Goal: Task Accomplishment & Management: Use online tool/utility

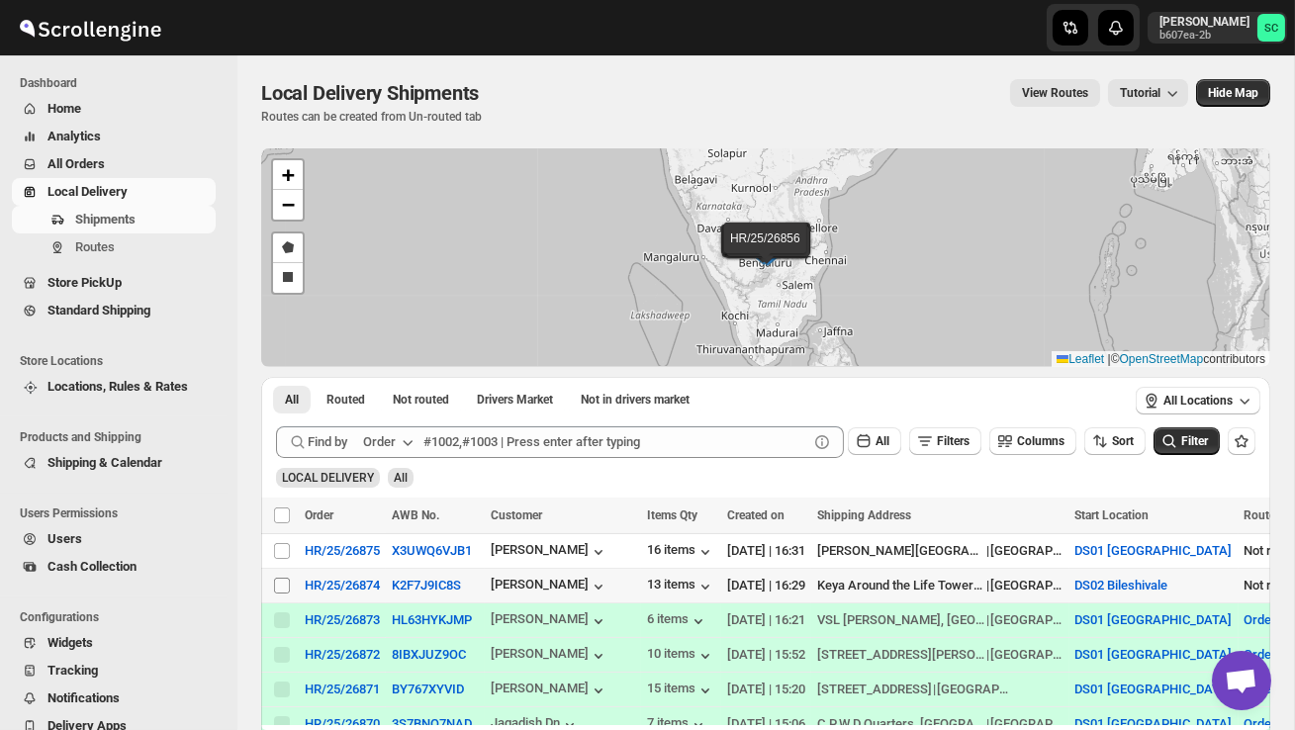
click at [285, 586] on input "Select shipment" at bounding box center [282, 586] width 16 height 16
checkbox input "true"
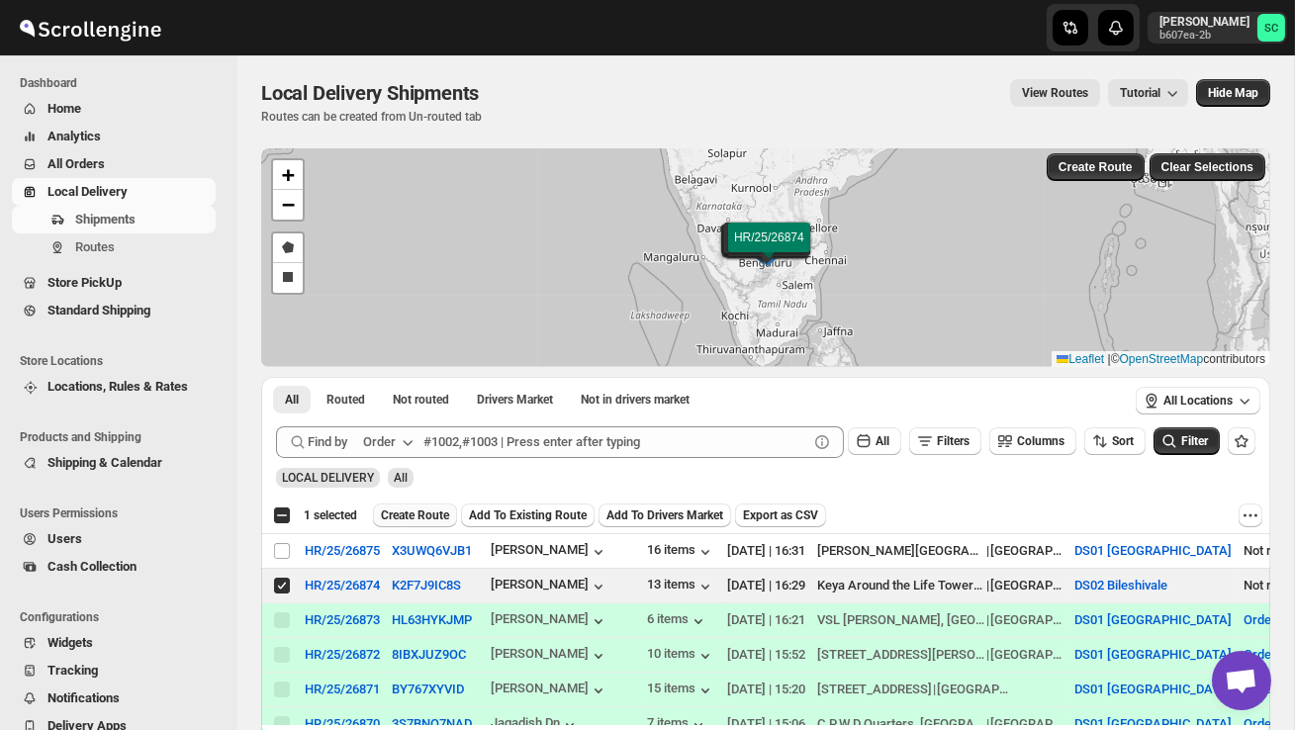
click at [434, 524] on button "Create Route" at bounding box center [415, 516] width 84 height 24
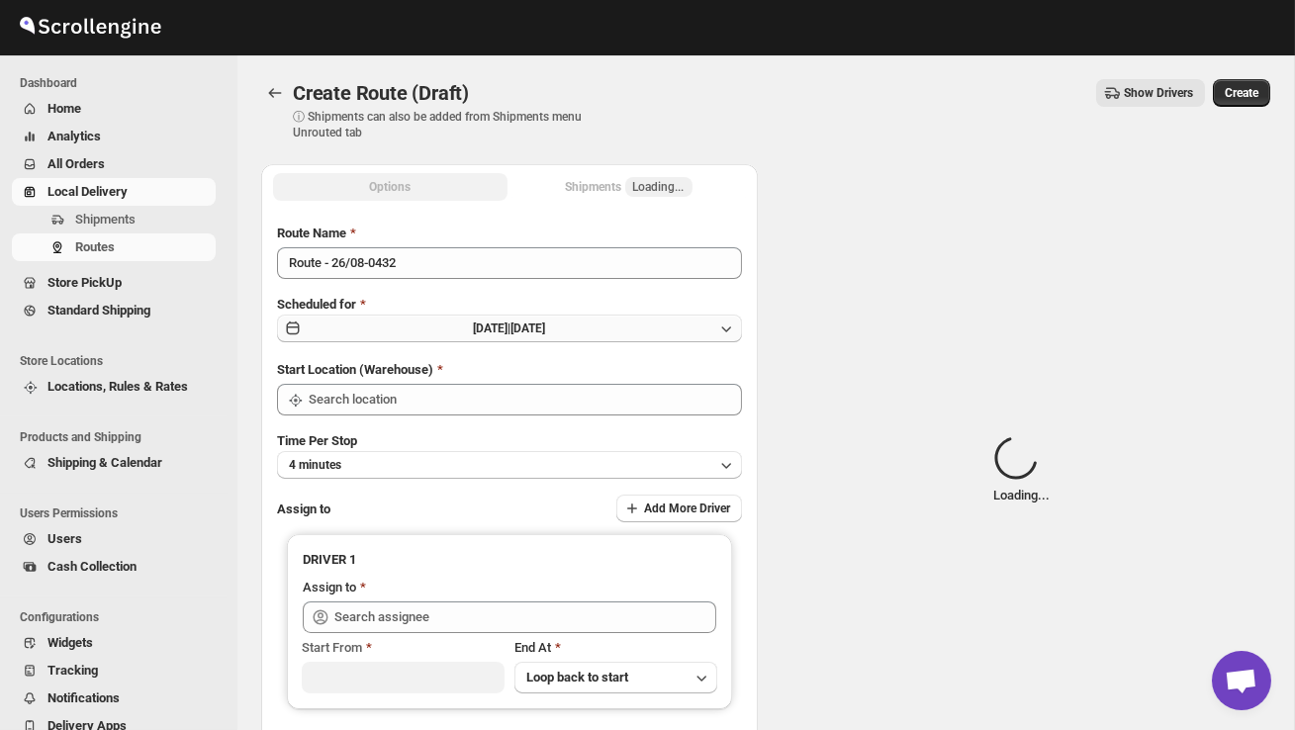
type input "DS02 Bileshivale"
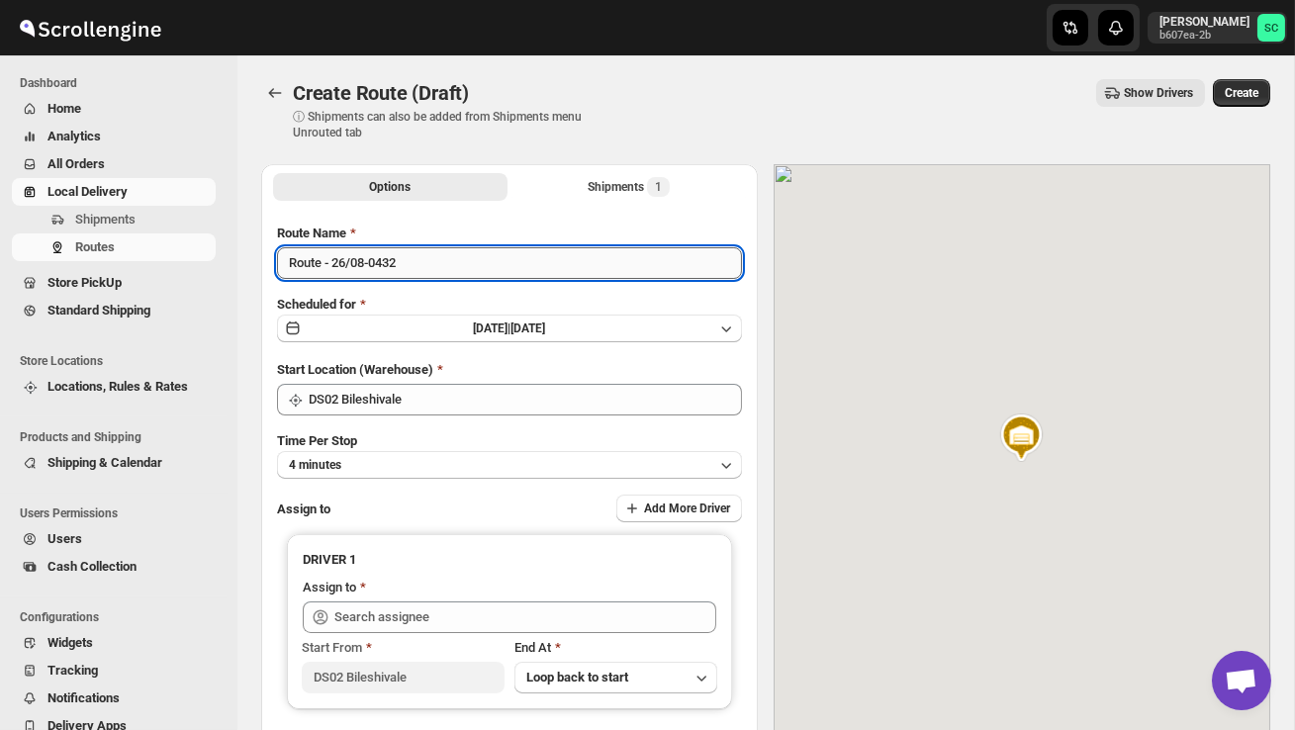
click at [419, 273] on input "Route - 26/08-0432" at bounding box center [509, 263] width 465 height 32
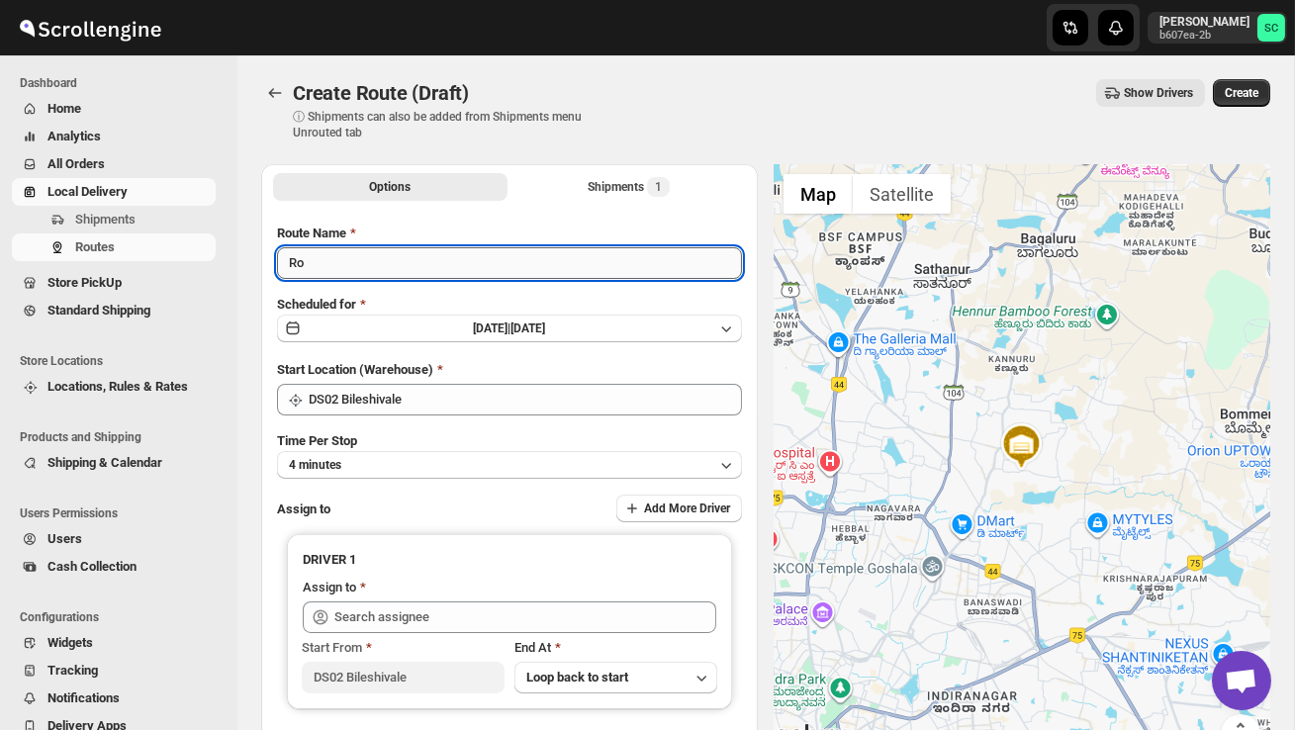
type input "R"
type input "Order no 26874"
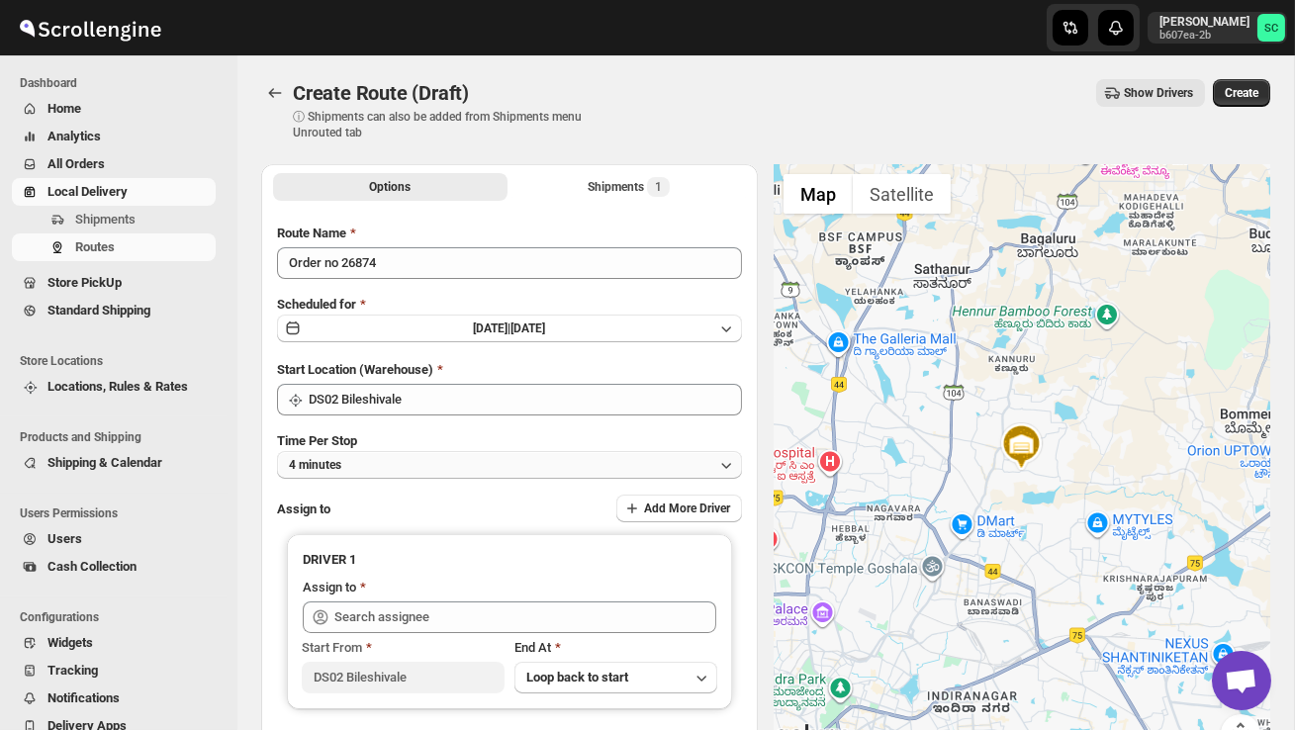
click at [493, 467] on button "4 minutes" at bounding box center [509, 465] width 465 height 28
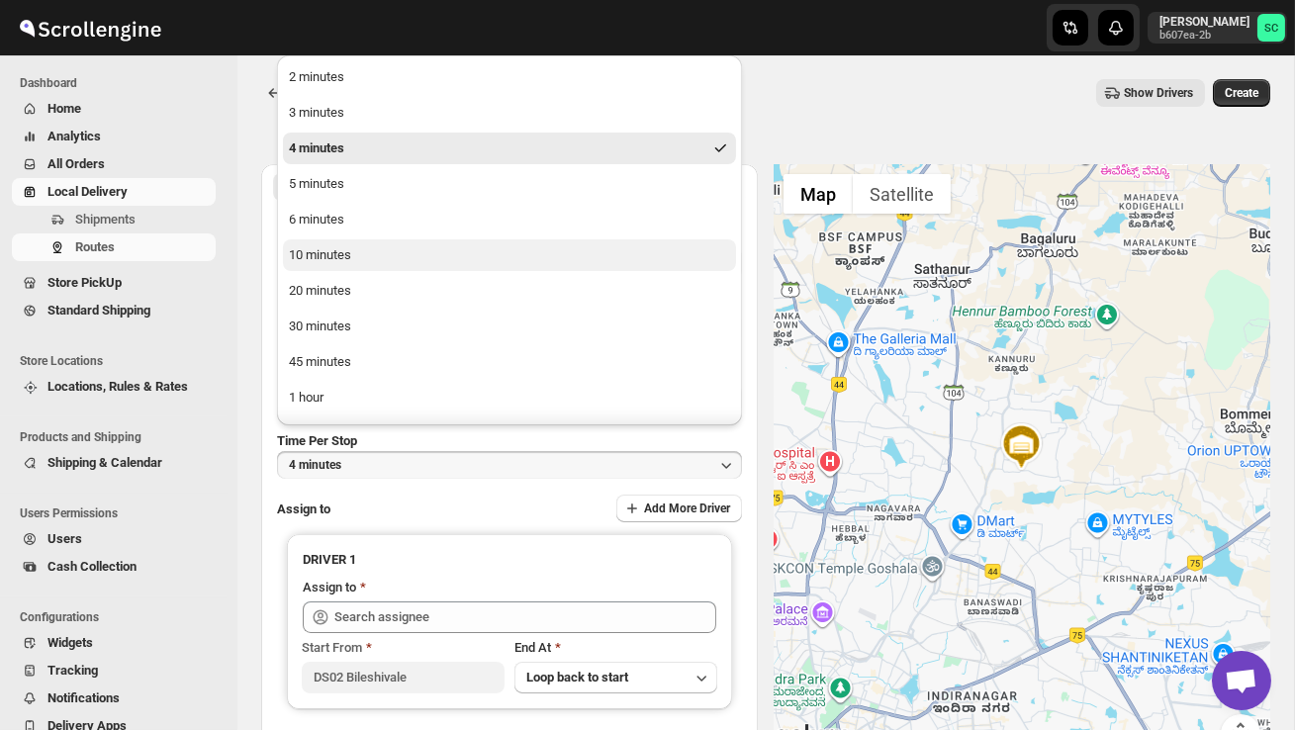
click at [370, 258] on button "10 minutes" at bounding box center [509, 255] width 453 height 32
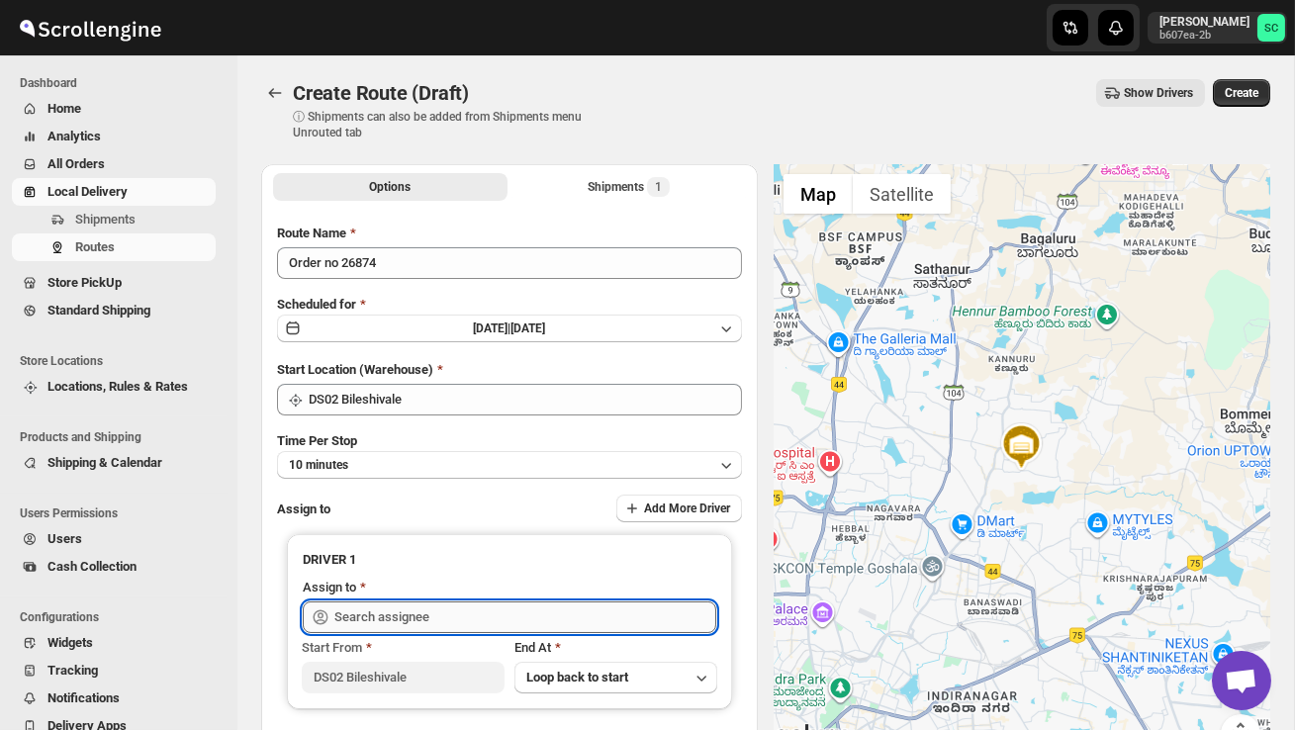
click at [361, 604] on input "text" at bounding box center [525, 617] width 382 height 32
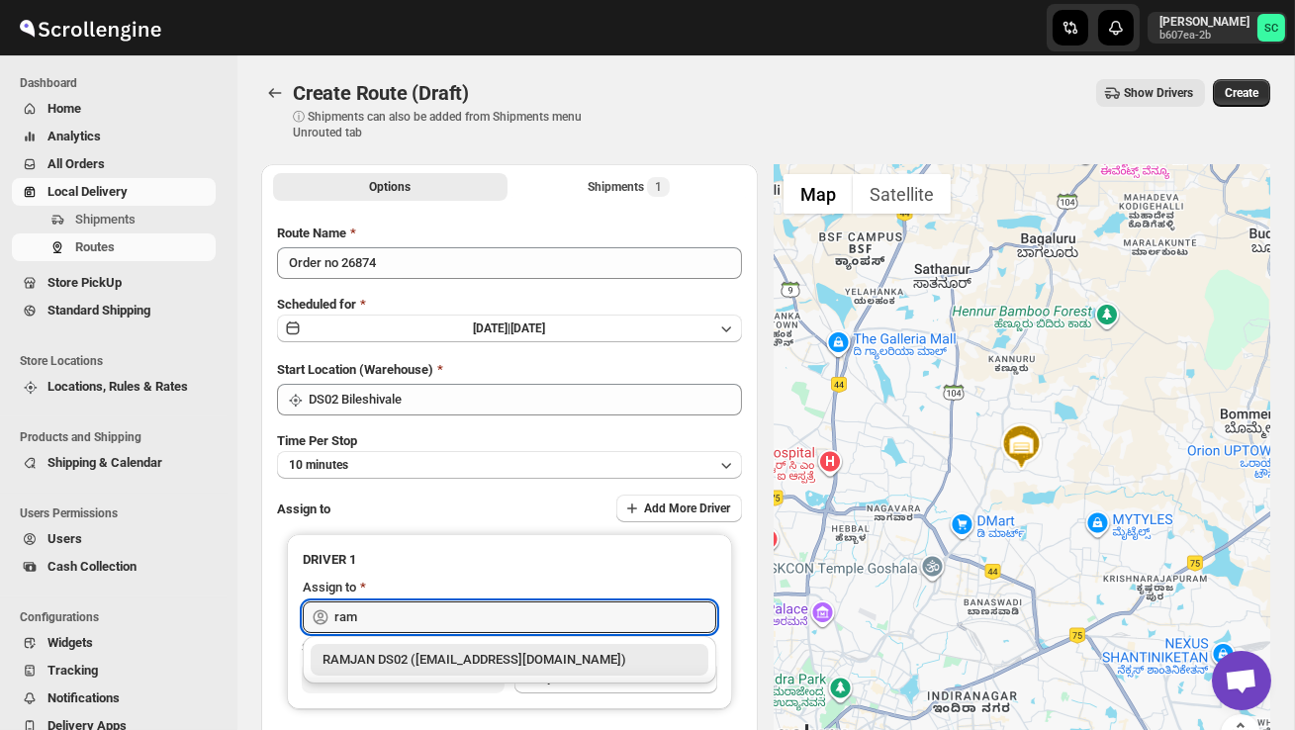
click at [429, 650] on div "RAMJAN DS02 ([EMAIL_ADDRESS][DOMAIN_NAME])" at bounding box center [509, 660] width 374 height 20
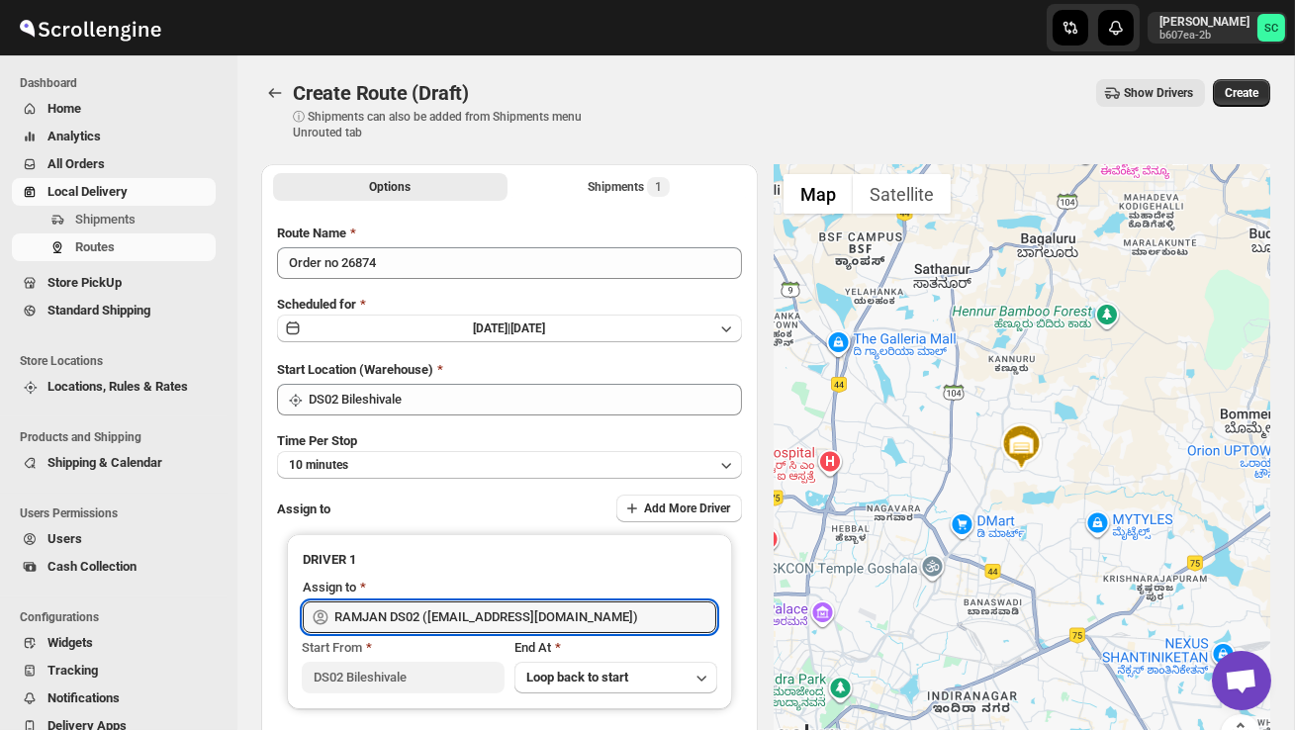
type input "RAMJAN DS02 ([EMAIL_ADDRESS][DOMAIN_NAME])"
click at [1233, 112] on div "Create Route (Draft) ⓘ Shipments can also be added from Shipments menu Unrouted…" at bounding box center [765, 109] width 1009 height 61
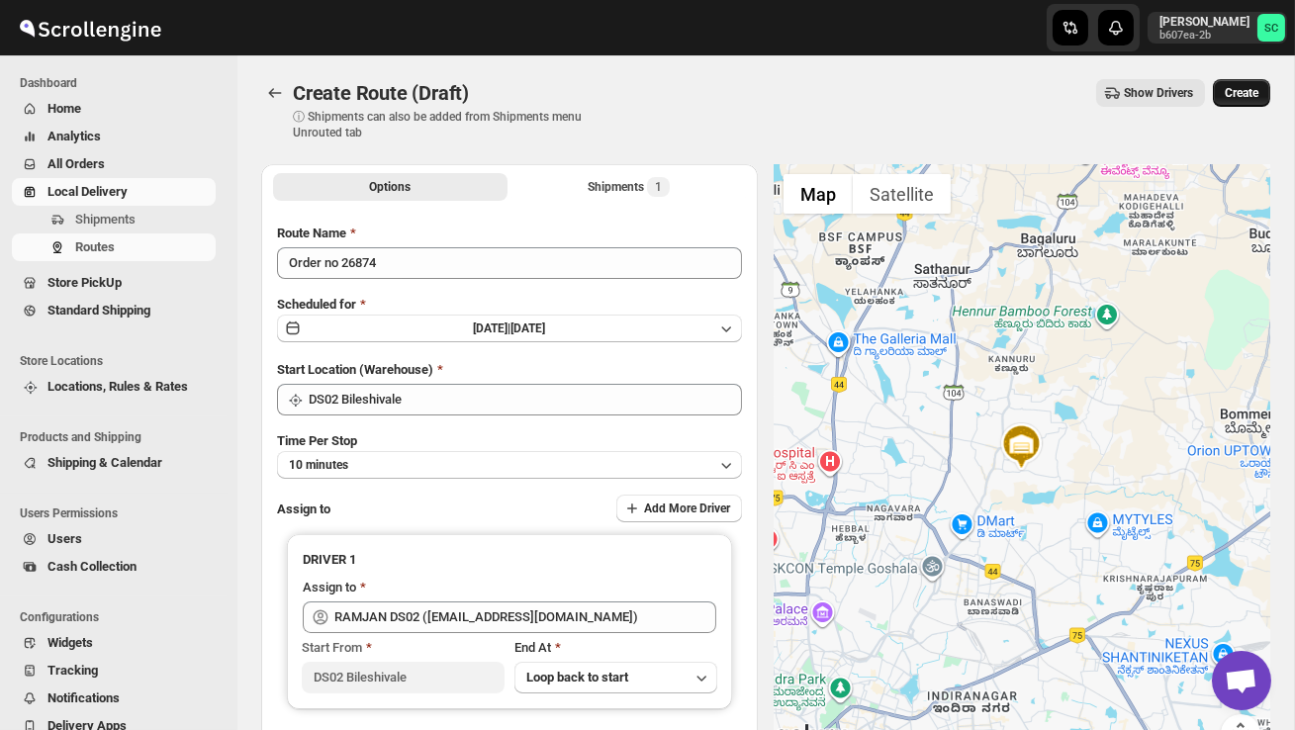
click at [1242, 93] on span "Create" at bounding box center [1242, 93] width 34 height 16
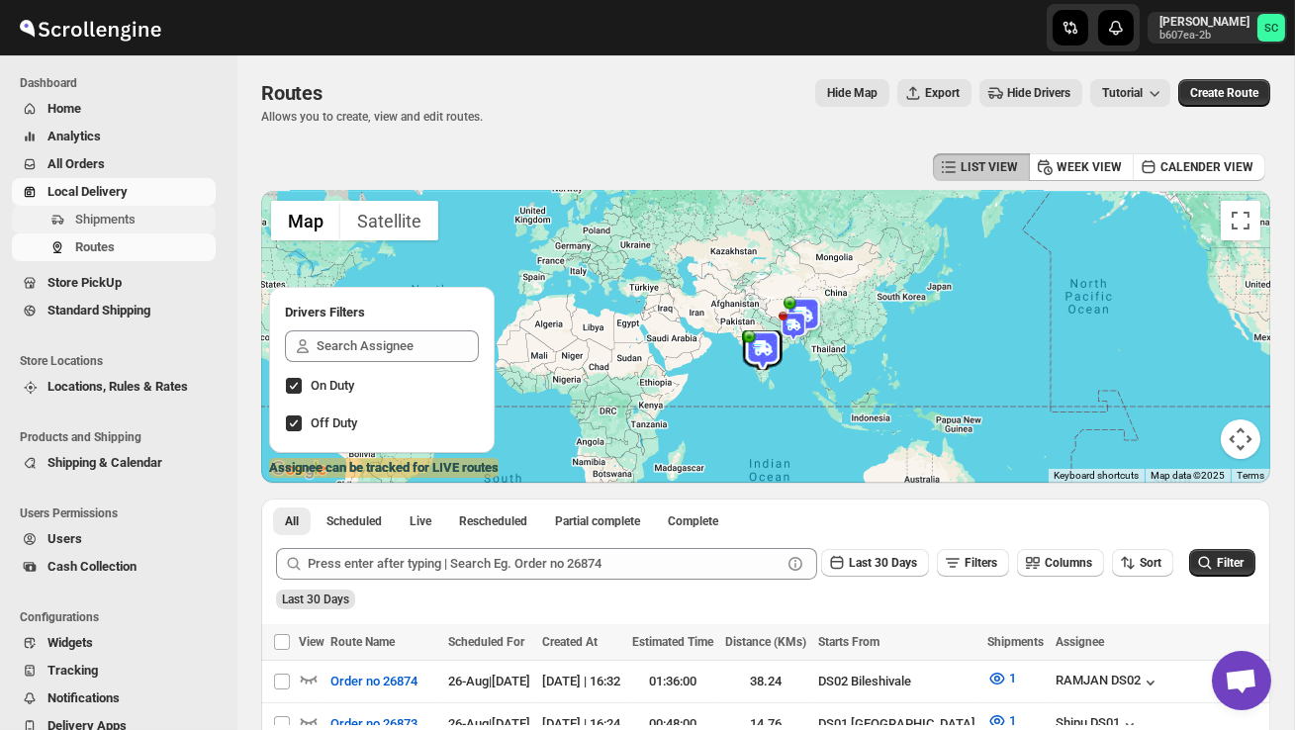
click at [125, 218] on span "Shipments" at bounding box center [105, 219] width 60 height 15
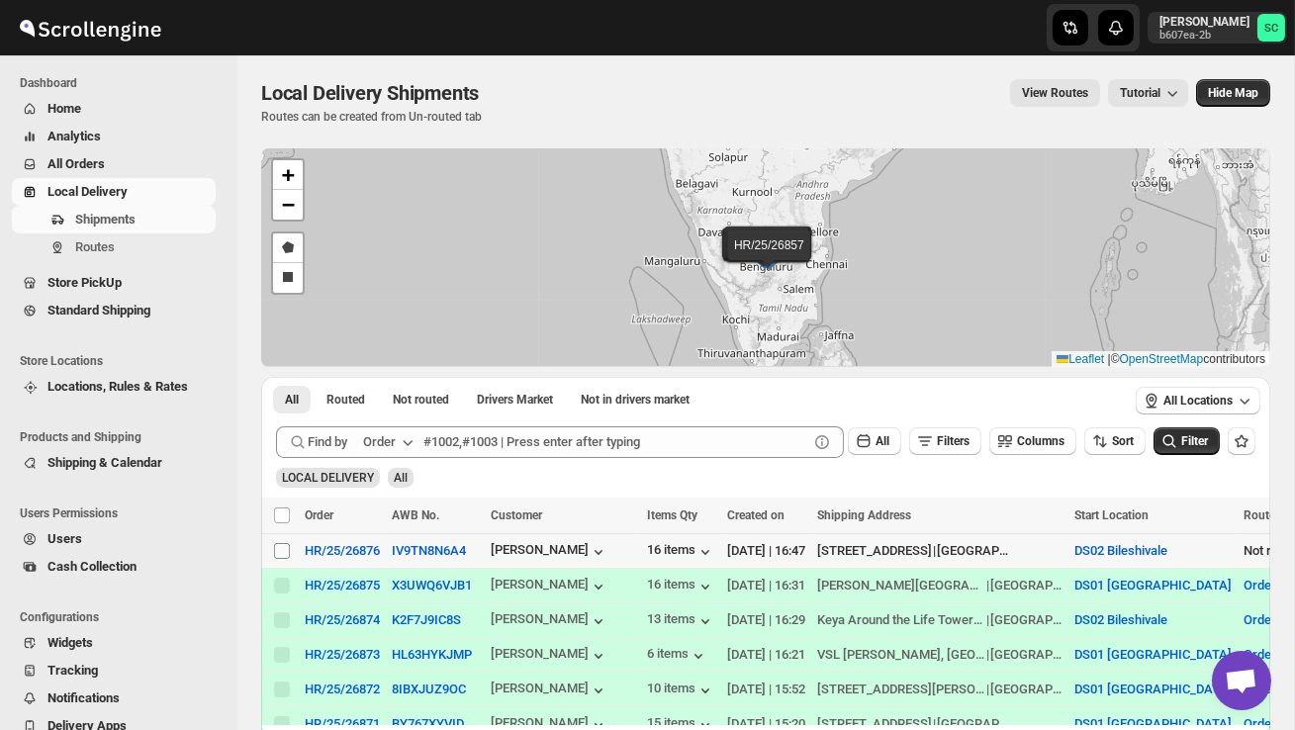
click at [281, 556] on input "Select shipment" at bounding box center [282, 551] width 16 height 16
checkbox input "true"
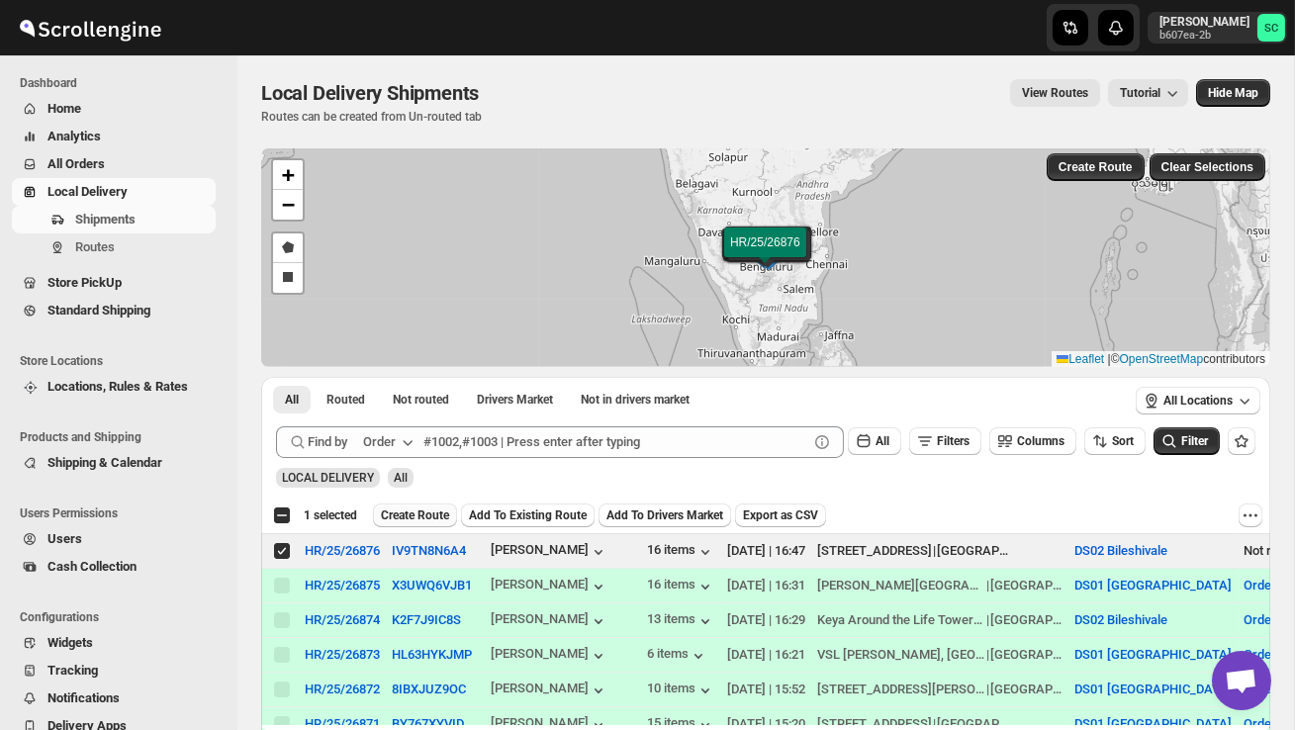
click at [447, 517] on span "Create Route" at bounding box center [415, 515] width 68 height 16
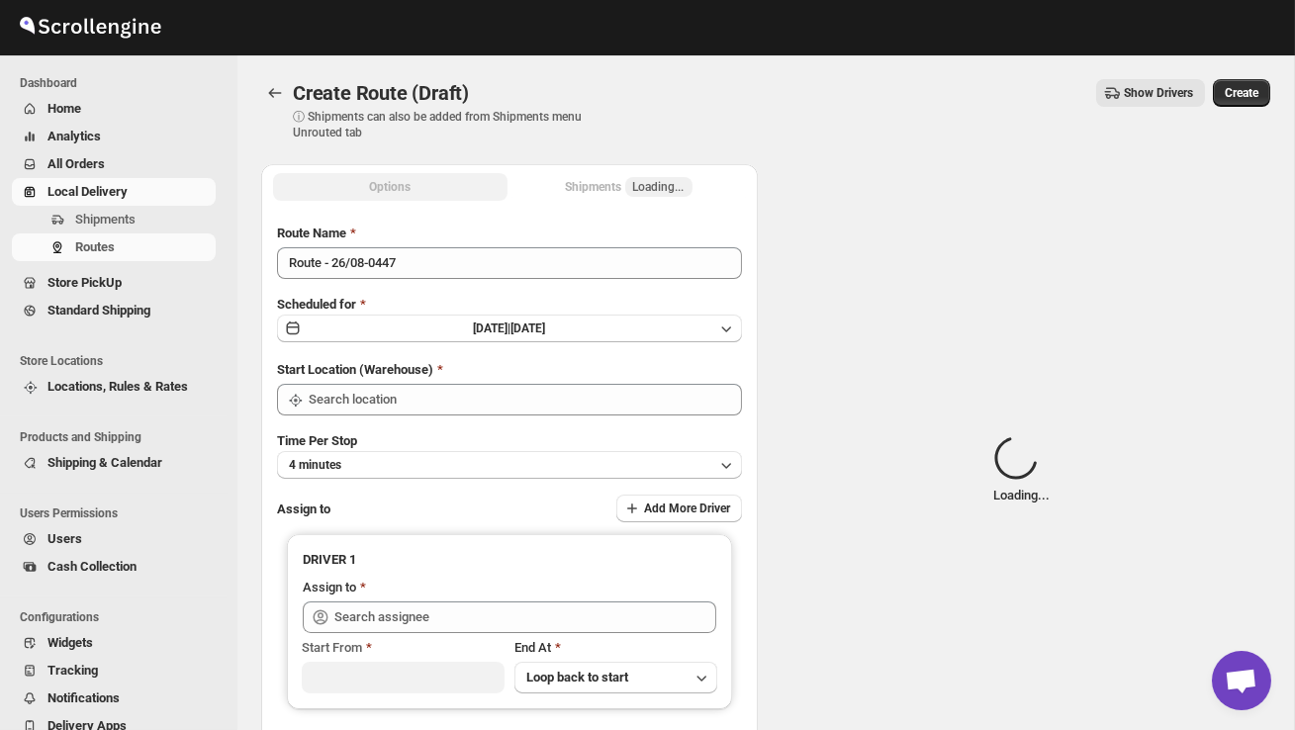
type input "DS02 Bileshivale"
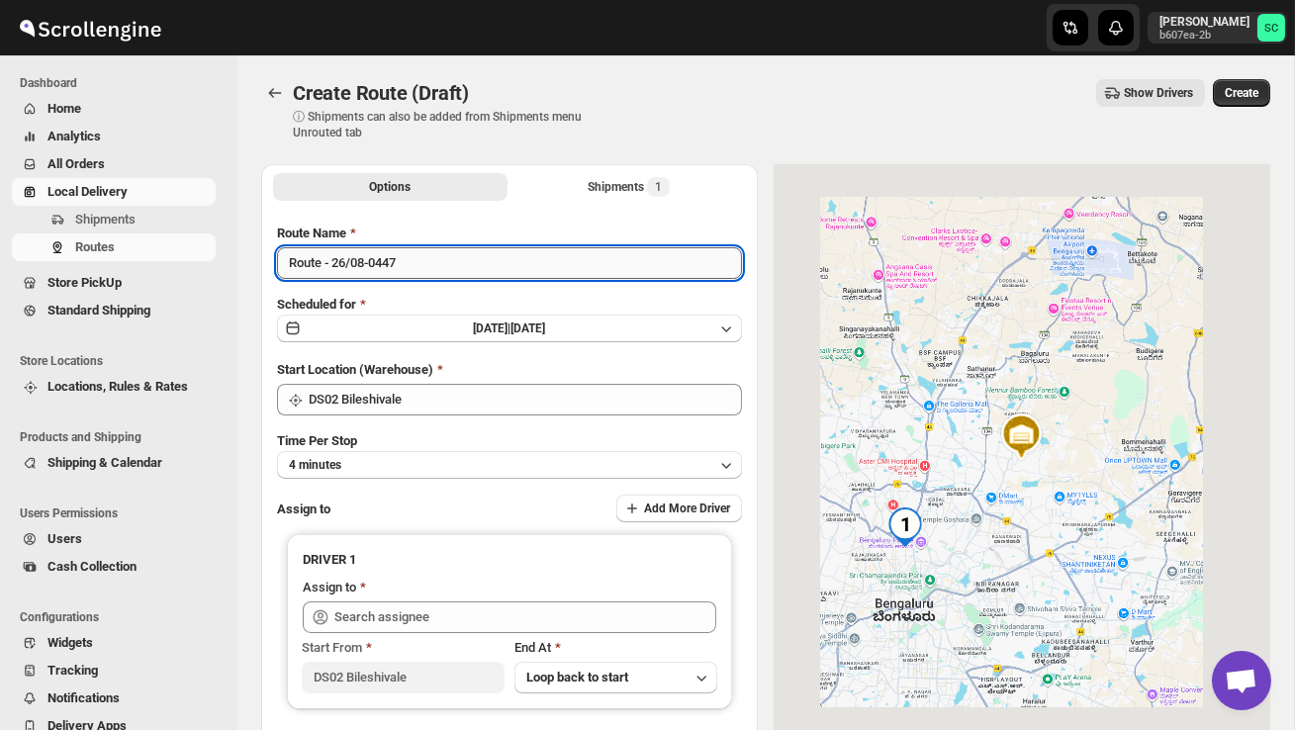
click at [429, 262] on input "Route - 26/08-0447" at bounding box center [509, 263] width 465 height 32
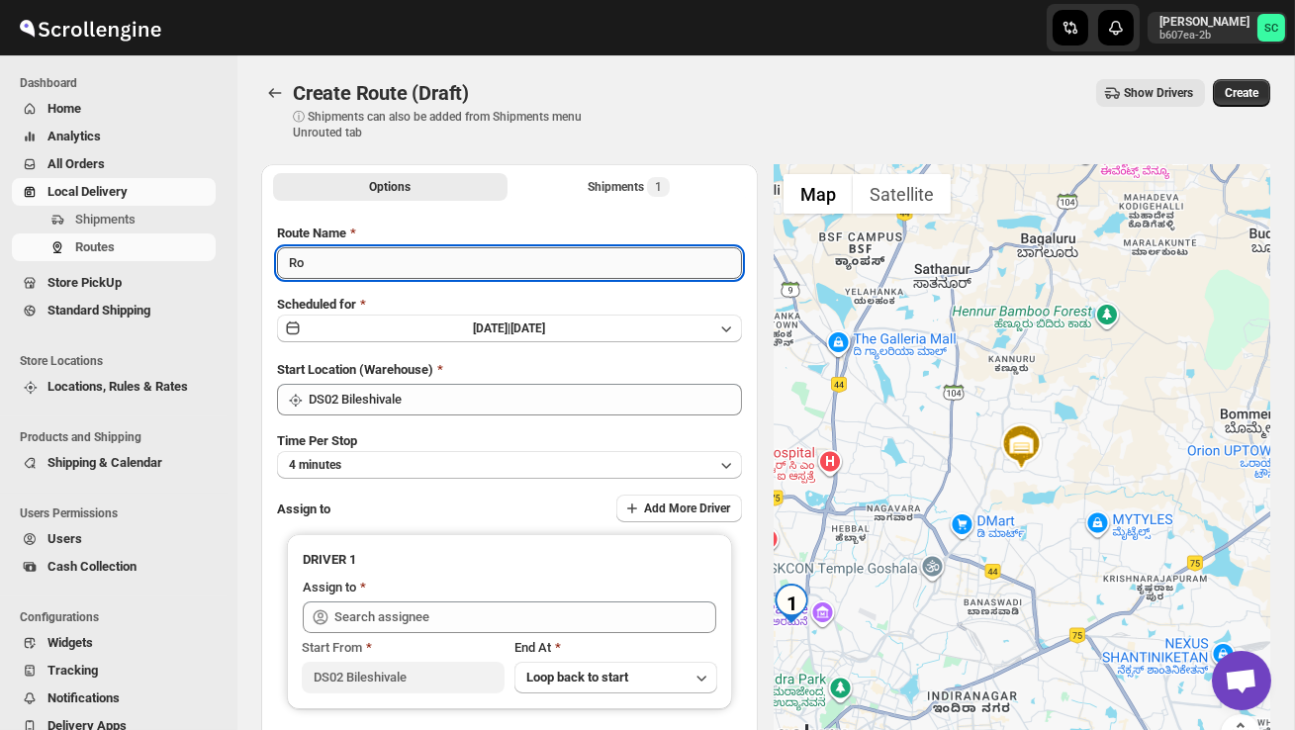
type input "R"
type input "Order no 26876"
click at [469, 458] on button "4 minutes" at bounding box center [509, 465] width 465 height 28
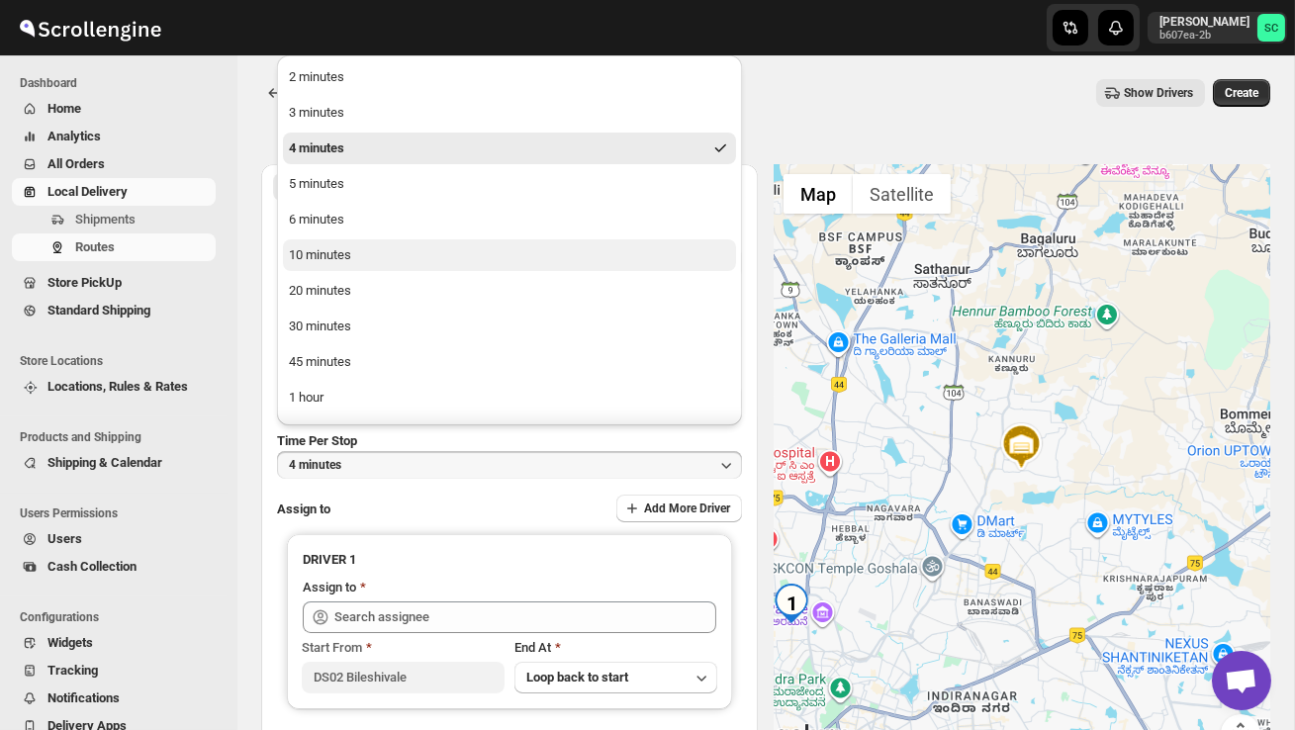
click at [383, 259] on button "10 minutes" at bounding box center [509, 255] width 453 height 32
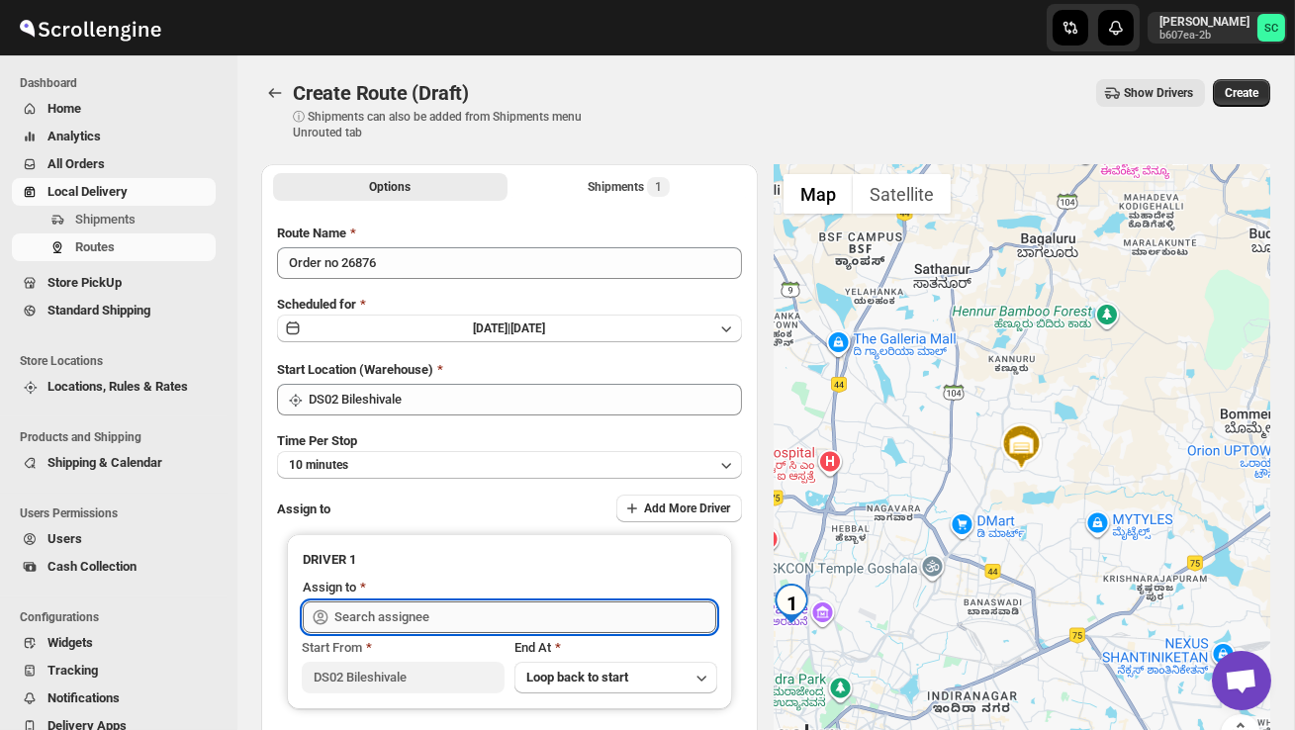
click at [412, 618] on input "text" at bounding box center [525, 617] width 382 height 32
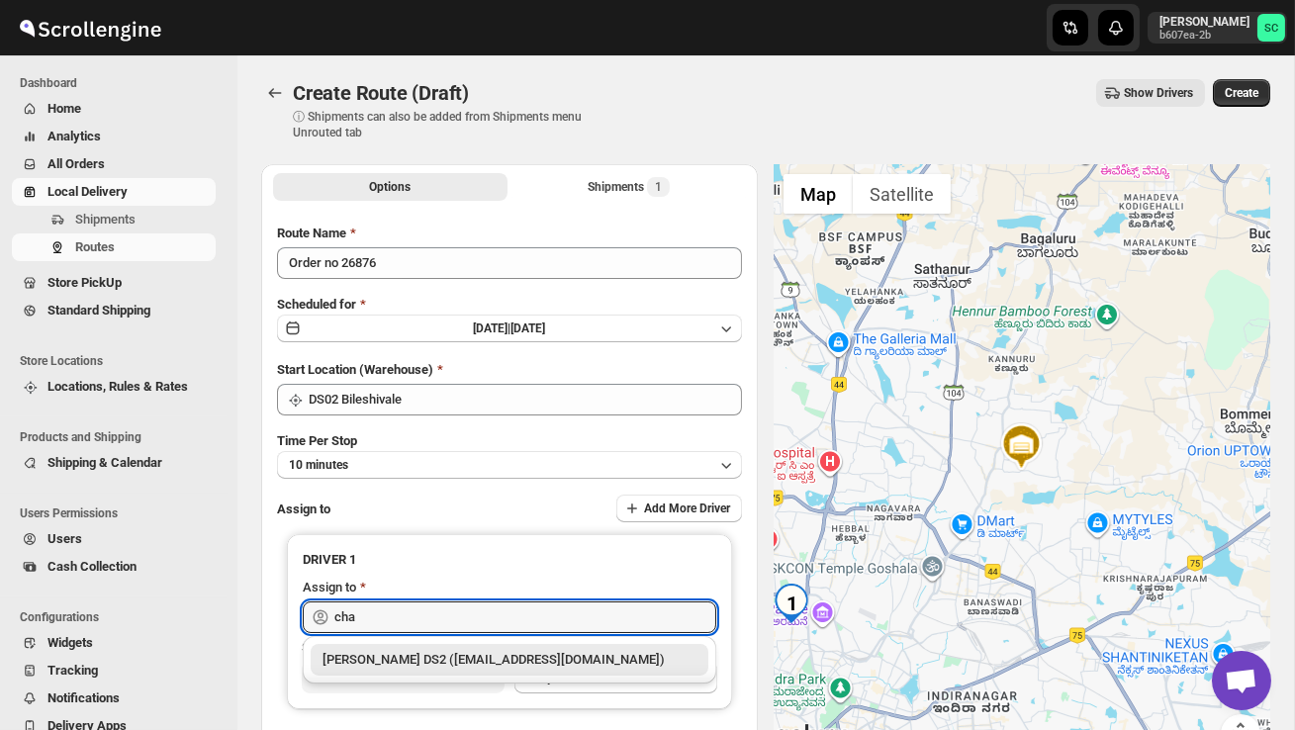
click at [485, 662] on div "[PERSON_NAME] DS2 ([EMAIL_ADDRESS][DOMAIN_NAME])" at bounding box center [509, 660] width 374 height 20
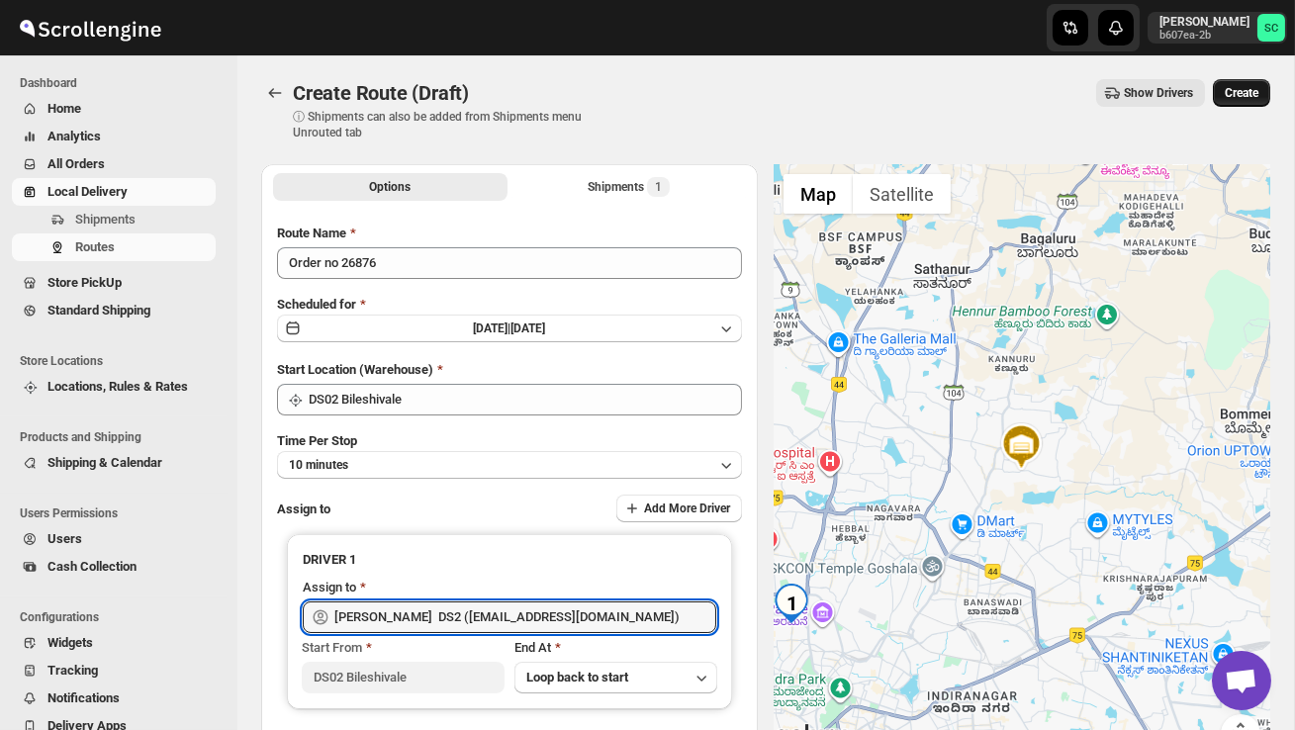
type input "[PERSON_NAME] DS2 ([EMAIL_ADDRESS][DOMAIN_NAME])"
click at [1254, 91] on span "Create" at bounding box center [1242, 93] width 34 height 16
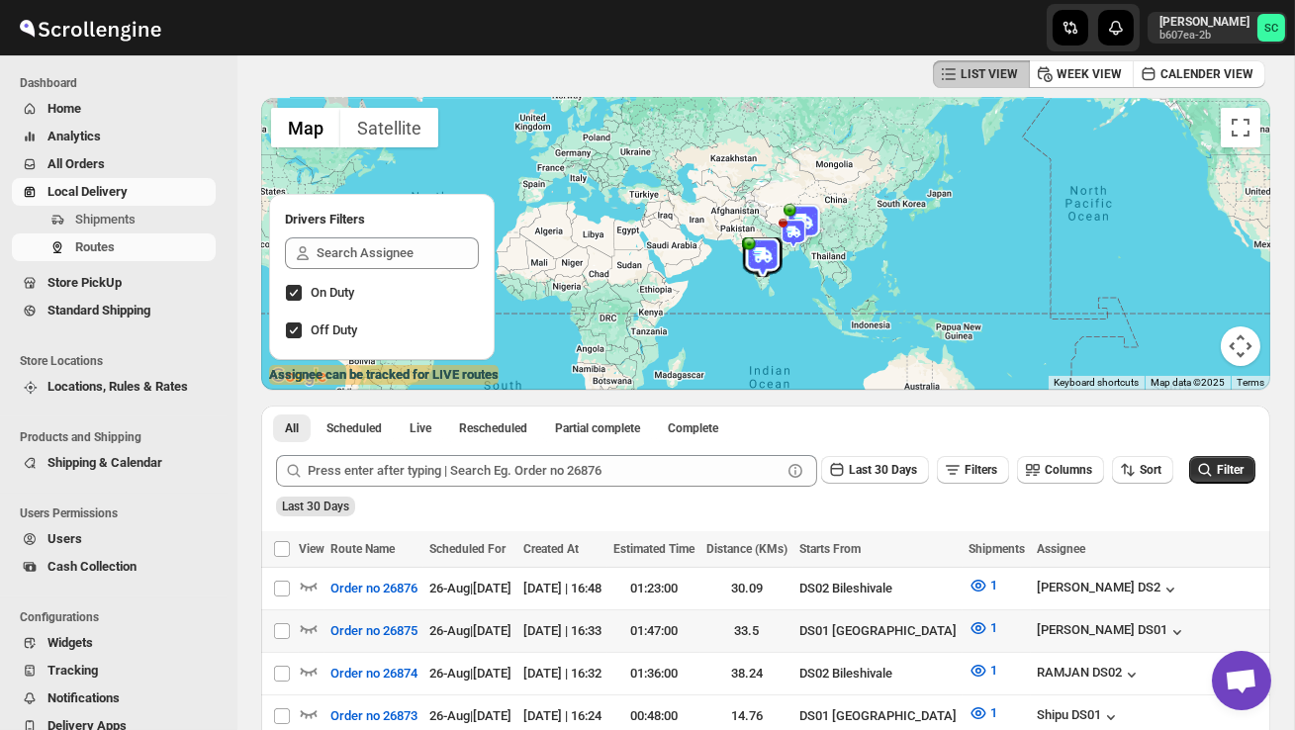
scroll to position [97, 0]
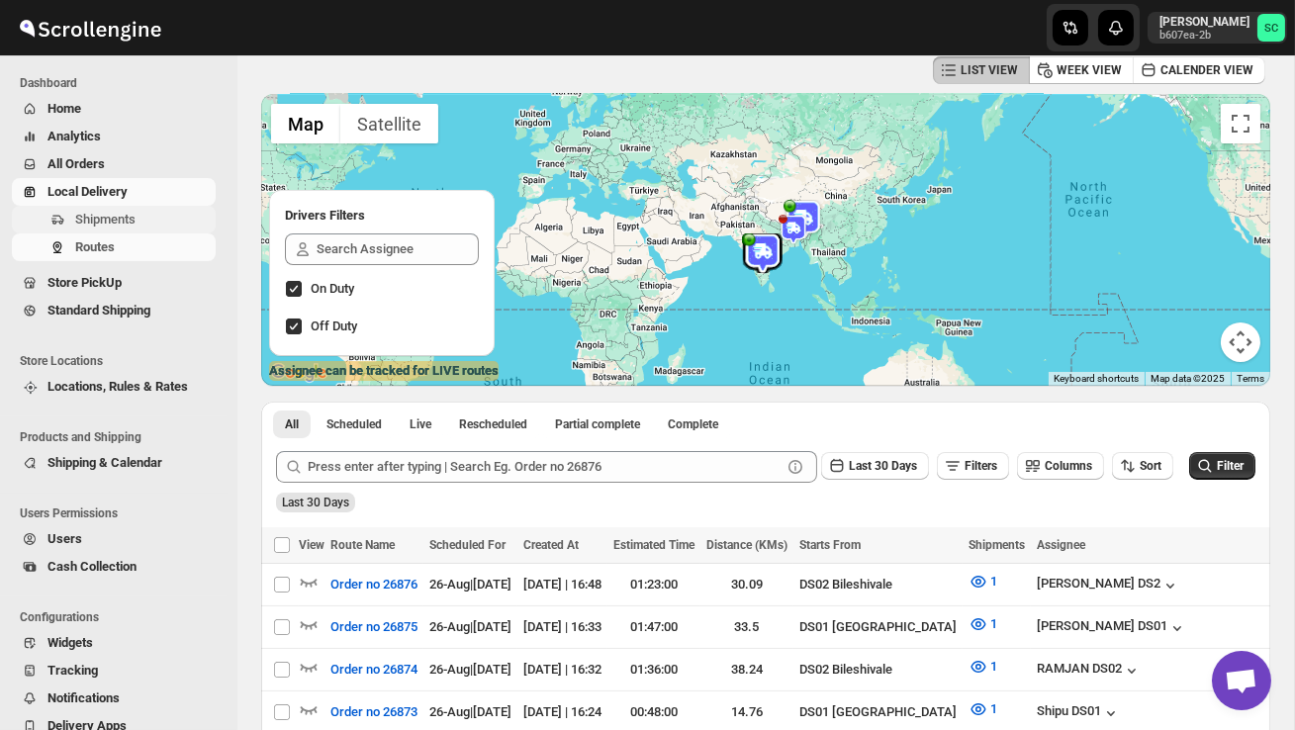
click at [129, 216] on span "Shipments" at bounding box center [105, 219] width 60 height 15
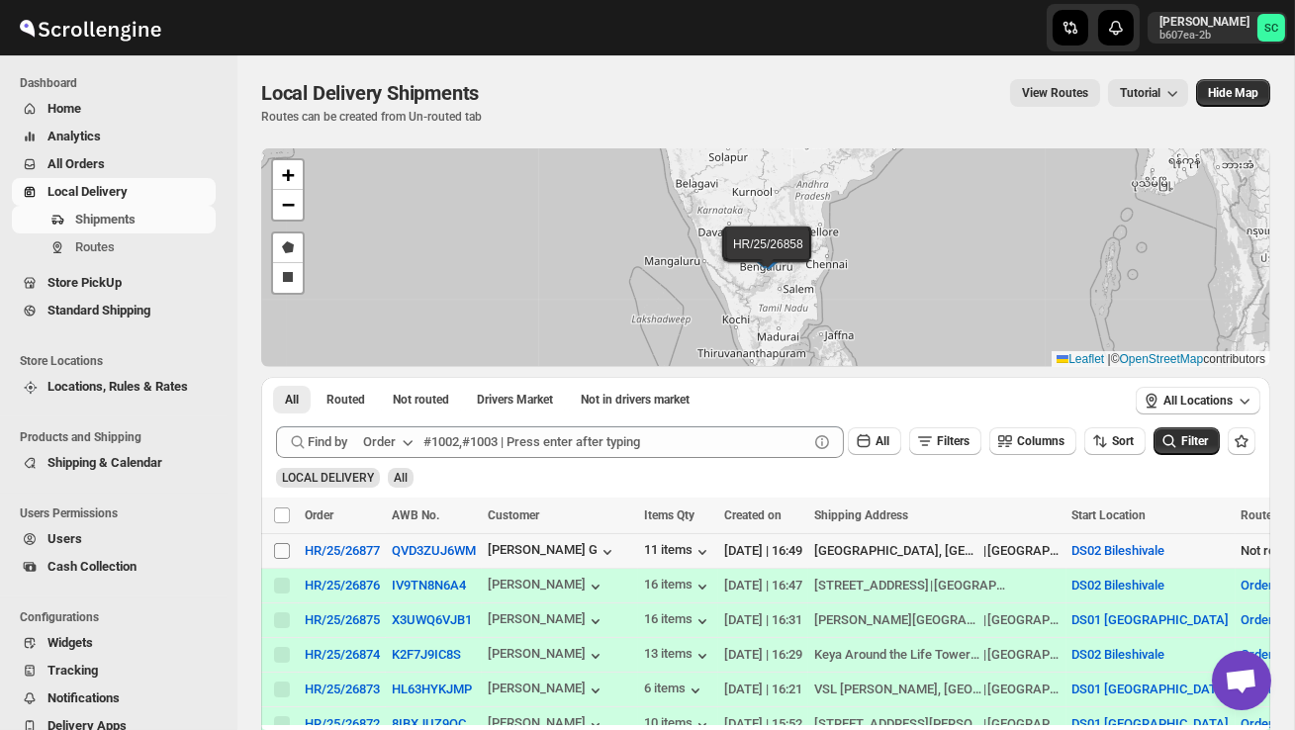
click at [278, 543] on input "Select shipment" at bounding box center [282, 551] width 16 height 16
checkbox input "true"
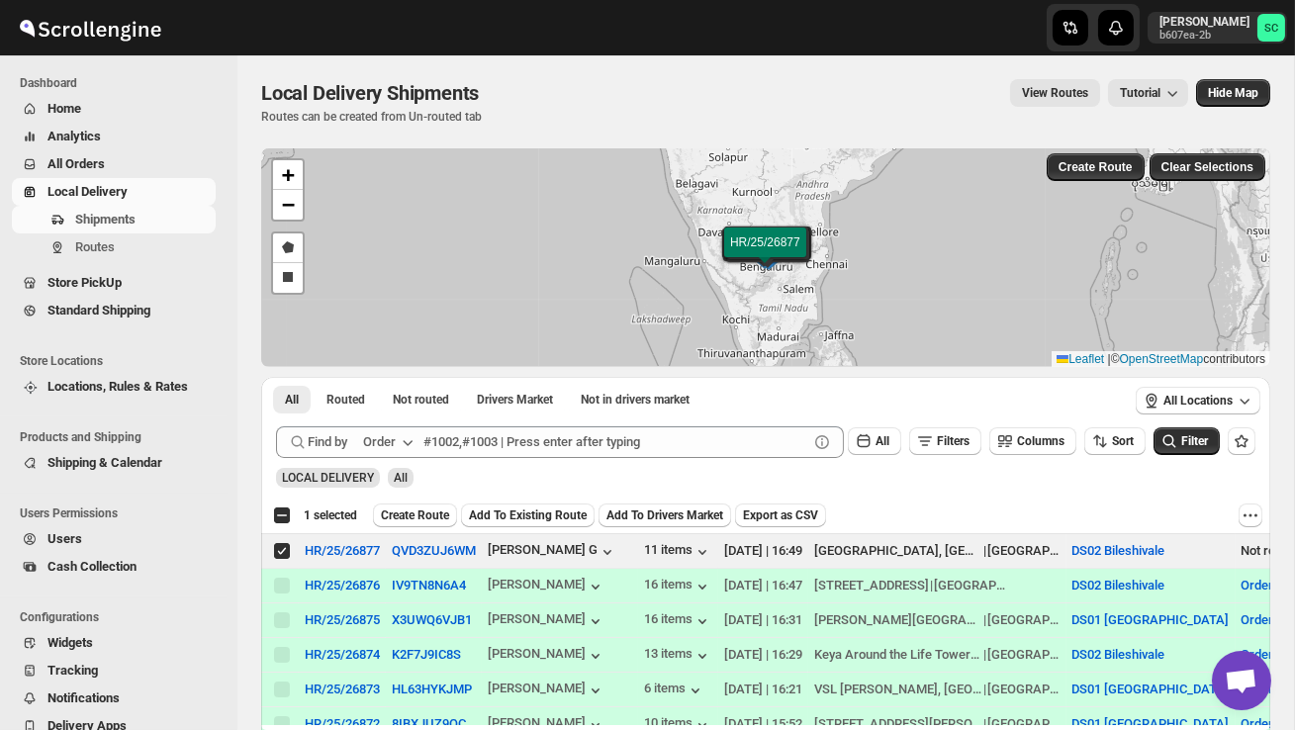
click at [430, 508] on span "Create Route" at bounding box center [415, 515] width 68 height 16
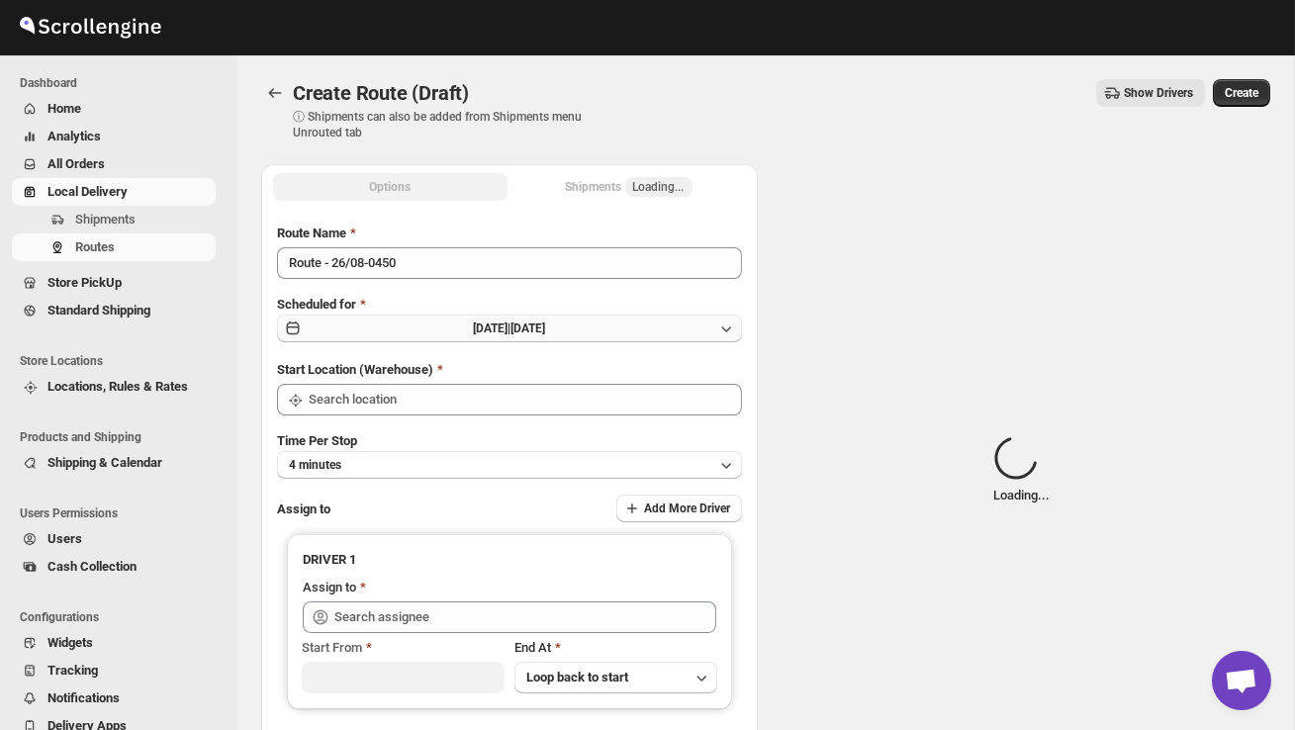
type input "DS02 Bileshivale"
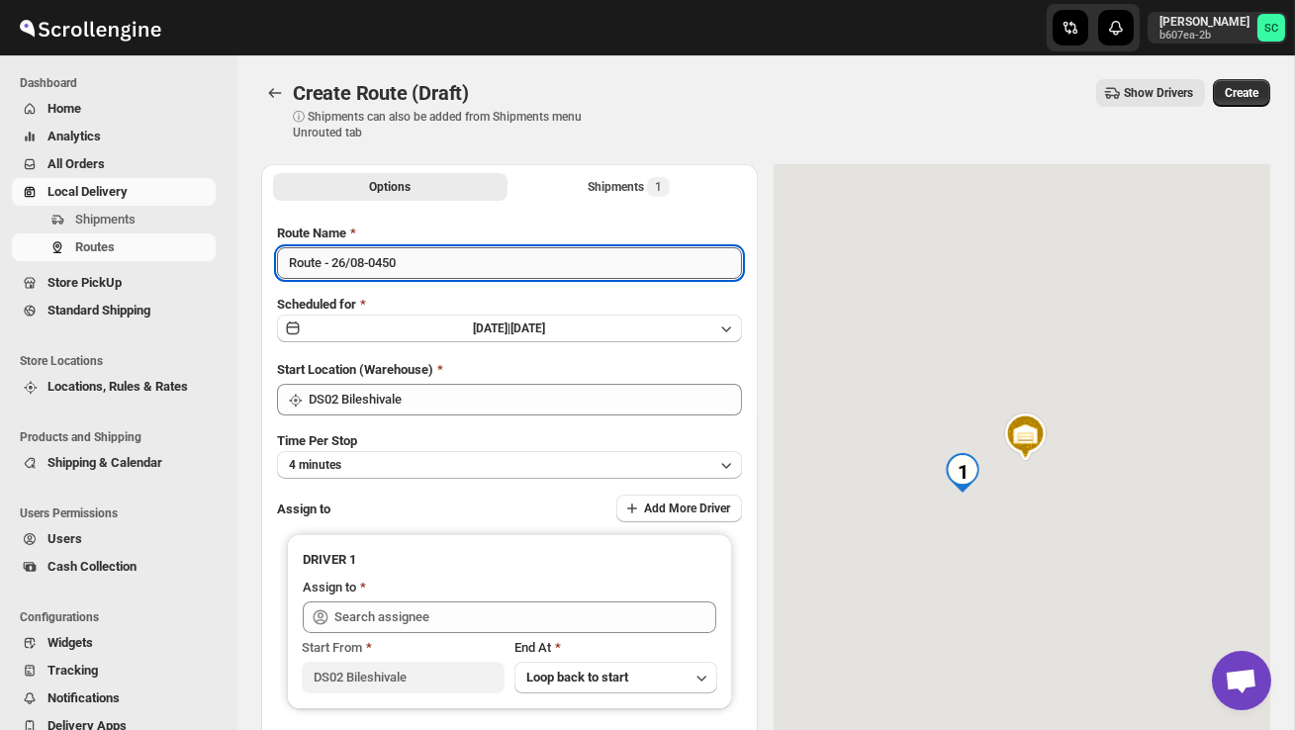
click at [429, 266] on input "Route - 26/08-0450" at bounding box center [509, 263] width 465 height 32
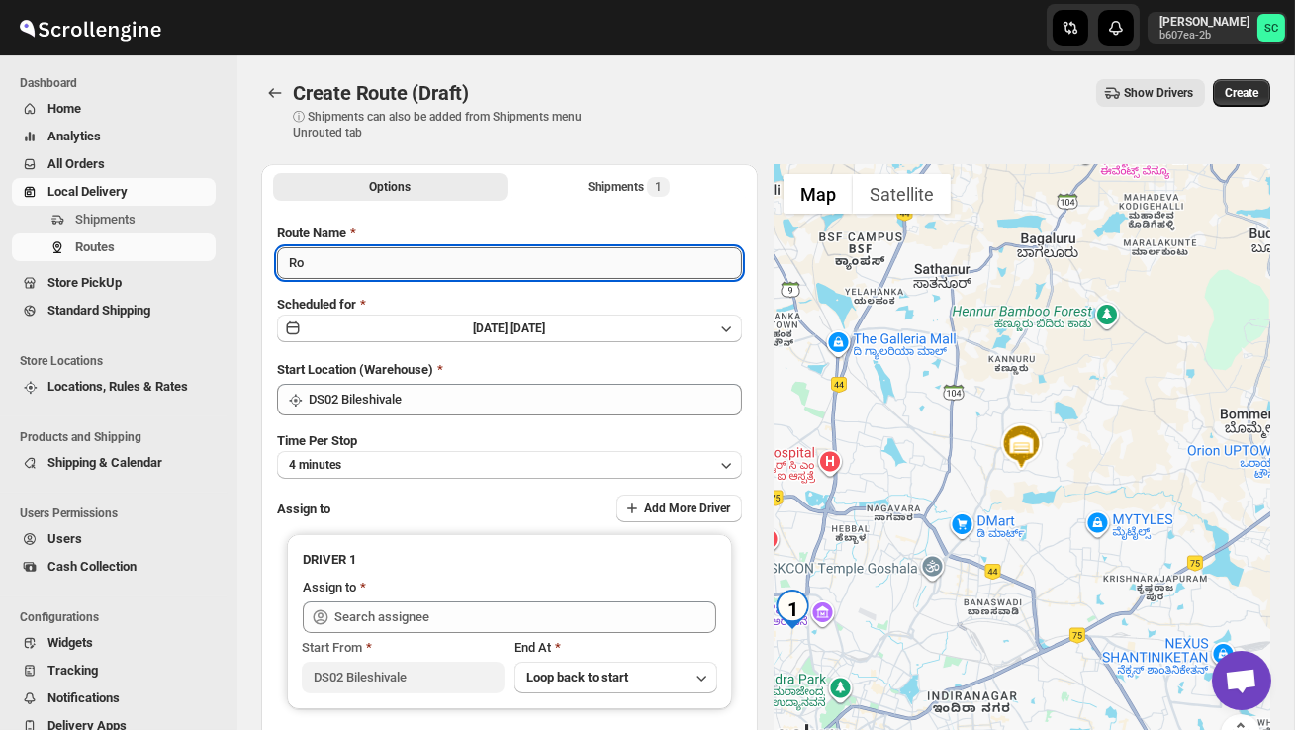
type input "R"
type input "Order no 26877"
click at [463, 463] on button "4 minutes" at bounding box center [509, 465] width 465 height 28
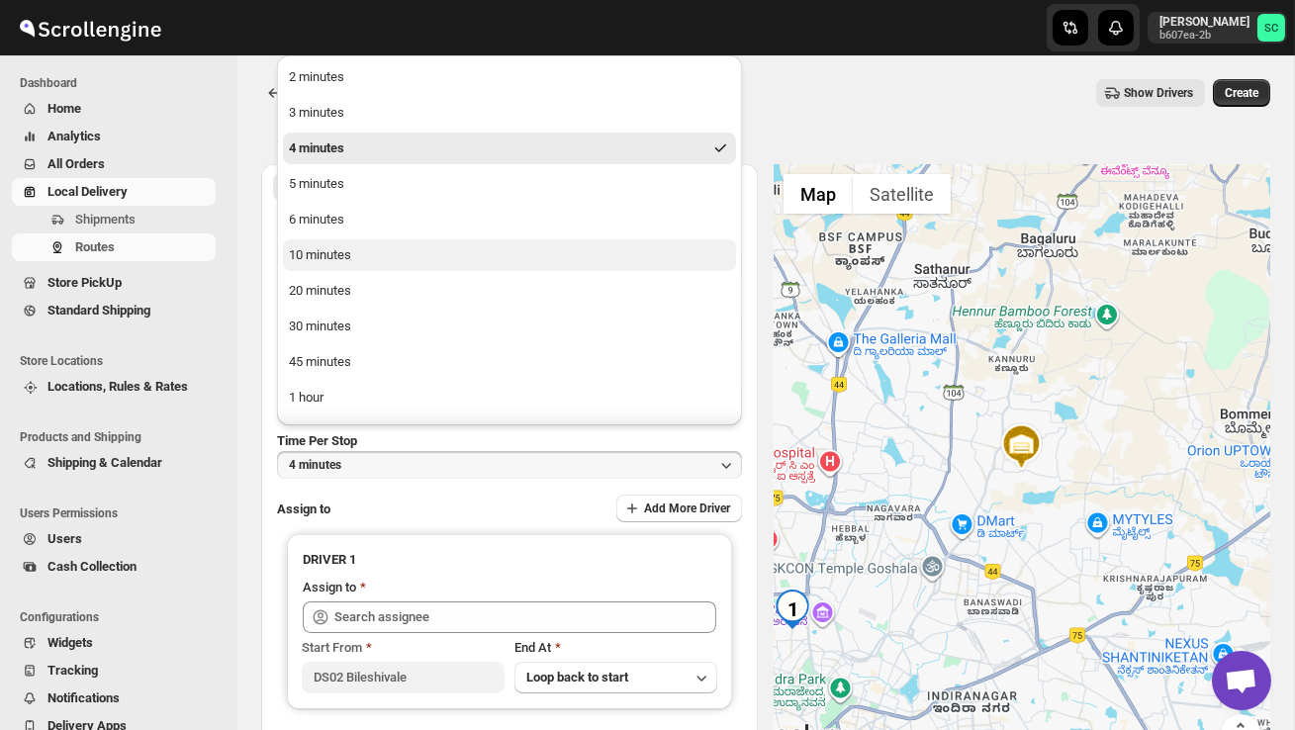
click at [322, 251] on div "10 minutes" at bounding box center [320, 255] width 62 height 20
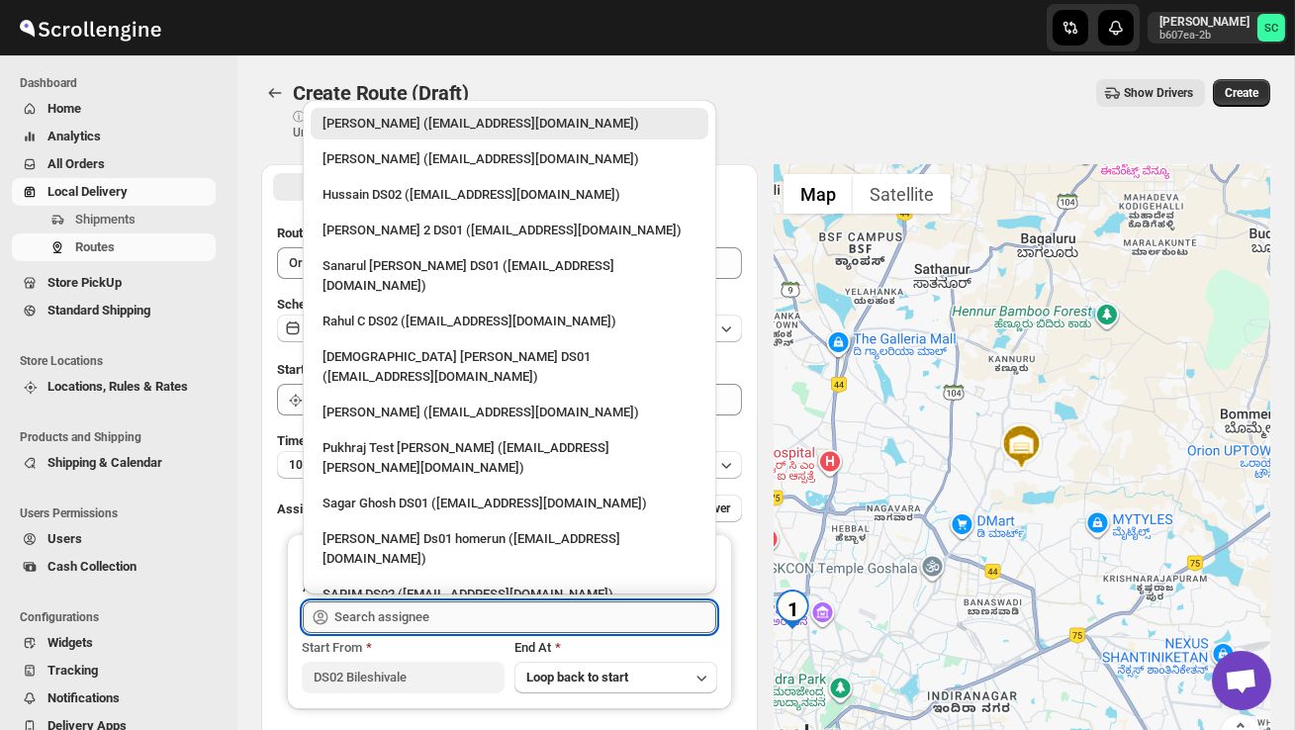
click at [381, 620] on input "text" at bounding box center [525, 617] width 382 height 32
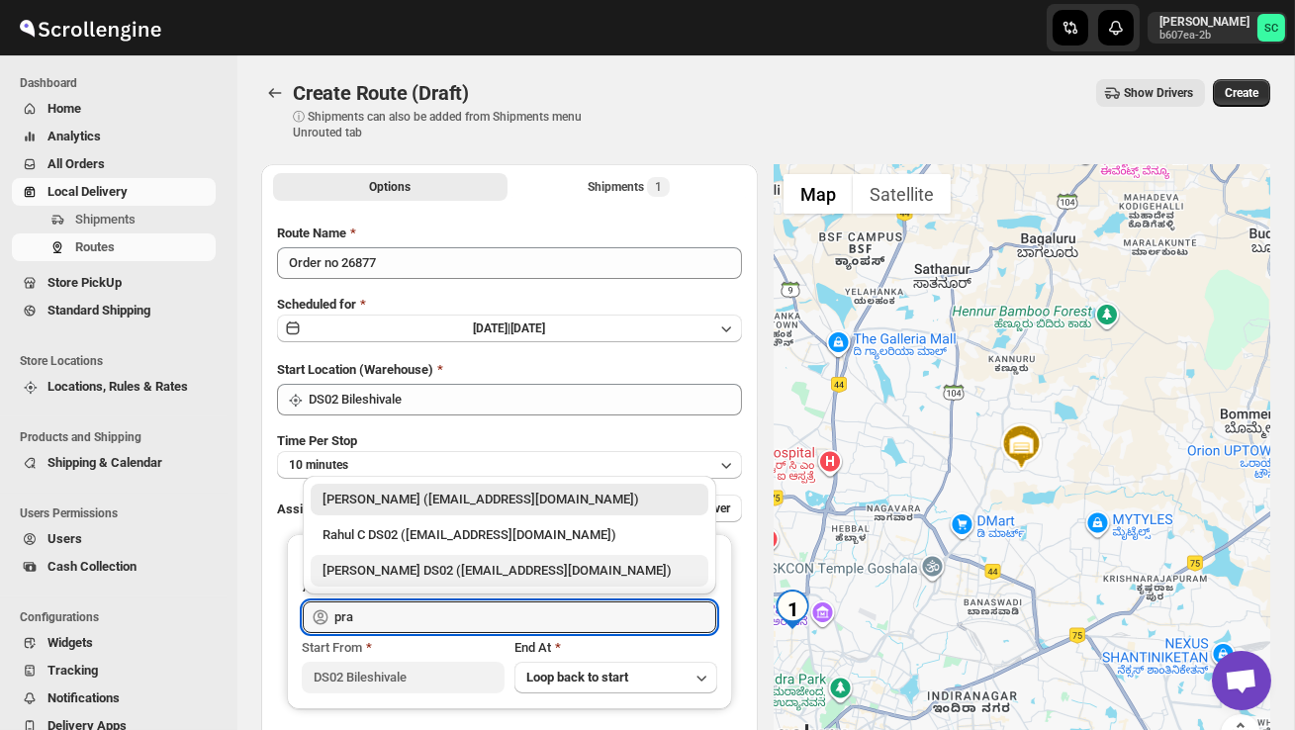
click at [425, 571] on div "[PERSON_NAME] DS02 ([EMAIL_ADDRESS][DOMAIN_NAME])" at bounding box center [509, 571] width 374 height 20
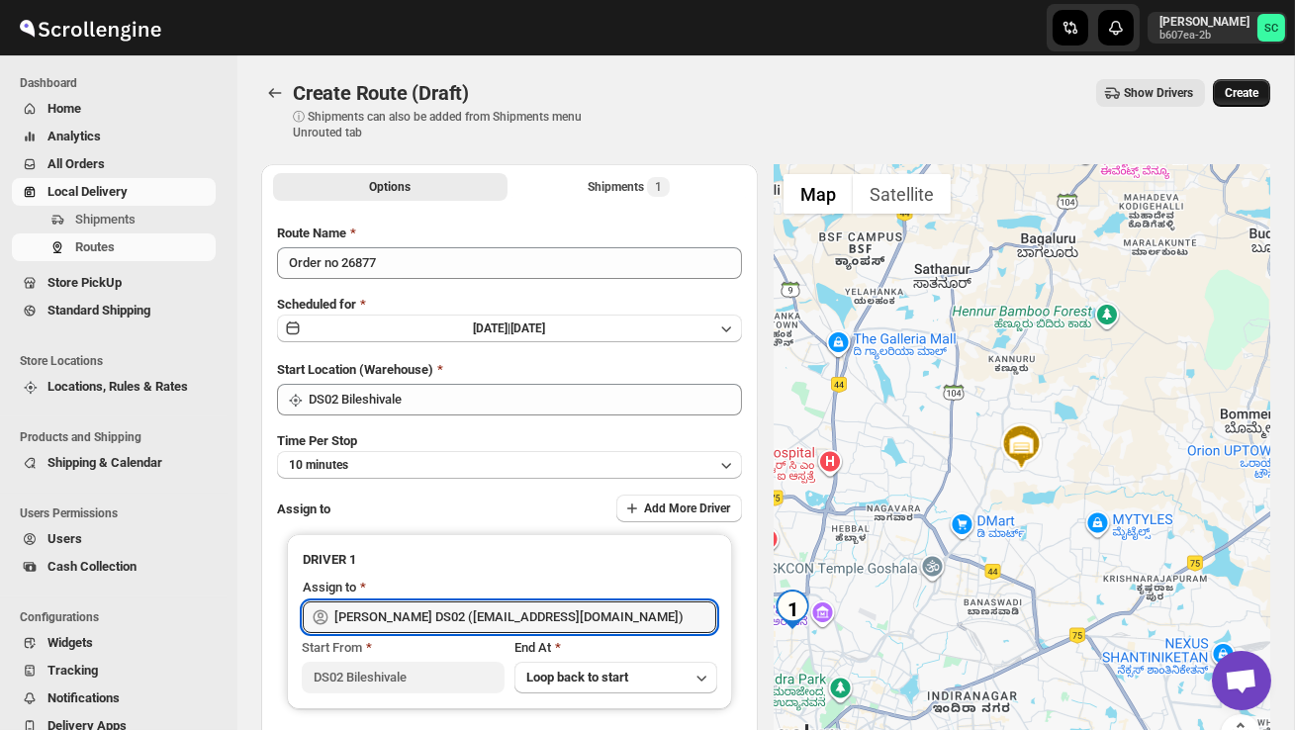
type input "[PERSON_NAME] DS02 ([EMAIL_ADDRESS][DOMAIN_NAME])"
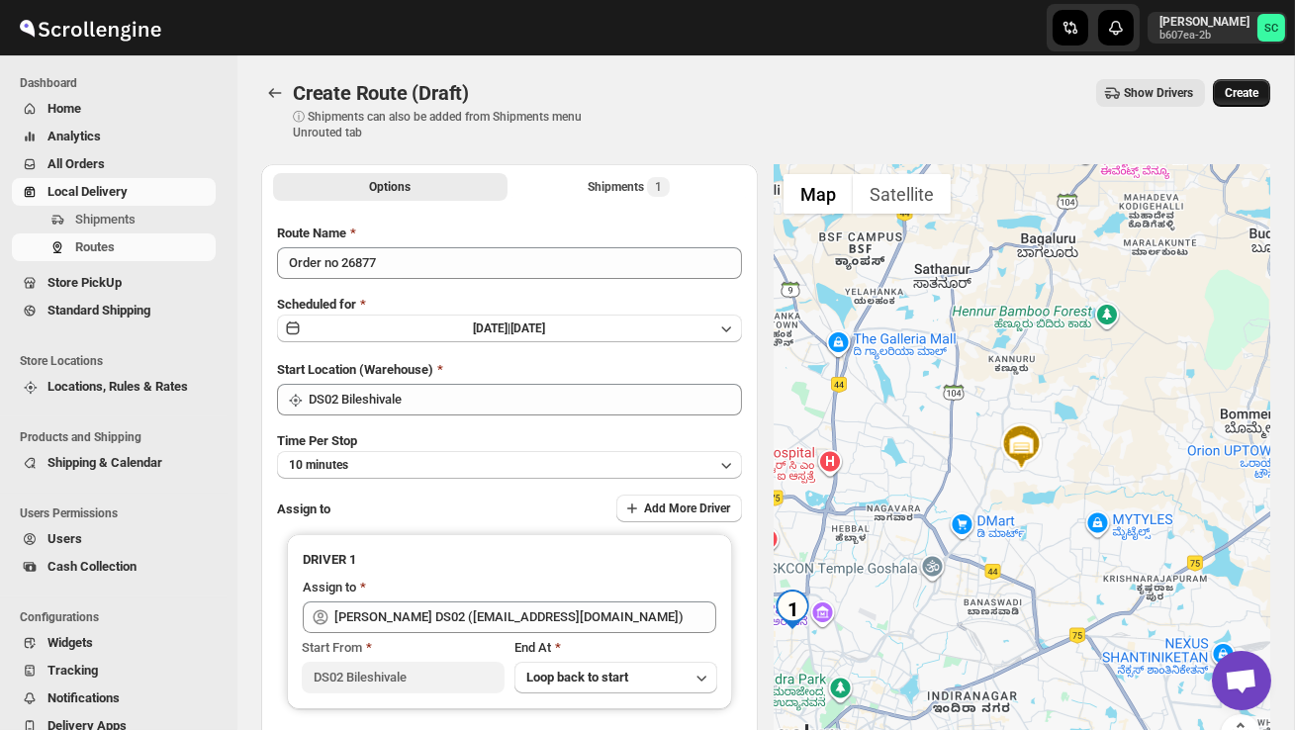
click at [1242, 90] on span "Create" at bounding box center [1242, 93] width 34 height 16
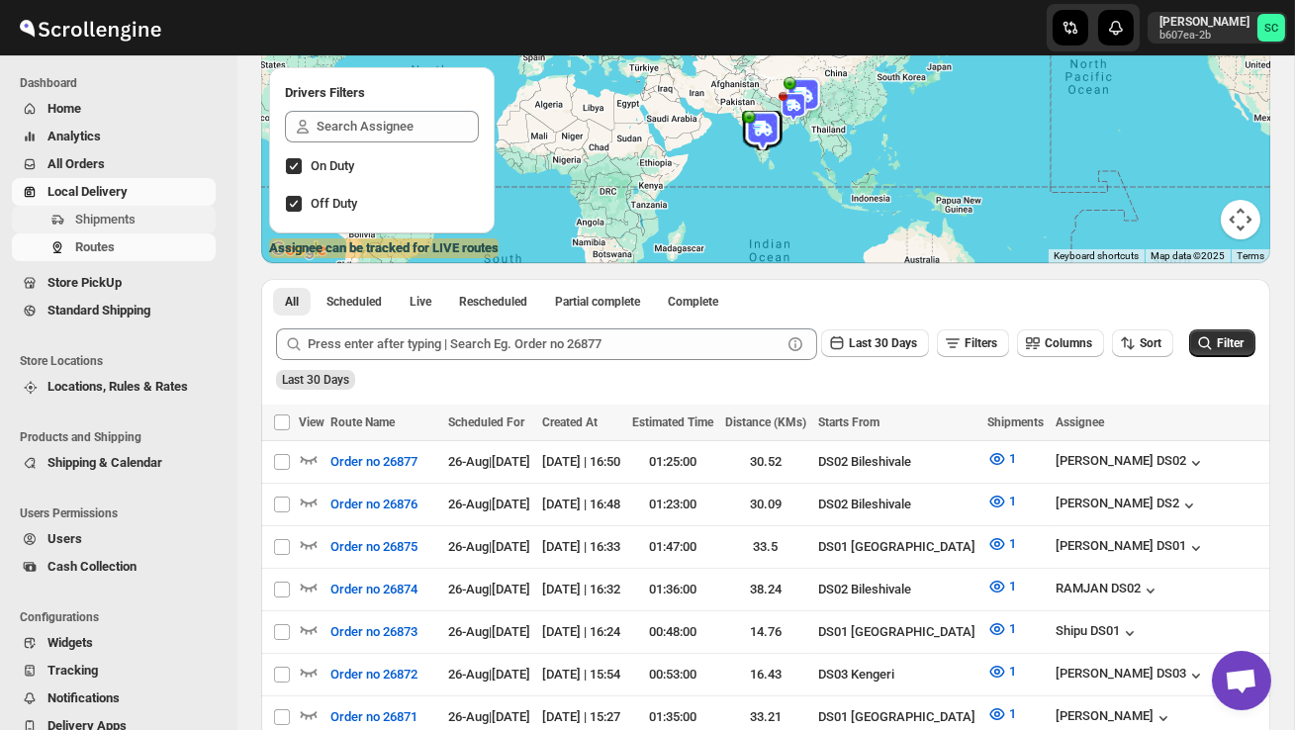
click at [139, 222] on span "Shipments" at bounding box center [143, 220] width 137 height 20
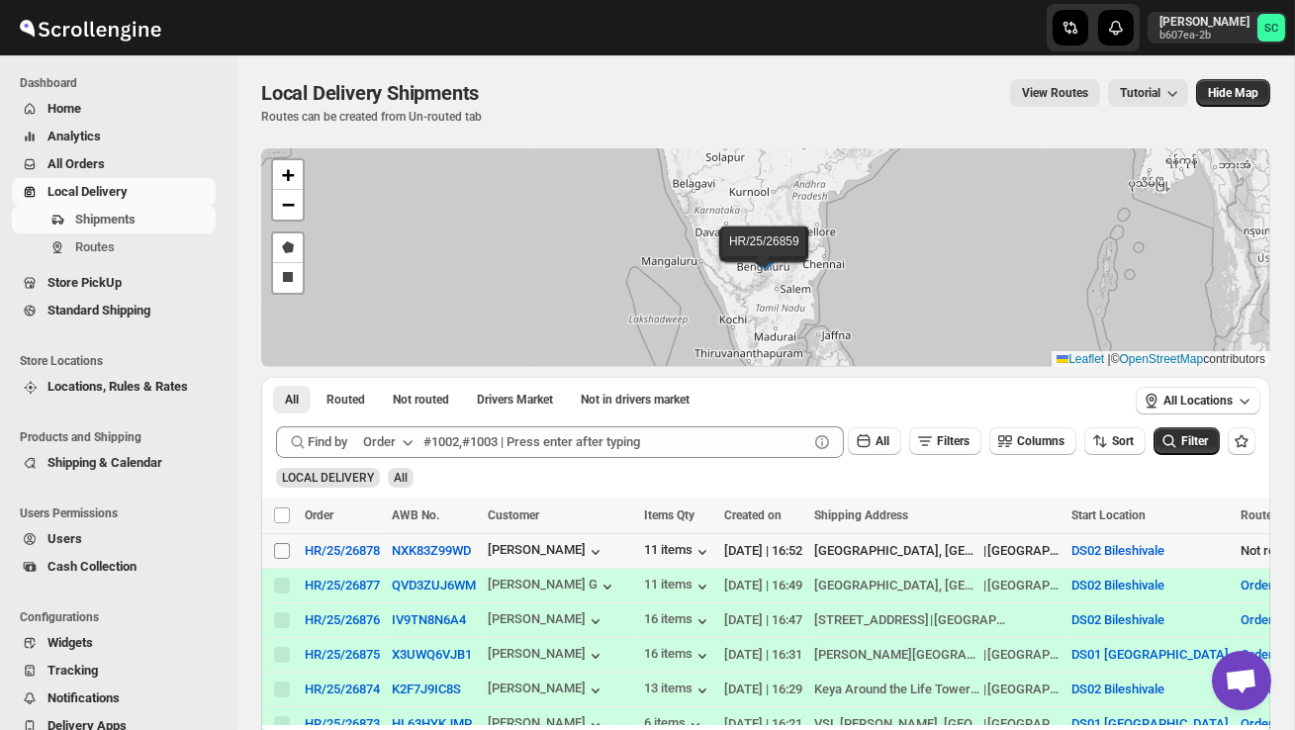
click at [285, 548] on input "Select shipment" at bounding box center [282, 551] width 16 height 16
checkbox input "true"
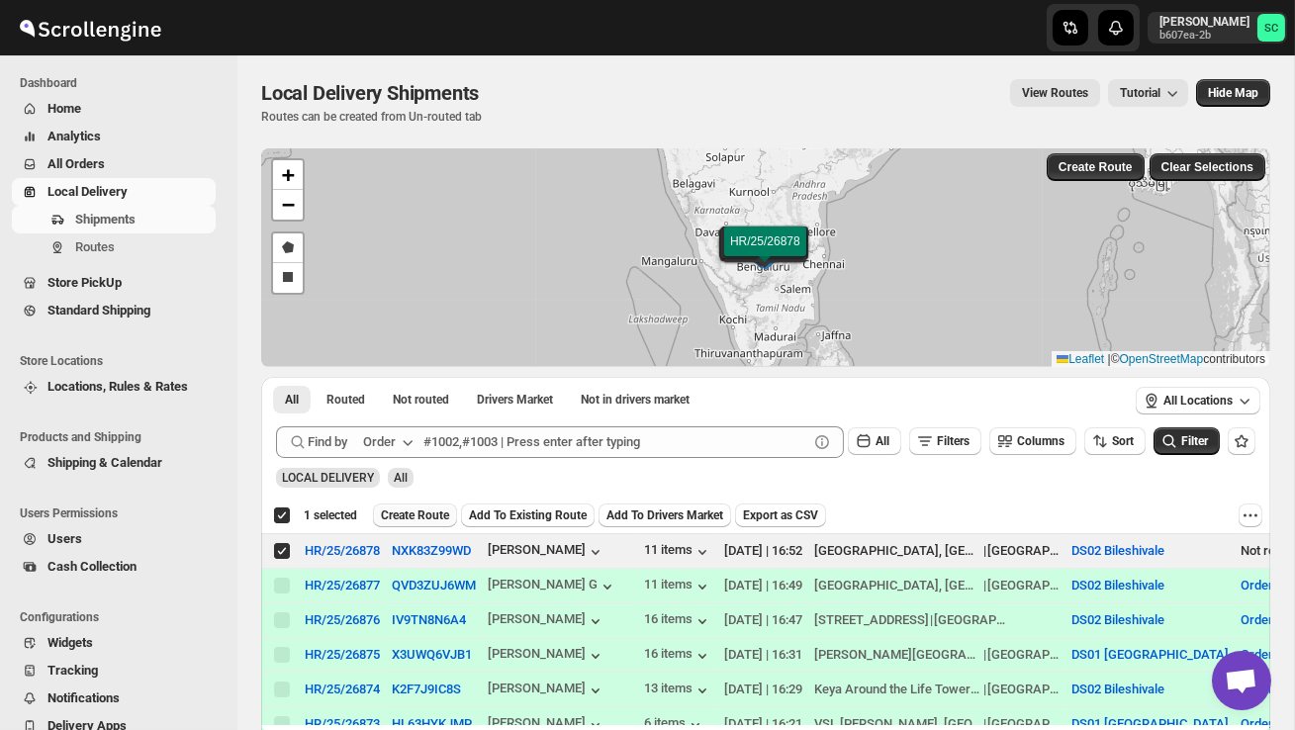
click at [425, 515] on span "Create Route" at bounding box center [415, 515] width 68 height 16
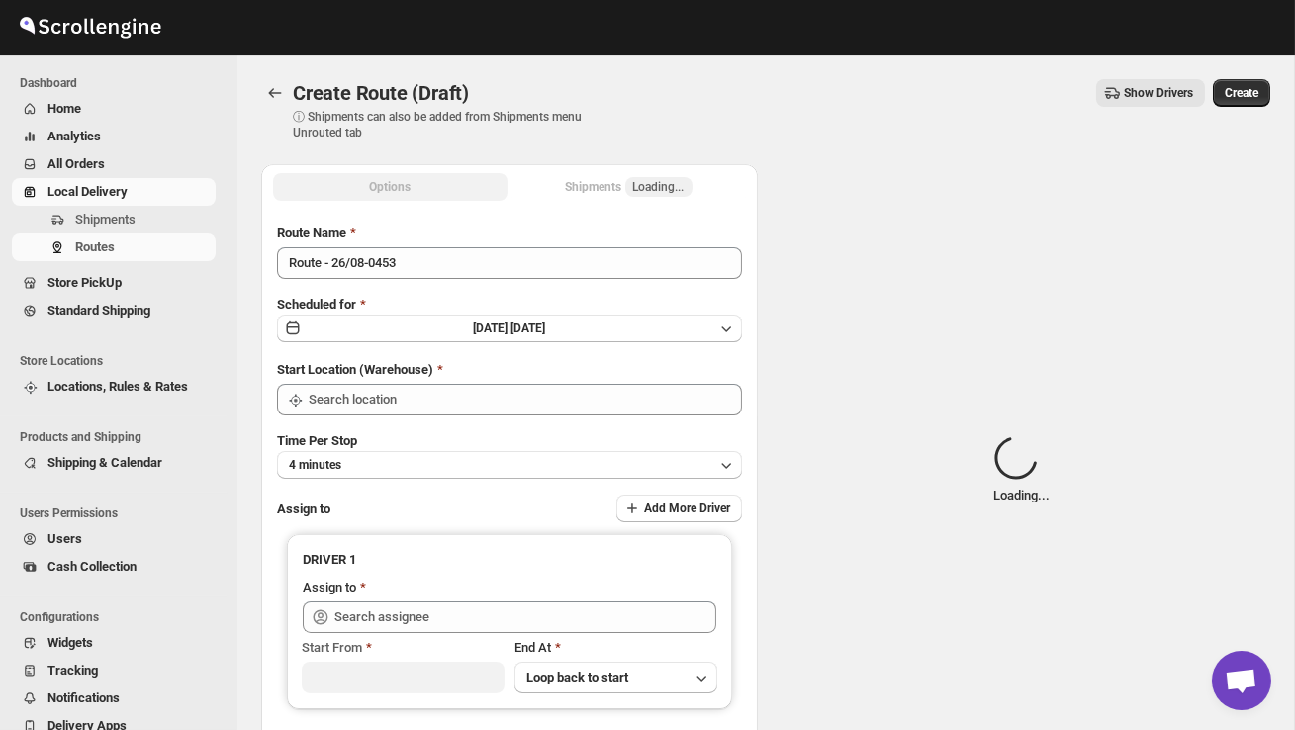
type input "DS02 Bileshivale"
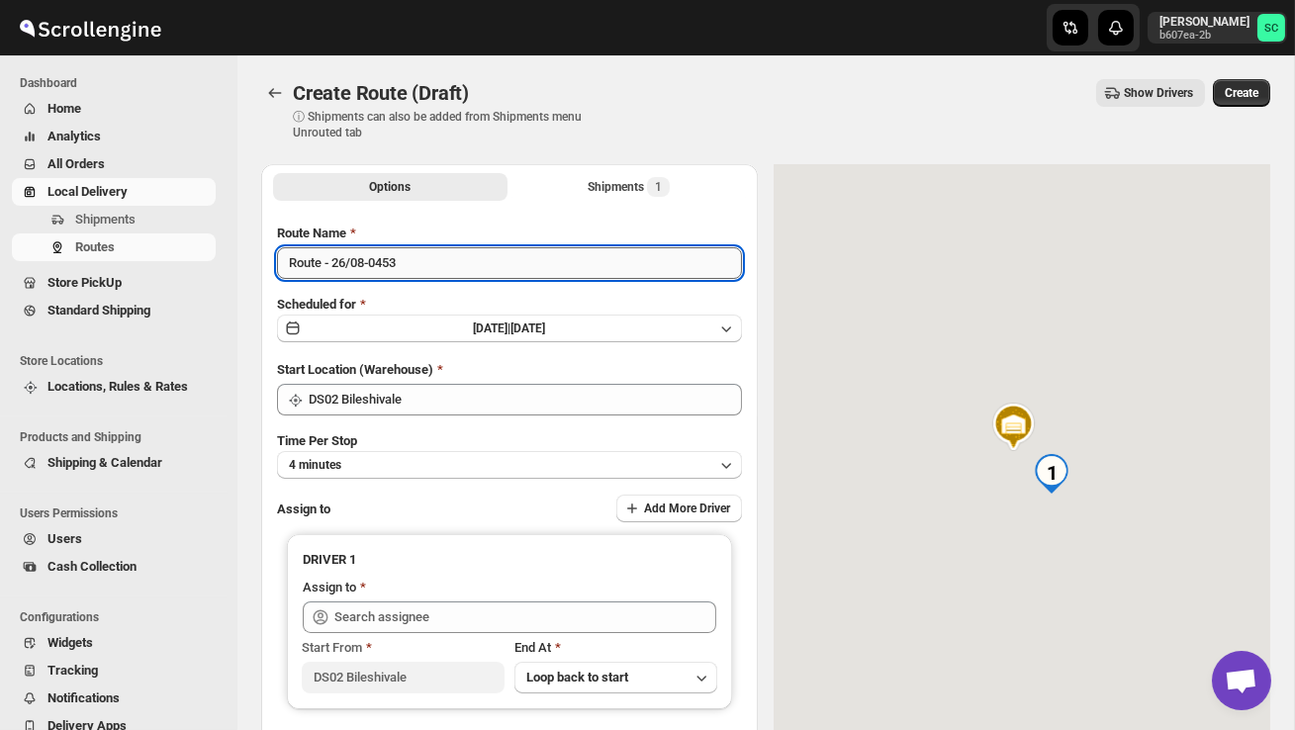
click at [414, 267] on input "Route - 26/08-0453" at bounding box center [509, 263] width 465 height 32
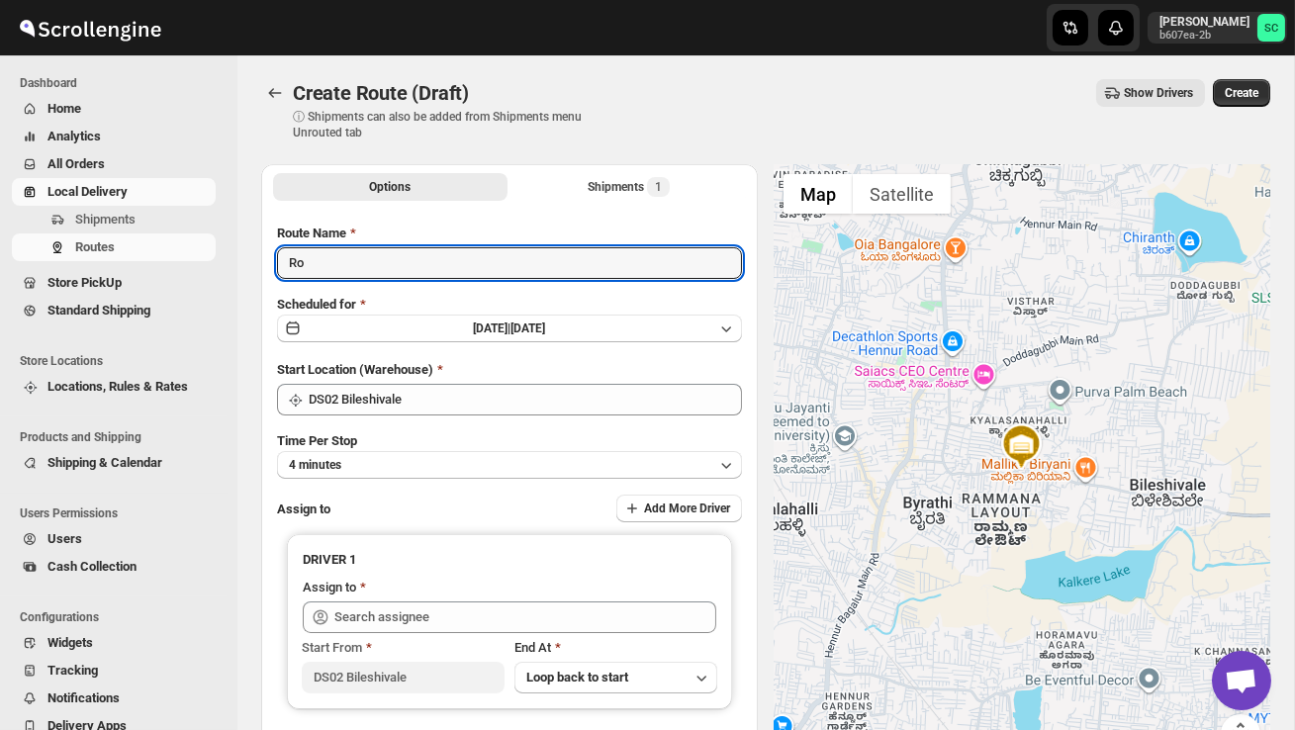
type input "R"
type input "Order no 26878"
click at [448, 461] on button "4 minutes" at bounding box center [509, 465] width 465 height 28
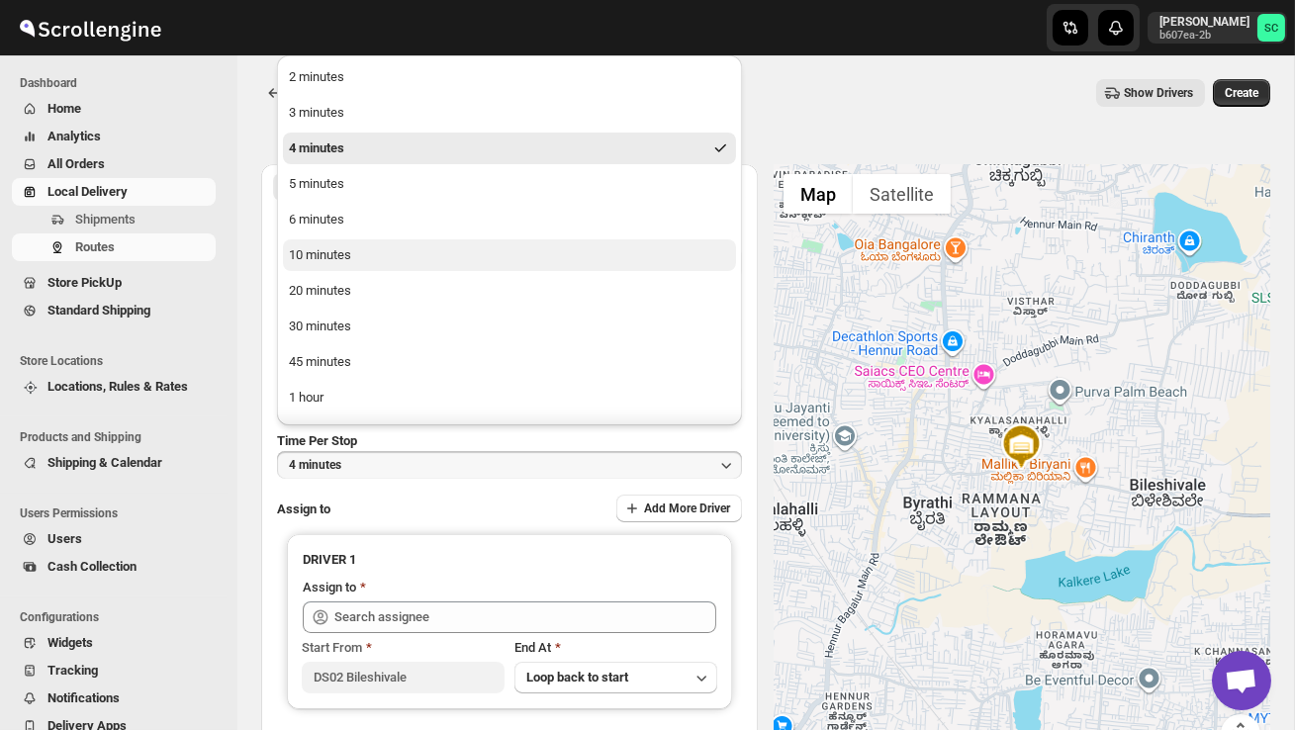
click at [360, 253] on button "10 minutes" at bounding box center [509, 255] width 453 height 32
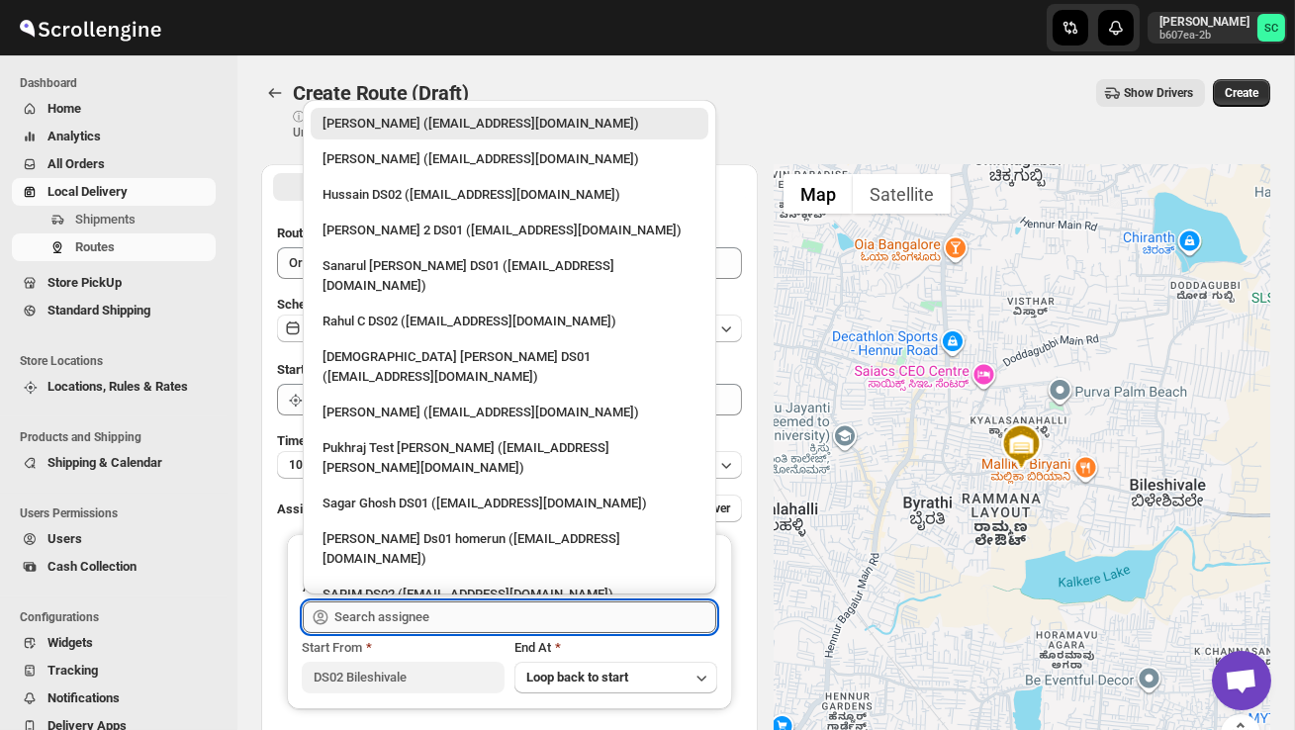
click at [417, 616] on input "text" at bounding box center [525, 617] width 382 height 32
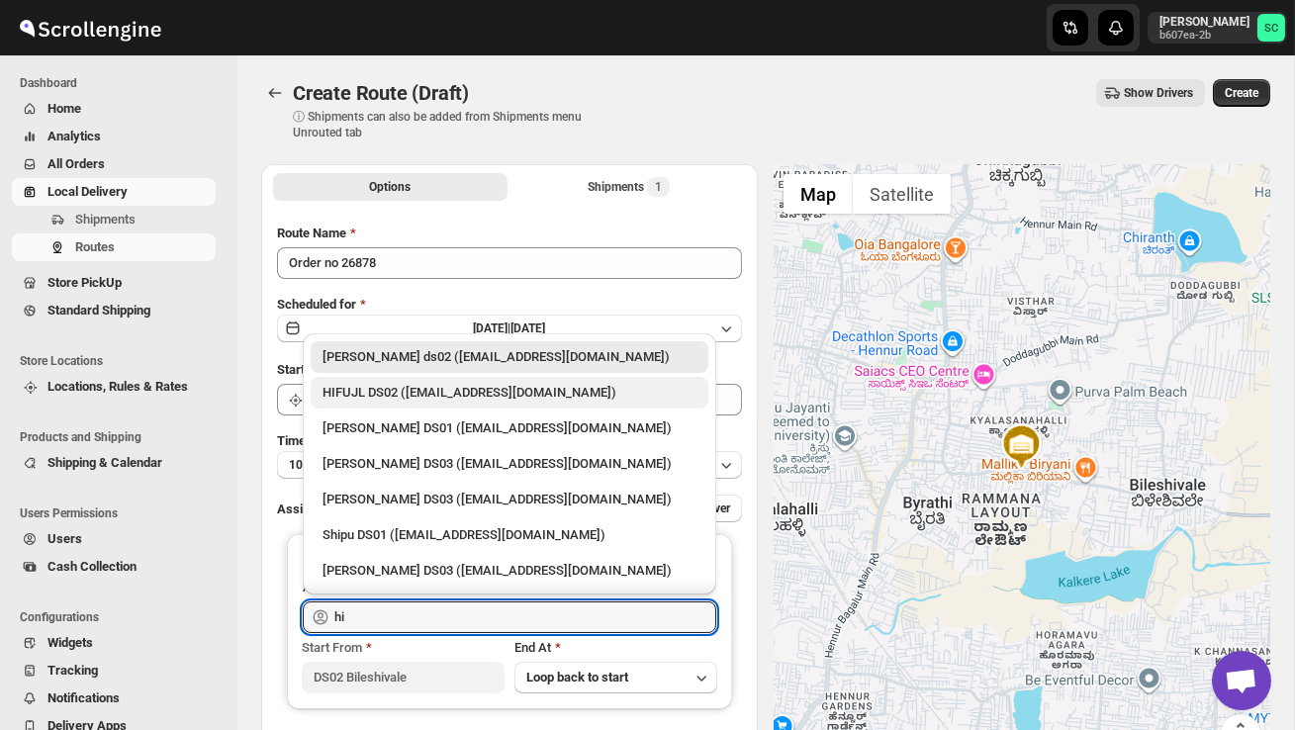
click at [438, 404] on div "HIFUJL DS02 ([EMAIL_ADDRESS][DOMAIN_NAME])" at bounding box center [510, 393] width 398 height 32
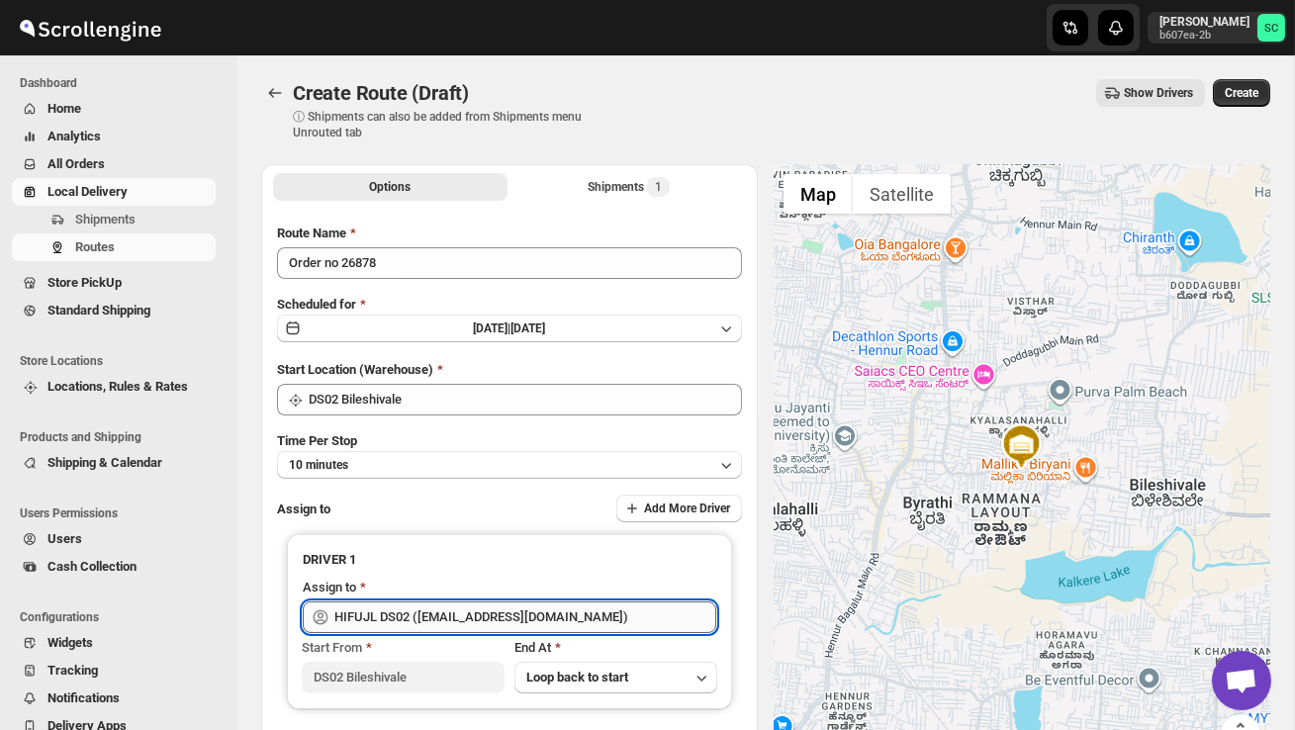
click at [583, 611] on input "HIFUJL DS02 ([EMAIL_ADDRESS][DOMAIN_NAME])" at bounding box center [525, 617] width 382 height 32
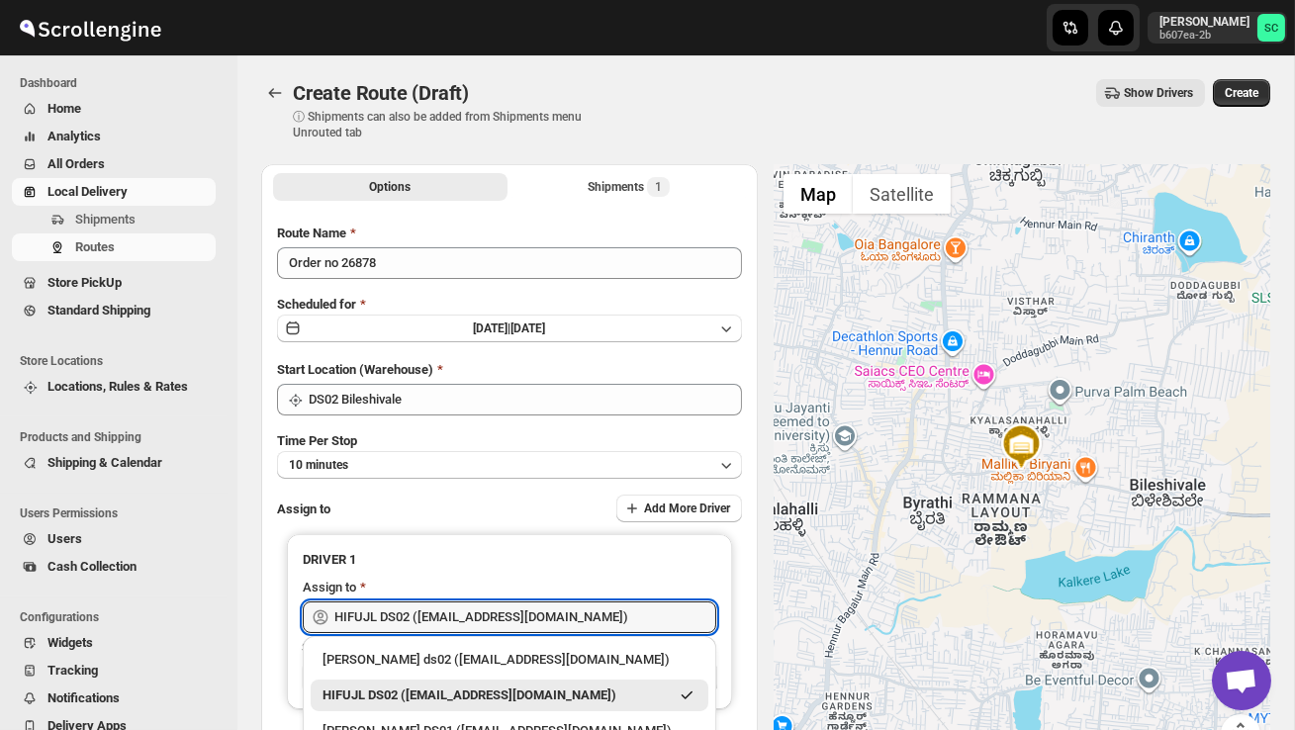
scroll to position [202, 0]
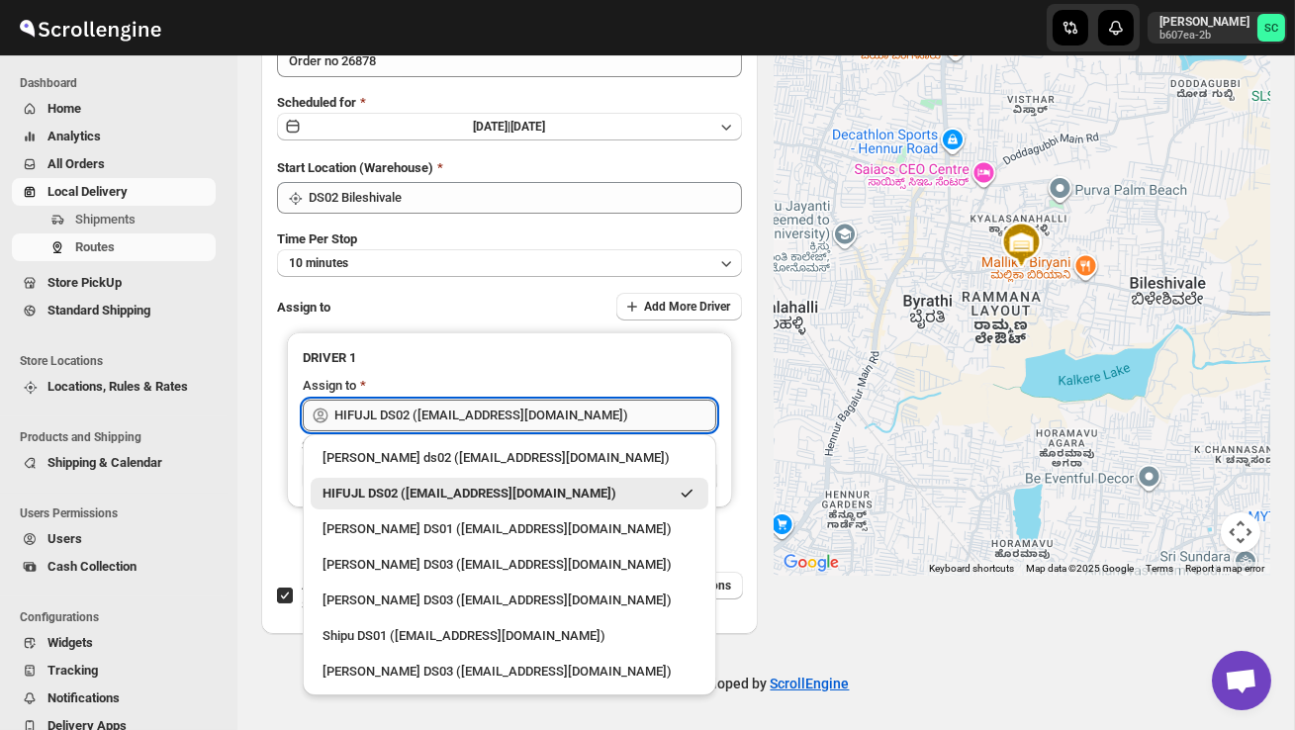
click at [596, 411] on input "HIFUJL DS02 ([EMAIL_ADDRESS][DOMAIN_NAME])" at bounding box center [525, 416] width 382 height 32
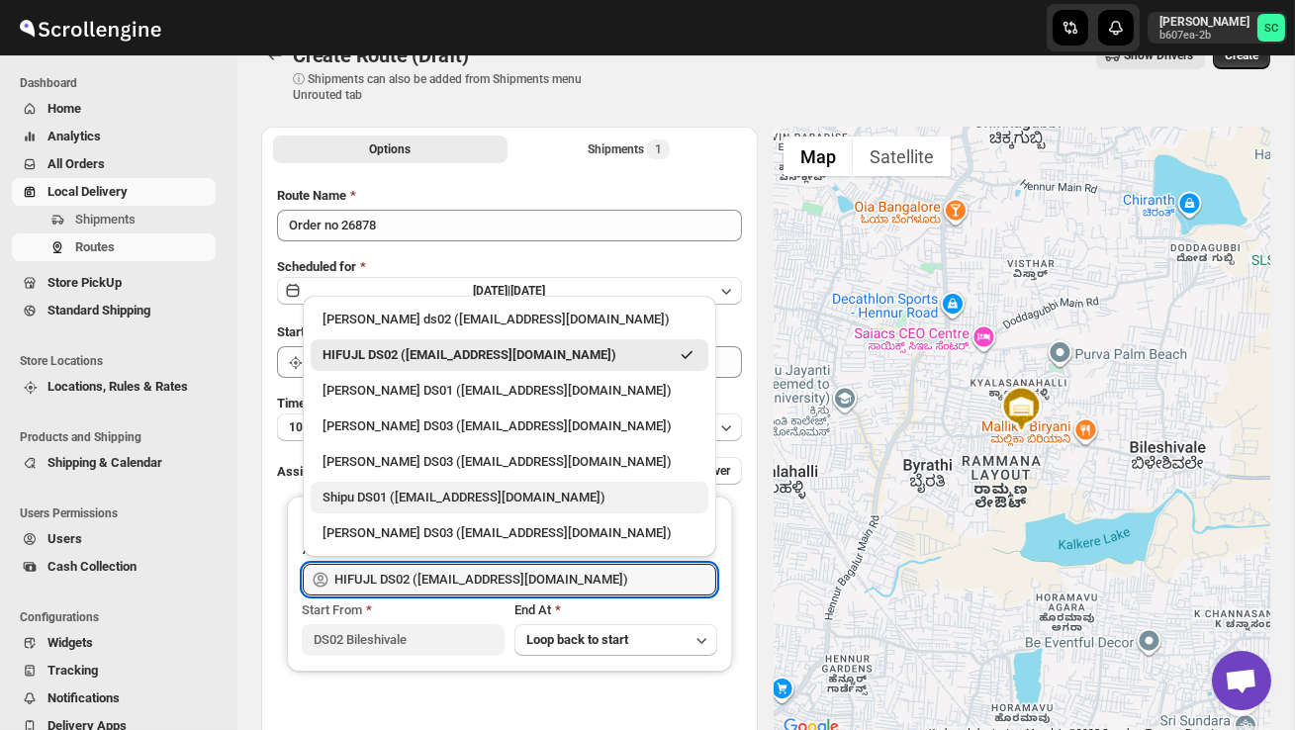
scroll to position [0, 0]
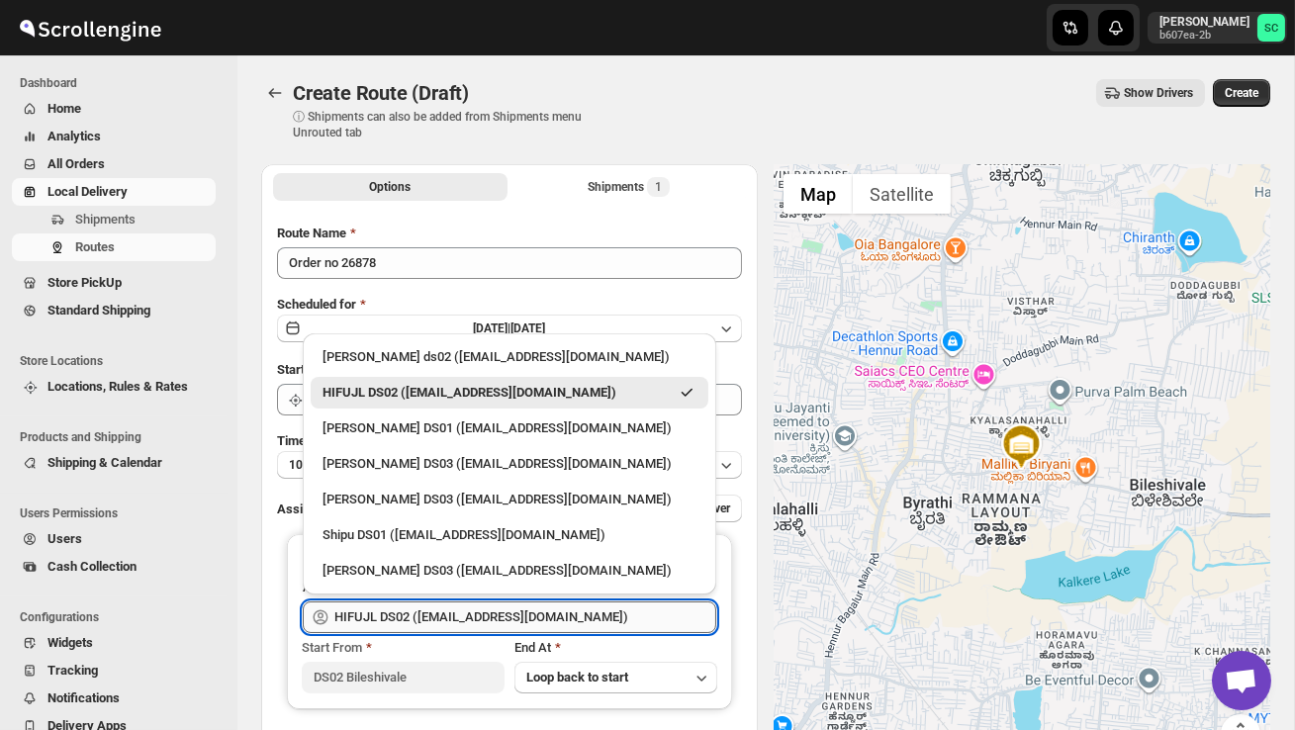
click at [614, 624] on input "HIFUJL DS02 ([EMAIL_ADDRESS][DOMAIN_NAME])" at bounding box center [525, 617] width 382 height 32
type input "H"
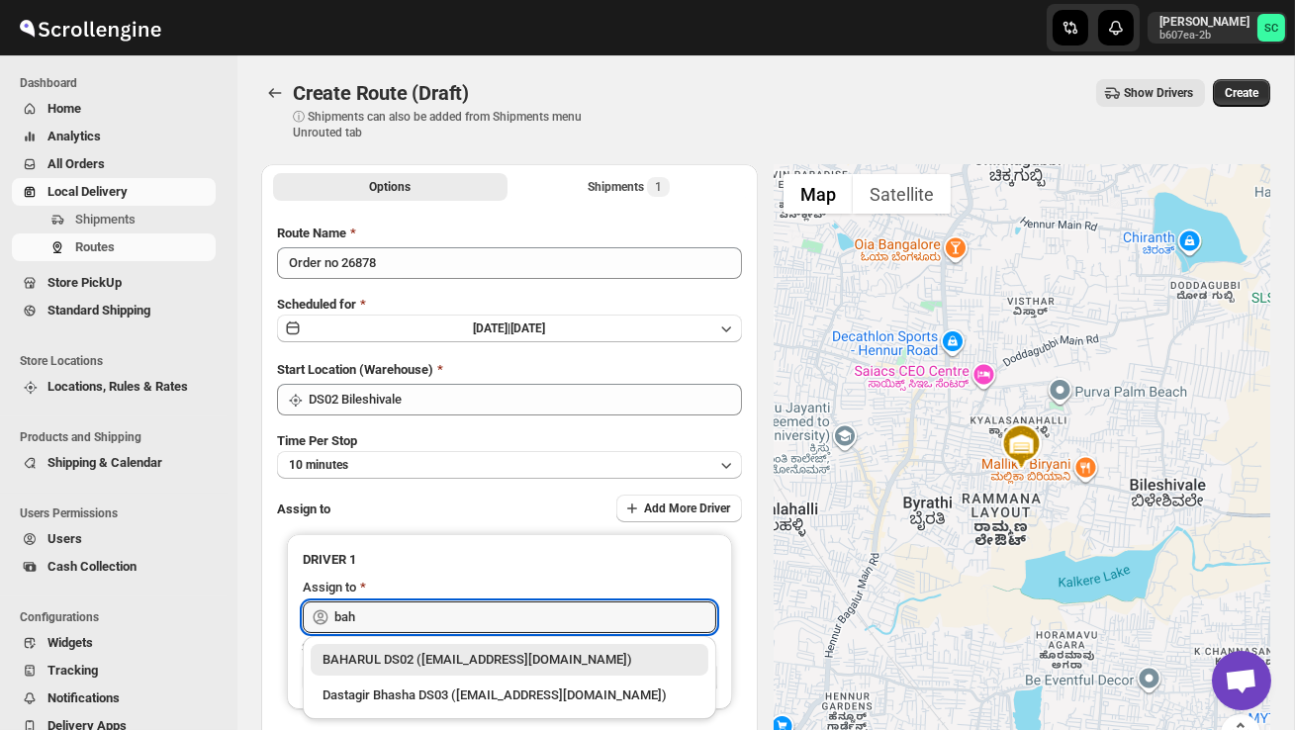
click at [606, 660] on div "BAHARUL DS02 ([EMAIL_ADDRESS][DOMAIN_NAME])" at bounding box center [509, 660] width 374 height 20
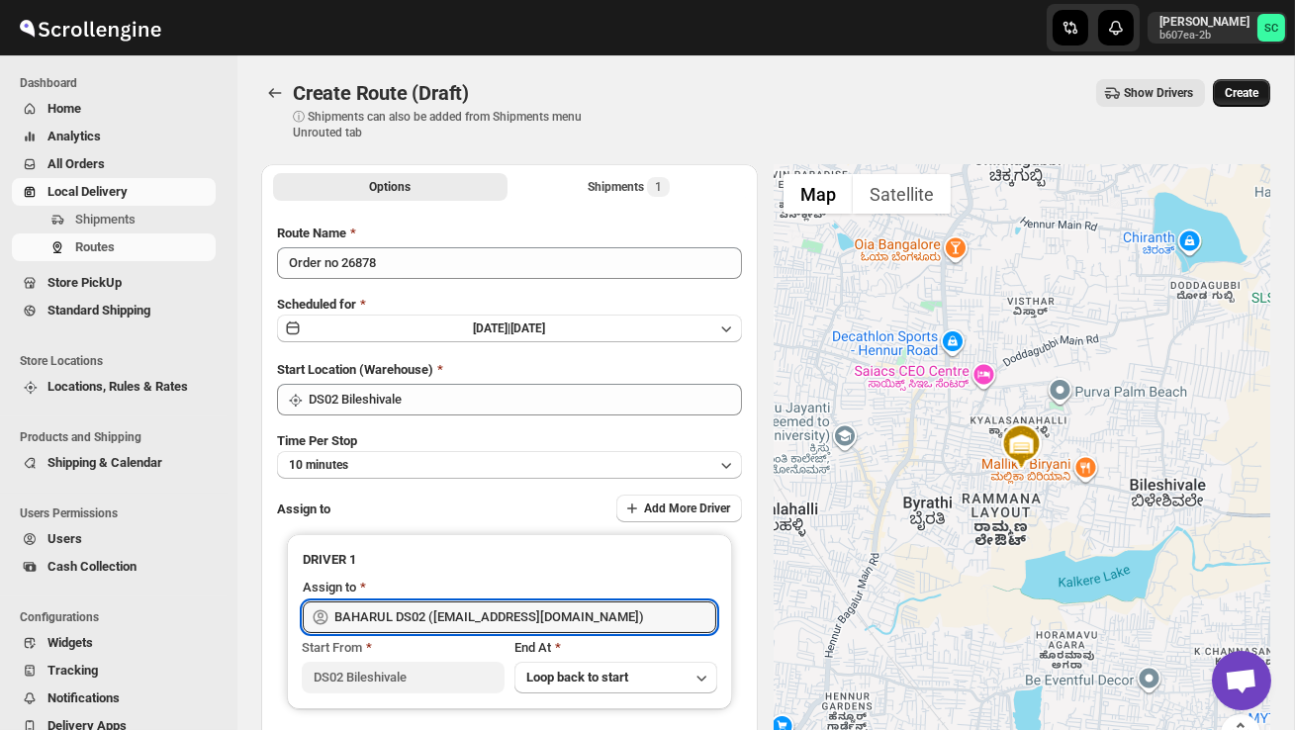
type input "BAHARUL DS02 ([EMAIL_ADDRESS][DOMAIN_NAME])"
click at [1249, 96] on span "Create" at bounding box center [1242, 93] width 34 height 16
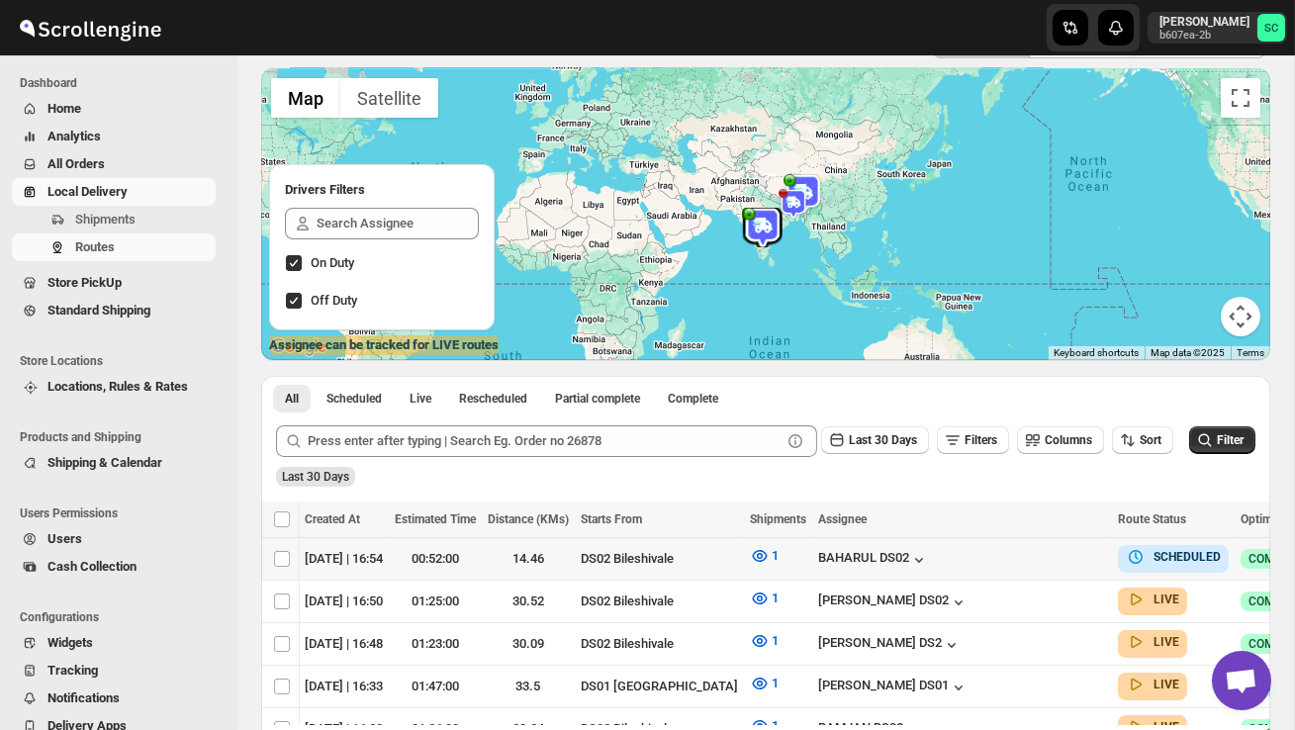
scroll to position [0, 280]
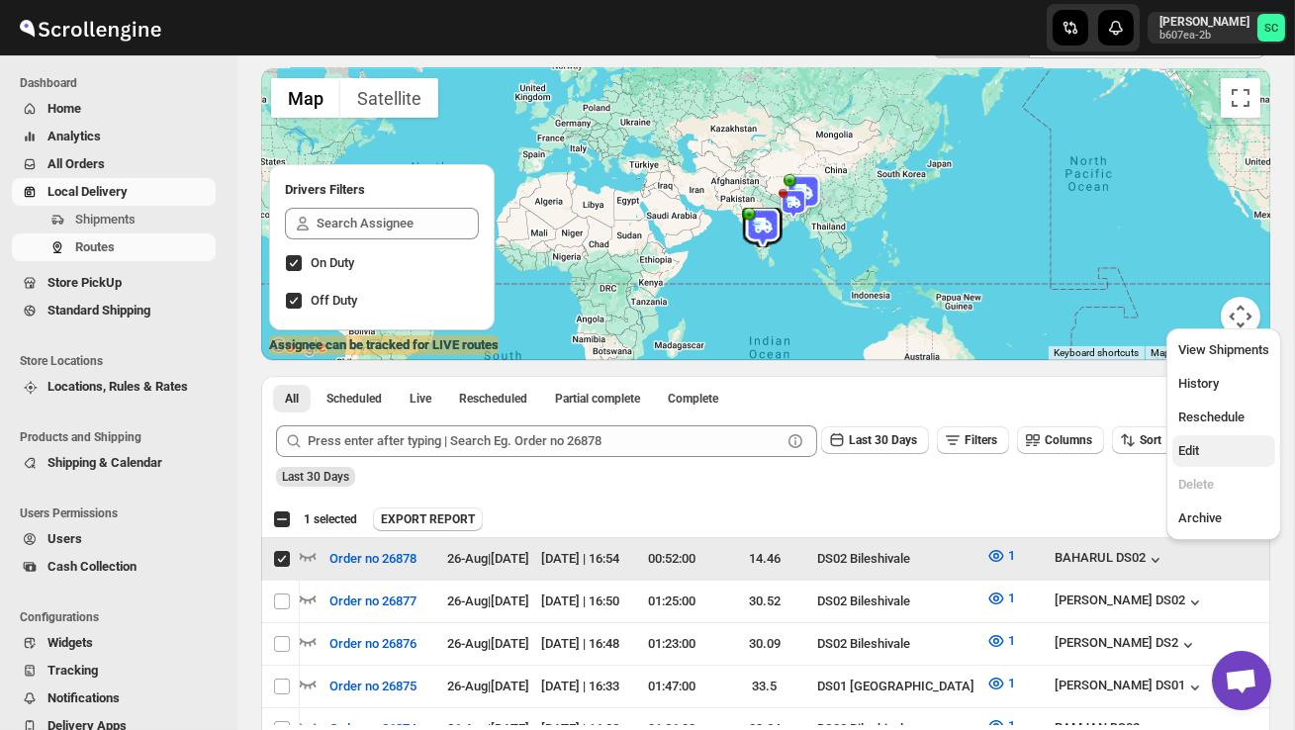
click at [1215, 446] on span "Edit" at bounding box center [1223, 451] width 91 height 20
checkbox input "false"
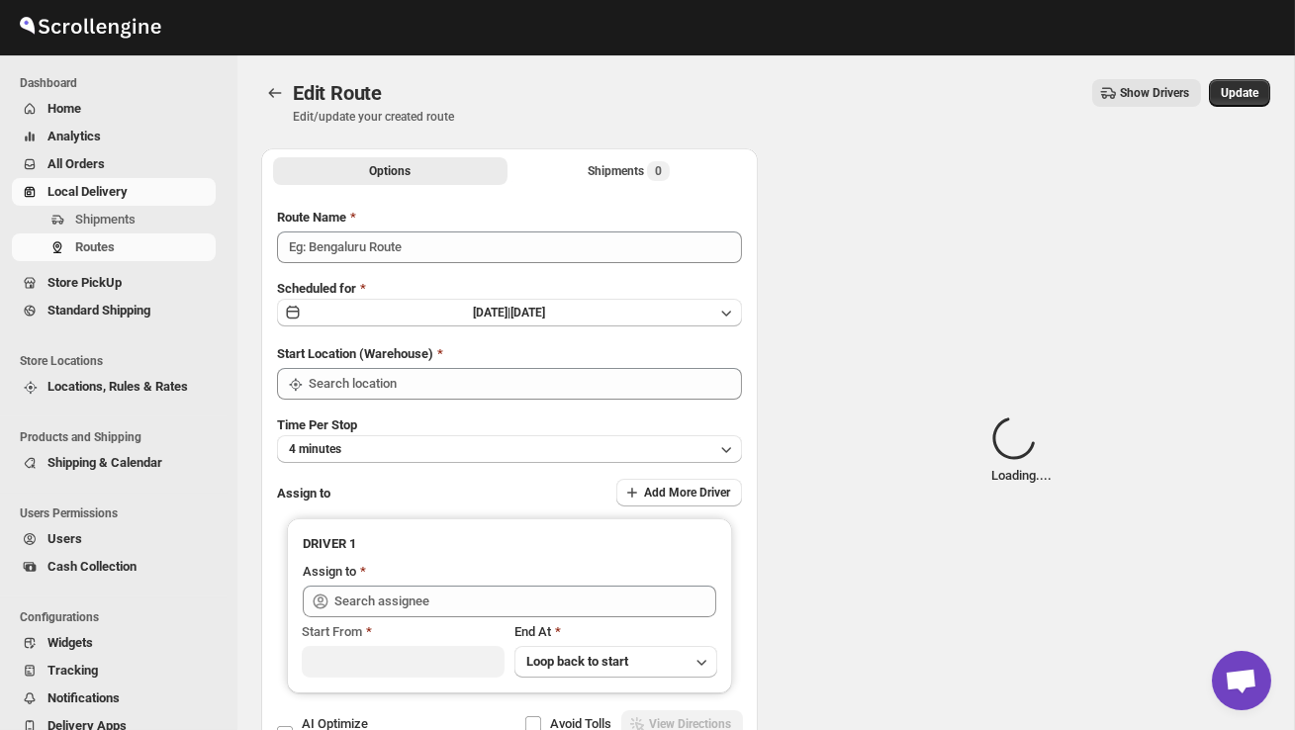
type input "Order no 26878"
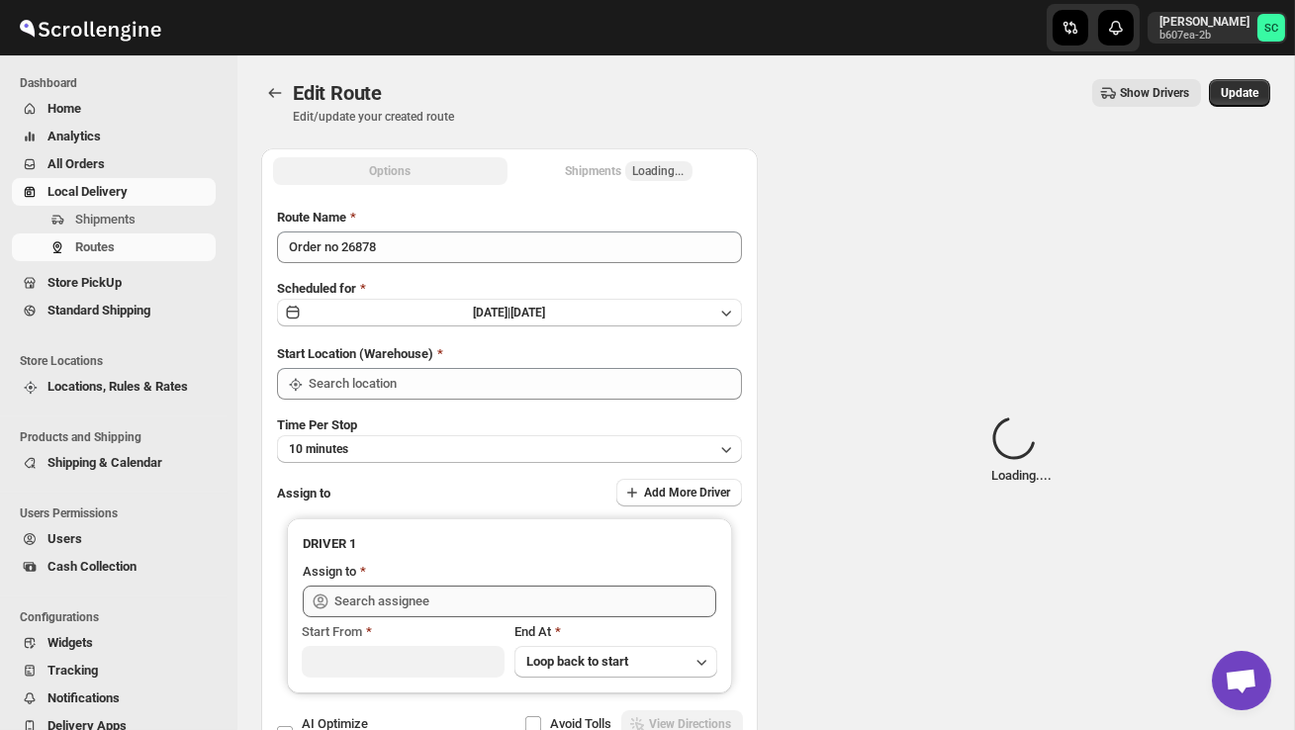
type input "DS02 Bileshivale"
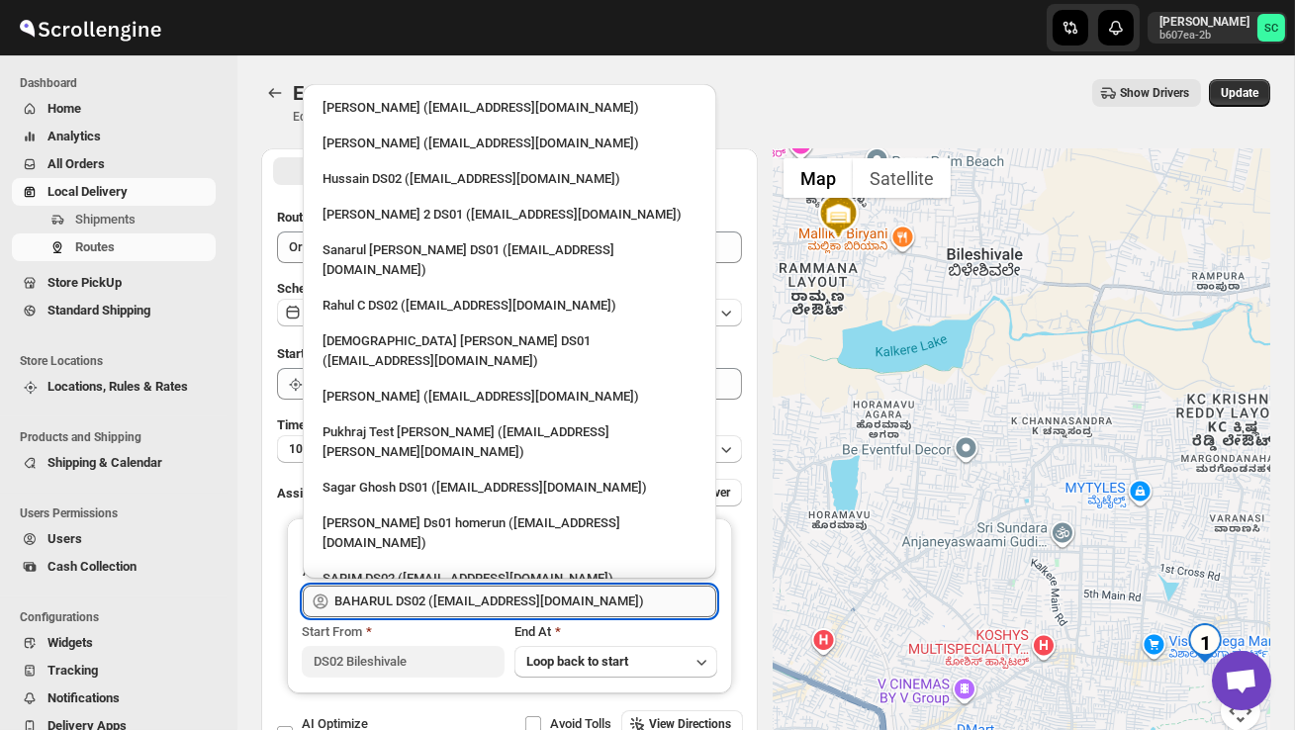
click at [604, 606] on input "BAHARUL DS02 ([EMAIL_ADDRESS][DOMAIN_NAME])" at bounding box center [525, 602] width 382 height 32
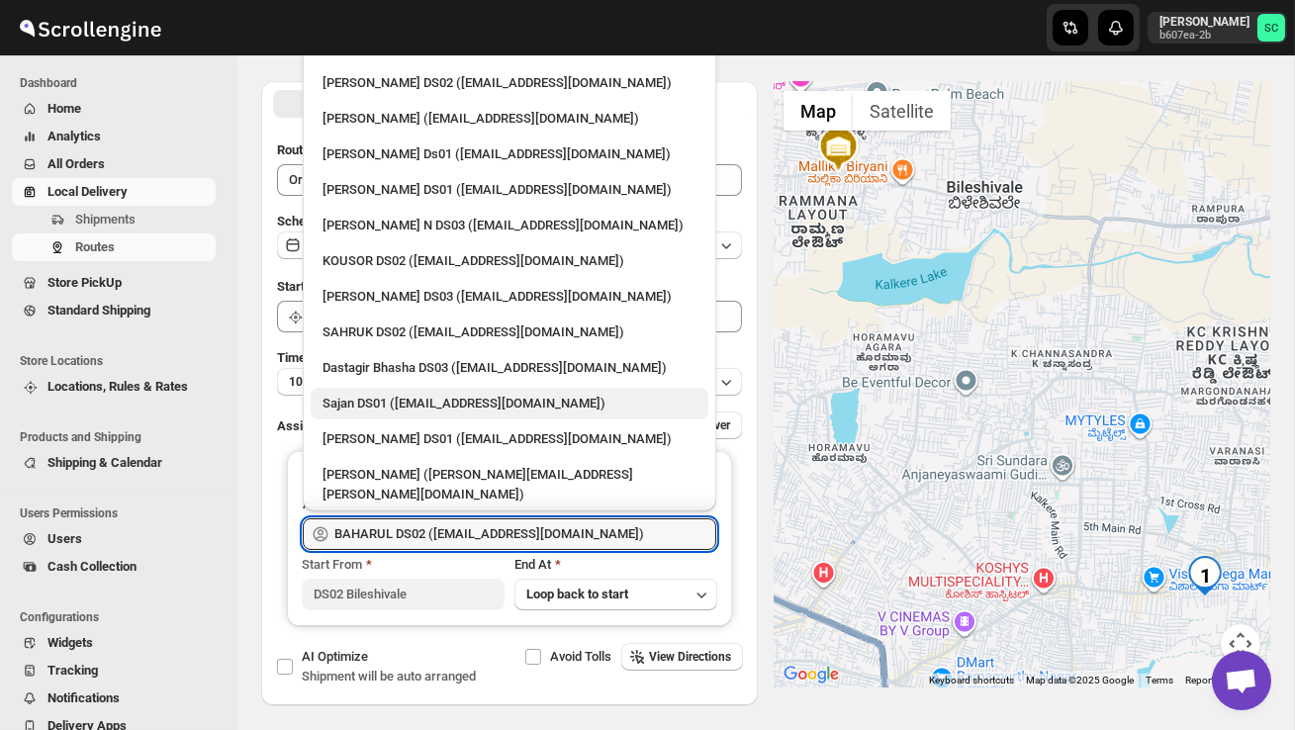
scroll to position [1295, 0]
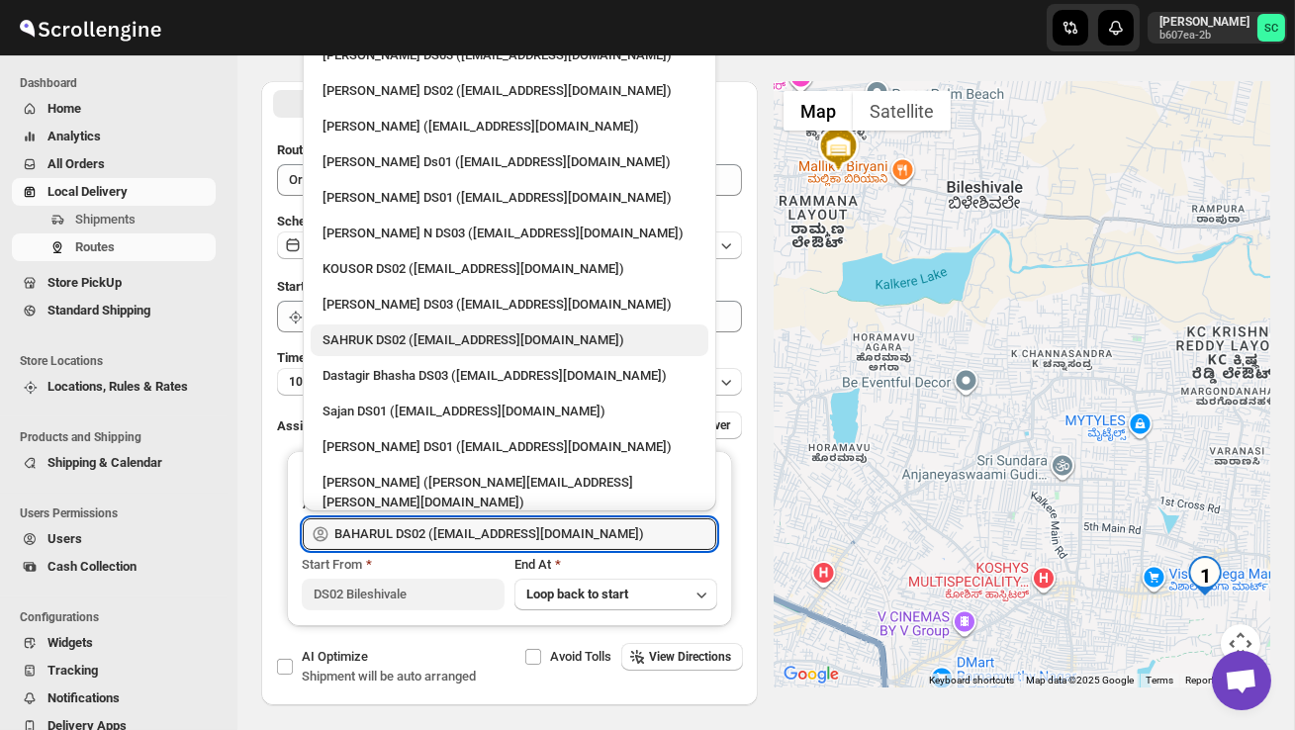
click at [435, 330] on div "SAHRUK DS02 ([EMAIL_ADDRESS][DOMAIN_NAME])" at bounding box center [509, 340] width 374 height 20
type input "SAHRUK DS02 ([EMAIL_ADDRESS][DOMAIN_NAME])"
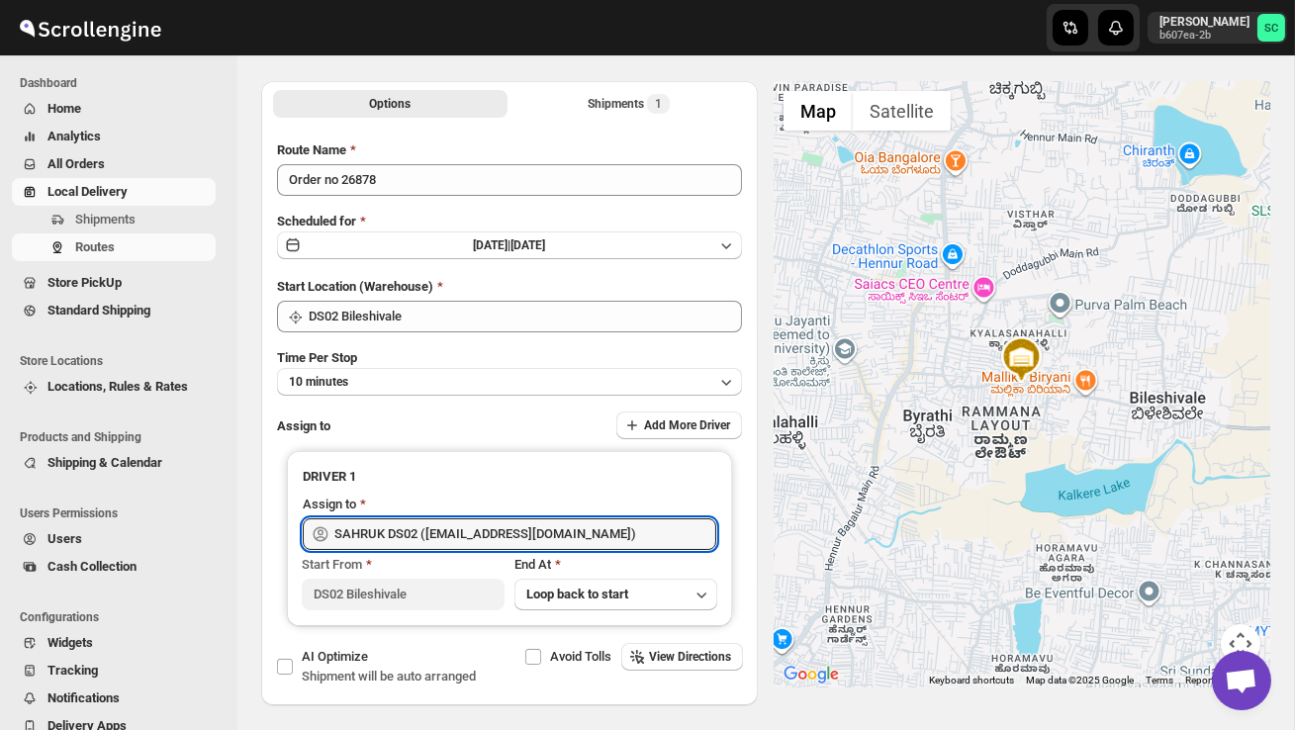
scroll to position [0, 0]
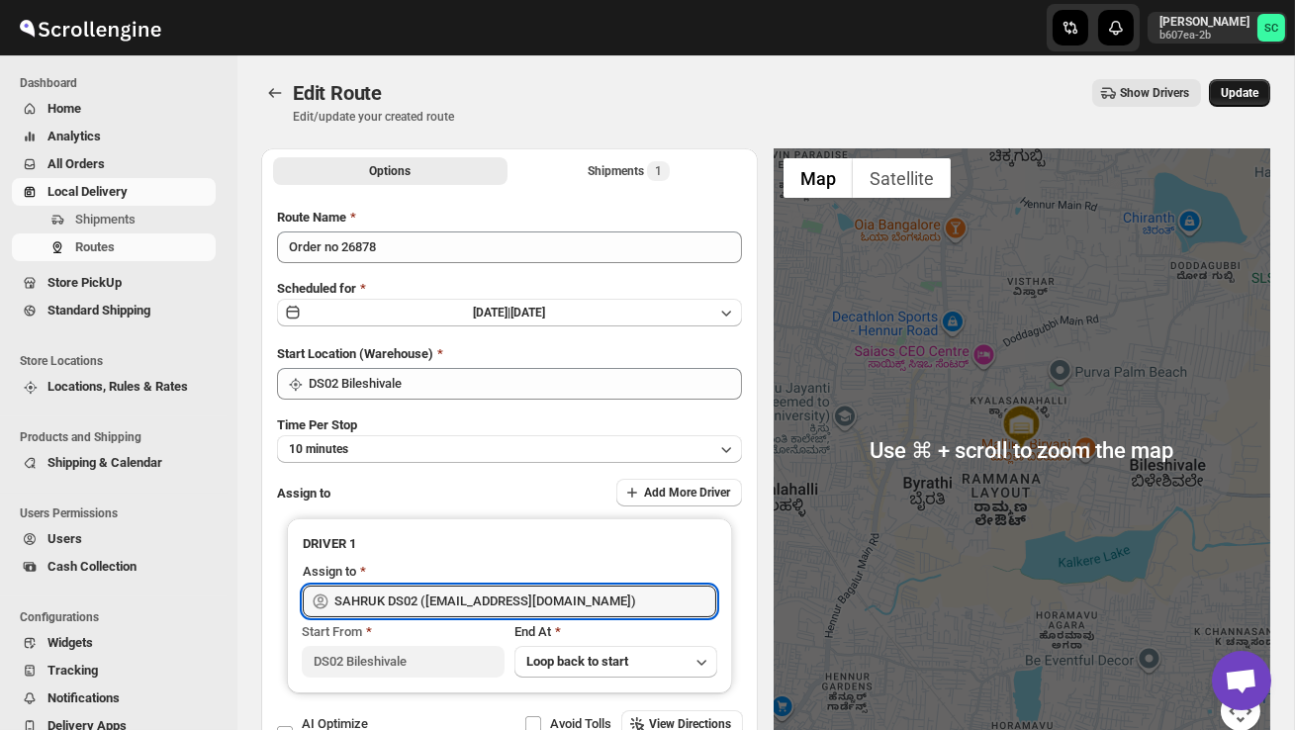
click at [1237, 95] on span "Update" at bounding box center [1240, 93] width 38 height 16
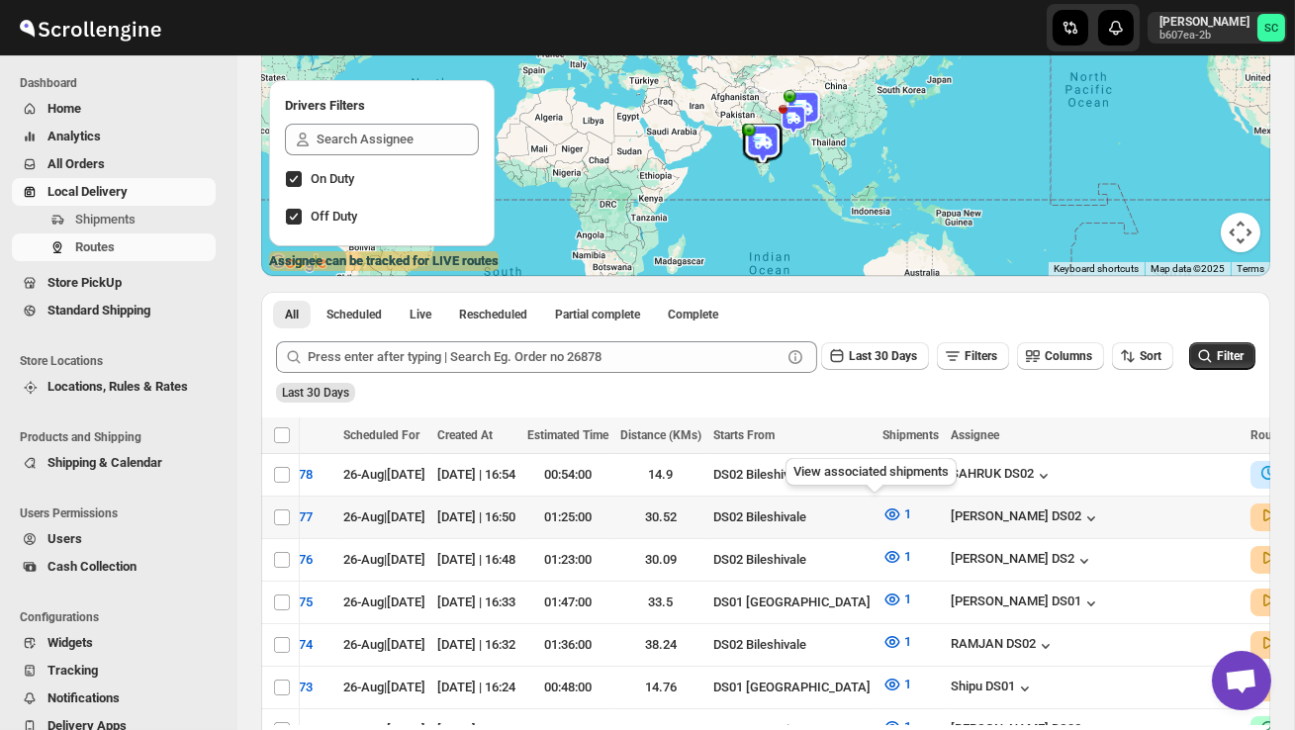
scroll to position [0, 280]
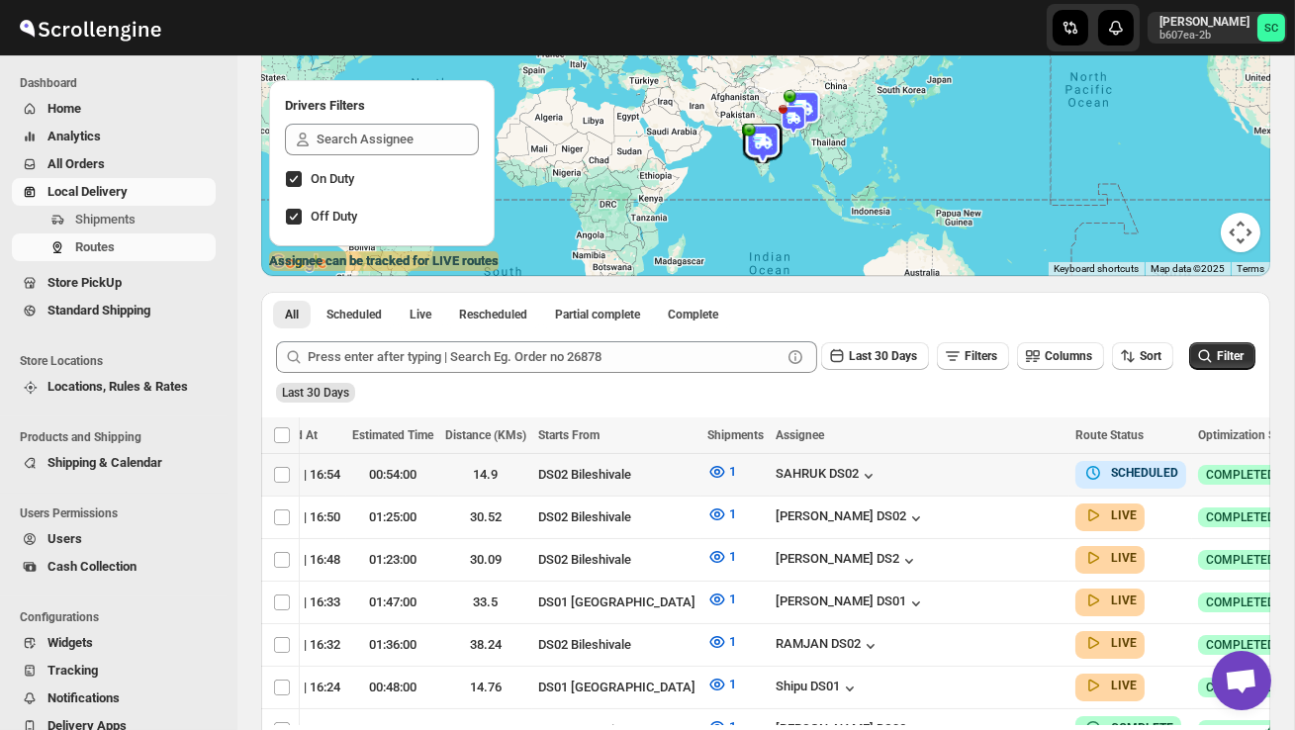
checkbox input "true"
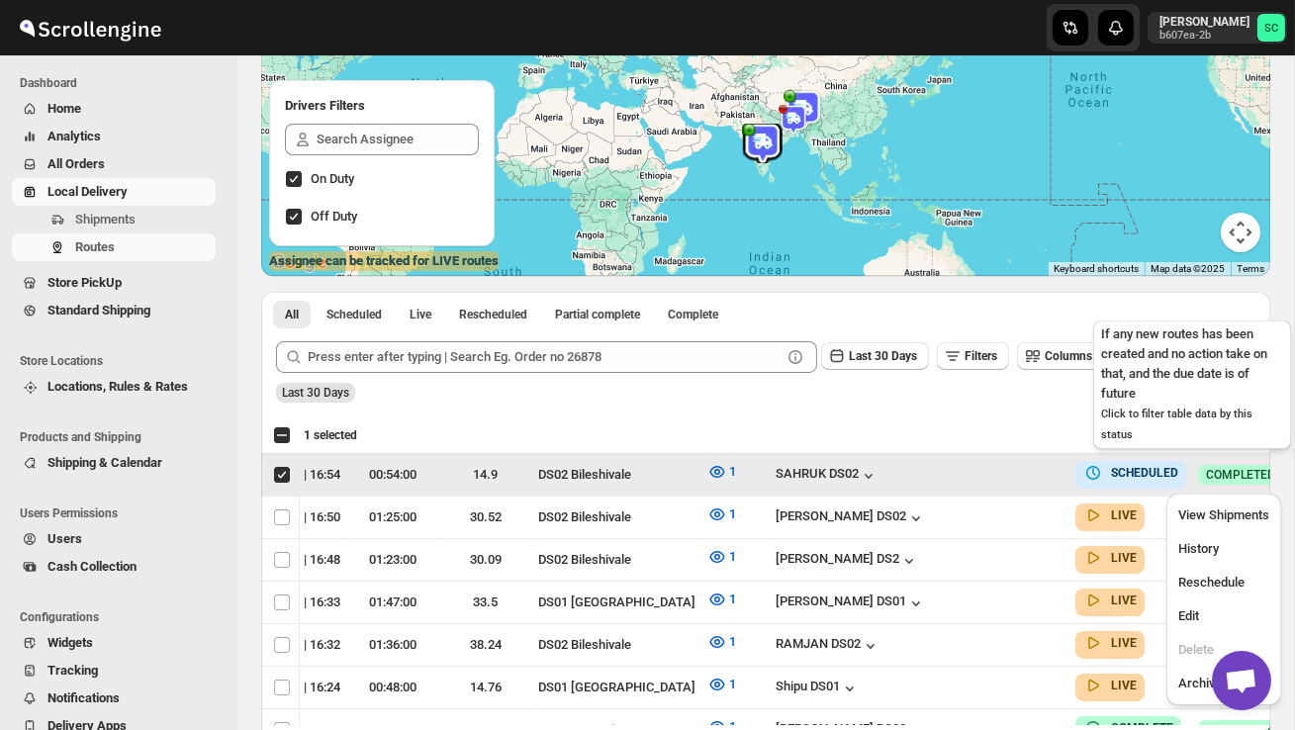
scroll to position [0, 1]
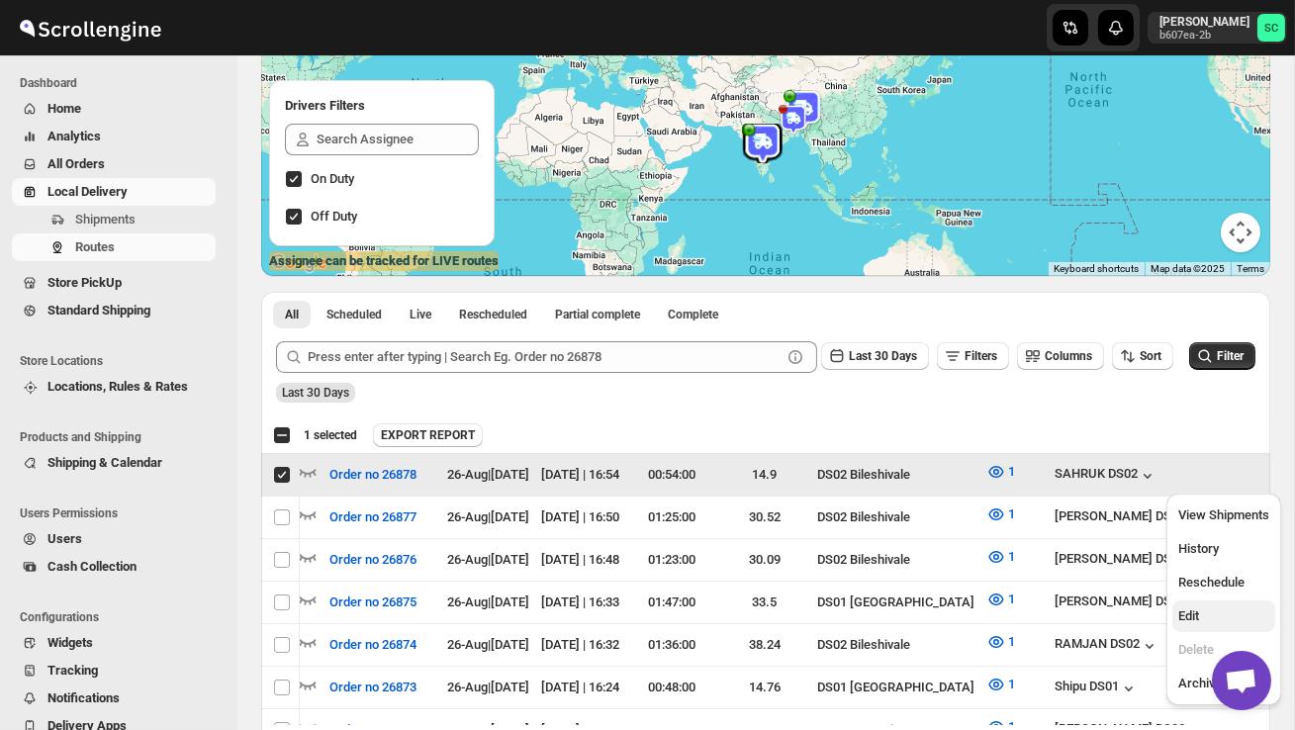
click at [1188, 628] on button "Edit" at bounding box center [1223, 616] width 103 height 32
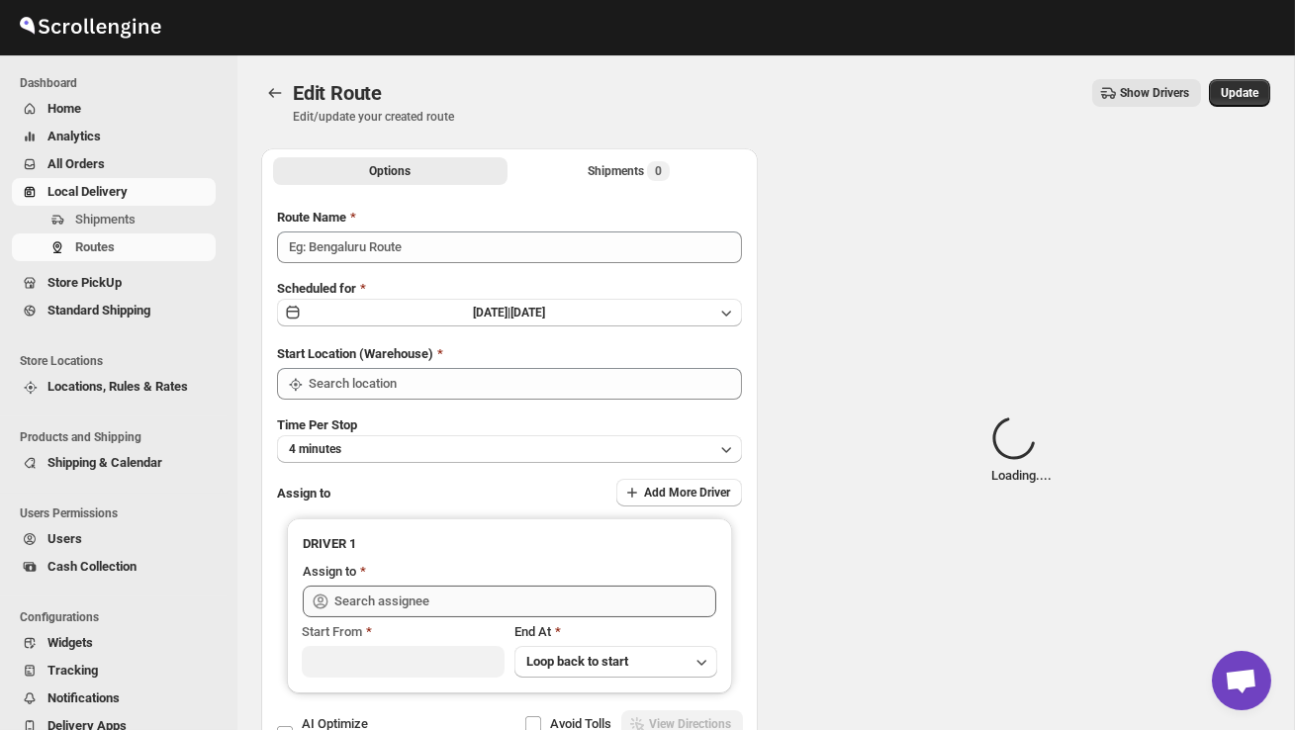
type input "Order no 26878"
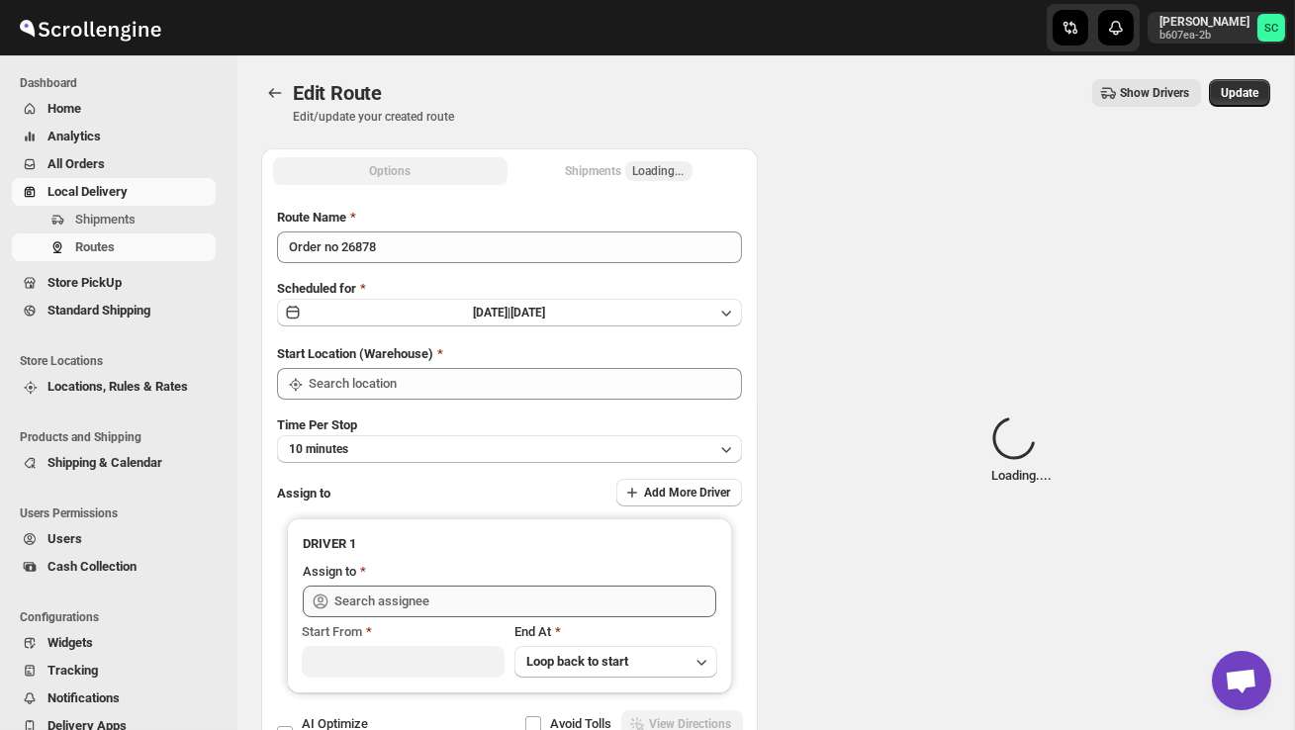
type input "DS02 Bileshivale"
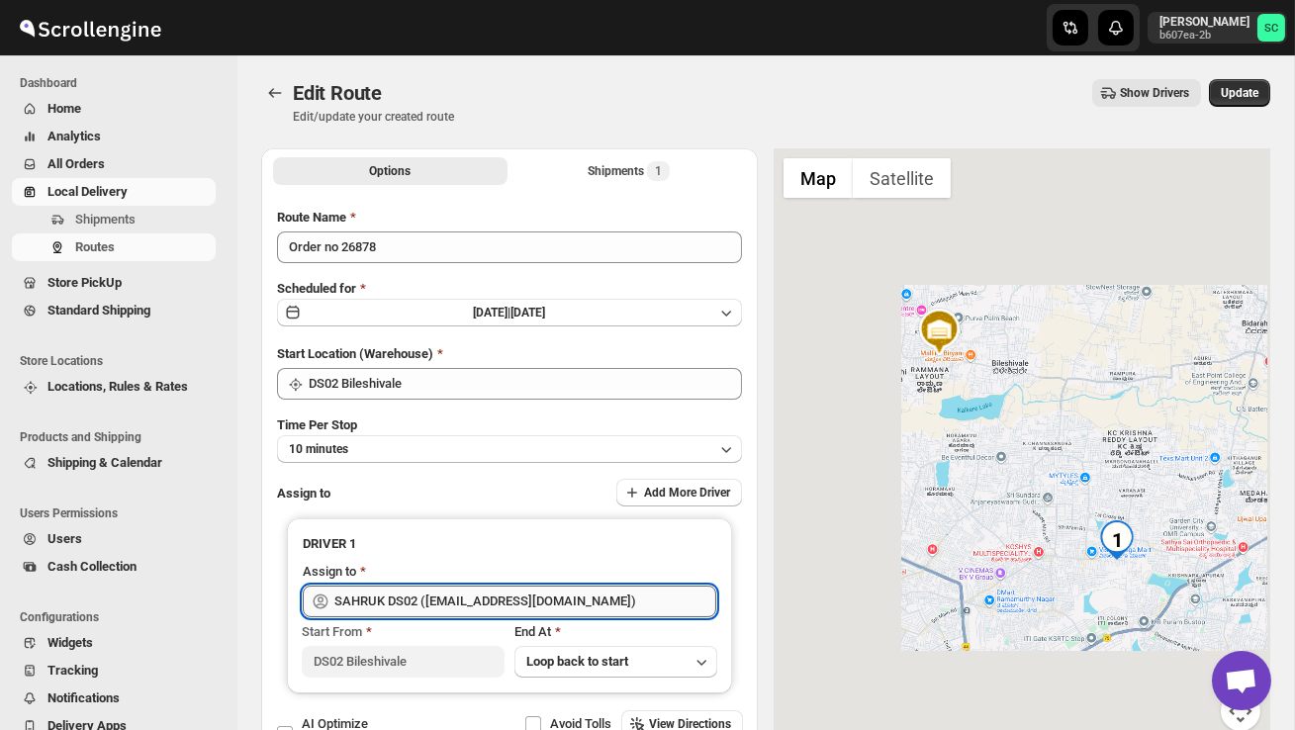
click at [617, 593] on input "SAHRUK DS02 ([EMAIL_ADDRESS][DOMAIN_NAME])" at bounding box center [525, 602] width 382 height 32
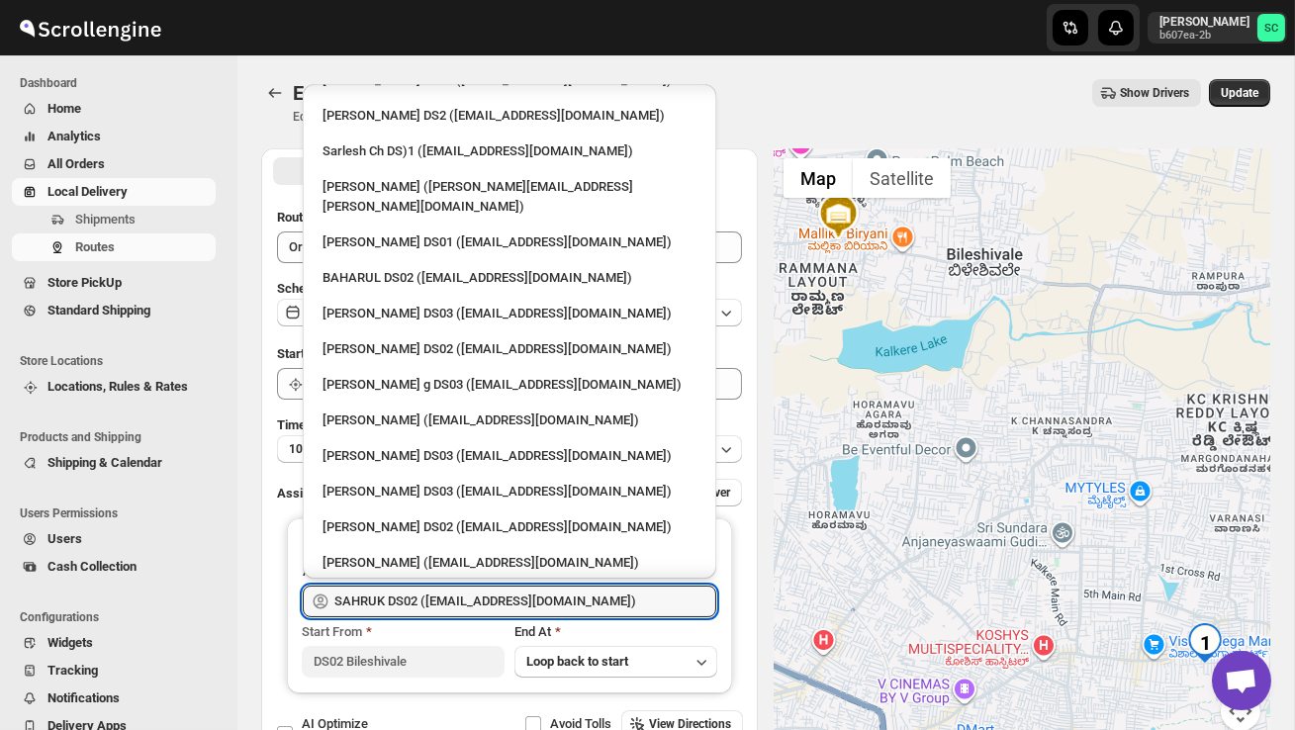
scroll to position [922, 0]
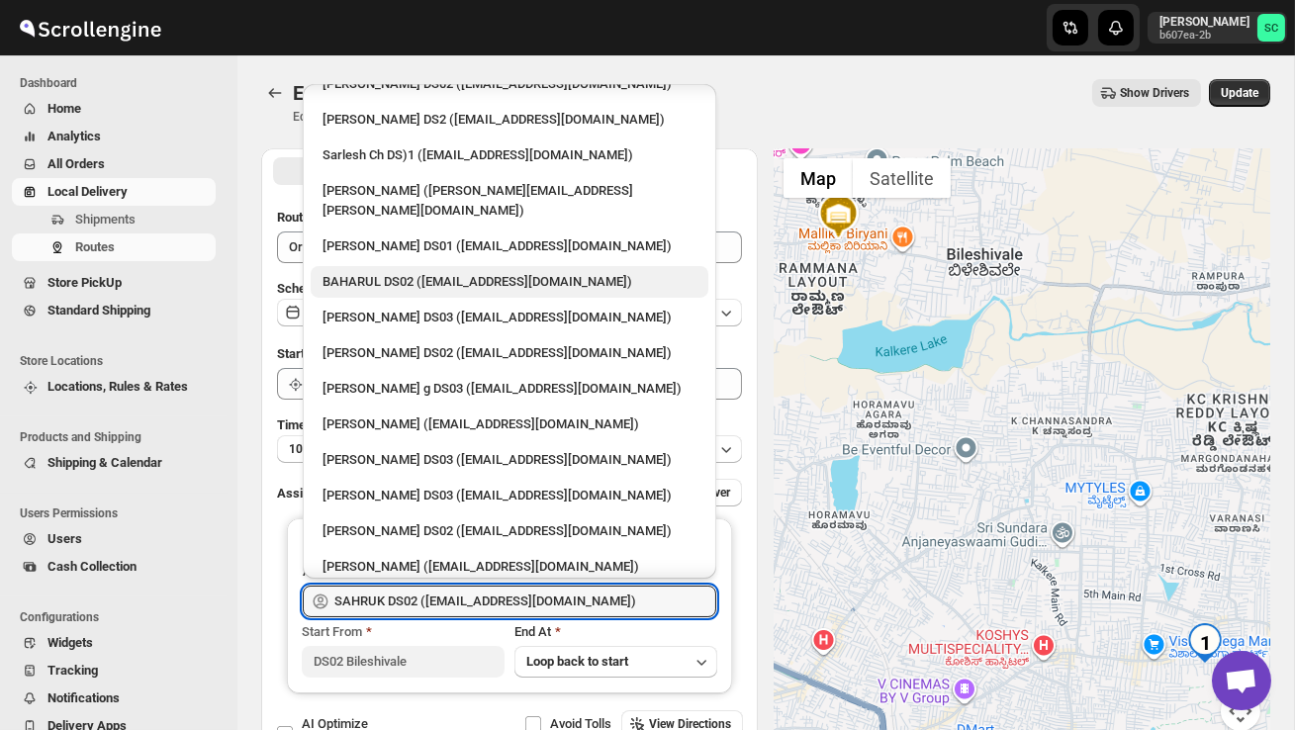
click at [414, 266] on div "BAHARUL DS02 ([EMAIL_ADDRESS][DOMAIN_NAME])" at bounding box center [510, 282] width 398 height 32
type input "BAHARUL DS02 ([EMAIL_ADDRESS][DOMAIN_NAME])"
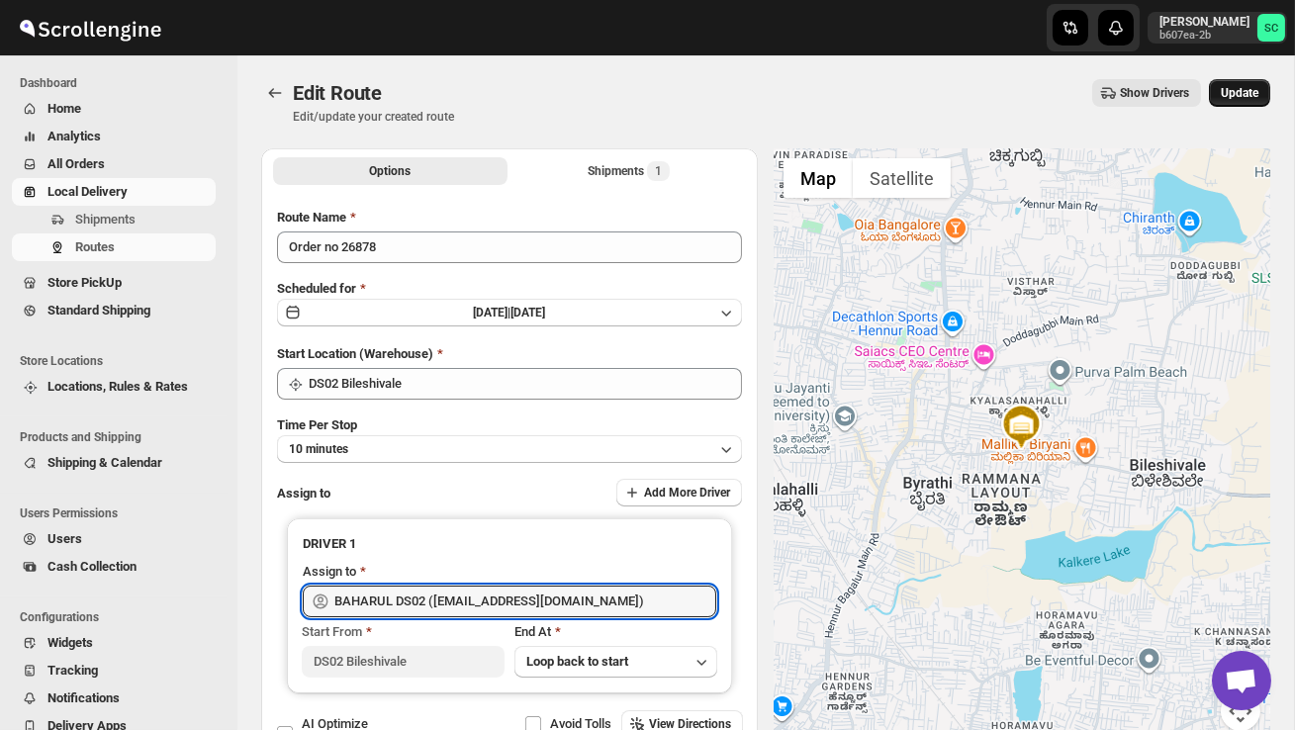
click at [1249, 89] on span "Update" at bounding box center [1240, 93] width 38 height 16
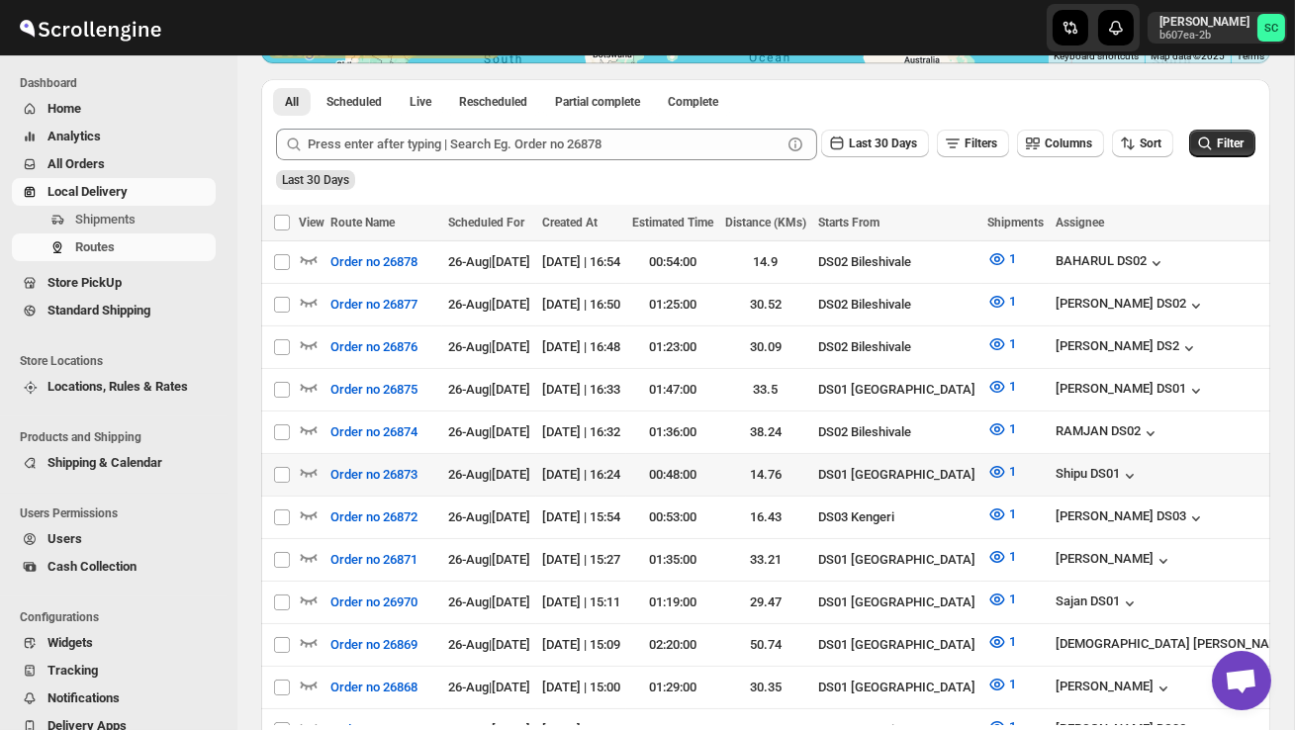
scroll to position [420, 0]
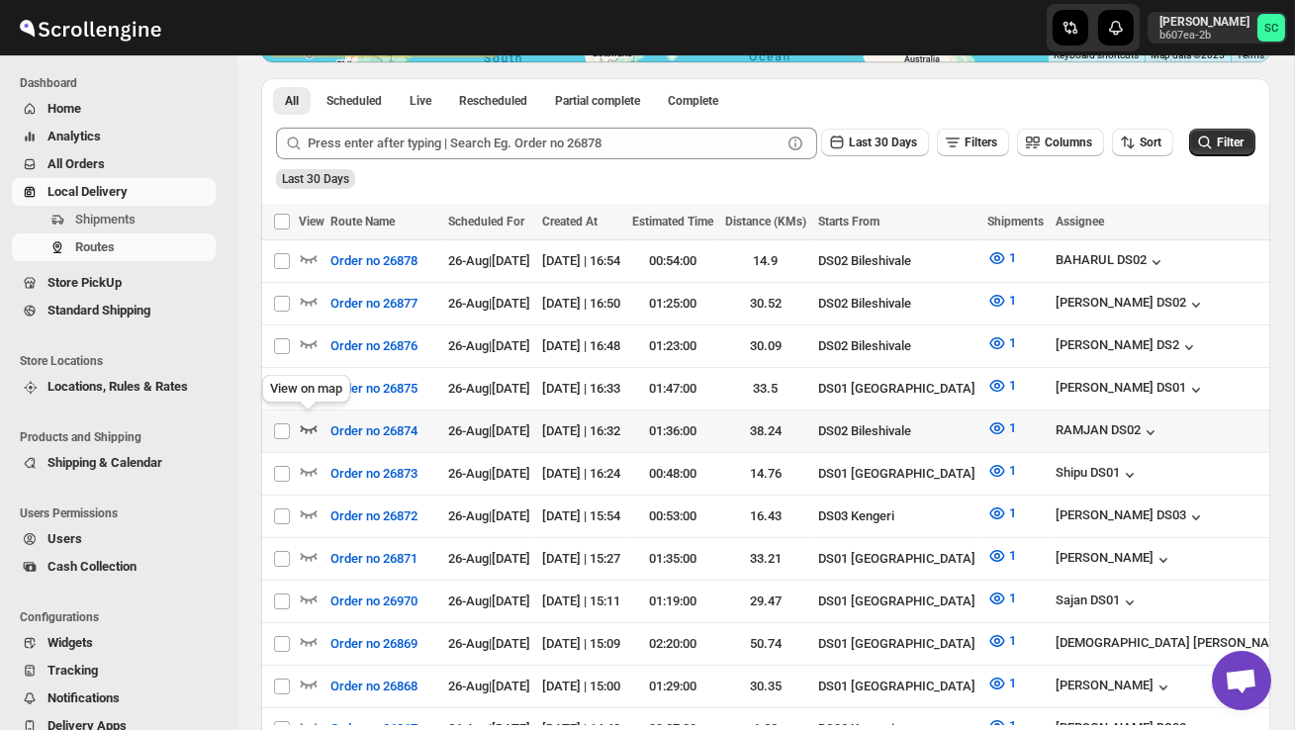
click at [307, 424] on icon "button" at bounding box center [309, 428] width 20 height 20
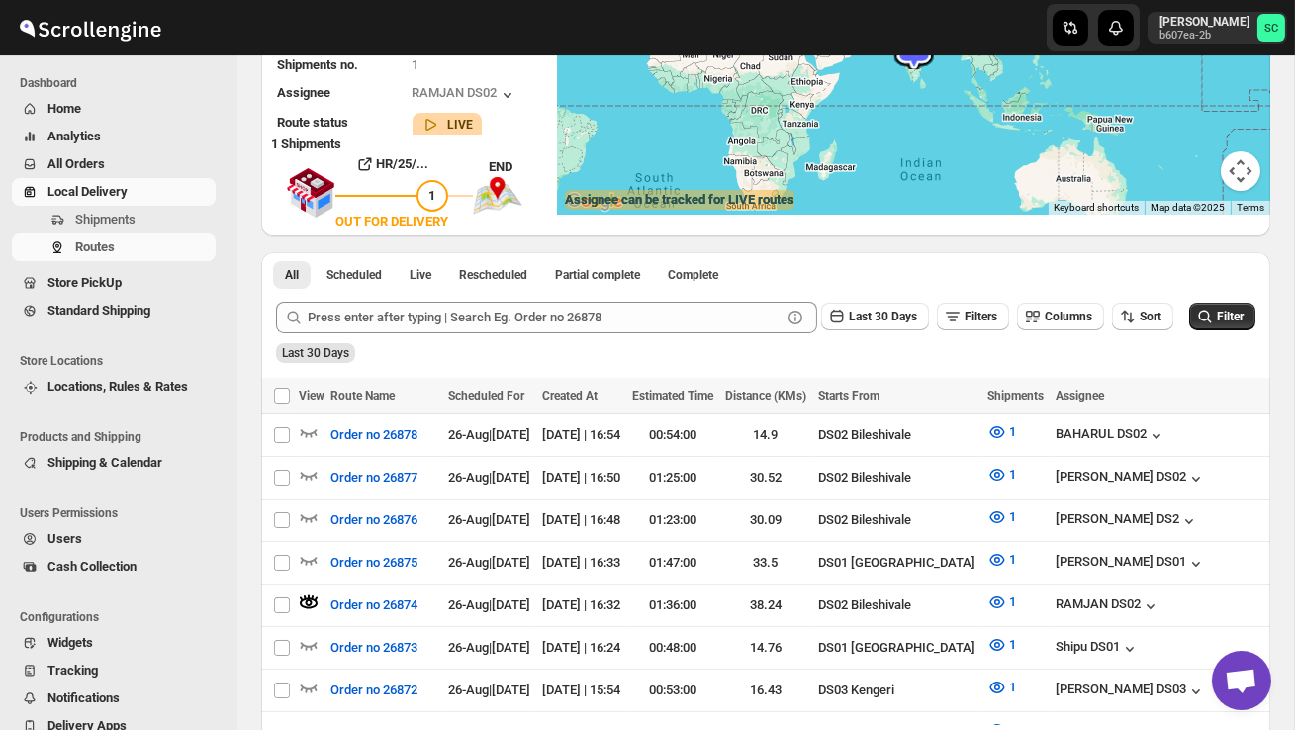
scroll to position [0, 0]
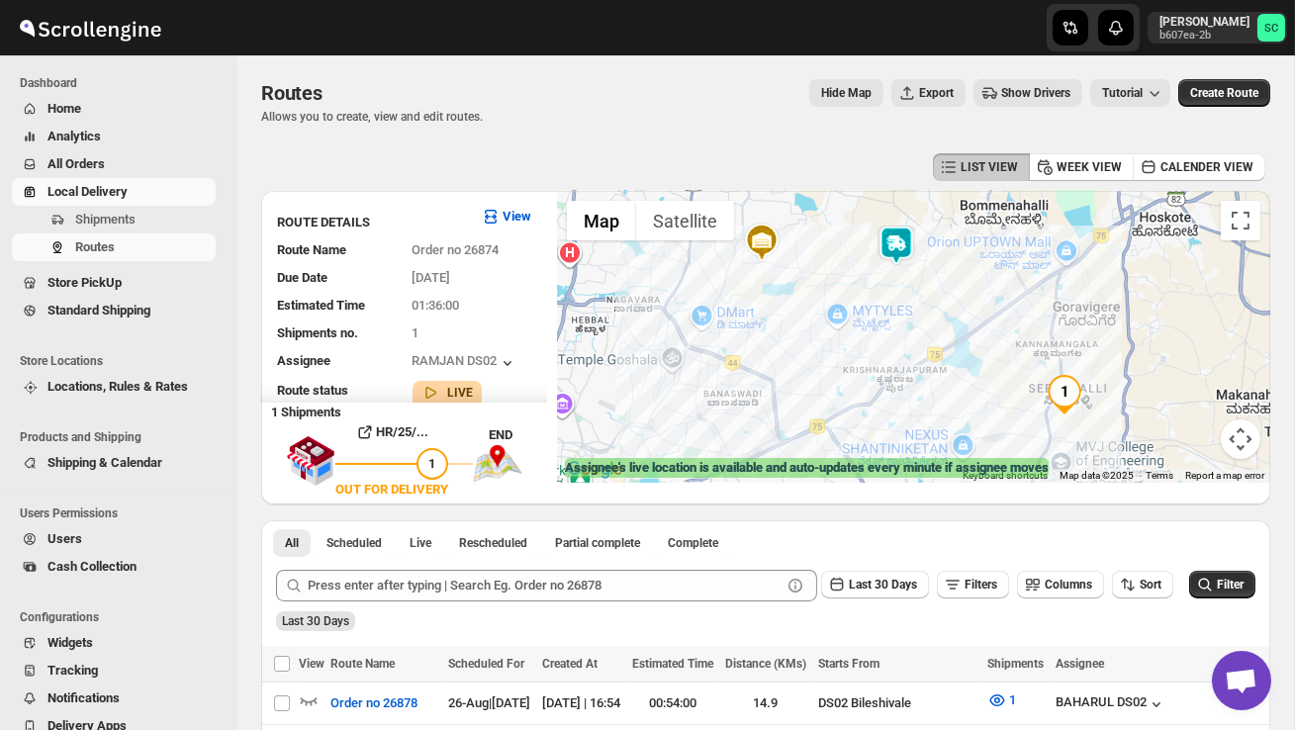
click at [884, 248] on img at bounding box center [896, 246] width 40 height 40
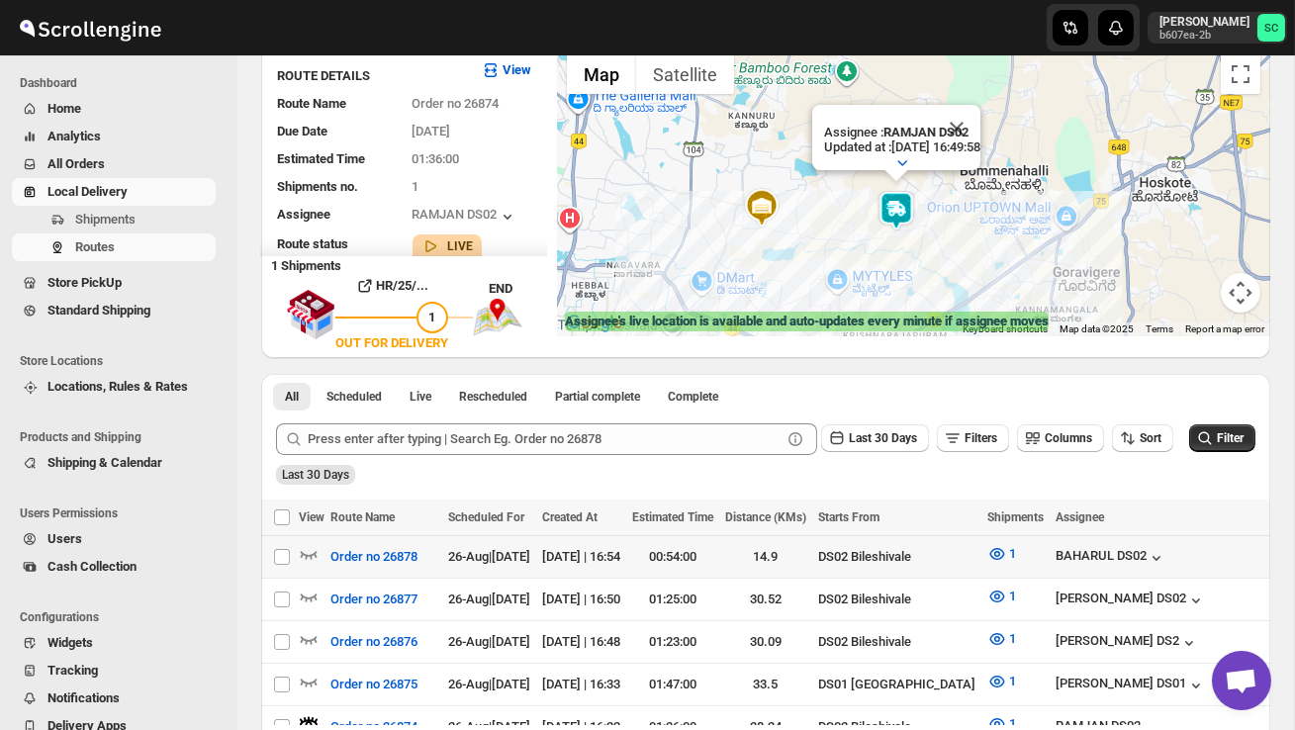
scroll to position [152, 0]
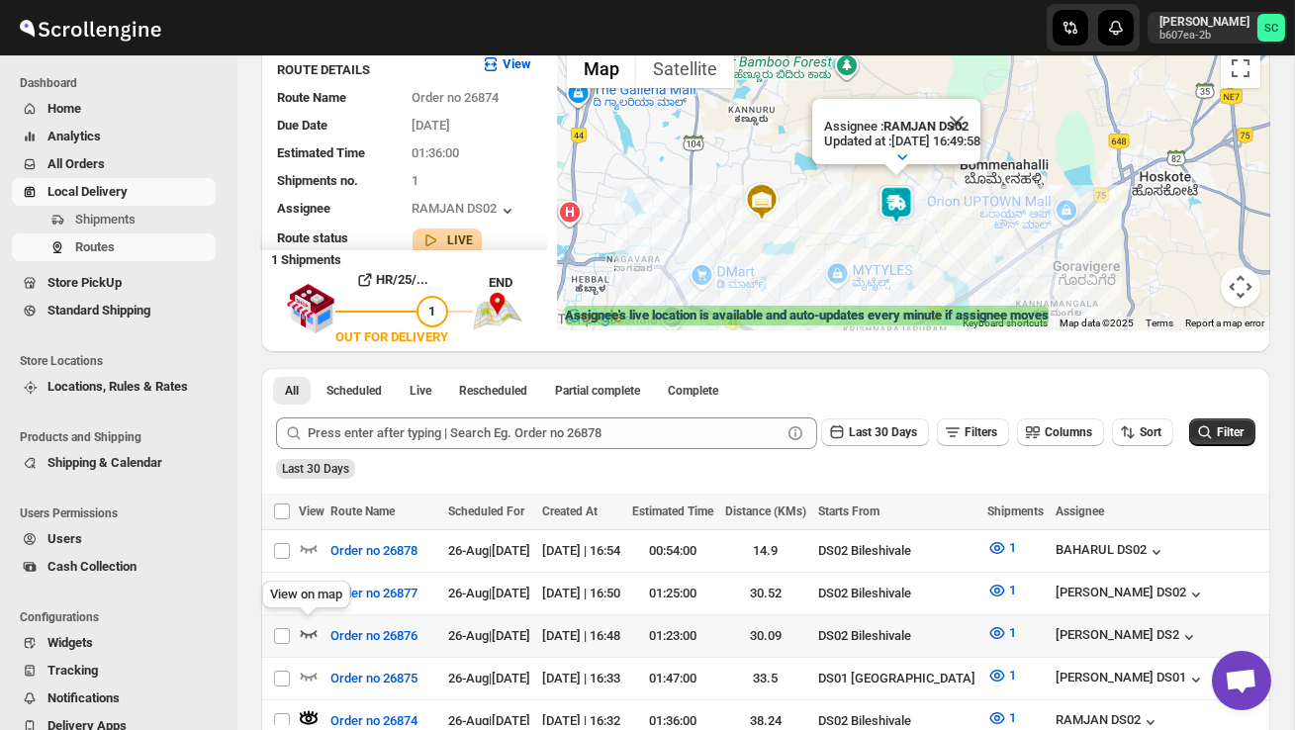
click at [309, 628] on icon "button" at bounding box center [309, 633] width 20 height 20
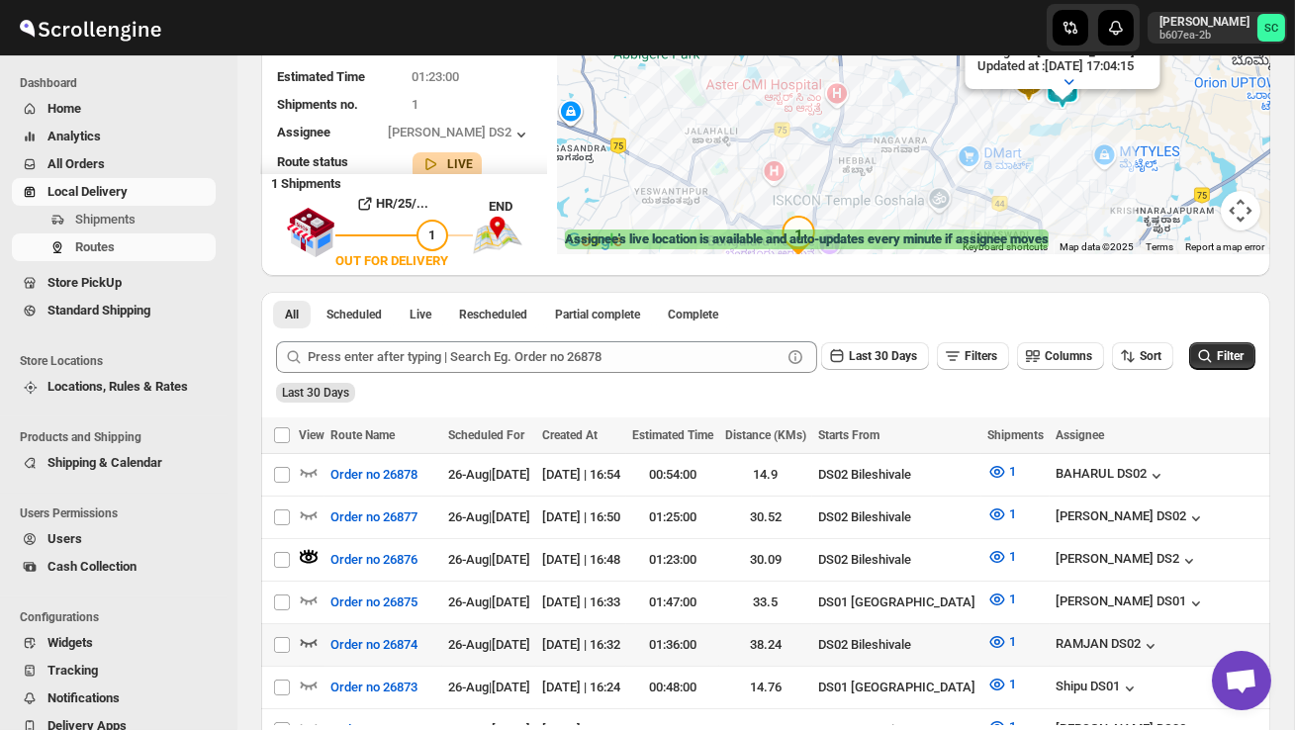
scroll to position [230, 0]
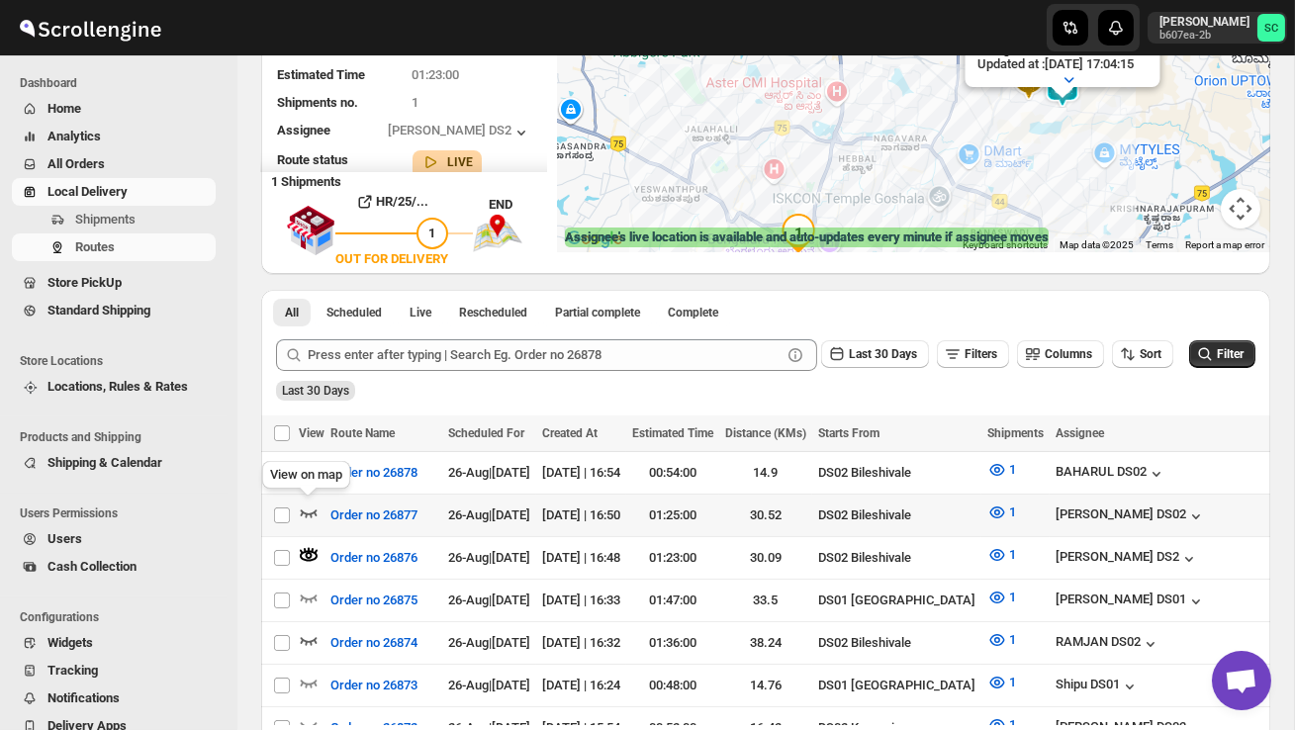
click at [308, 513] on icon "button" at bounding box center [309, 513] width 20 height 20
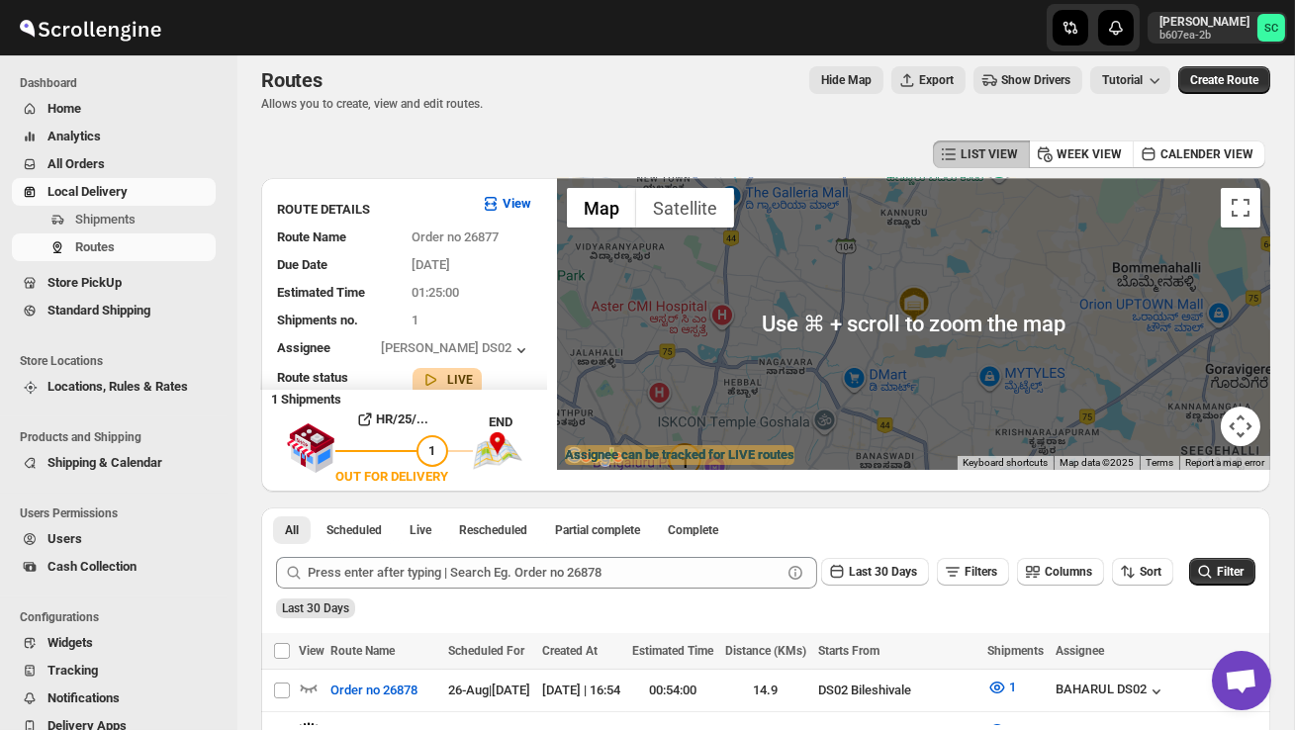
scroll to position [0, 0]
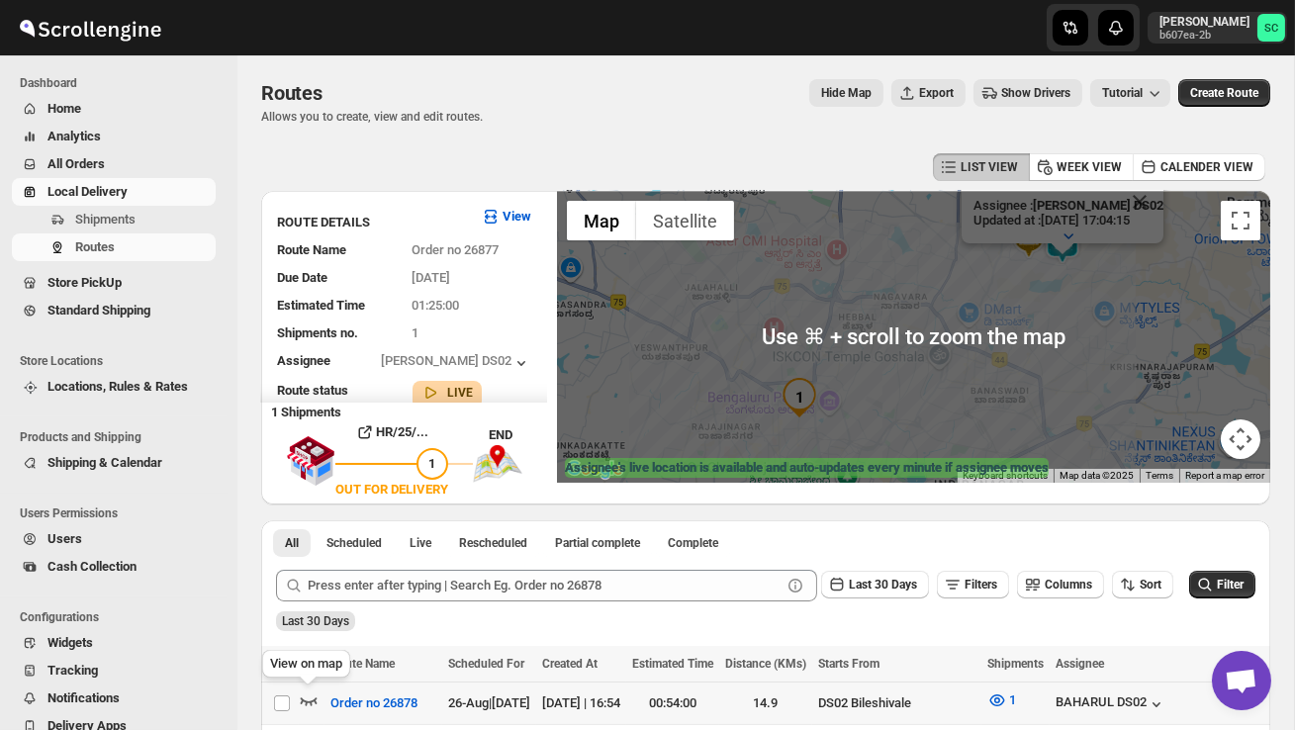
click at [308, 697] on icon "button" at bounding box center [309, 700] width 20 height 20
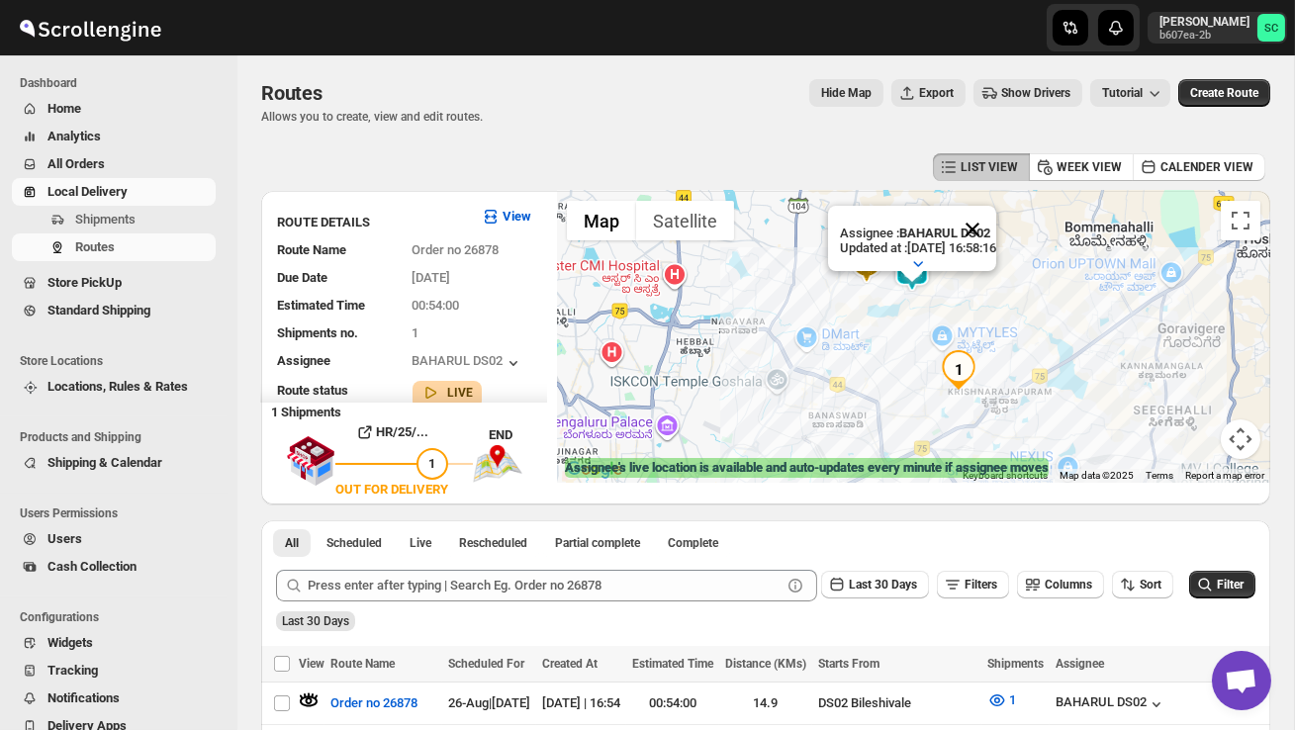
click at [996, 227] on button "Close" at bounding box center [972, 229] width 47 height 47
click at [929, 262] on img at bounding box center [912, 272] width 40 height 40
click at [926, 252] on img at bounding box center [912, 272] width 40 height 40
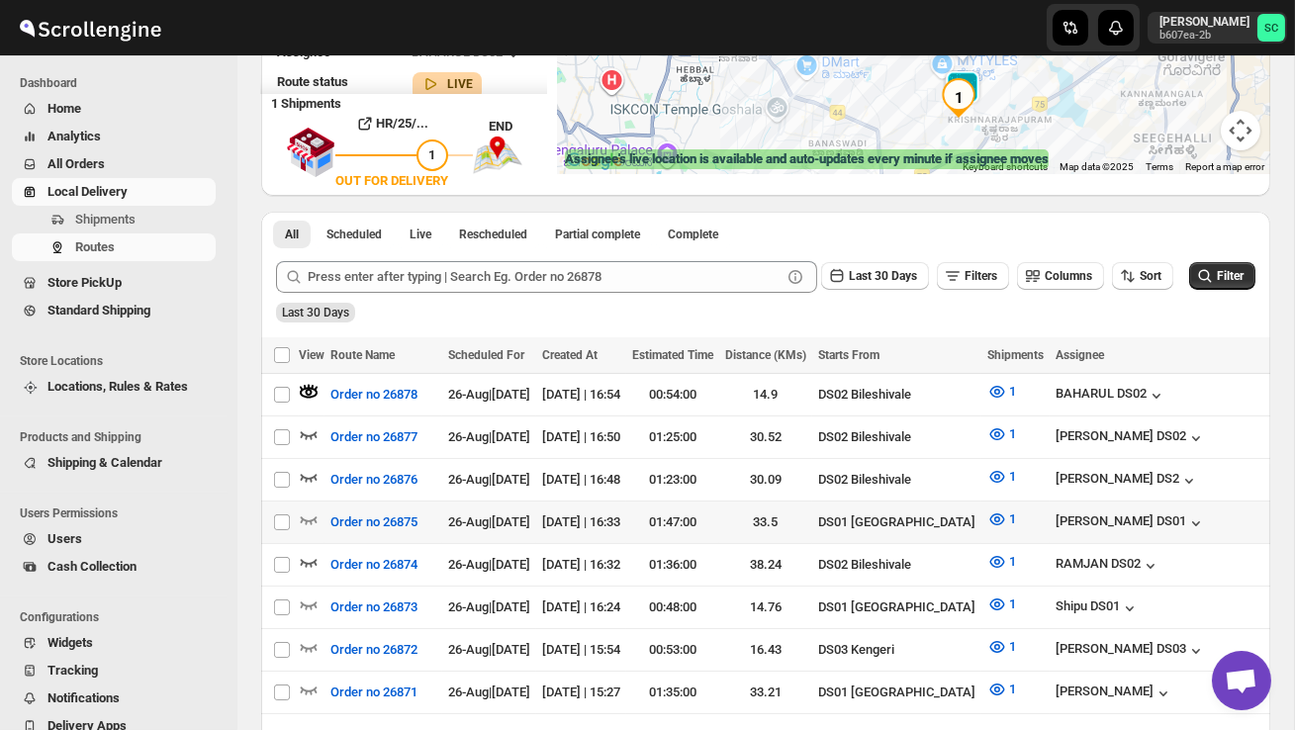
scroll to position [322, 0]
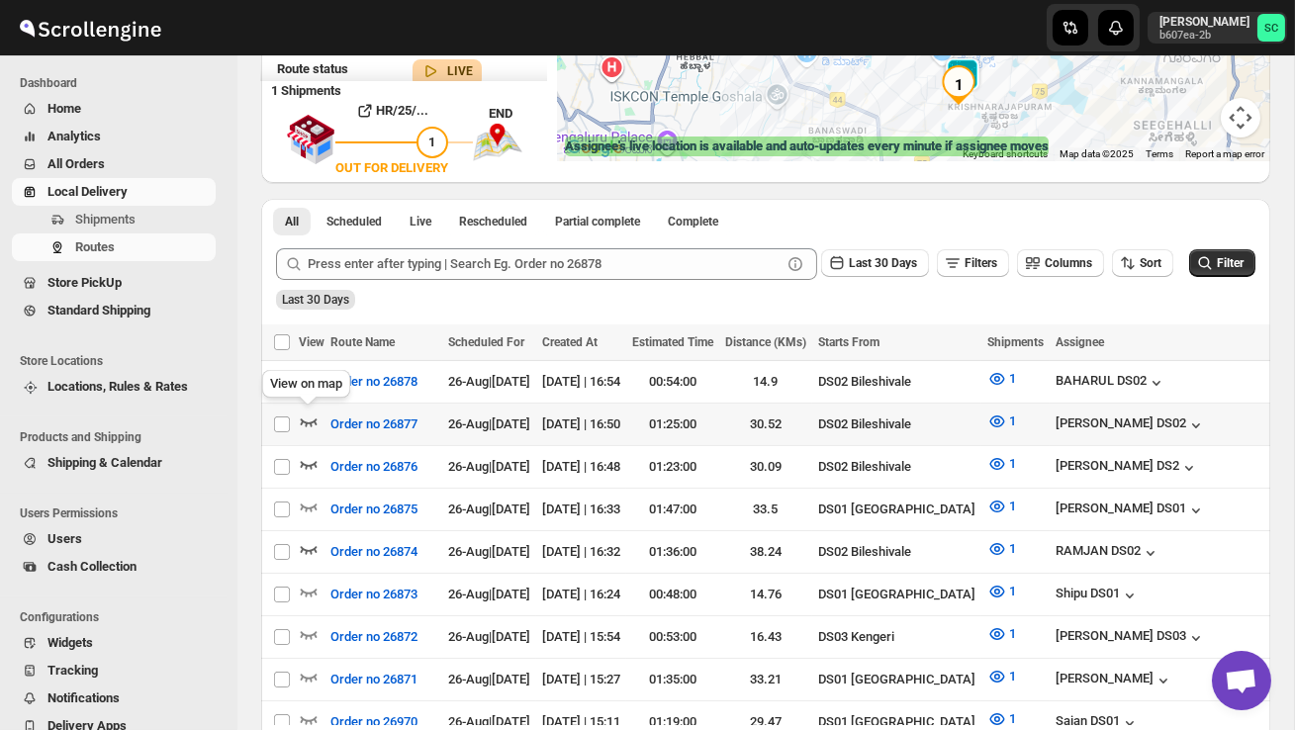
click at [304, 423] on icon "button" at bounding box center [309, 422] width 20 height 20
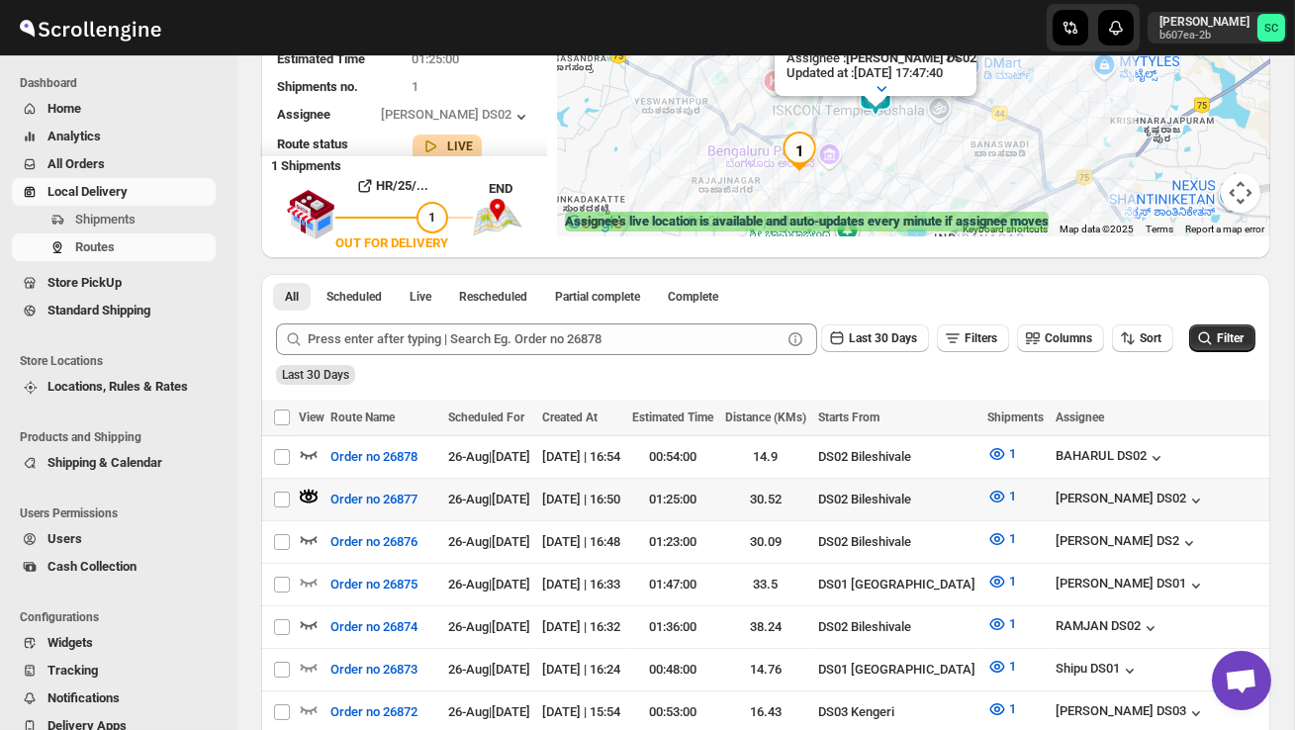
scroll to position [248, 0]
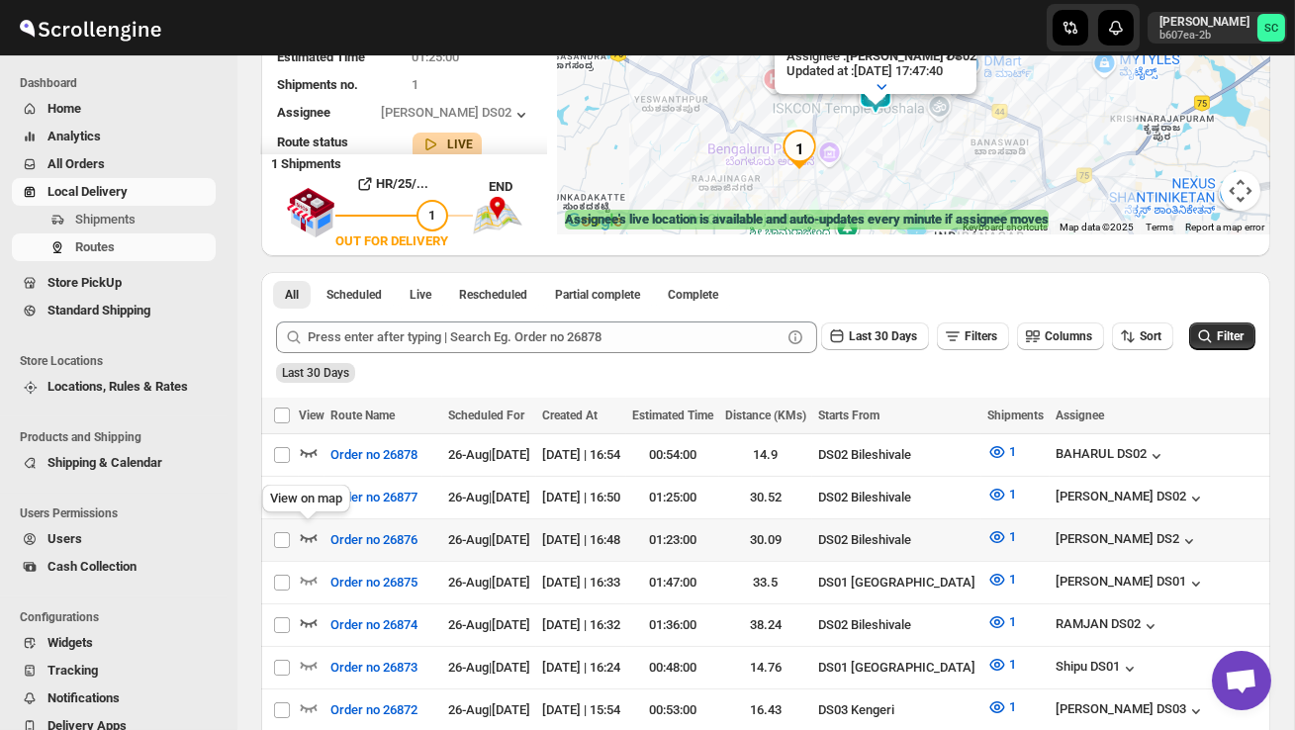
click at [300, 527] on icon "button" at bounding box center [309, 537] width 20 height 20
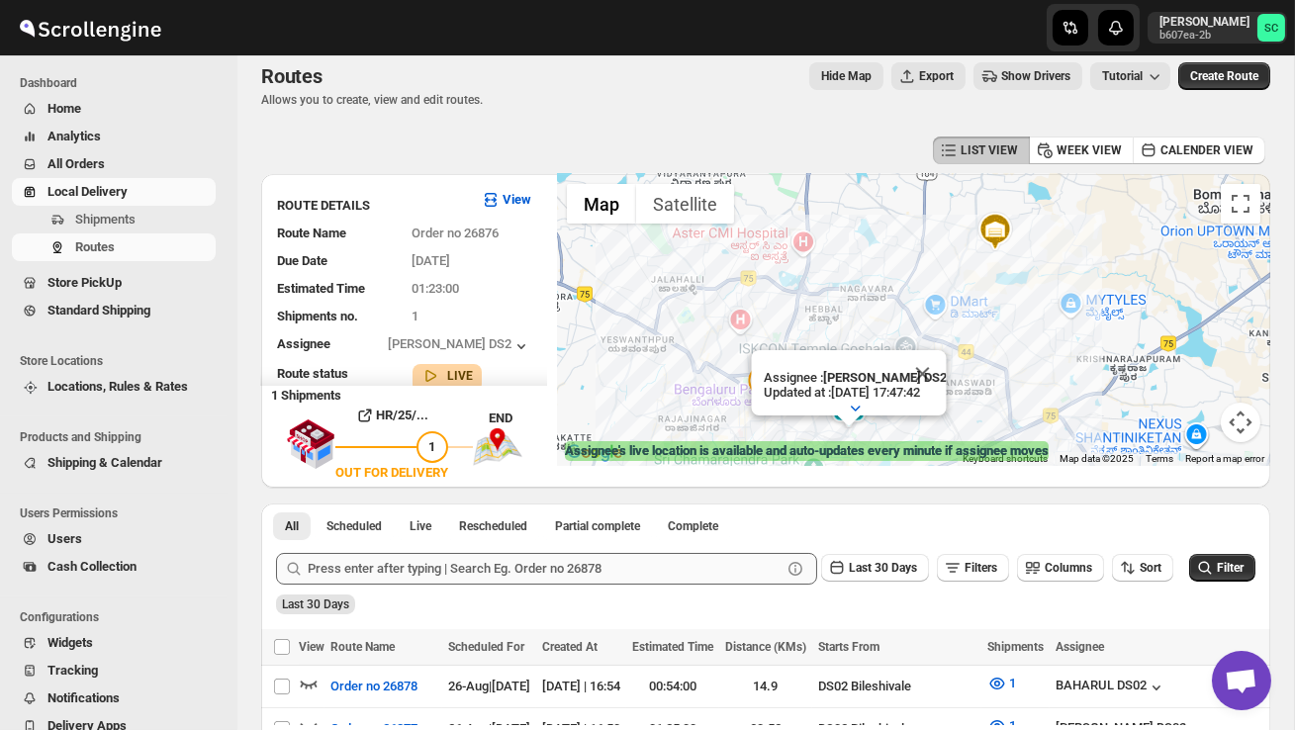
scroll to position [0, 0]
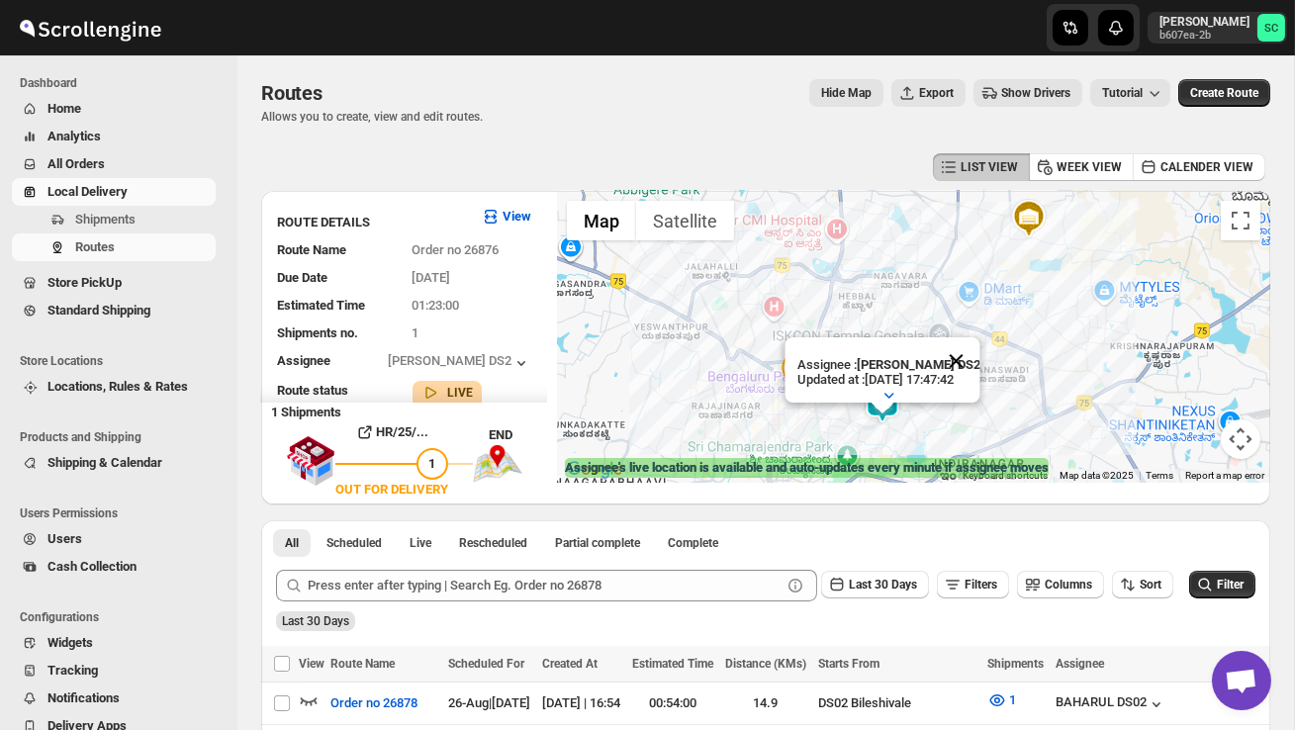
click at [975, 351] on button "Close" at bounding box center [955, 360] width 47 height 47
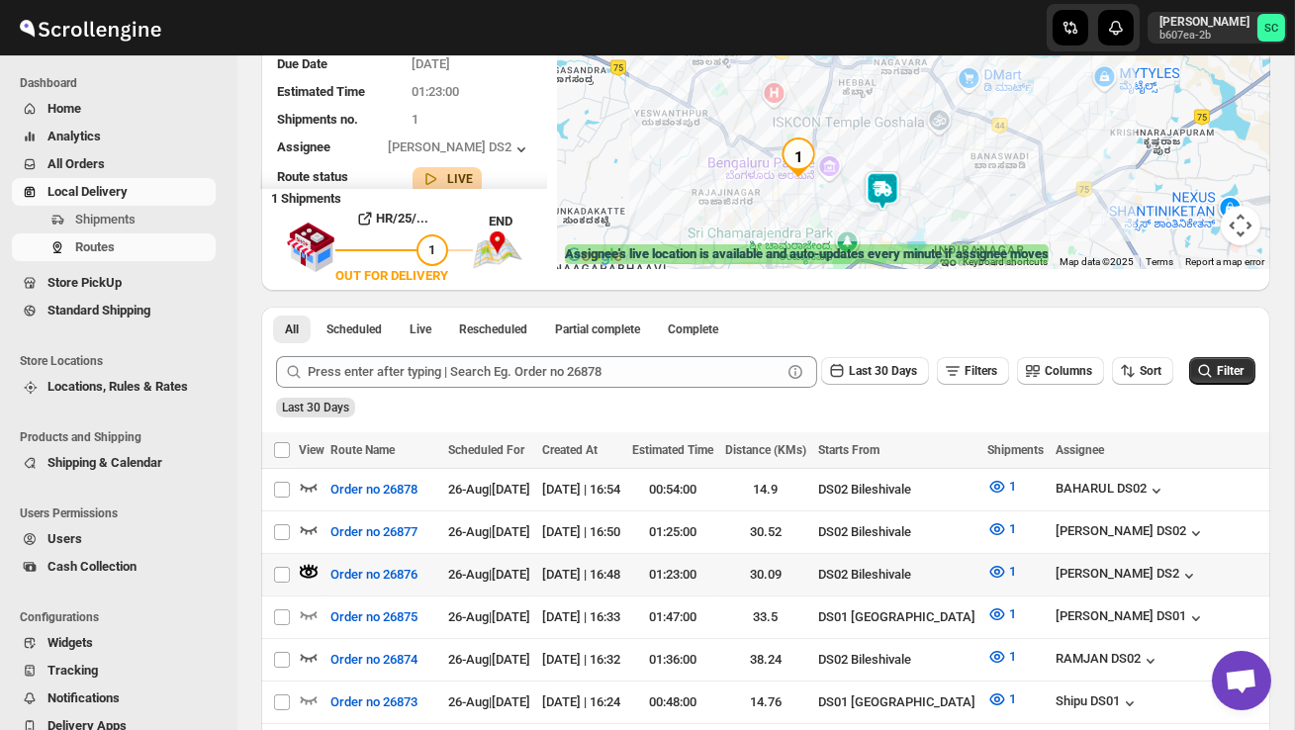
scroll to position [231, 0]
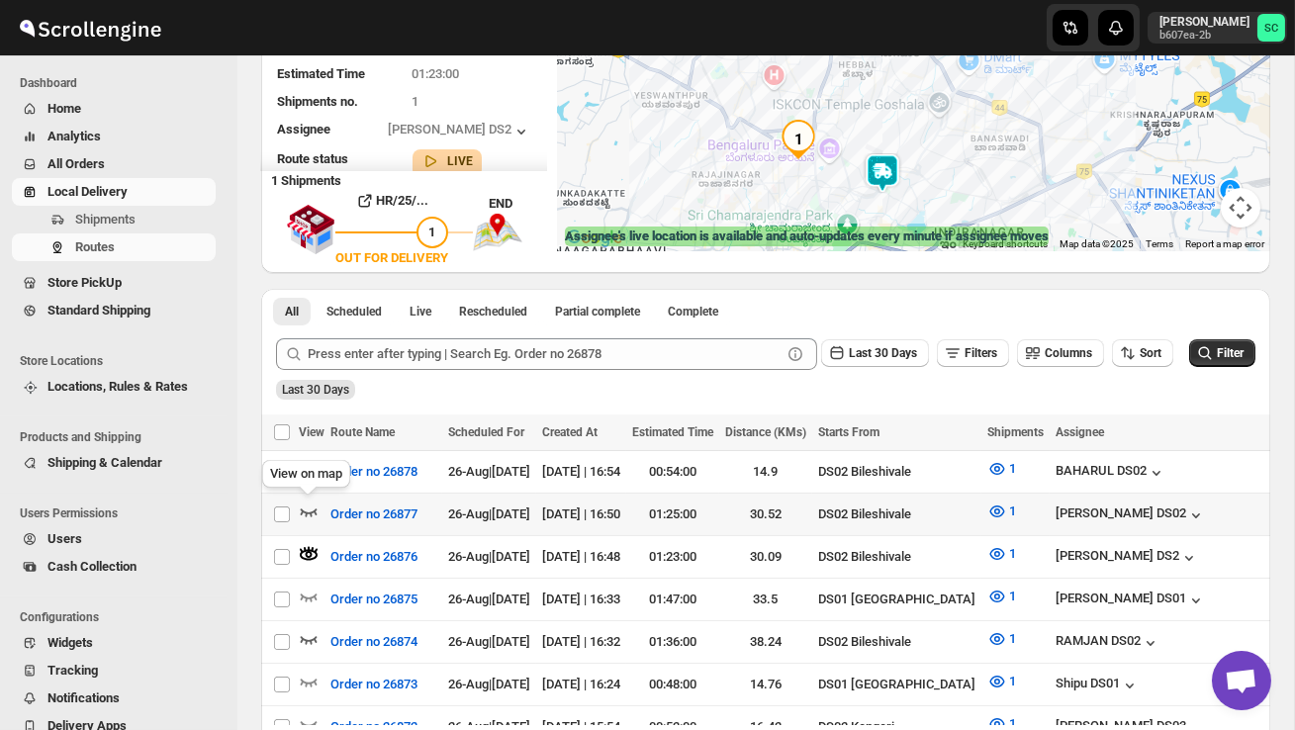
click at [310, 511] on icon "button" at bounding box center [309, 512] width 17 height 8
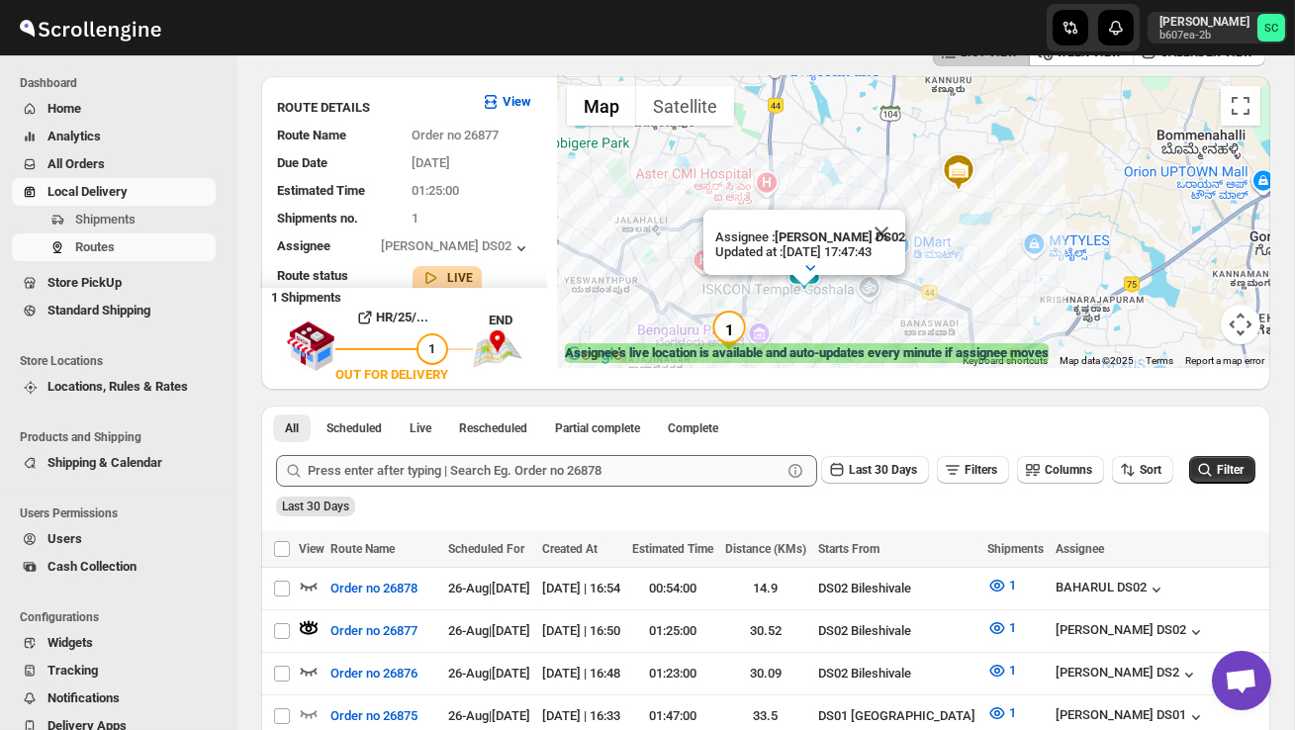
scroll to position [0, 0]
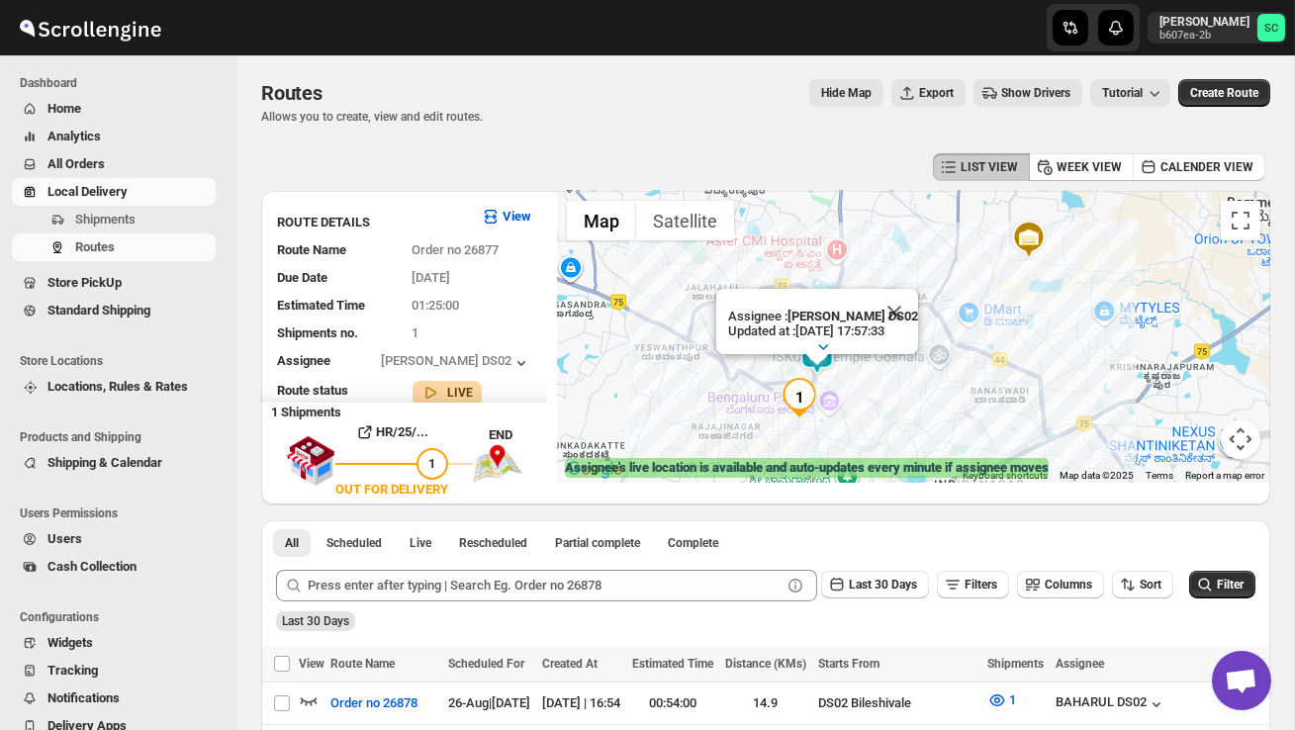
click at [892, 401] on div "Assignee : PRAKSH DS02 Updated at : 26/08/2025, 17:57:33 Duty mode Enabled Batt…" at bounding box center [913, 337] width 713 height 292
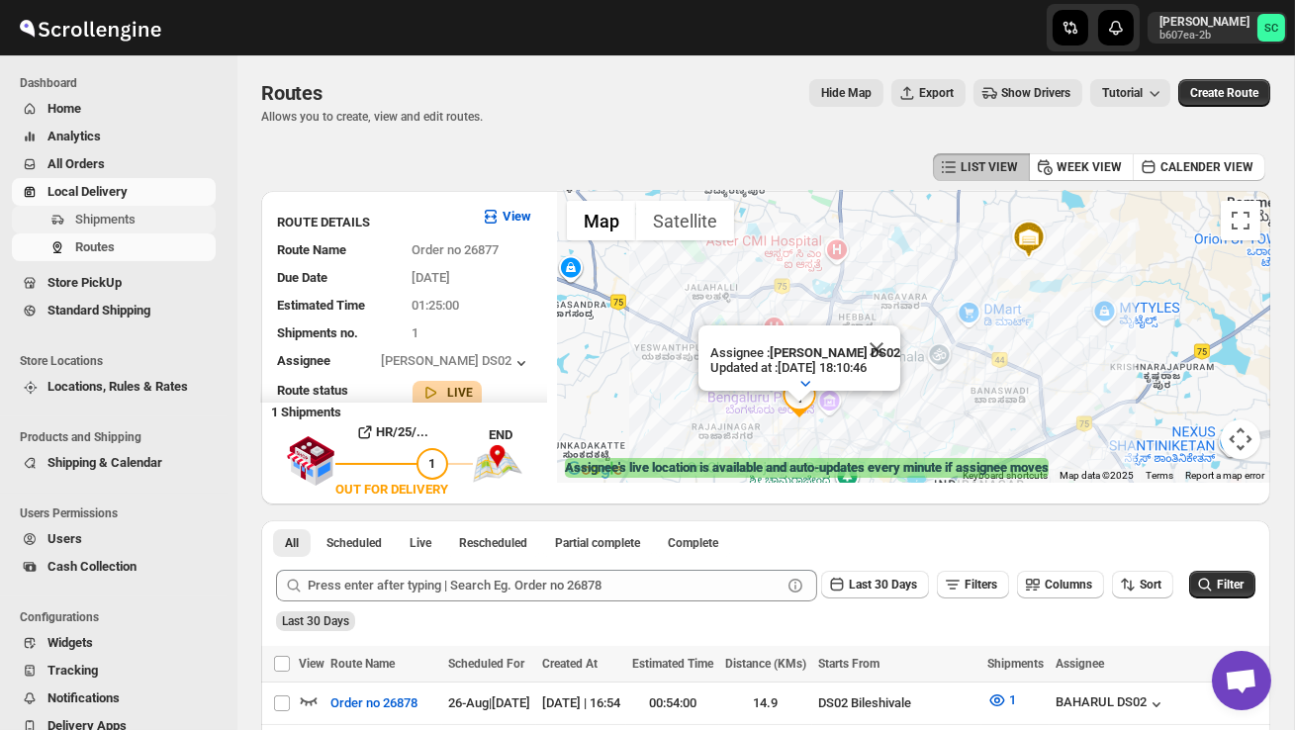
click at [136, 223] on span "Shipments" at bounding box center [105, 219] width 60 height 15
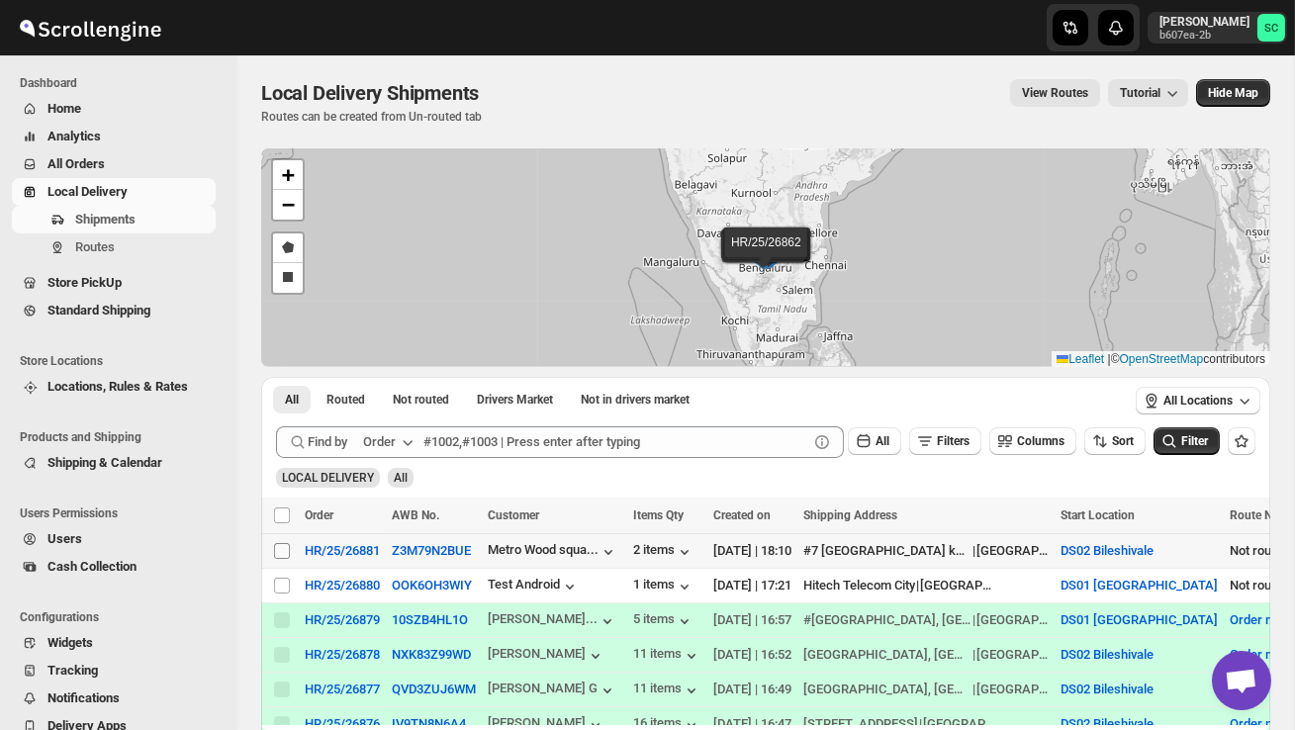
click at [274, 557] on input "Select shipment" at bounding box center [282, 551] width 16 height 16
checkbox input "true"
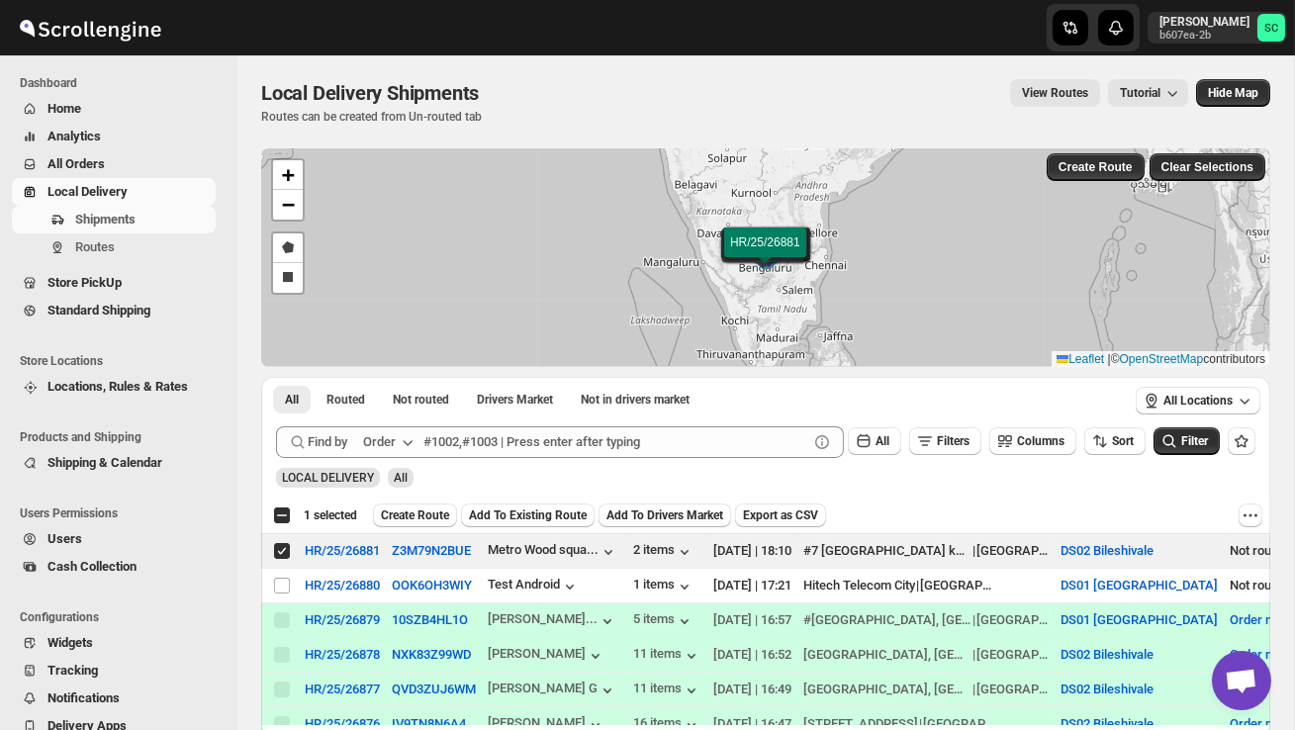
click at [398, 515] on span "Create Route" at bounding box center [415, 515] width 68 height 16
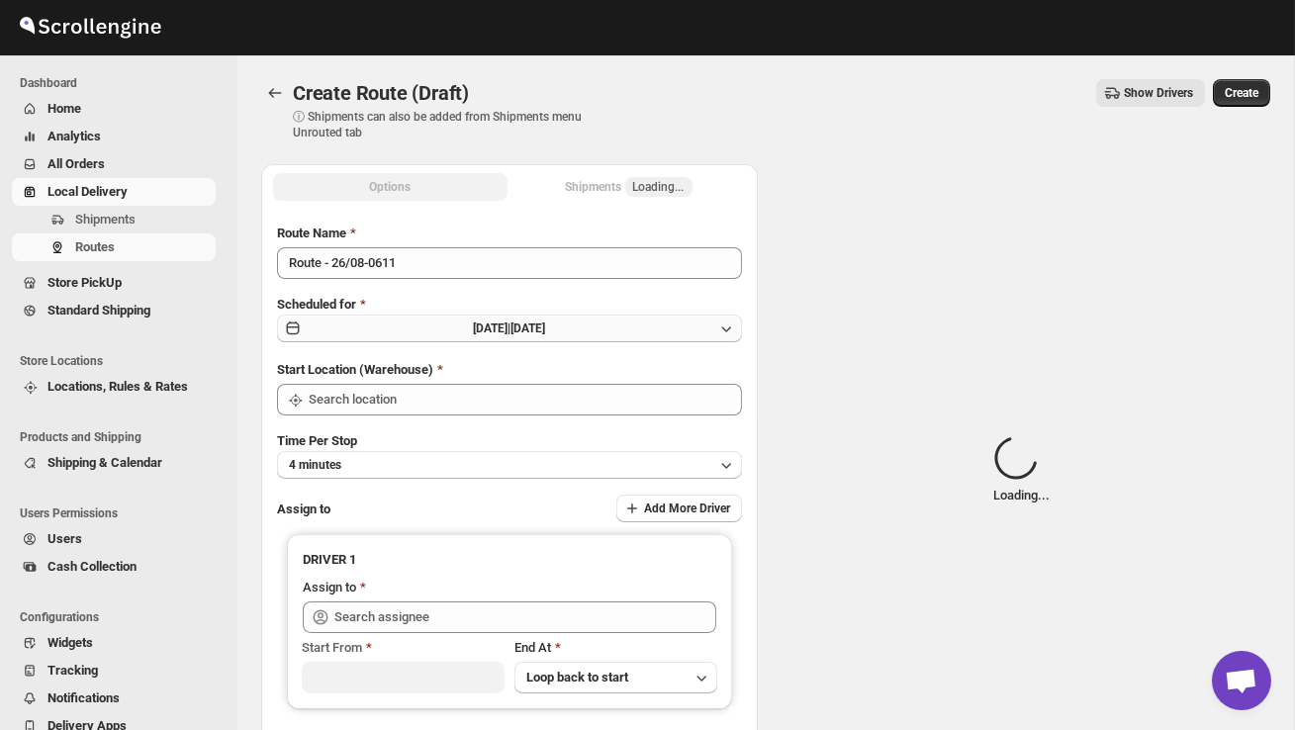
type input "DS02 Bileshivale"
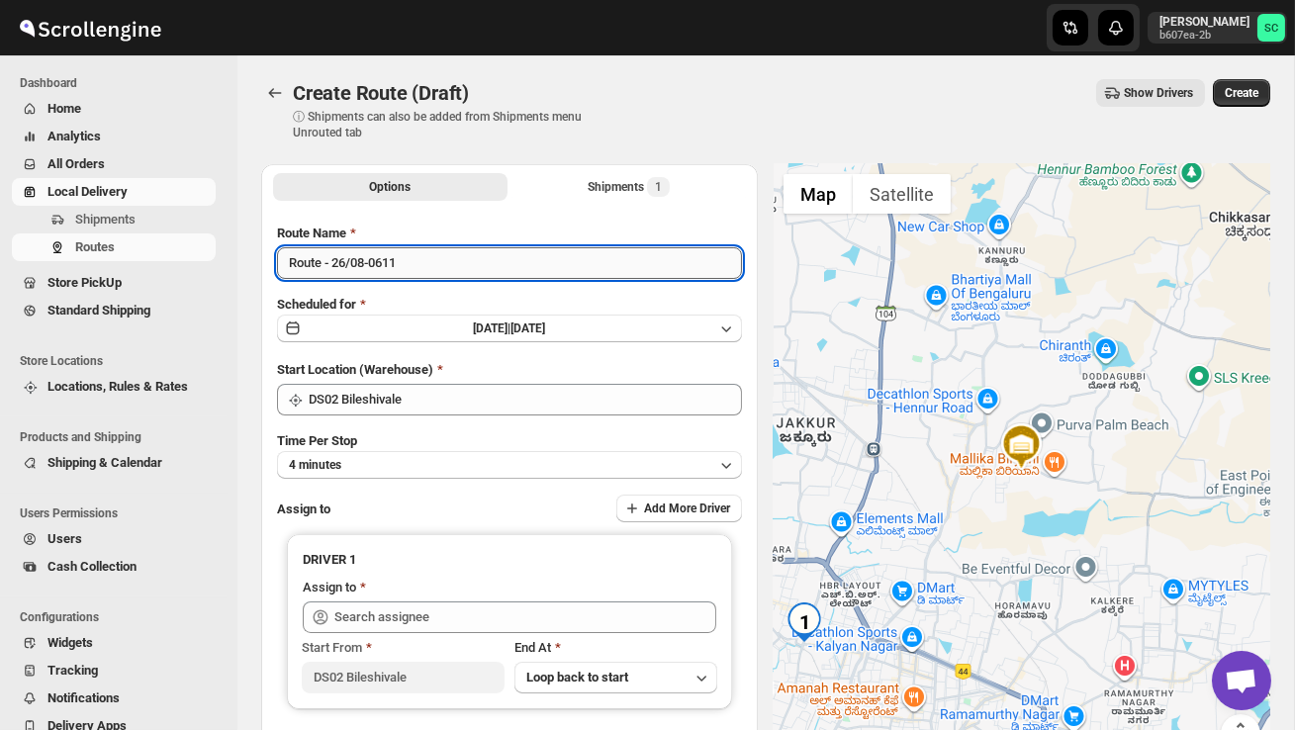
click at [428, 268] on input "Route - 26/08-0611" at bounding box center [509, 263] width 465 height 32
type input "R"
type input "O"
type input "Order no 26881"
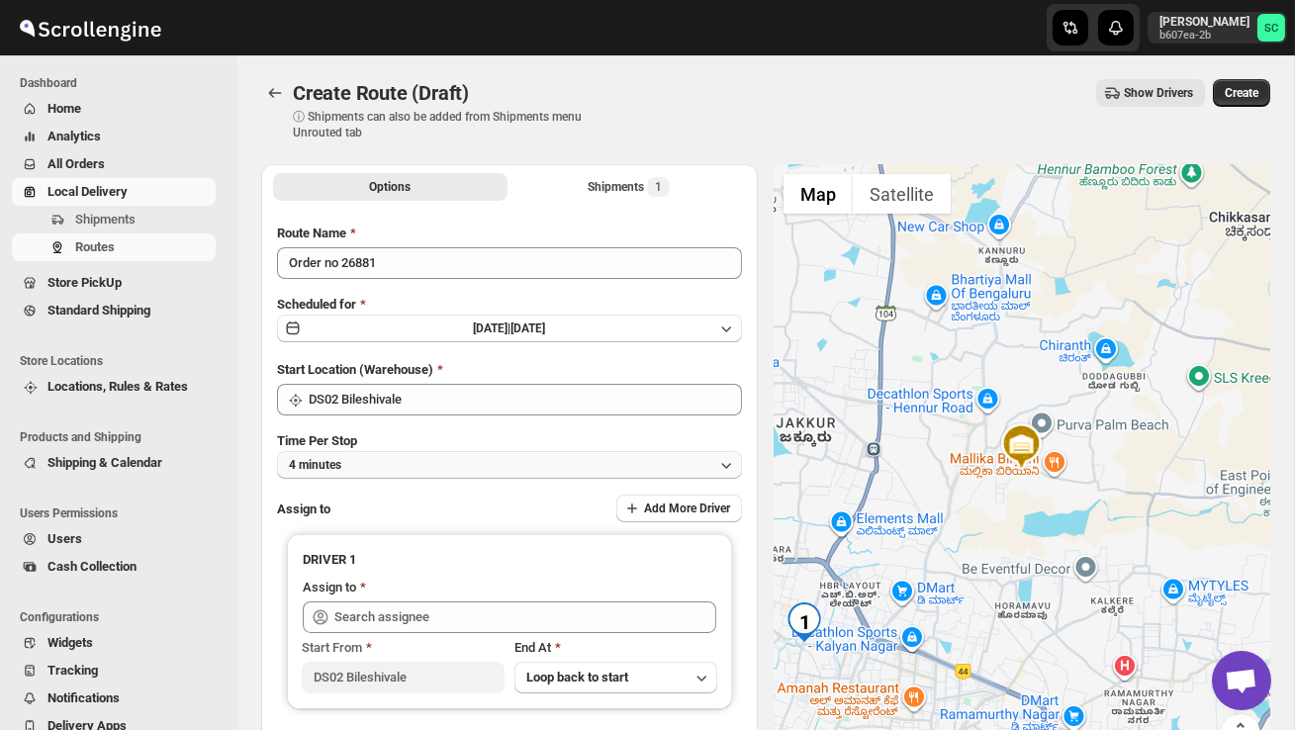
click at [386, 459] on button "4 minutes" at bounding box center [509, 465] width 465 height 28
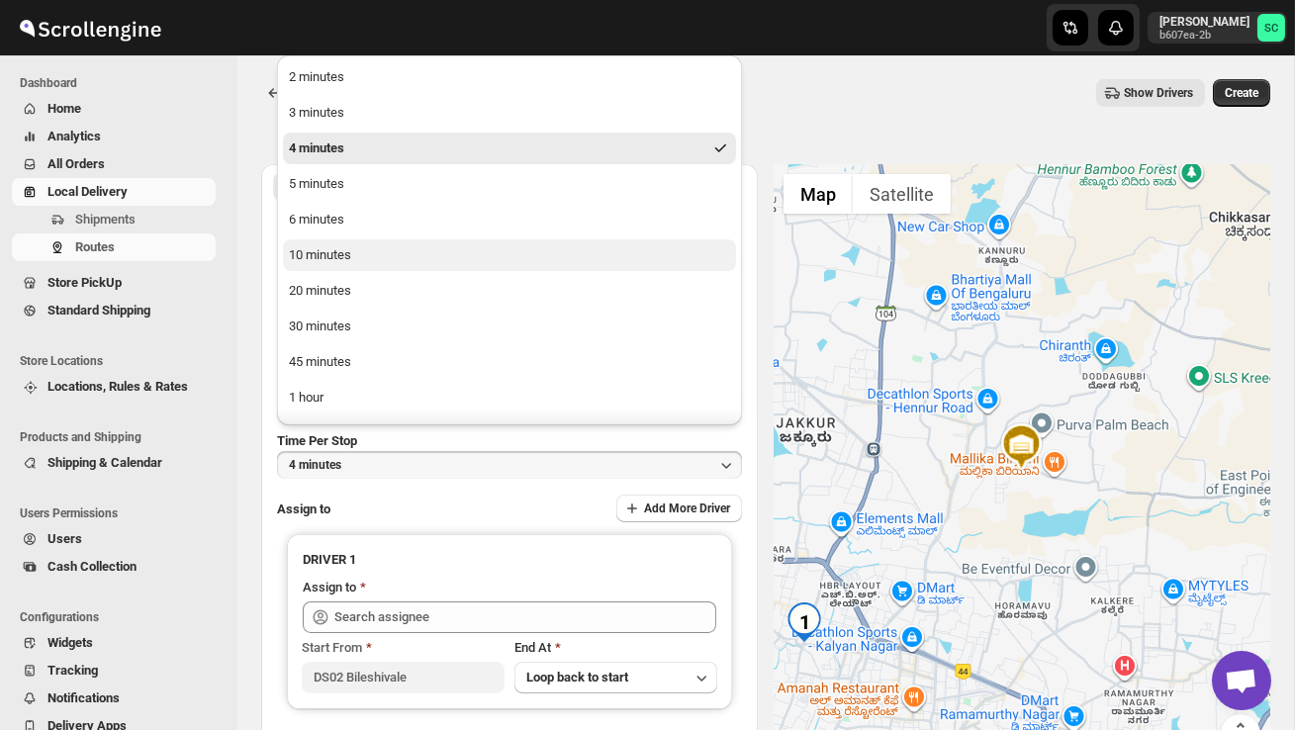
click at [344, 264] on div "10 minutes" at bounding box center [320, 255] width 62 height 20
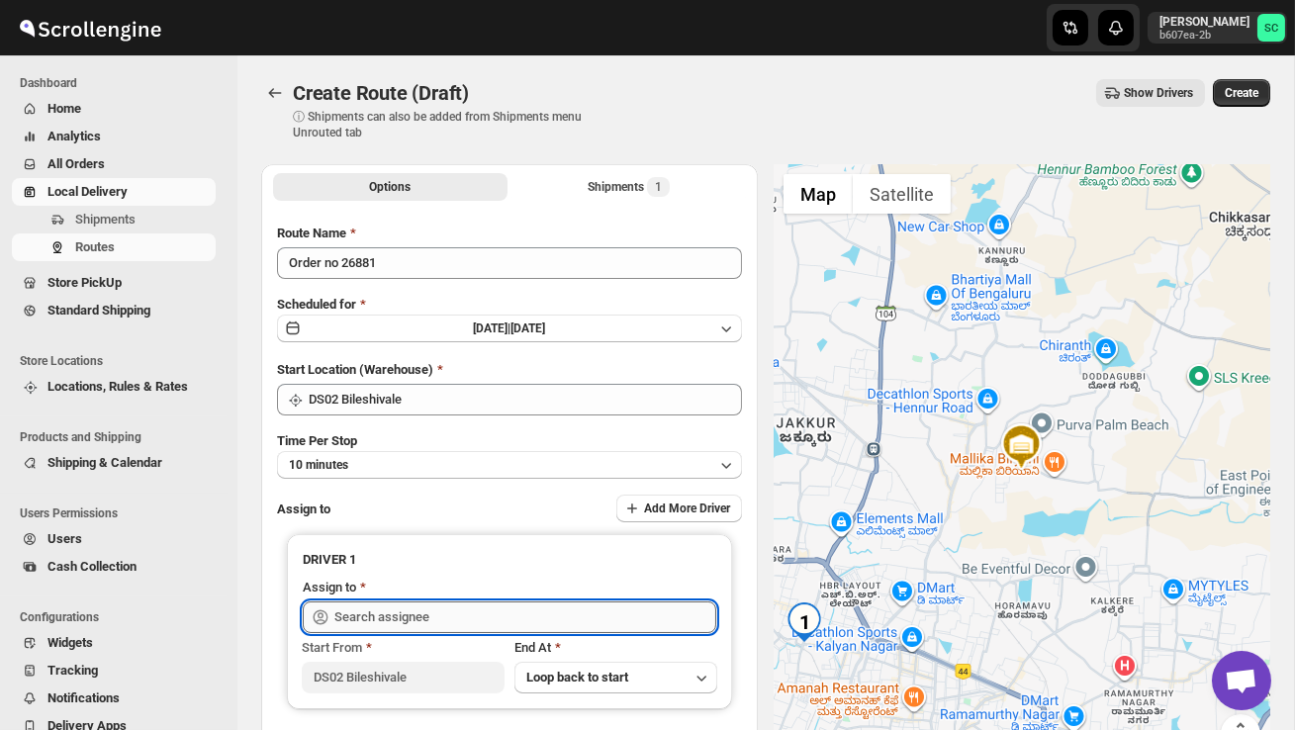
click at [390, 626] on input "text" at bounding box center [525, 617] width 382 height 32
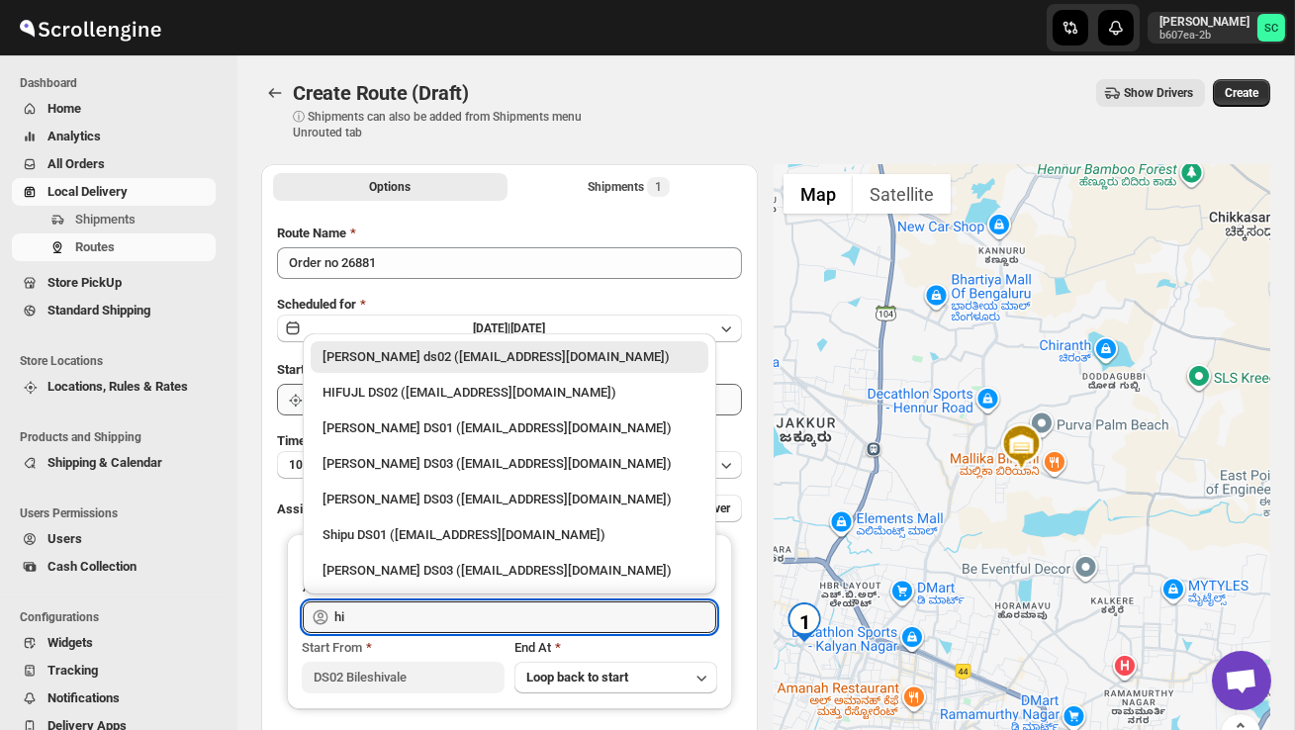
click at [440, 394] on div "HIFUJL DS02 ([EMAIL_ADDRESS][DOMAIN_NAME])" at bounding box center [509, 393] width 374 height 20
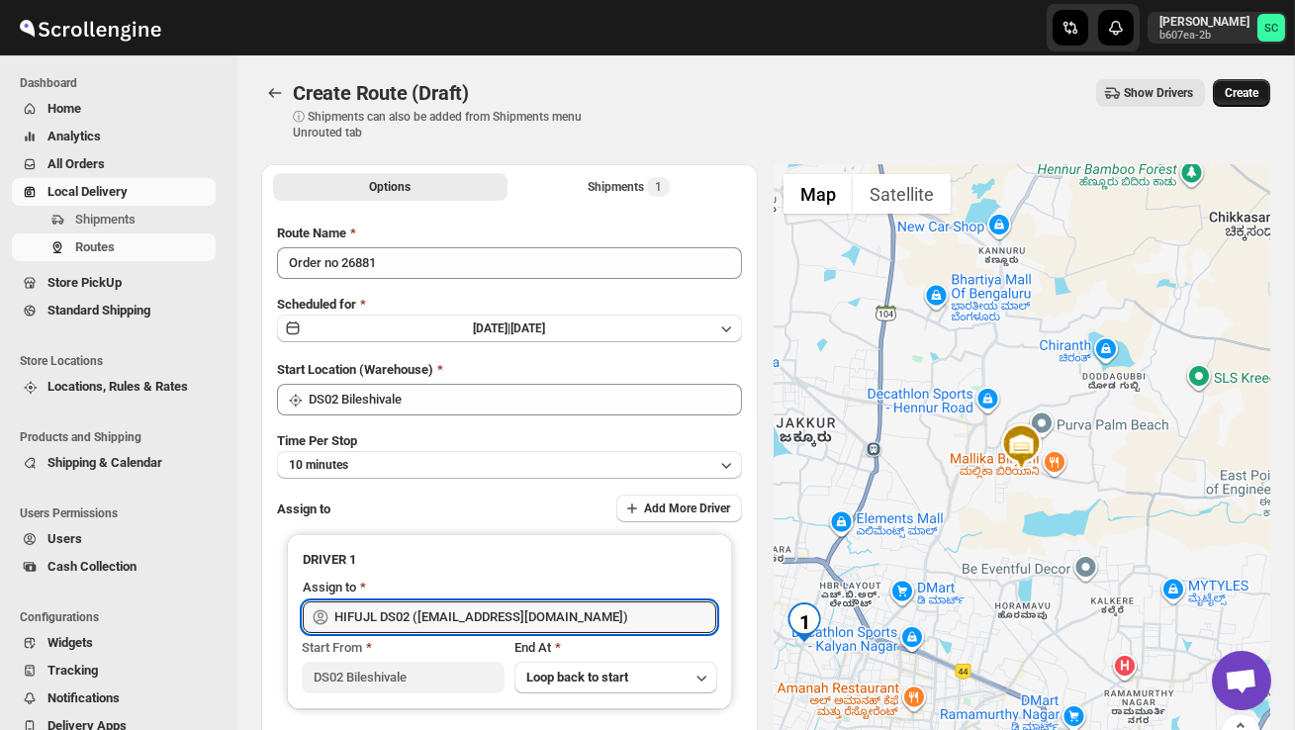
type input "HIFUJL DS02 ([EMAIL_ADDRESS][DOMAIN_NAME])"
click at [1232, 91] on span "Create" at bounding box center [1242, 93] width 34 height 16
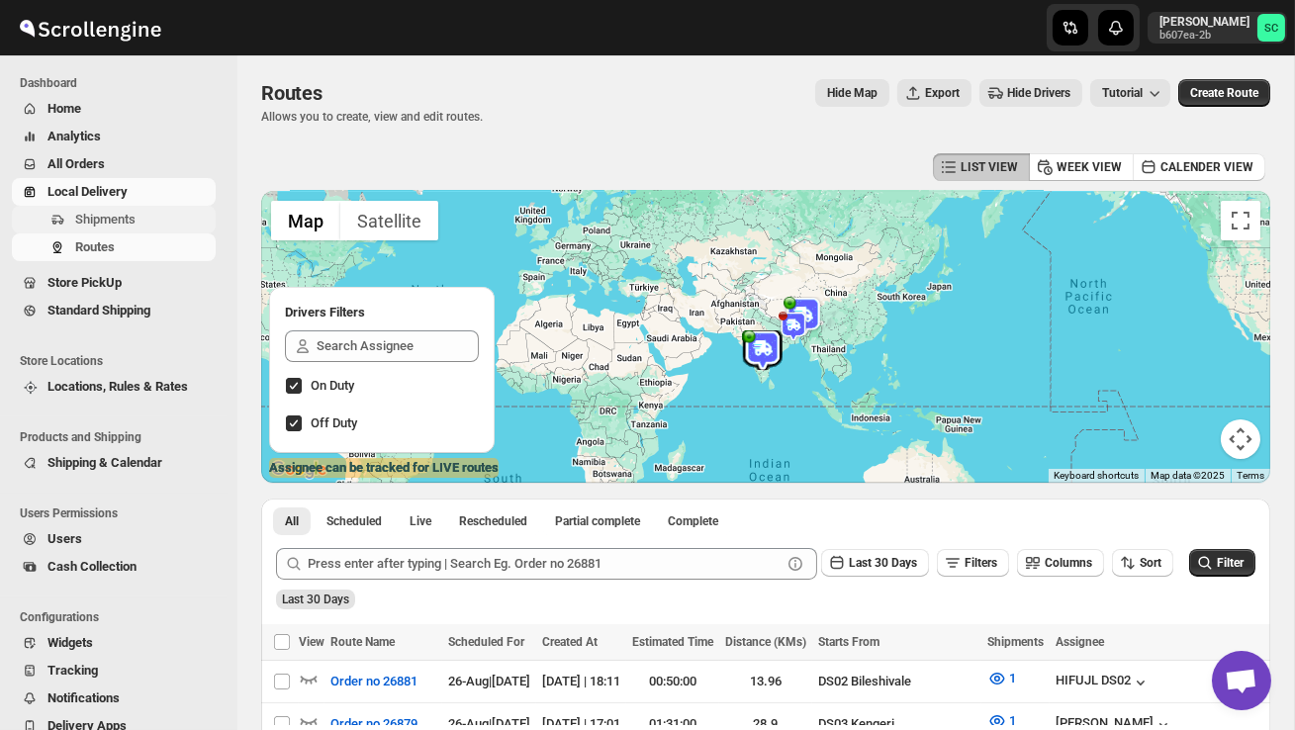
click at [121, 219] on span "Shipments" at bounding box center [105, 219] width 60 height 15
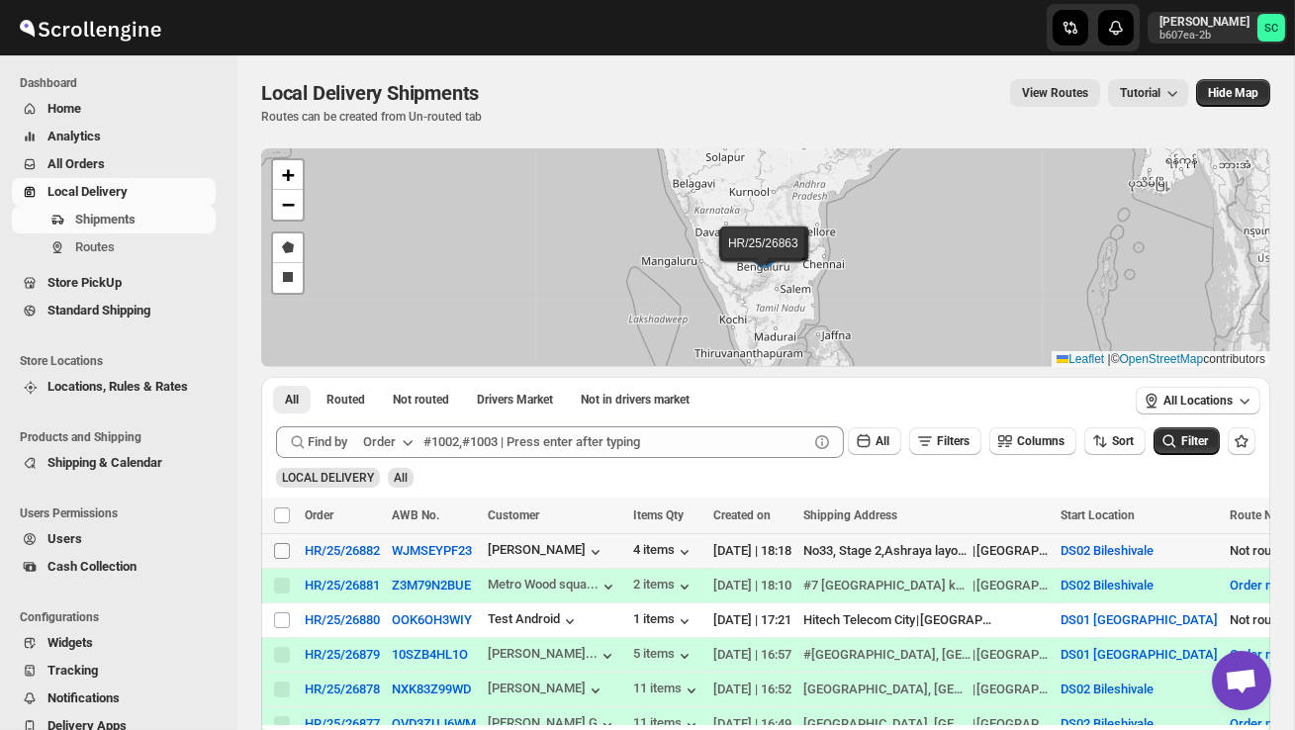
click at [286, 551] on input "Select shipment" at bounding box center [282, 551] width 16 height 16
checkbox input "true"
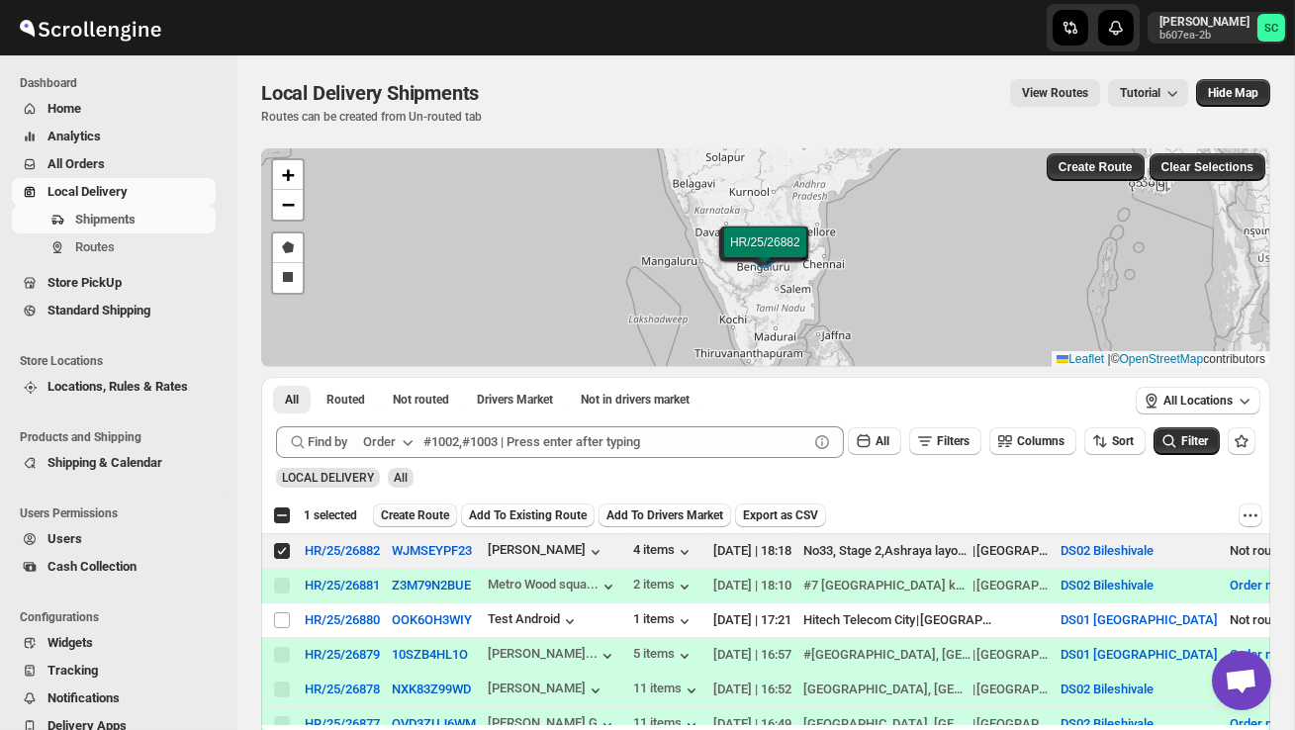
click at [427, 516] on span "Create Route" at bounding box center [415, 515] width 68 height 16
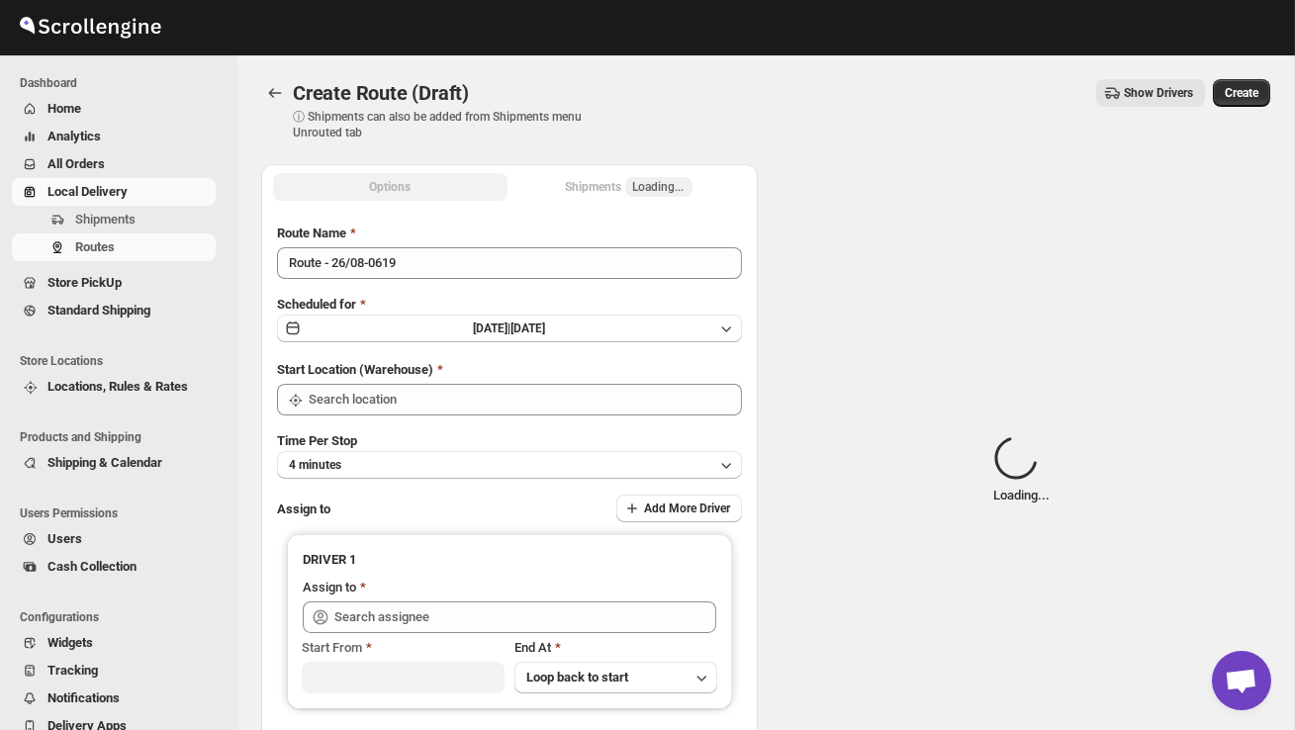
type input "DS02 Bileshivale"
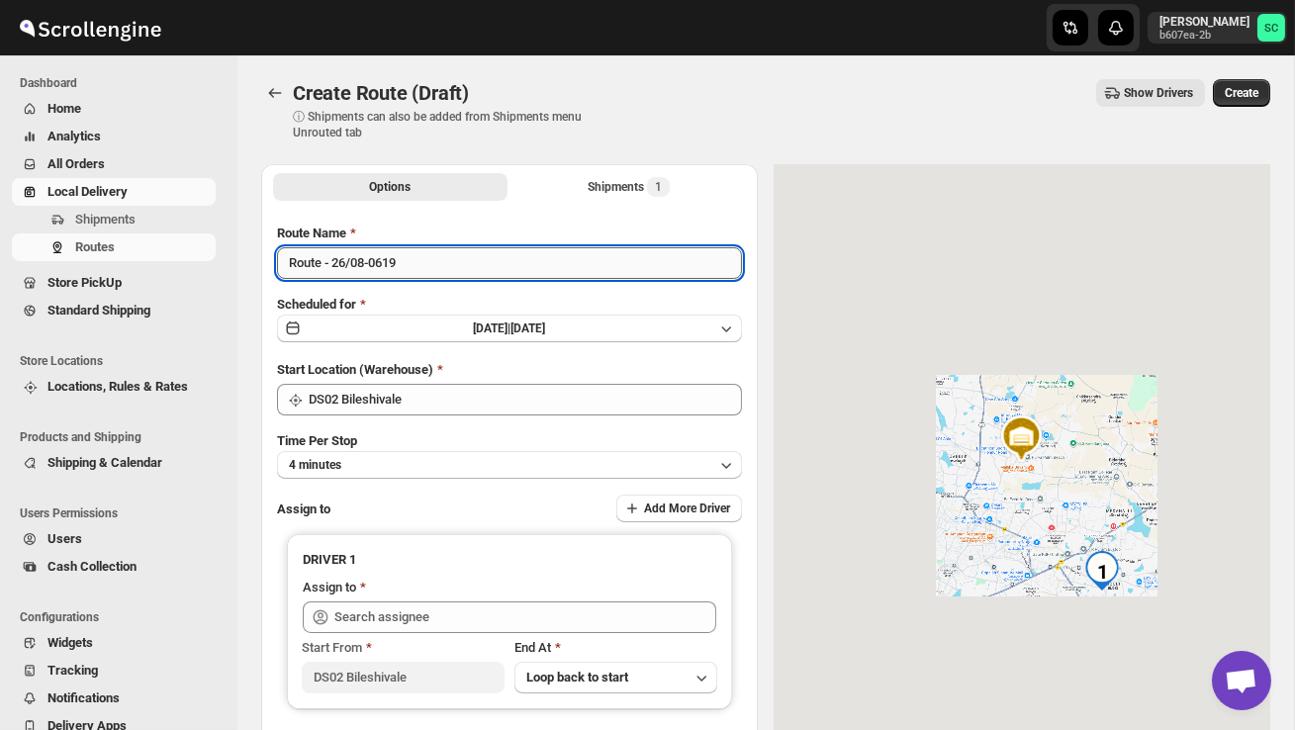
click at [447, 265] on input "Route - 26/08-0619" at bounding box center [509, 263] width 465 height 32
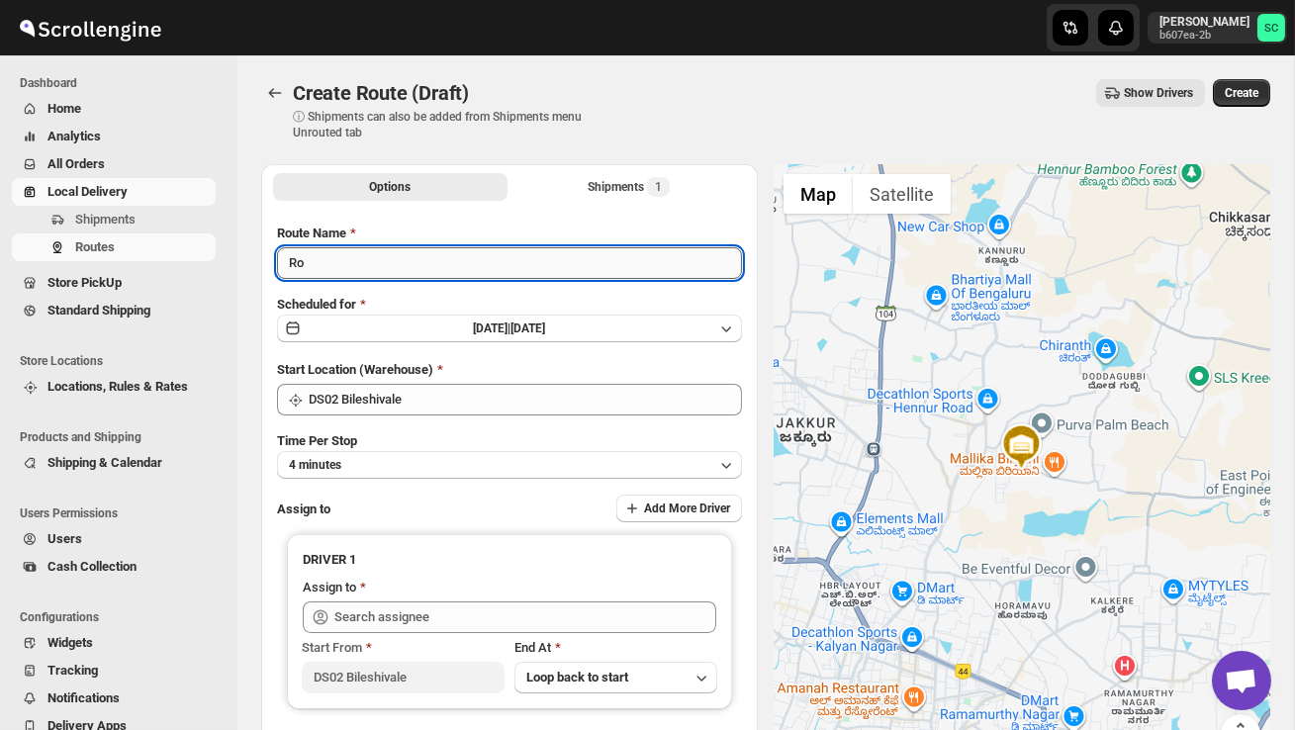
type input "R"
type input "Order no 26882"
click at [420, 474] on button "4 minutes" at bounding box center [509, 465] width 465 height 28
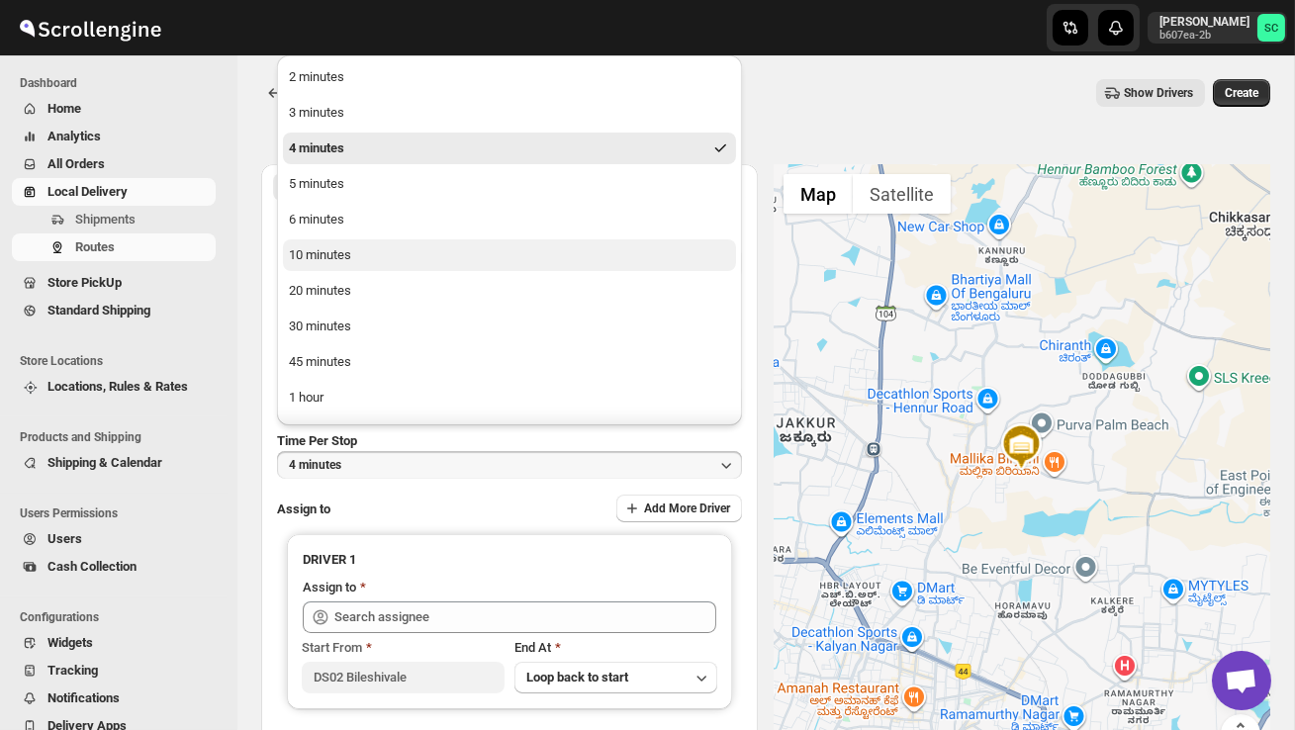
click at [394, 258] on button "10 minutes" at bounding box center [509, 255] width 453 height 32
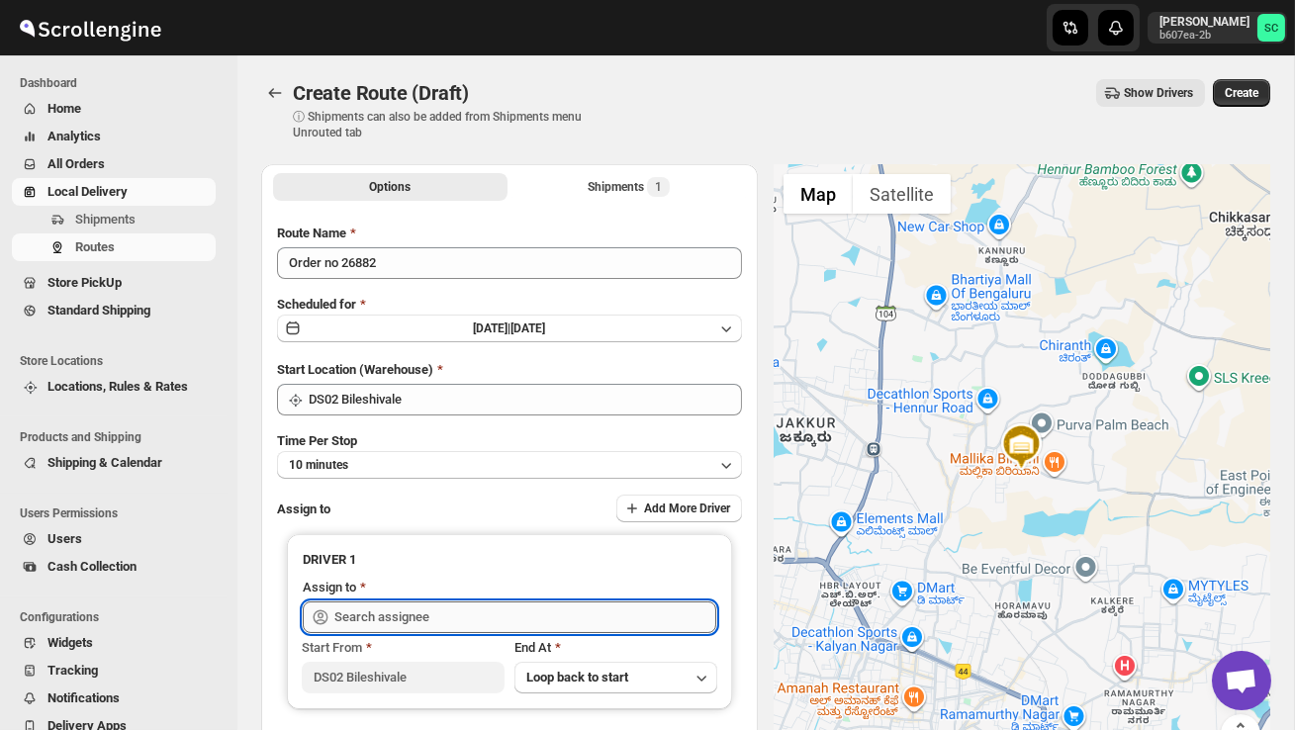
click at [432, 602] on input "text" at bounding box center [525, 617] width 382 height 32
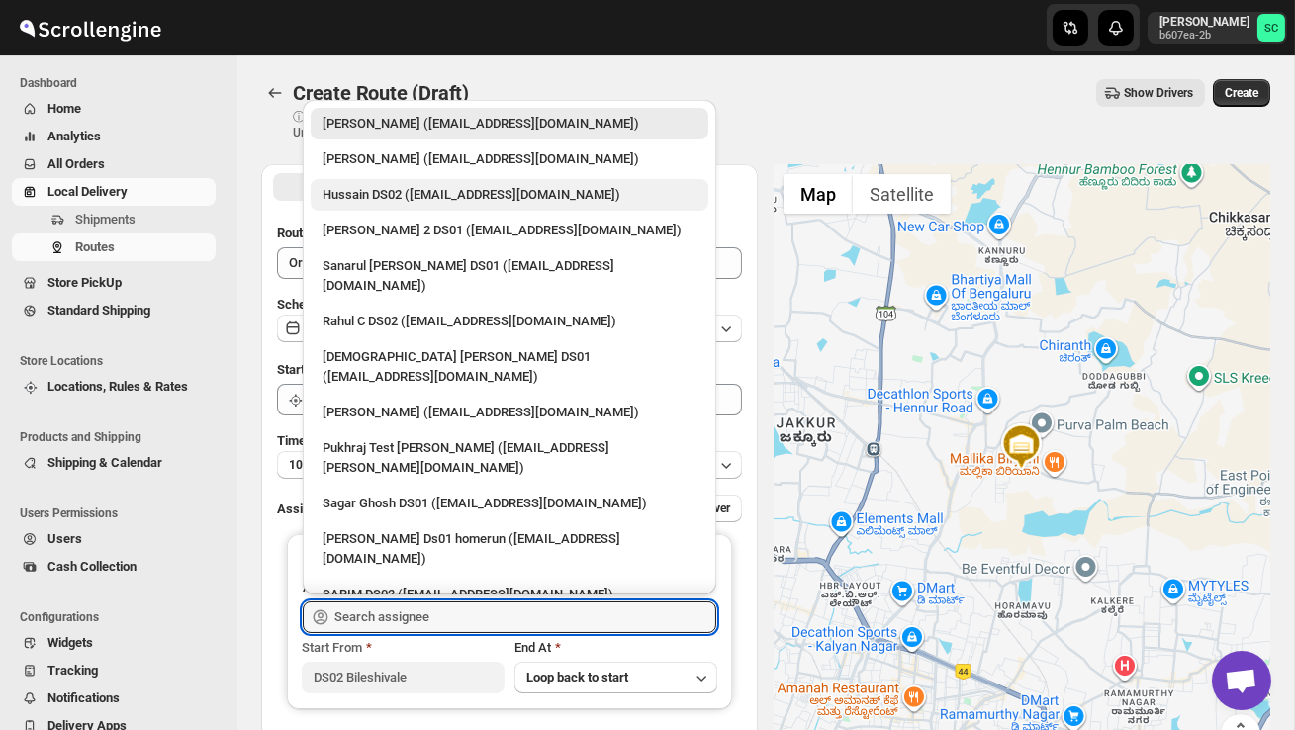
click at [393, 202] on div "Hussain DS02 ([EMAIL_ADDRESS][DOMAIN_NAME])" at bounding box center [509, 195] width 374 height 20
type input "Hussain DS02 ([EMAIL_ADDRESS][DOMAIN_NAME])"
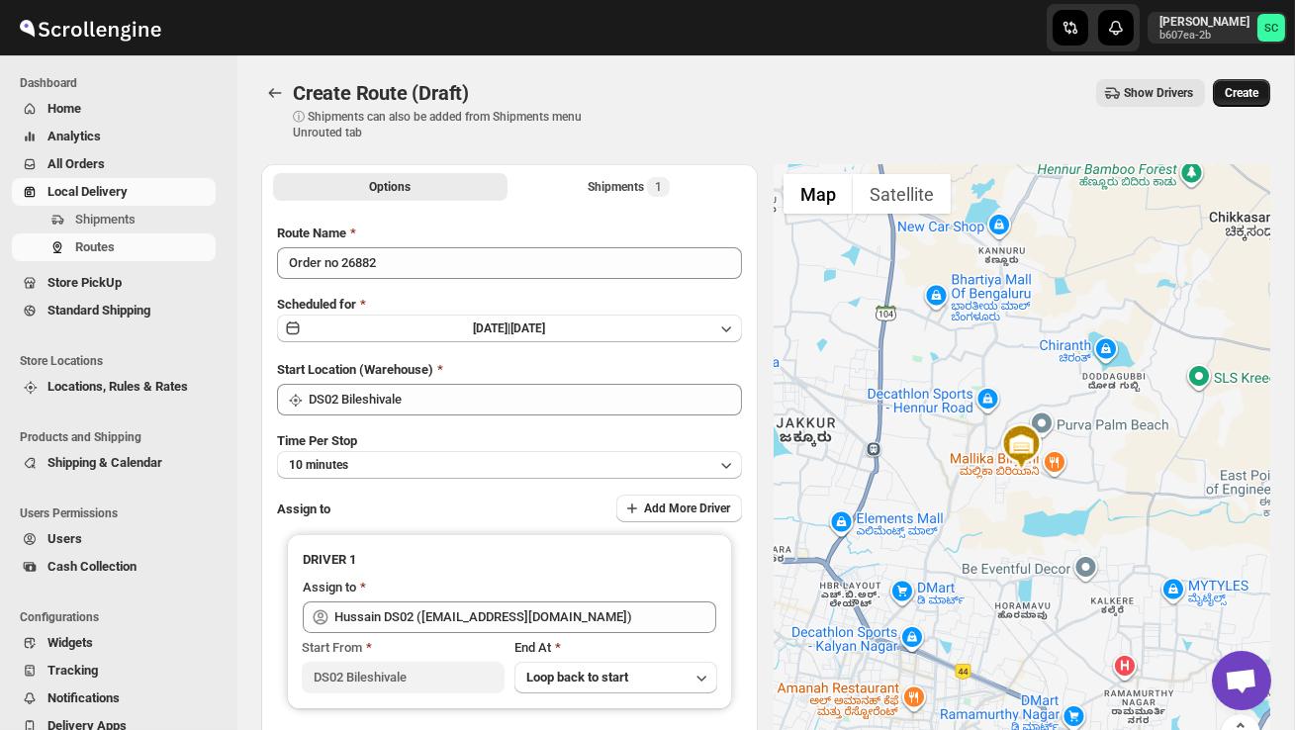
click at [1242, 79] on button "Create" at bounding box center [1241, 93] width 57 height 28
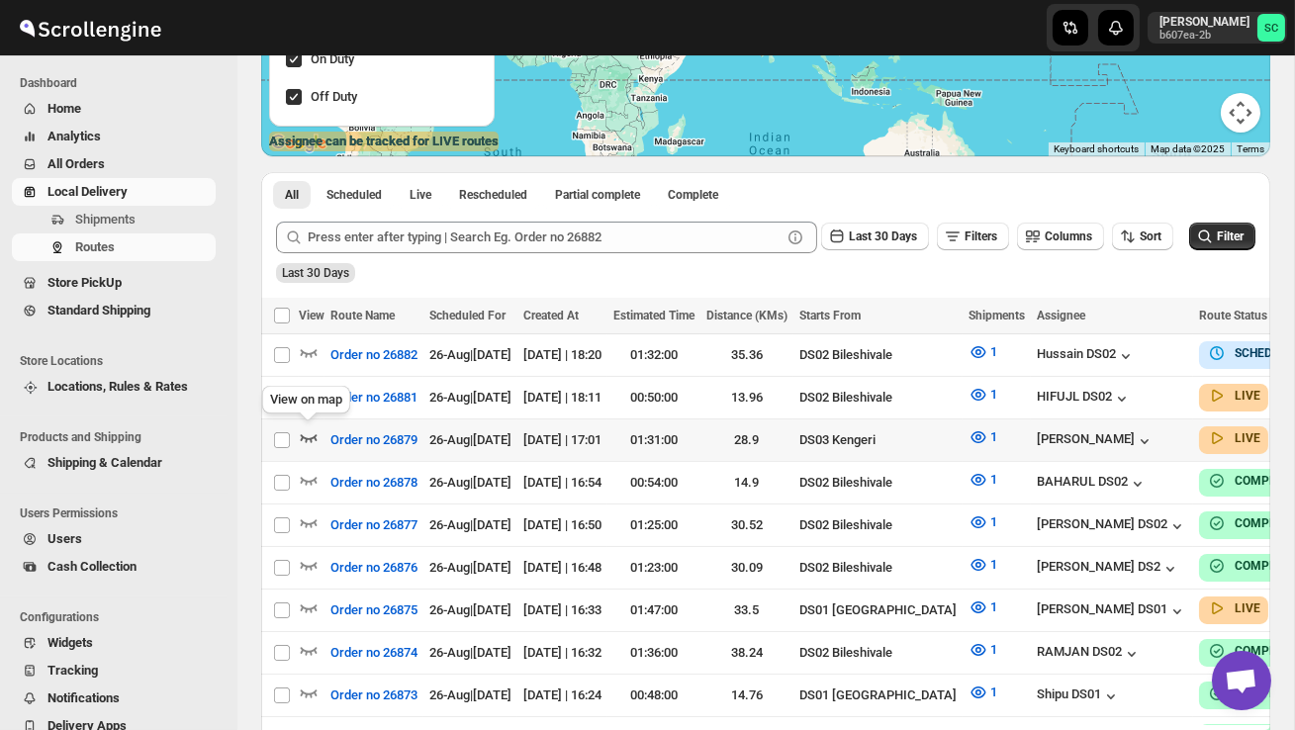
click at [310, 432] on icon "button" at bounding box center [309, 437] width 20 height 20
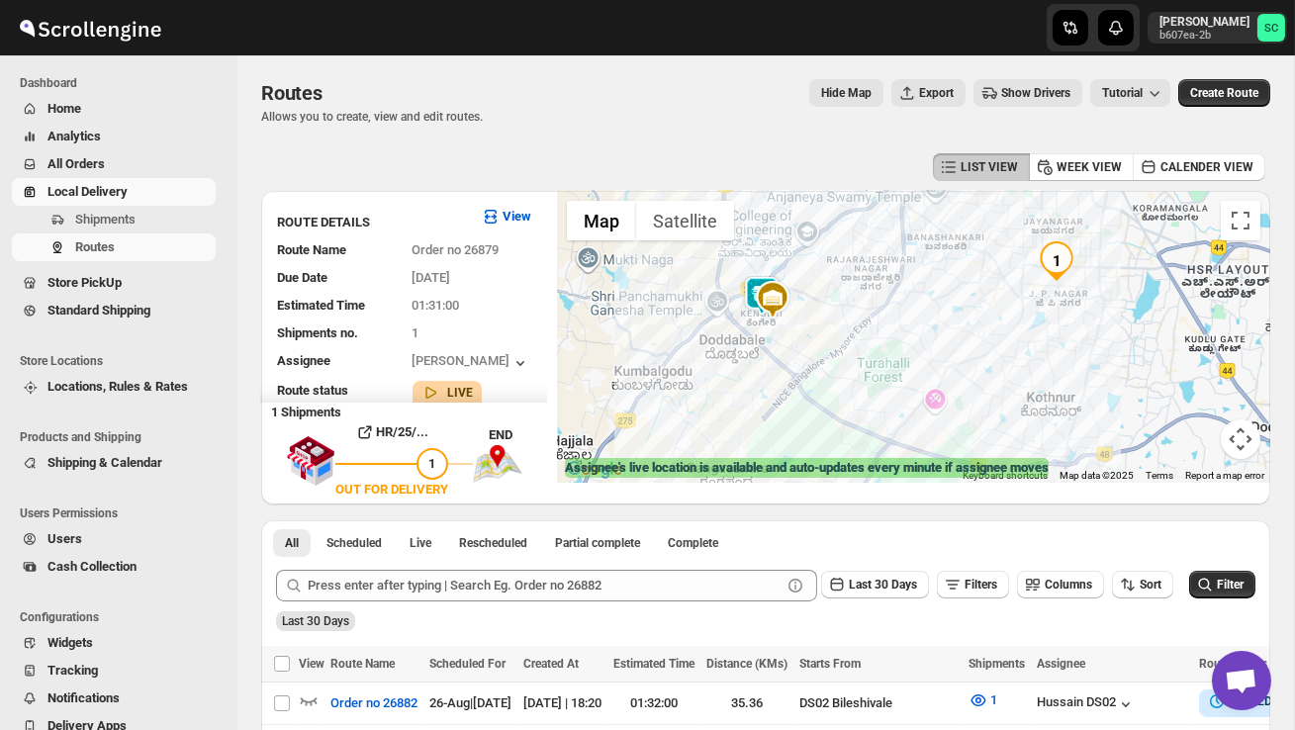
click at [761, 280] on img at bounding box center [773, 300] width 40 height 40
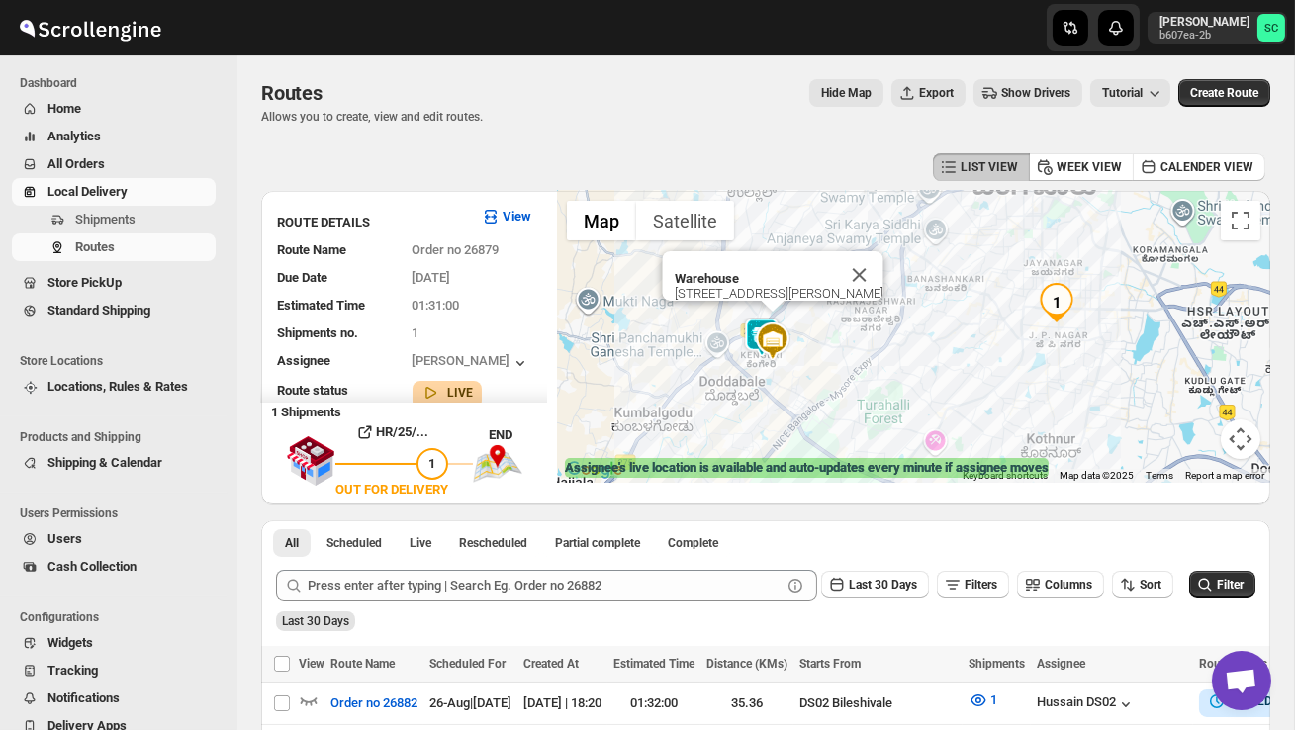
click at [762, 330] on img at bounding box center [773, 342] width 40 height 40
click at [758, 325] on img at bounding box center [773, 342] width 40 height 40
click at [761, 320] on img at bounding box center [762, 338] width 40 height 40
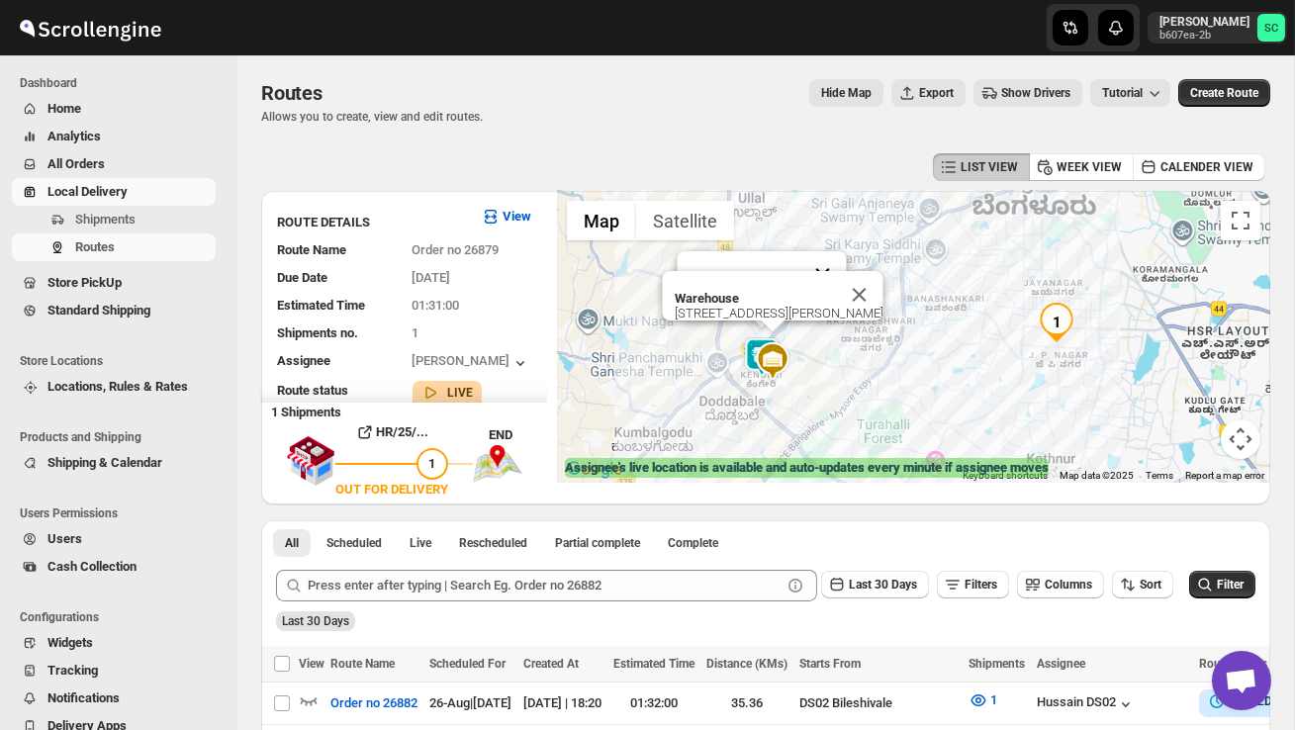
click at [851, 286] on button "Close" at bounding box center [858, 294] width 47 height 47
click at [113, 221] on span "Shipments" at bounding box center [105, 219] width 60 height 15
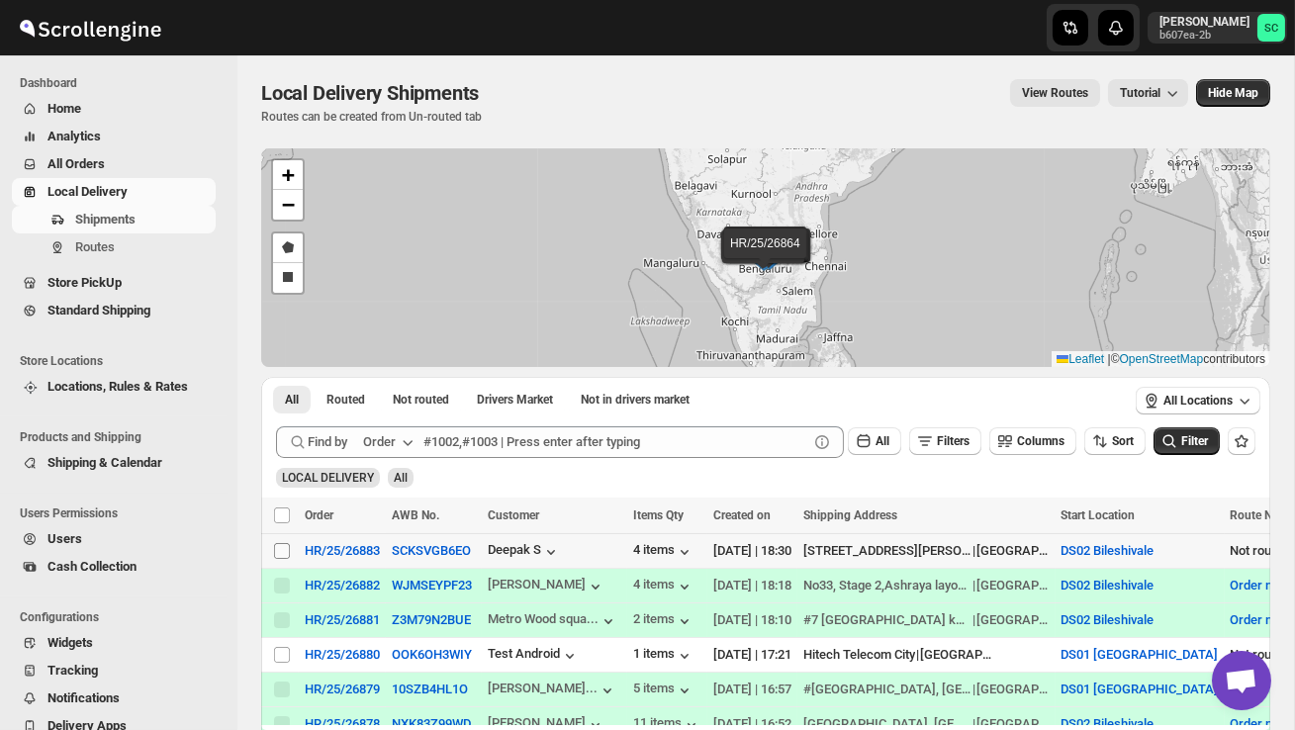
click at [285, 550] on input "Select shipment" at bounding box center [282, 551] width 16 height 16
checkbox input "true"
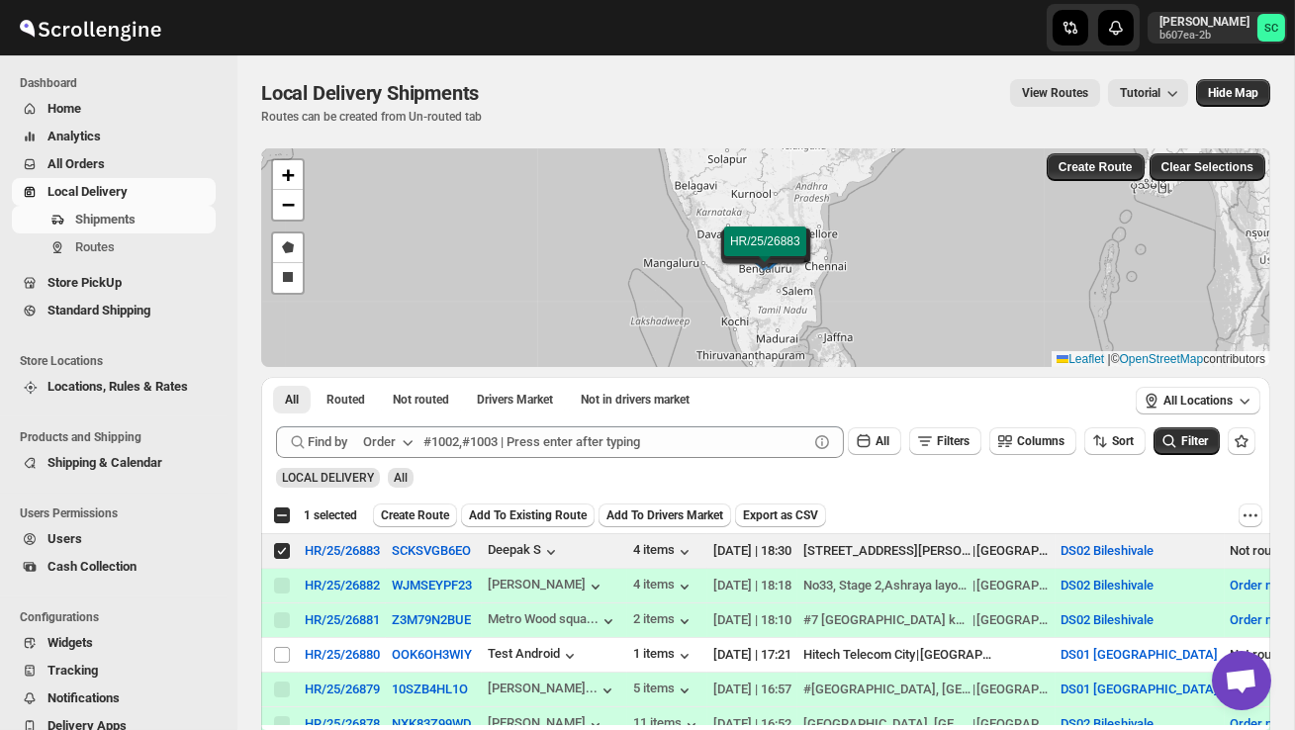
click at [434, 509] on span "Create Route" at bounding box center [415, 515] width 68 height 16
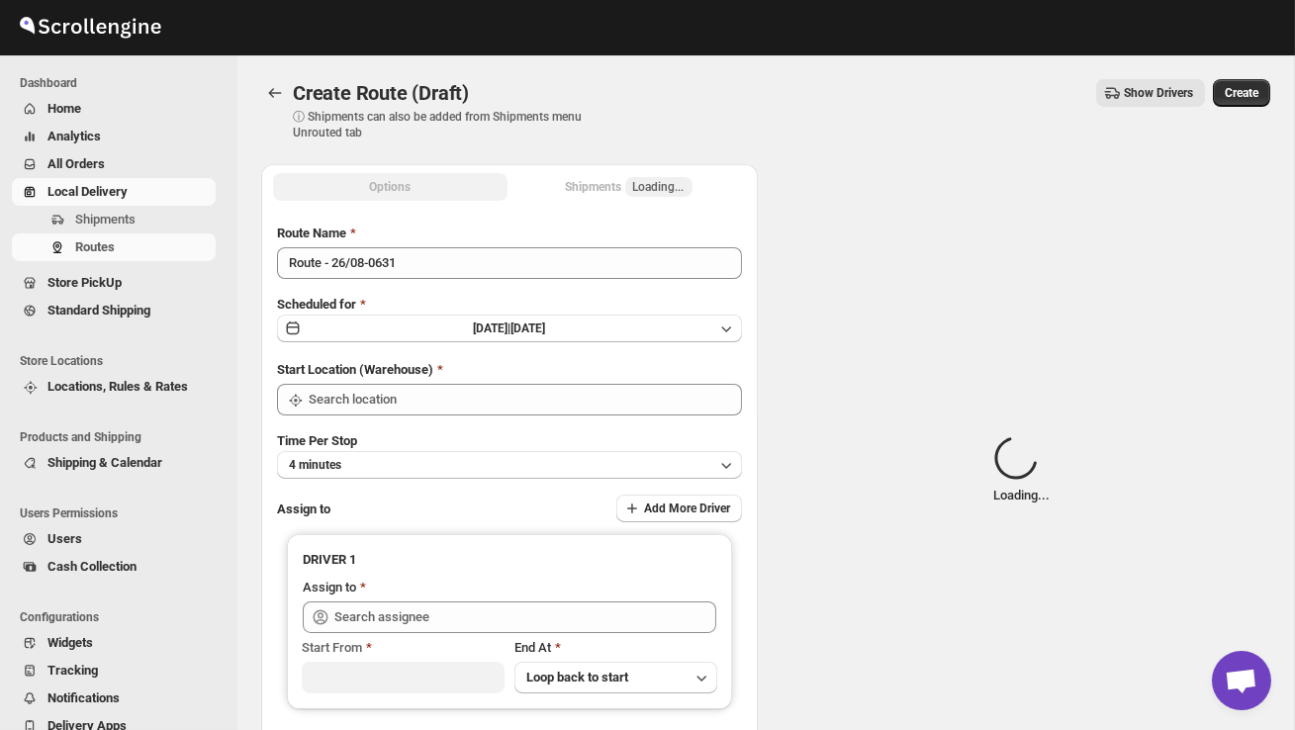
type input "DS02 Bileshivale"
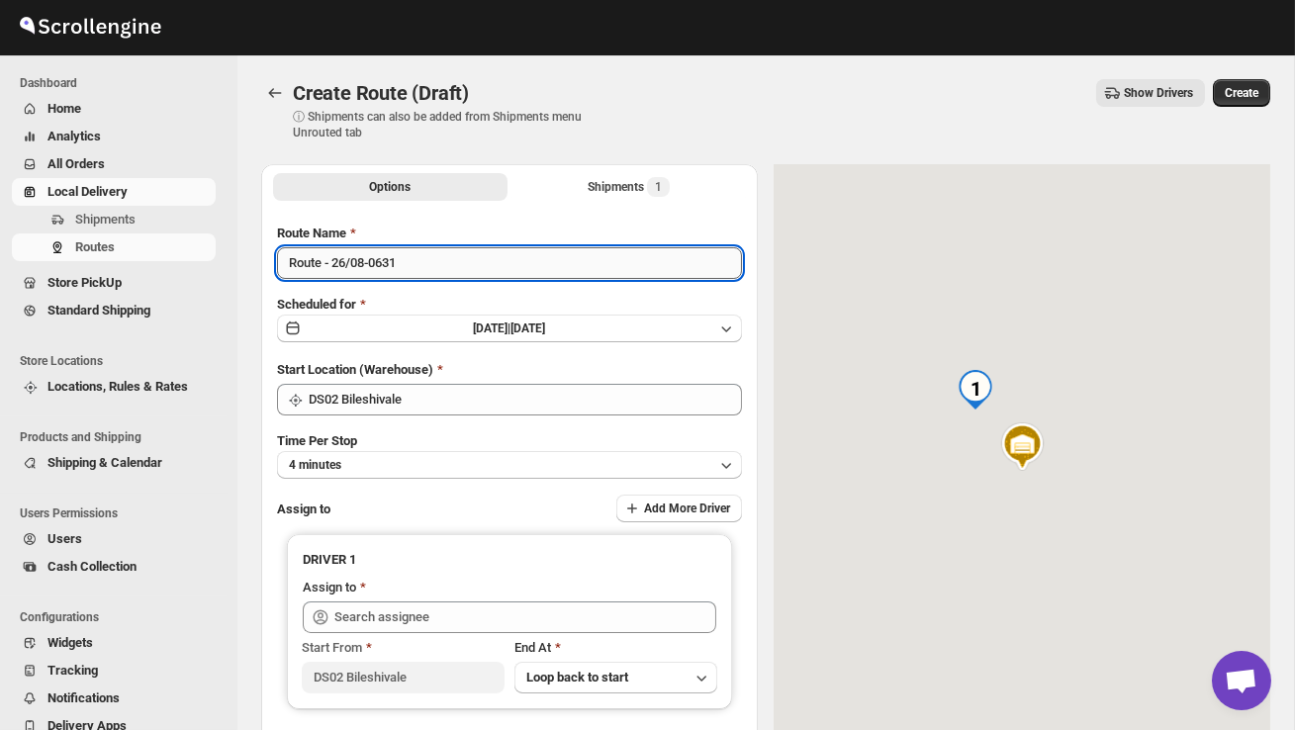
click at [431, 277] on input "Route - 26/08-0631" at bounding box center [509, 263] width 465 height 32
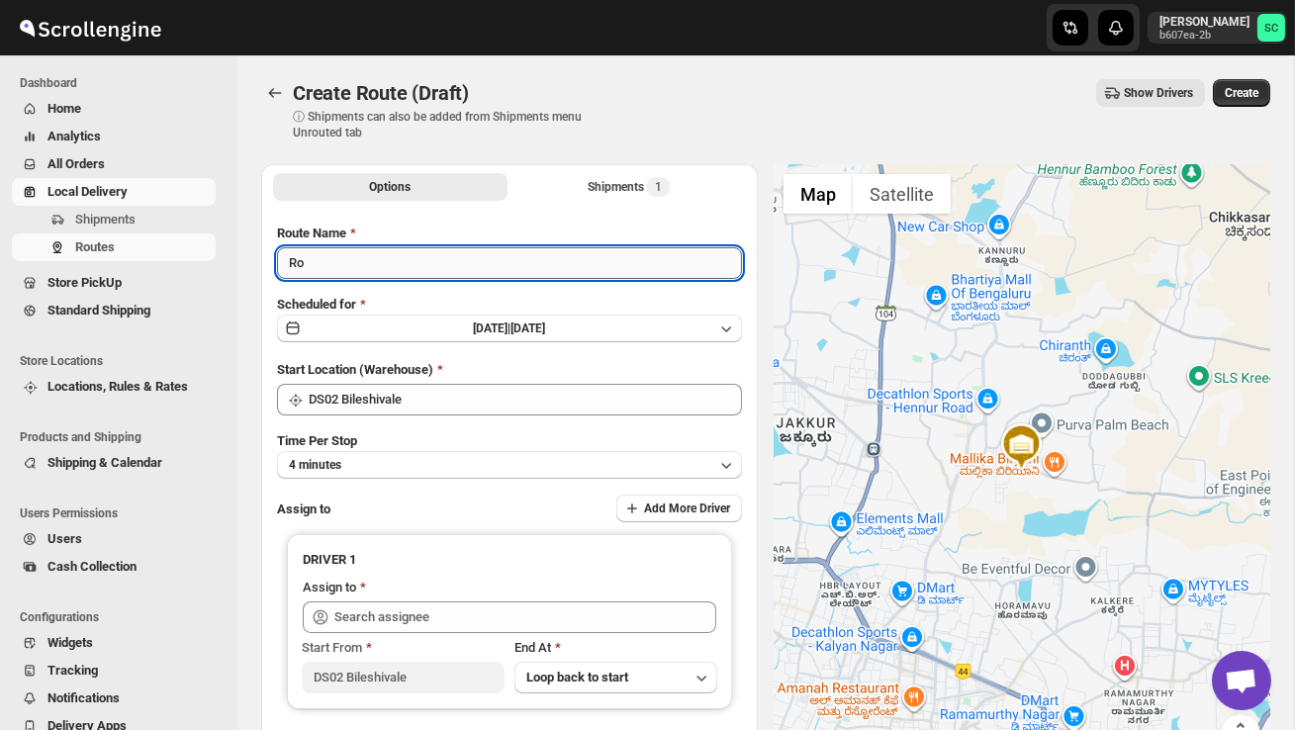
type input "R"
type input "Order no 26883"
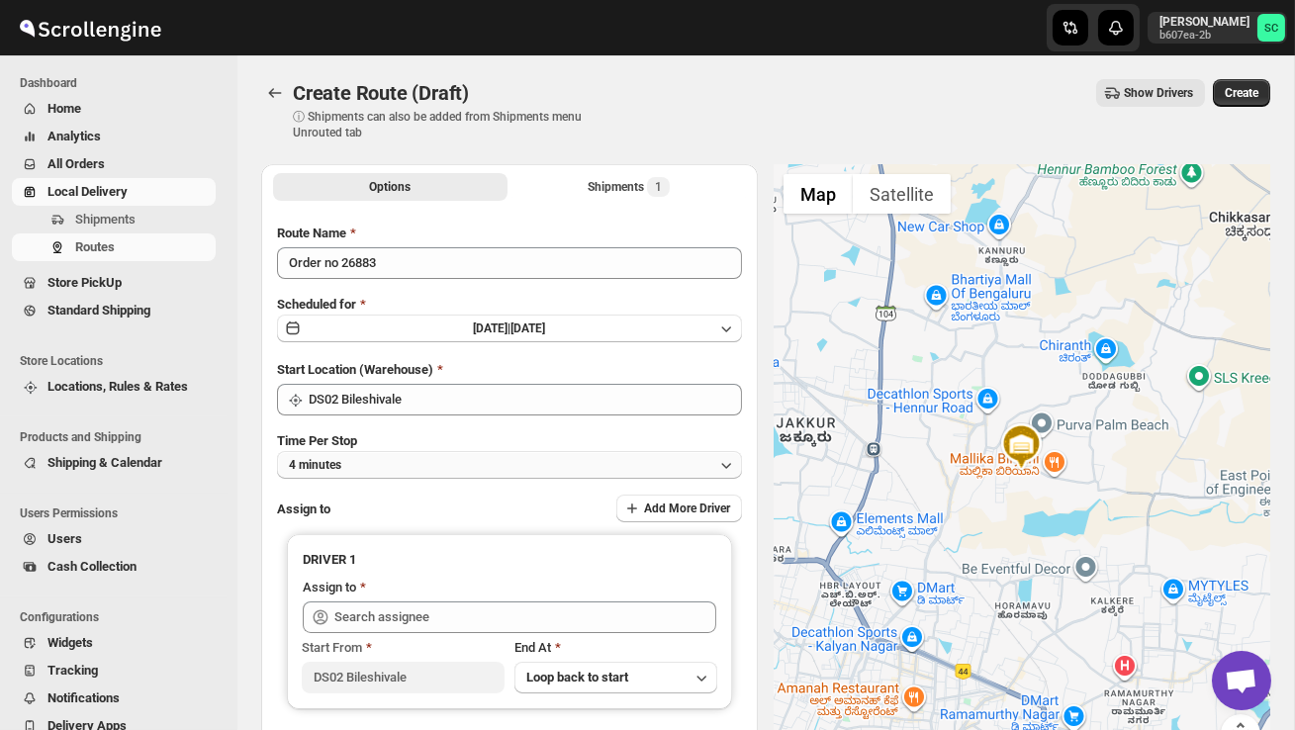
click at [453, 461] on button "4 minutes" at bounding box center [509, 465] width 465 height 28
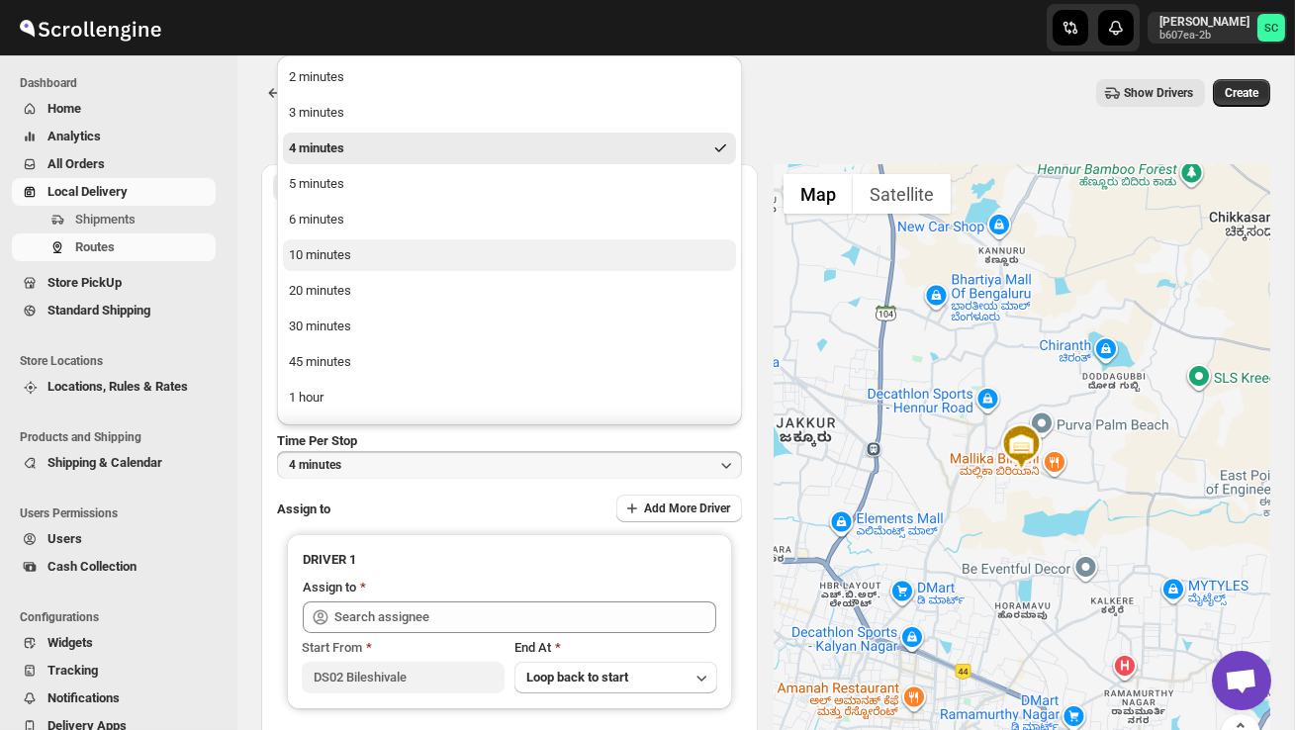
click at [380, 259] on button "10 minutes" at bounding box center [509, 255] width 453 height 32
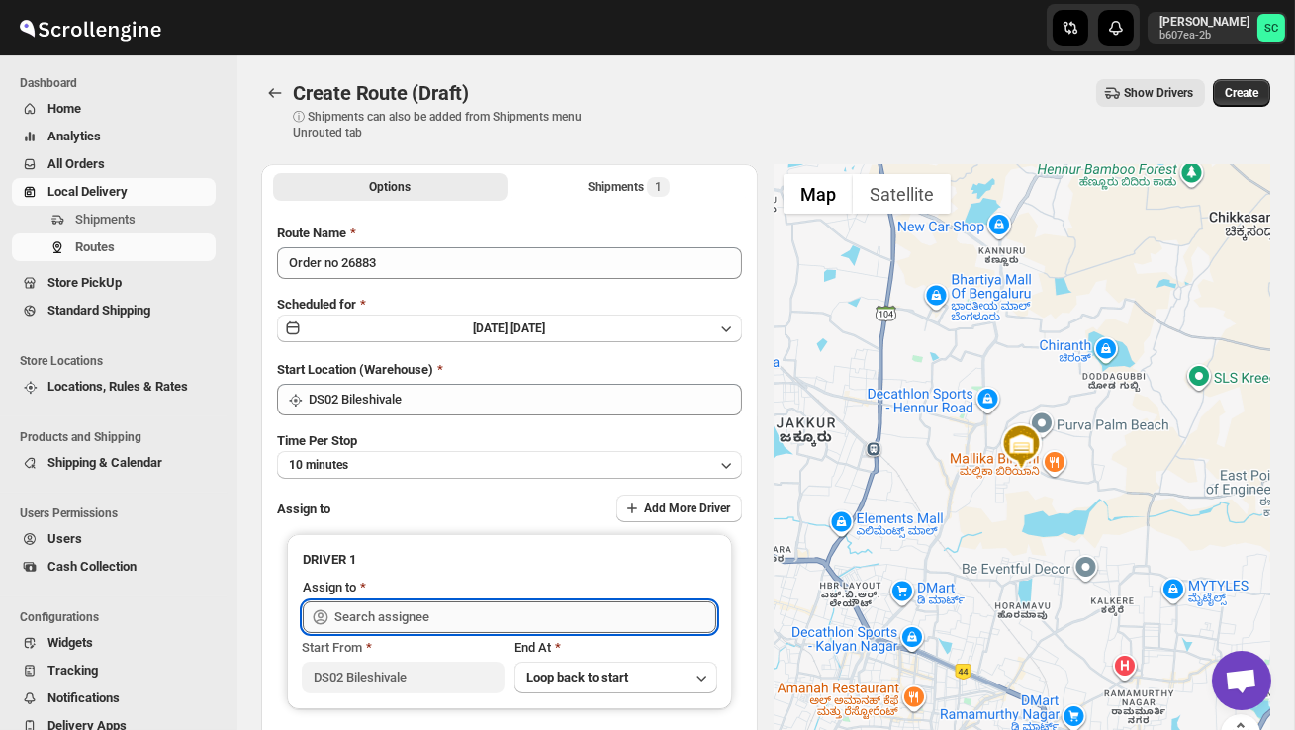
click at [409, 612] on input "text" at bounding box center [525, 617] width 382 height 32
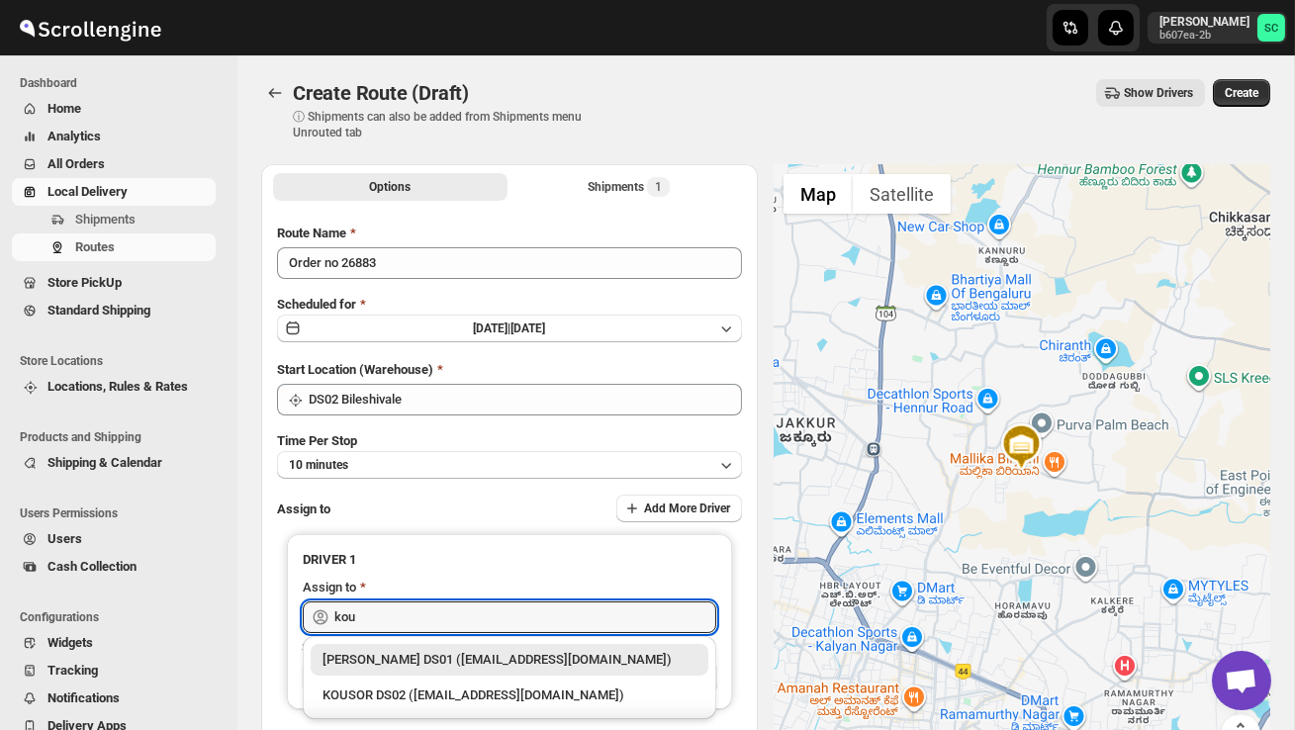
click at [453, 691] on div "KOUSOR DS02 ([EMAIL_ADDRESS][DOMAIN_NAME])" at bounding box center [509, 696] width 374 height 20
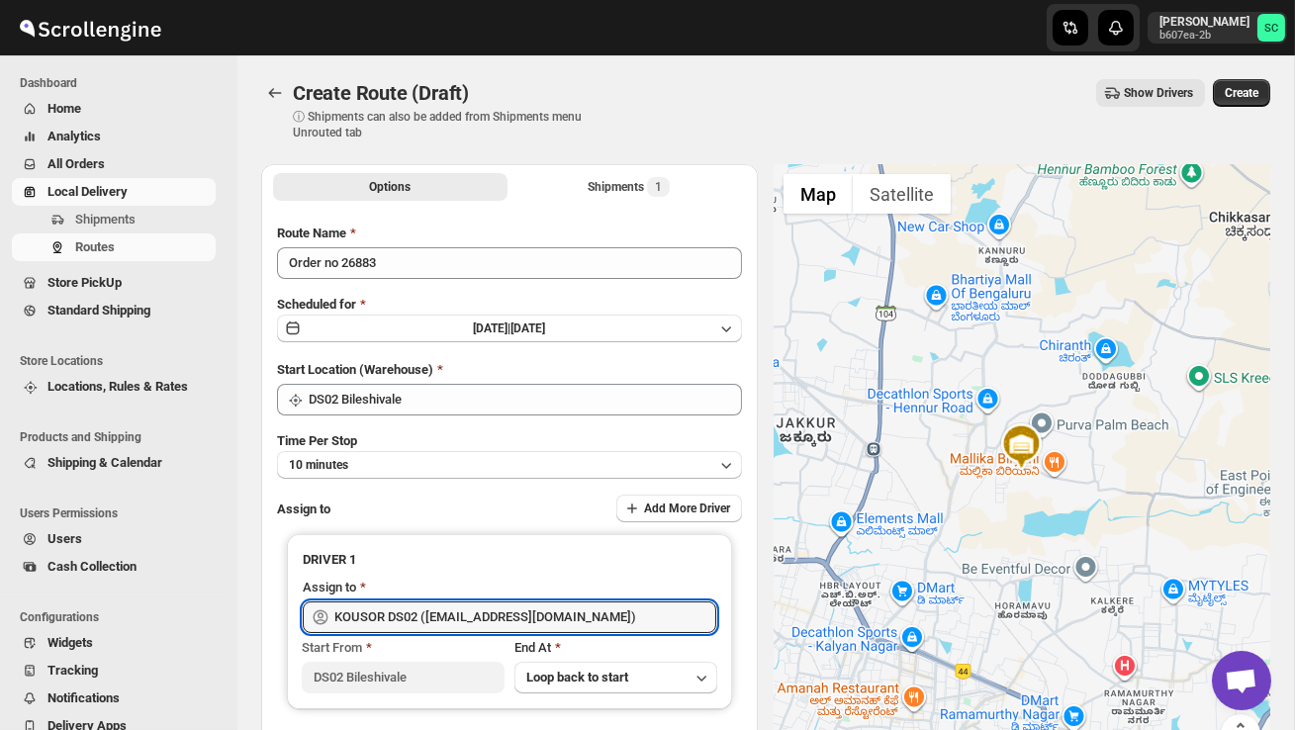
type input "KOUSOR DS02 ([EMAIL_ADDRESS][DOMAIN_NAME])"
click at [1246, 77] on div "Create Route (Draft). This page is ready Create Route (Draft) ⓘ Shipments can a…" at bounding box center [765, 109] width 1009 height 109
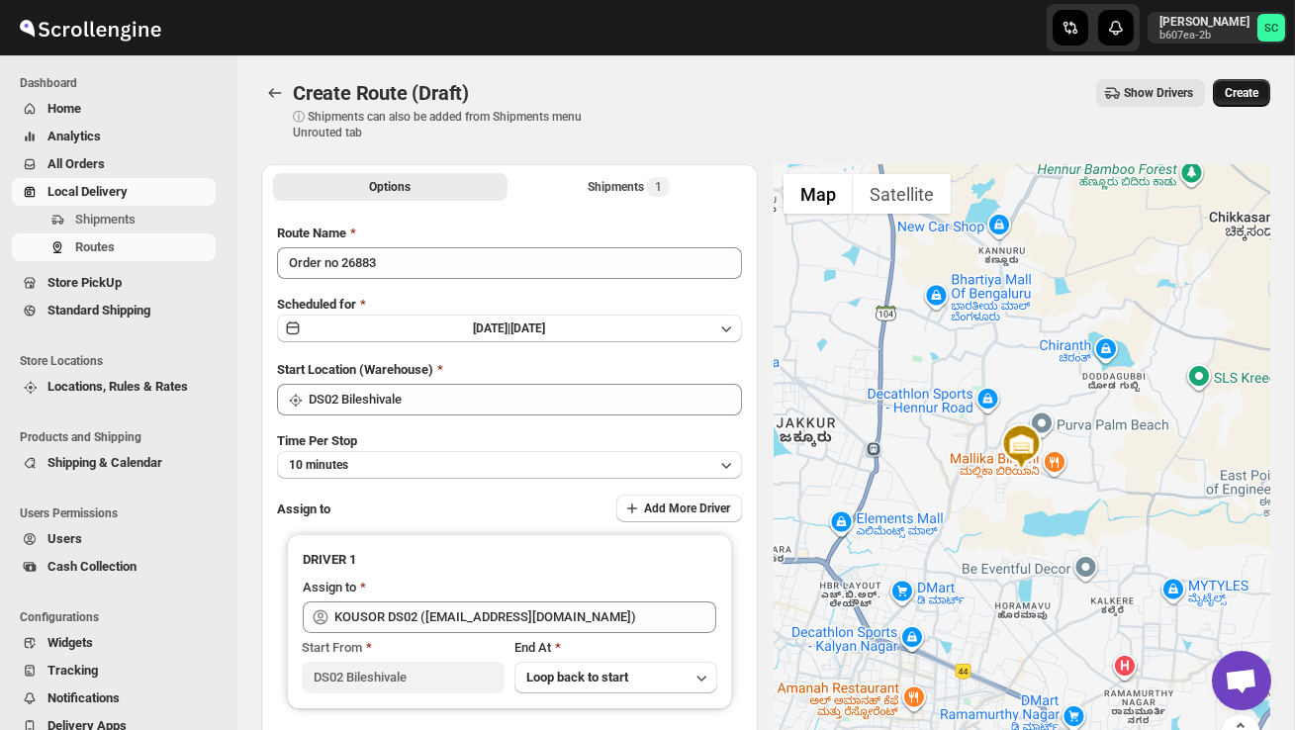
click at [1246, 84] on button "Create" at bounding box center [1241, 93] width 57 height 28
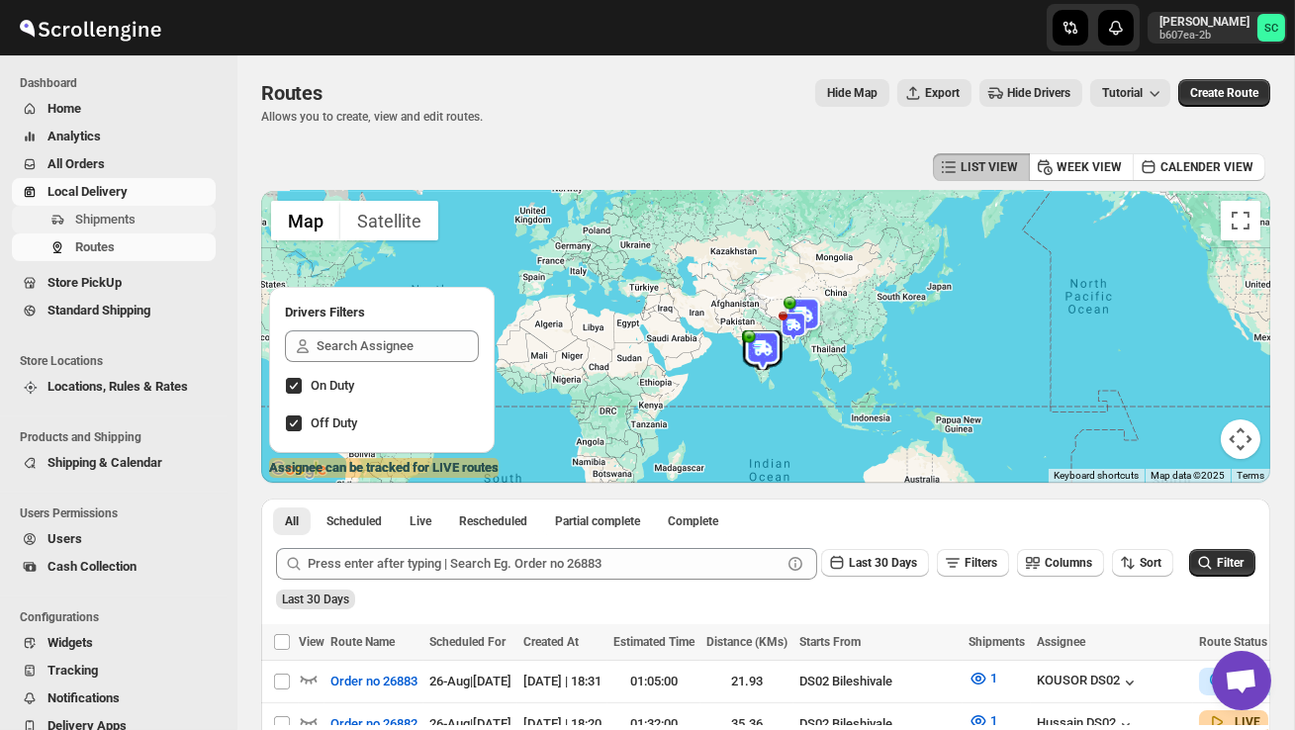
click at [158, 230] on button "Shipments" at bounding box center [114, 220] width 204 height 28
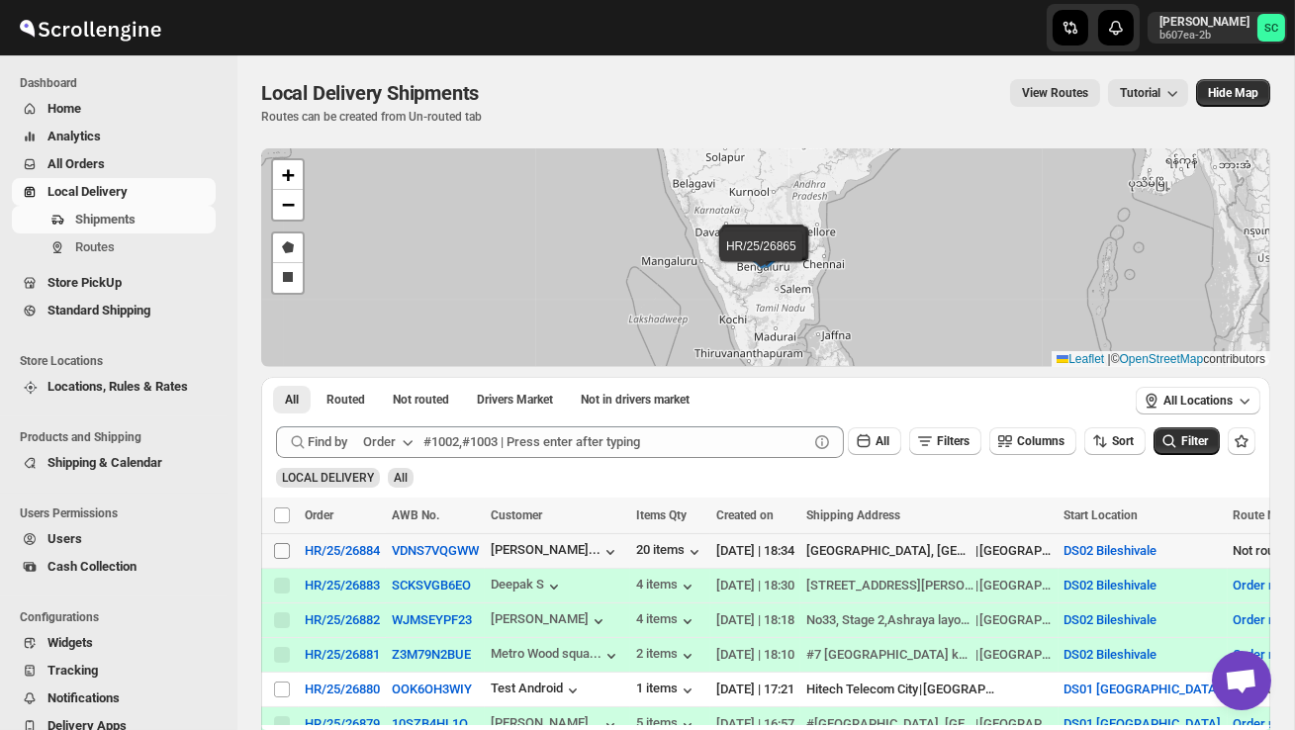
click at [277, 546] on input "Select shipment" at bounding box center [282, 551] width 16 height 16
checkbox input "true"
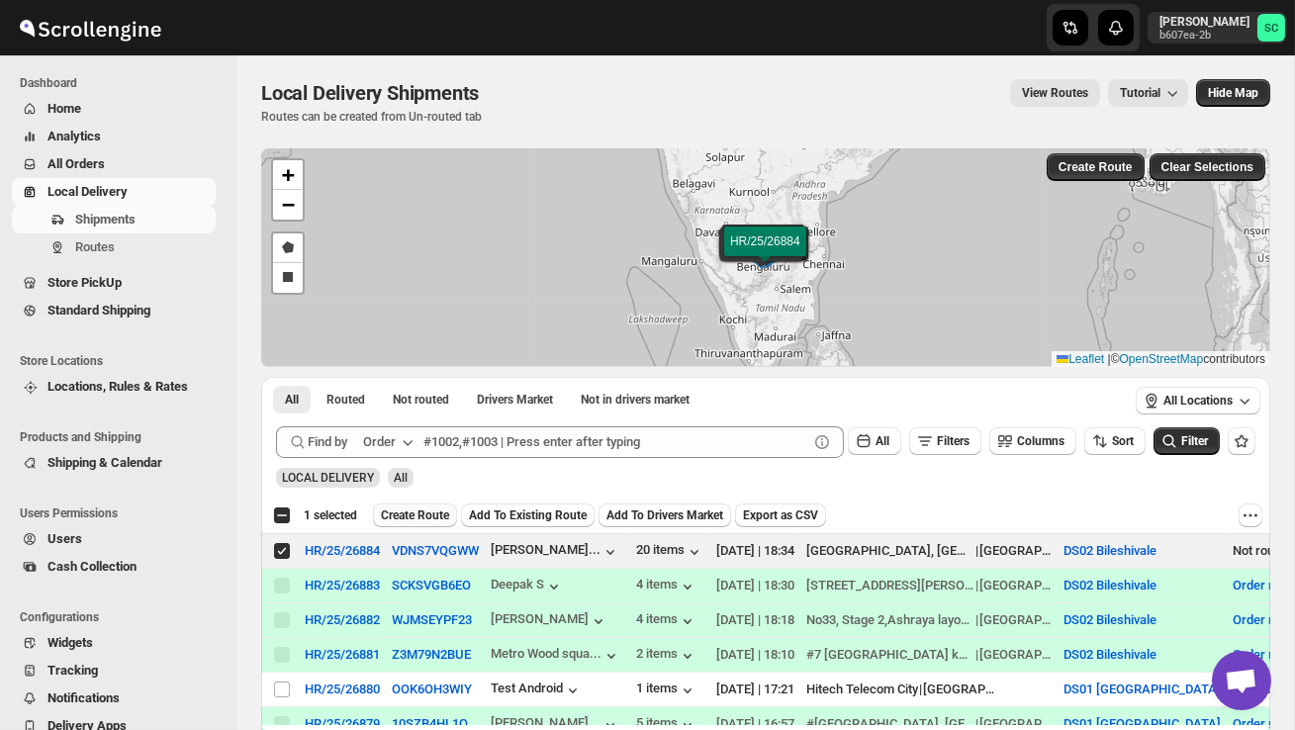
click at [417, 509] on span "Create Route" at bounding box center [415, 515] width 68 height 16
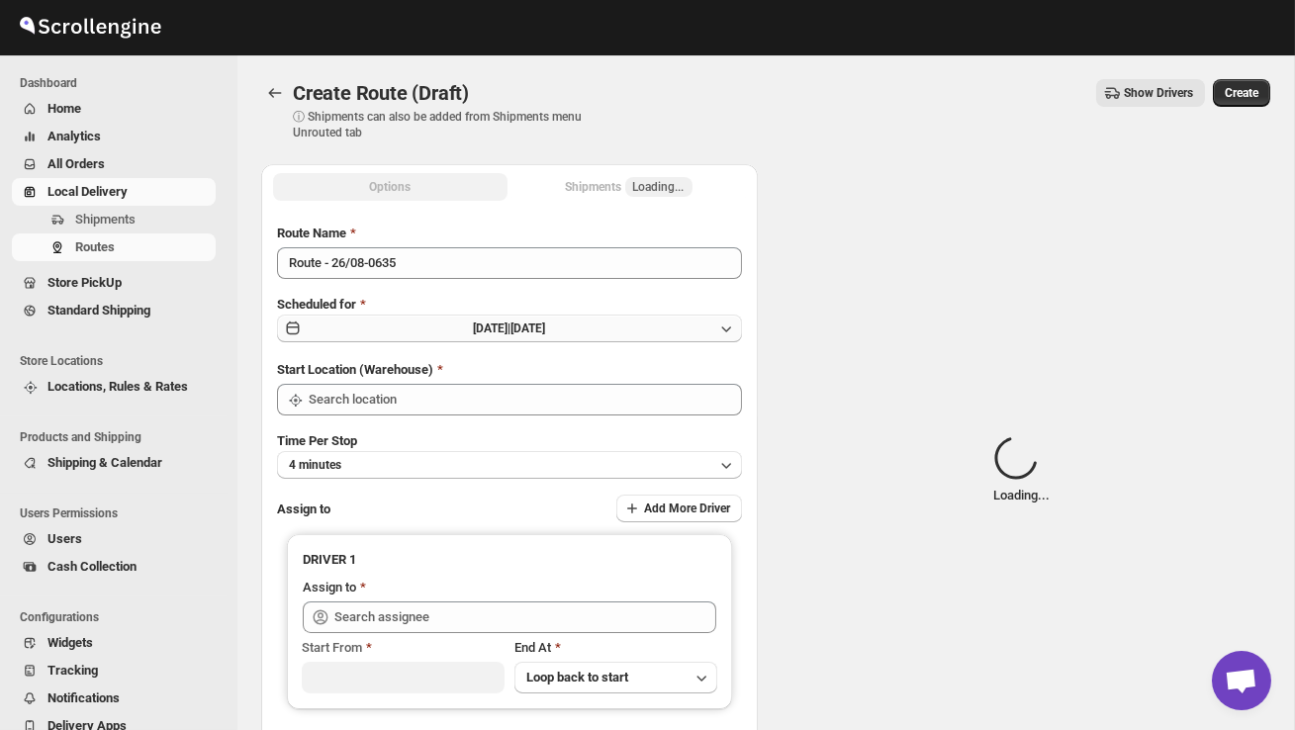
type input "DS02 Bileshivale"
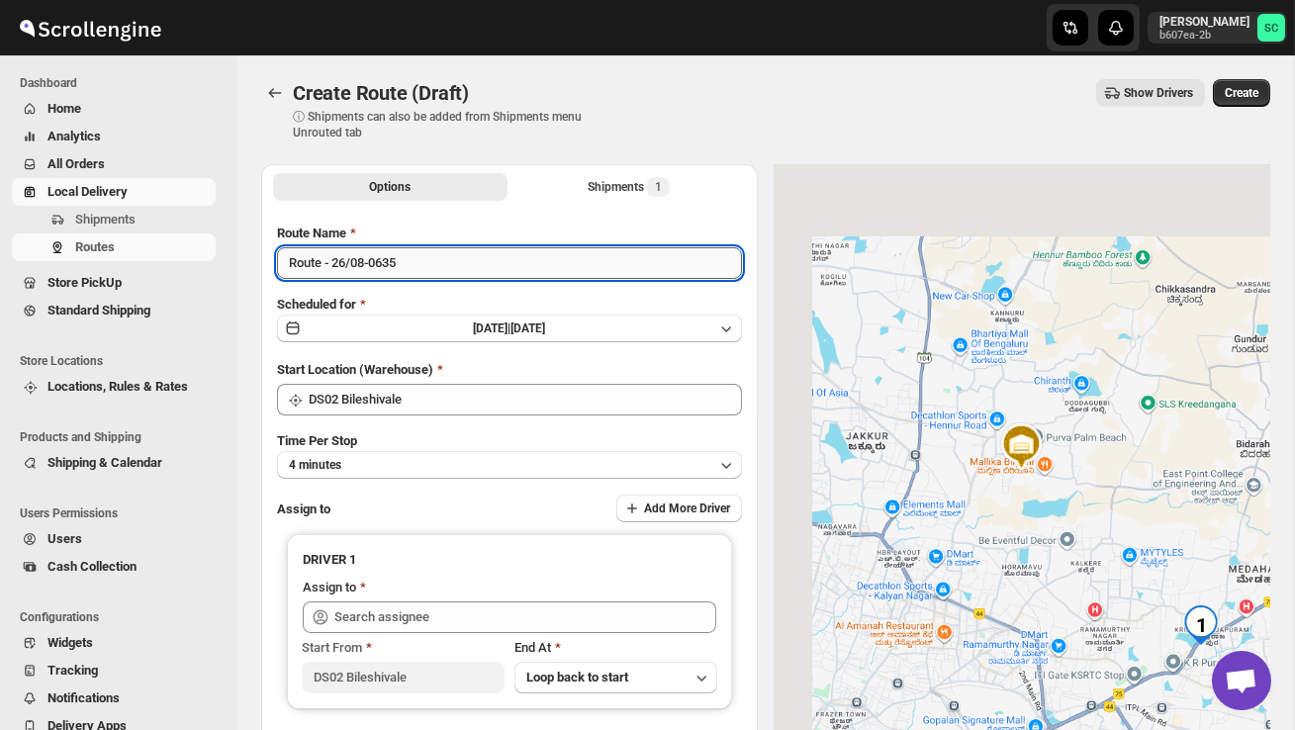
click at [429, 272] on input "Route - 26/08-0635" at bounding box center [509, 263] width 465 height 32
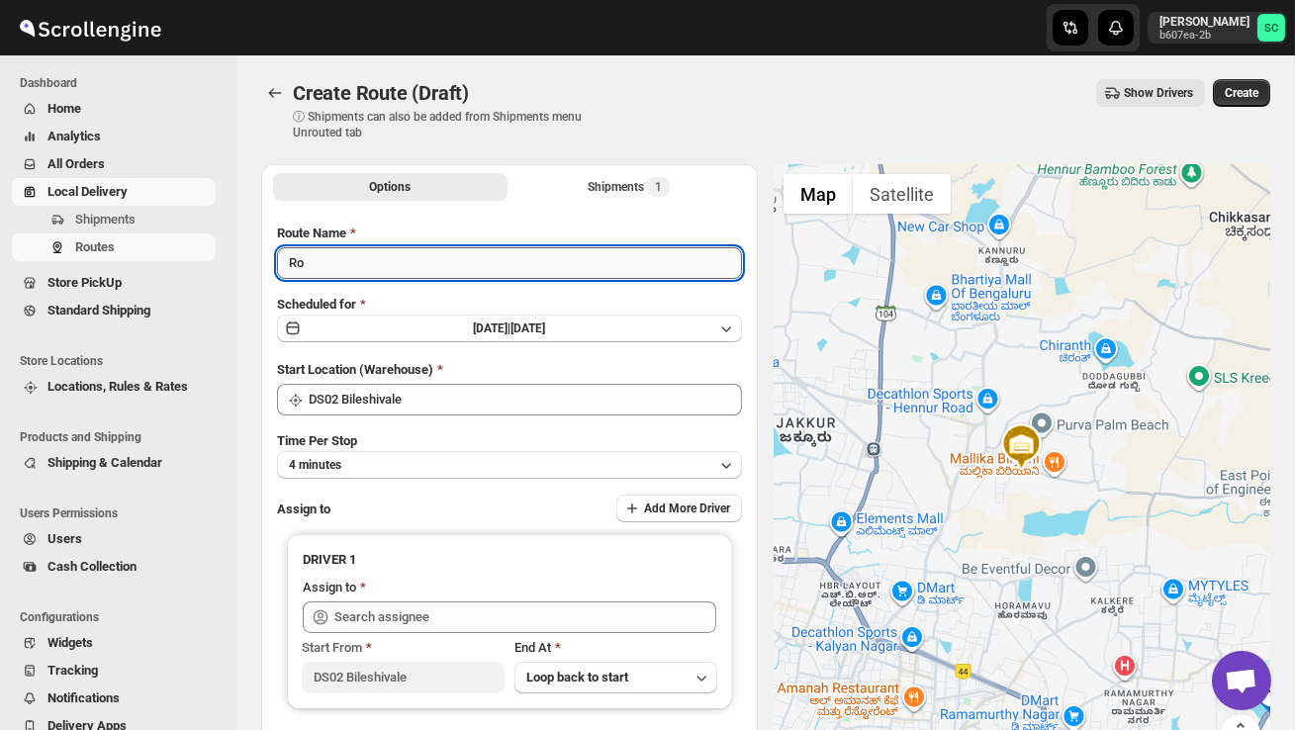
type input "R"
type input "Order no 26884"
click at [421, 459] on button "4 minutes" at bounding box center [509, 465] width 465 height 28
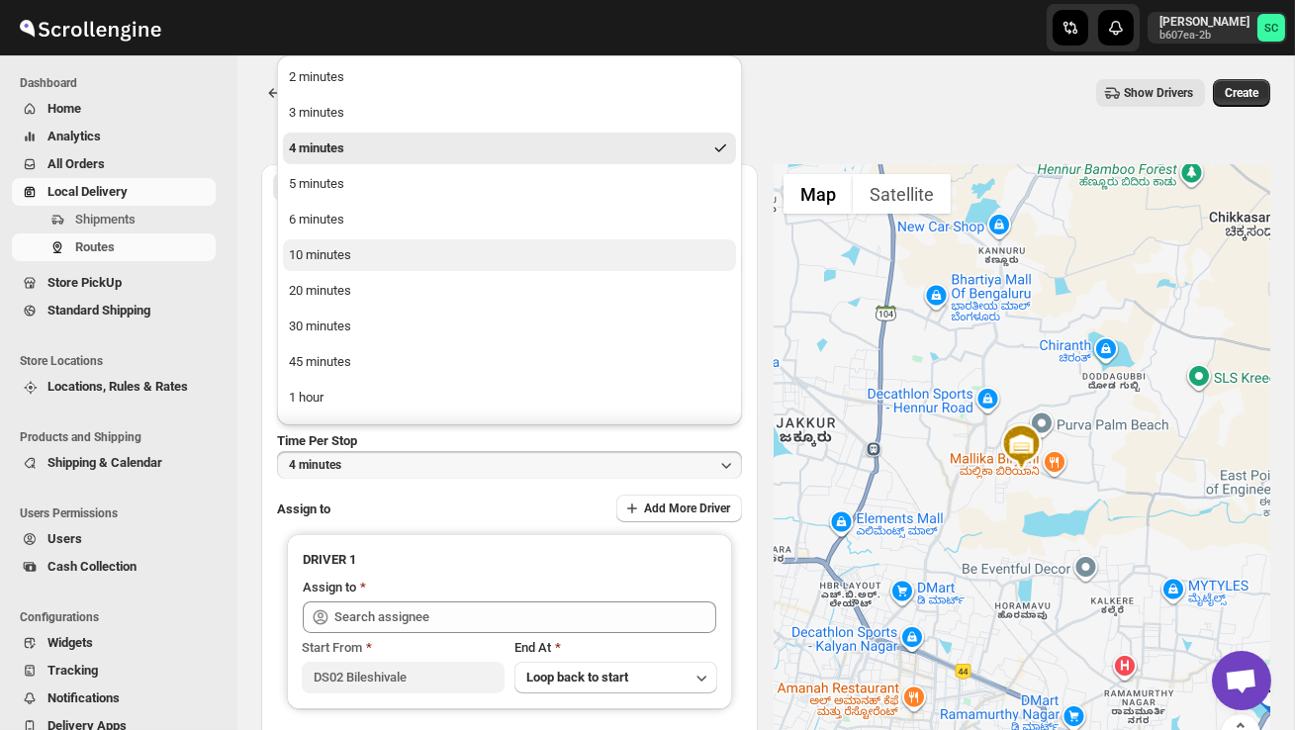
click at [348, 250] on div "10 minutes" at bounding box center [320, 255] width 62 height 20
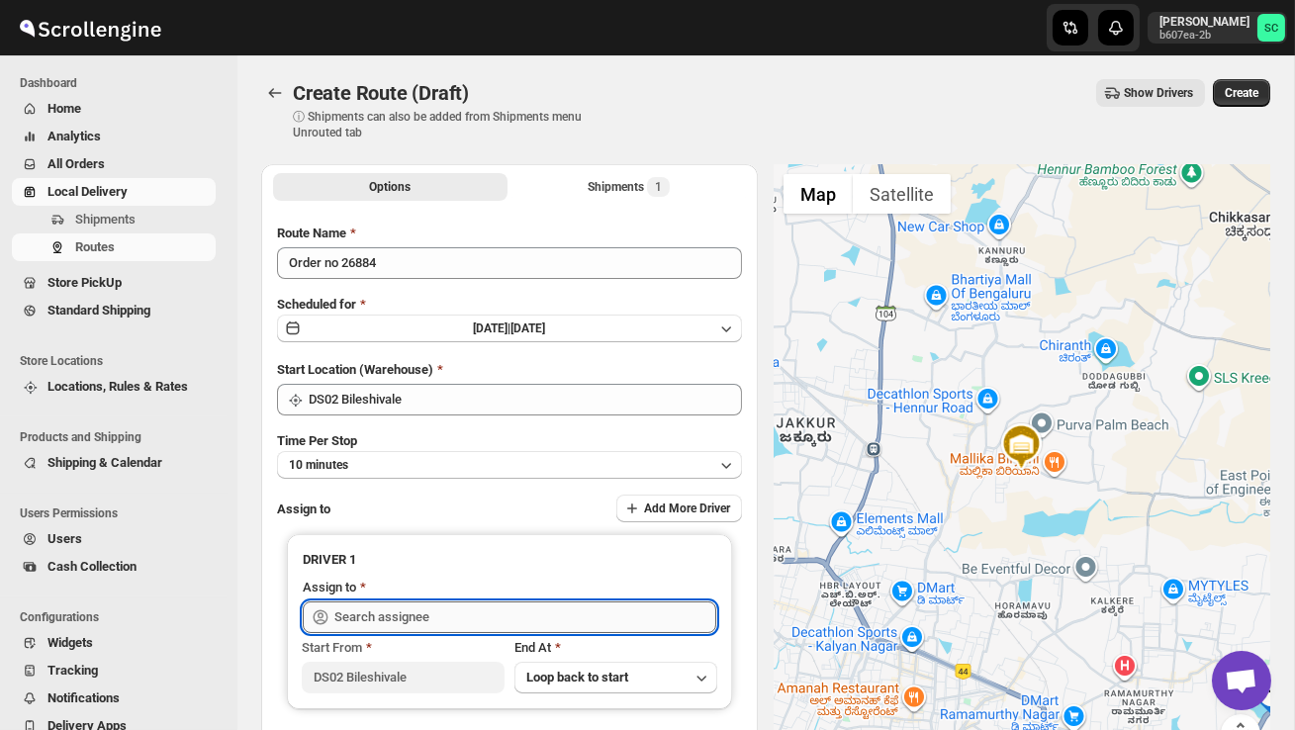
click at [393, 620] on input "text" at bounding box center [525, 617] width 382 height 32
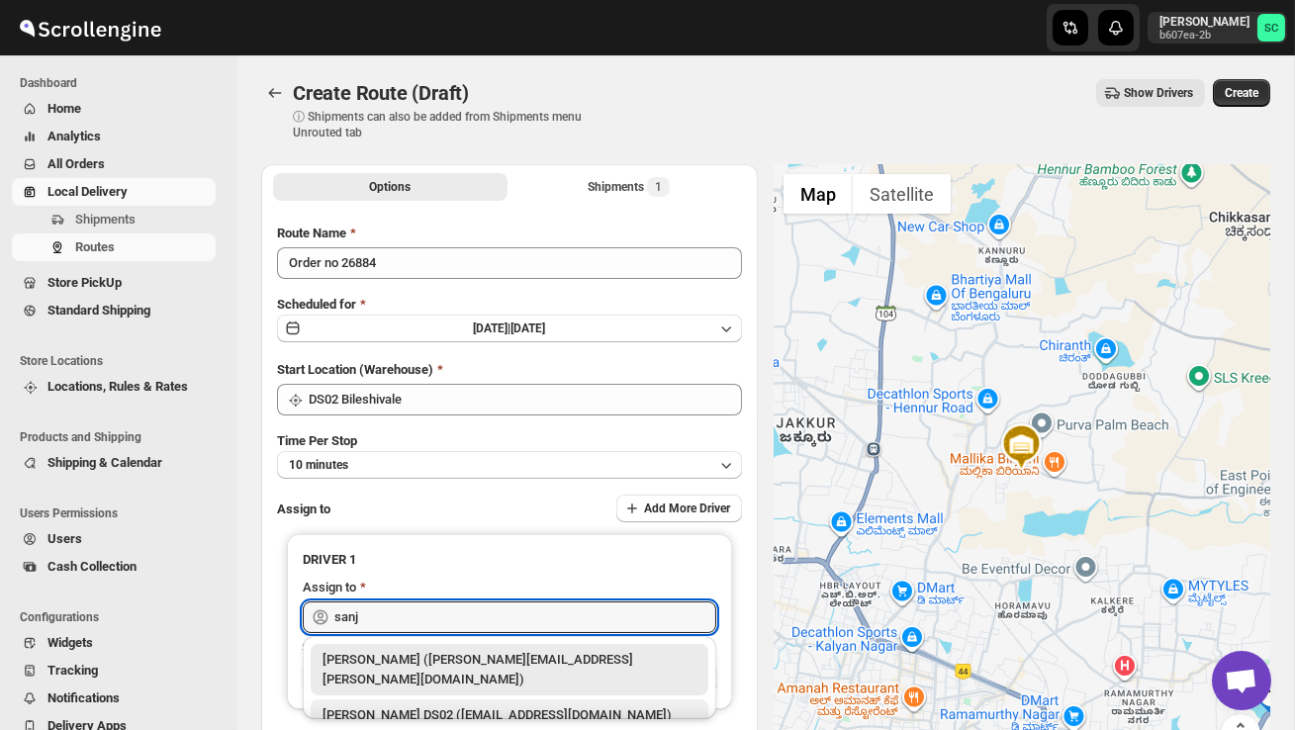
click at [473, 705] on div "[PERSON_NAME] DS02 ([EMAIL_ADDRESS][DOMAIN_NAME])" at bounding box center [509, 715] width 374 height 20
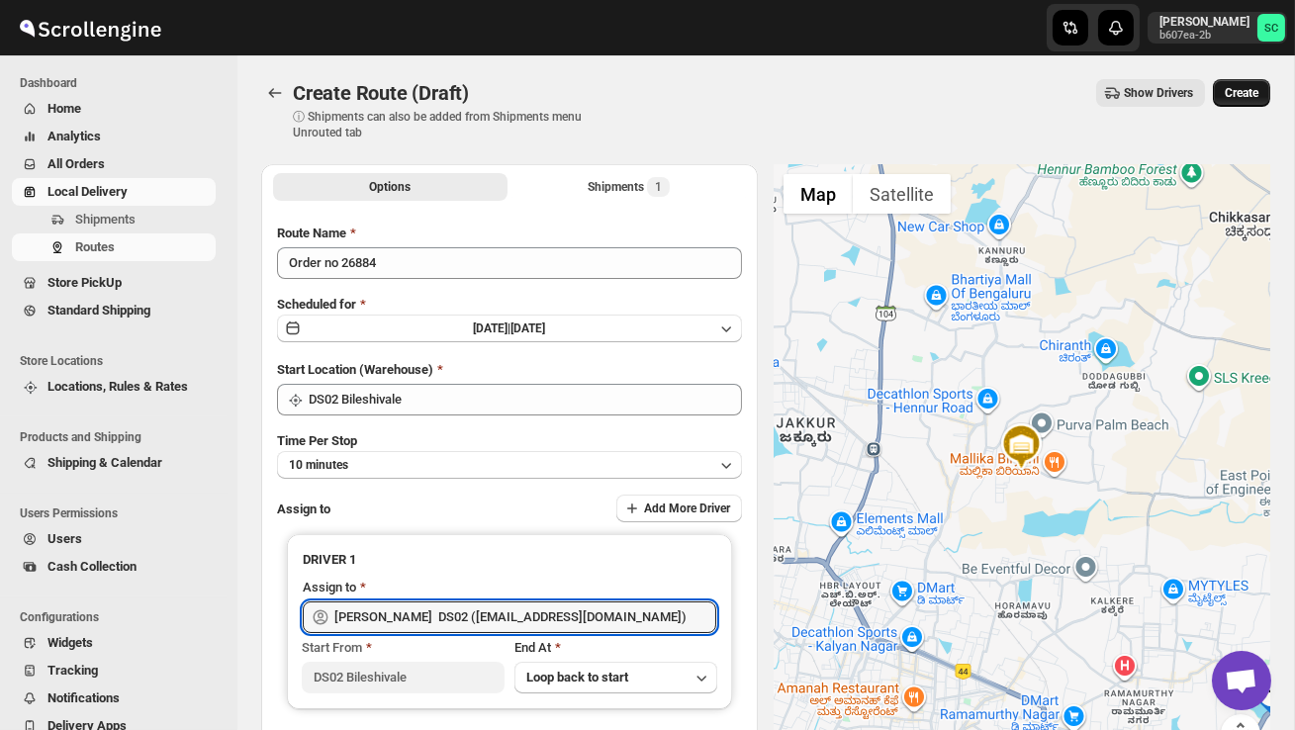
type input "[PERSON_NAME] DS02 ([EMAIL_ADDRESS][DOMAIN_NAME])"
click at [1241, 93] on span "Create" at bounding box center [1242, 93] width 34 height 16
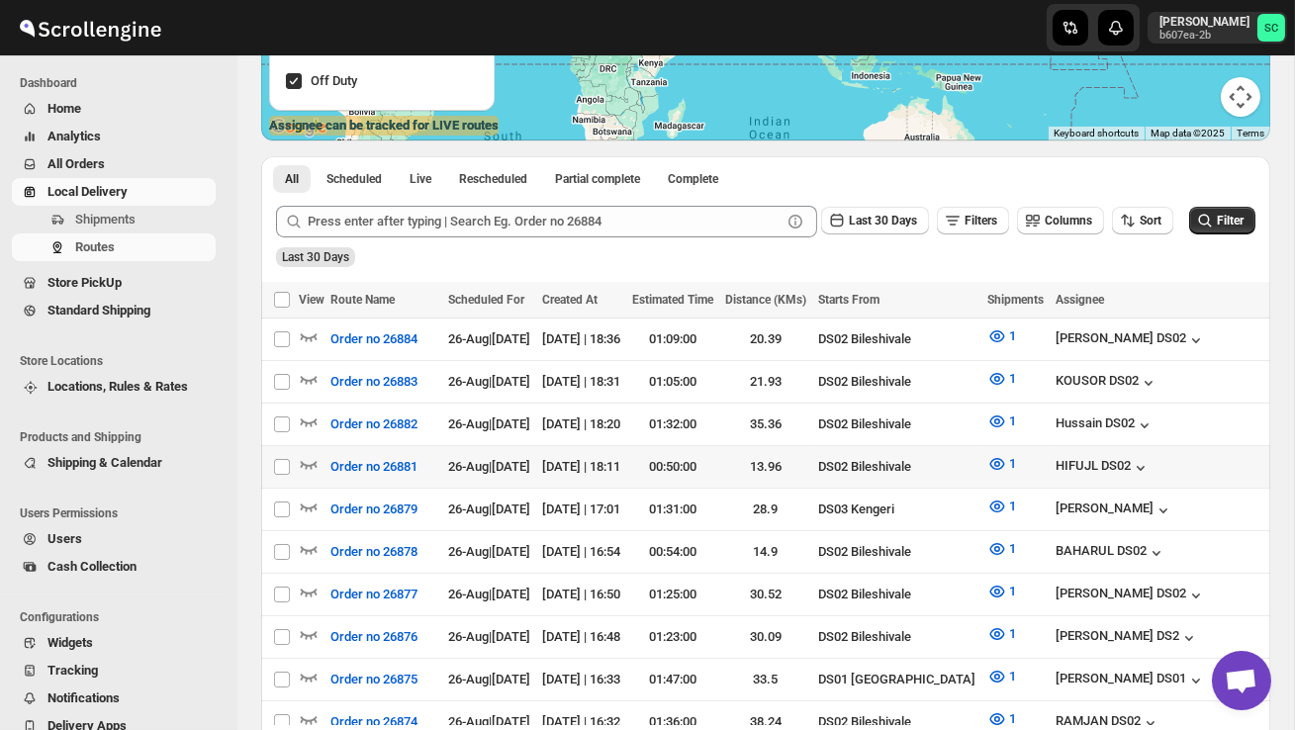
scroll to position [344, 0]
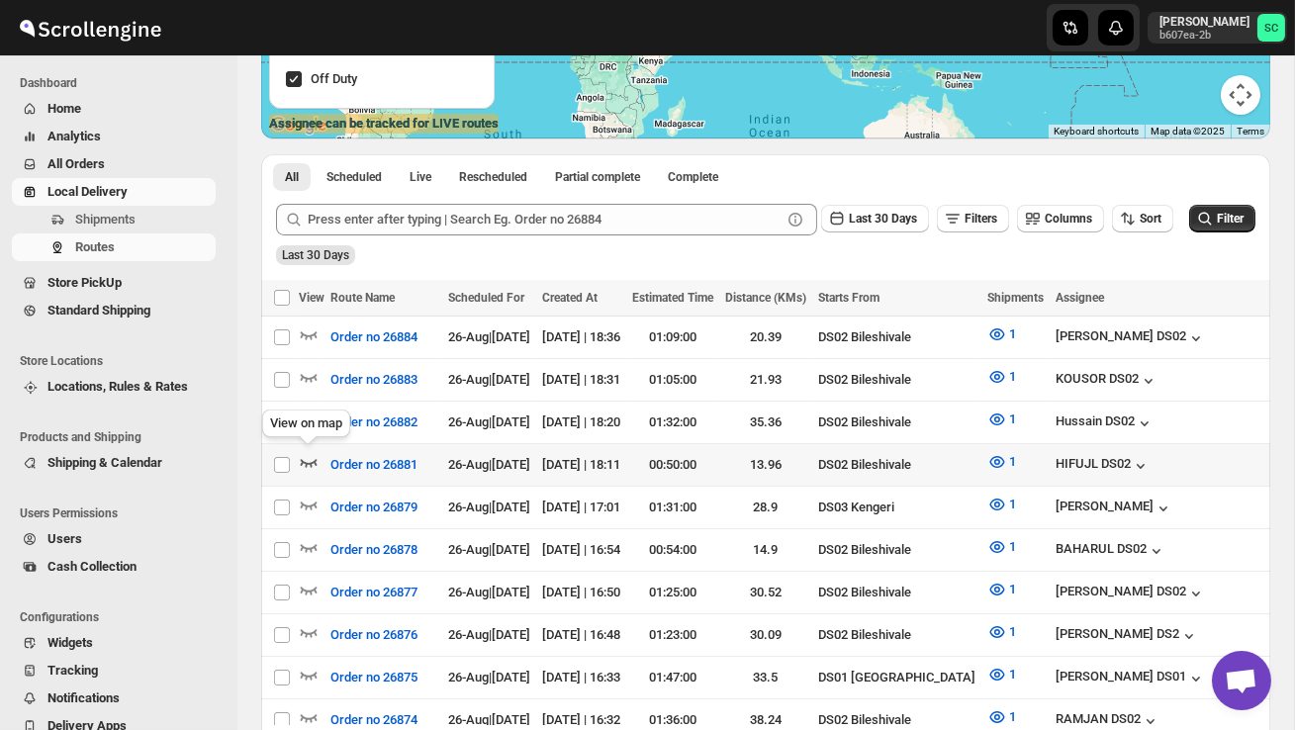
click at [307, 461] on icon "button" at bounding box center [309, 463] width 17 height 8
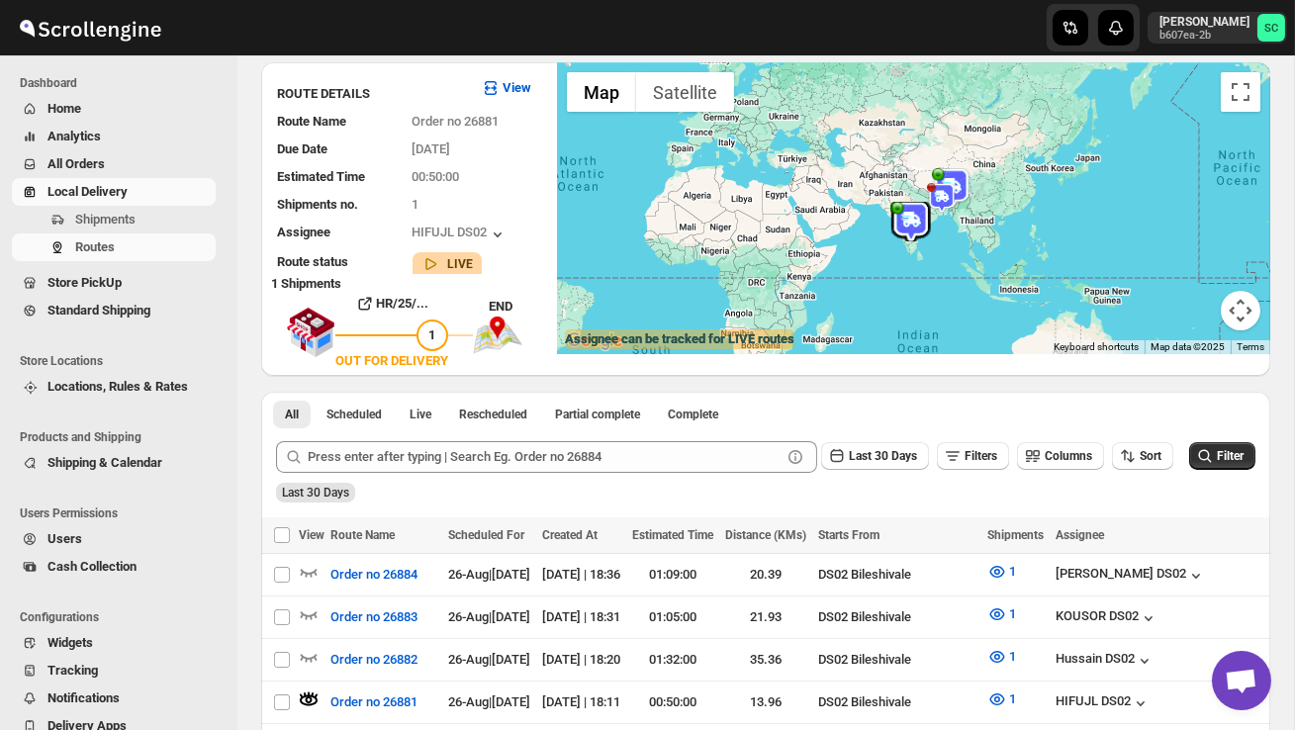
scroll to position [0, 0]
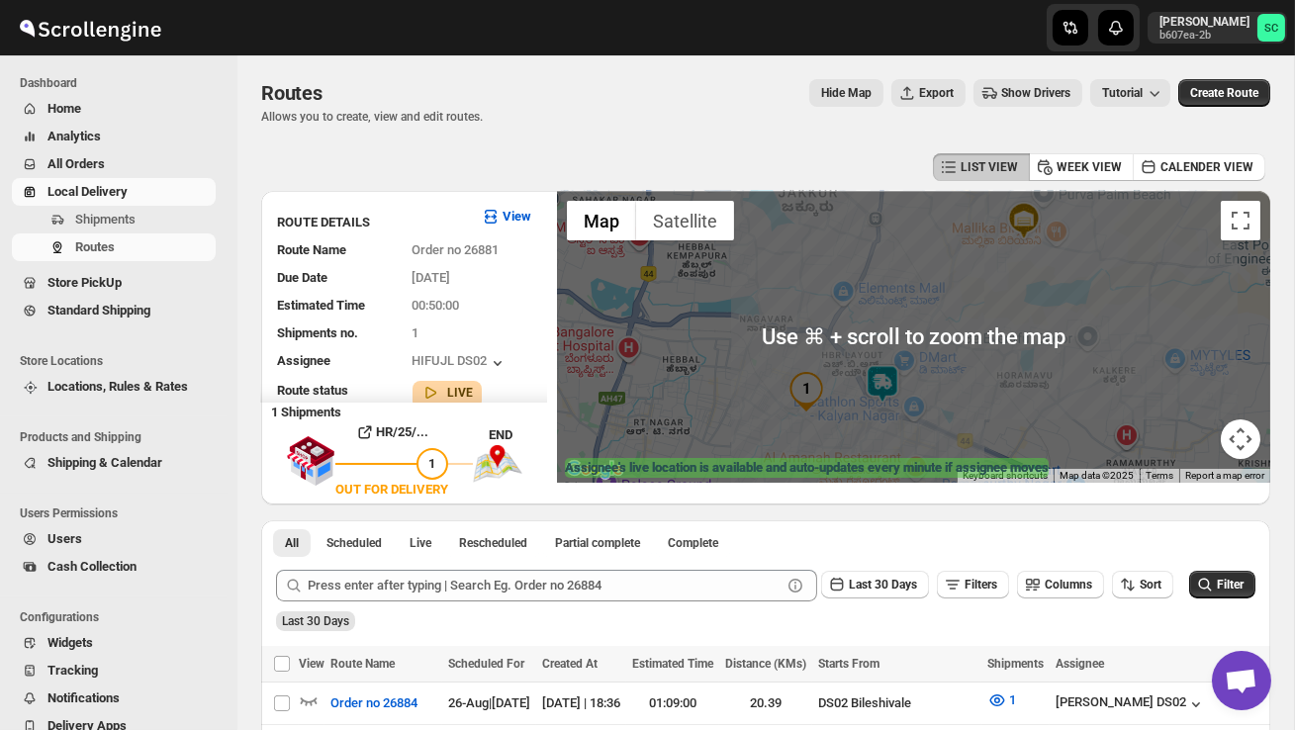
click at [894, 372] on img at bounding box center [883, 384] width 40 height 40
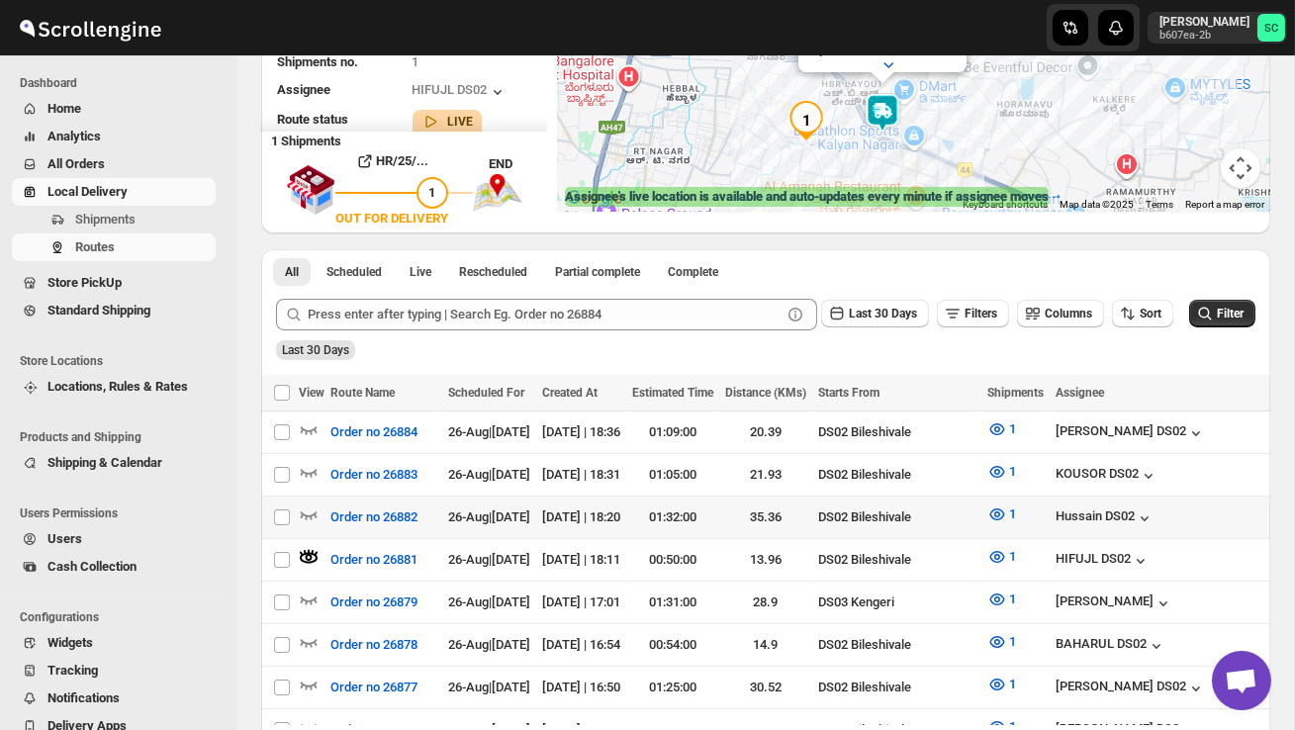
scroll to position [288, 0]
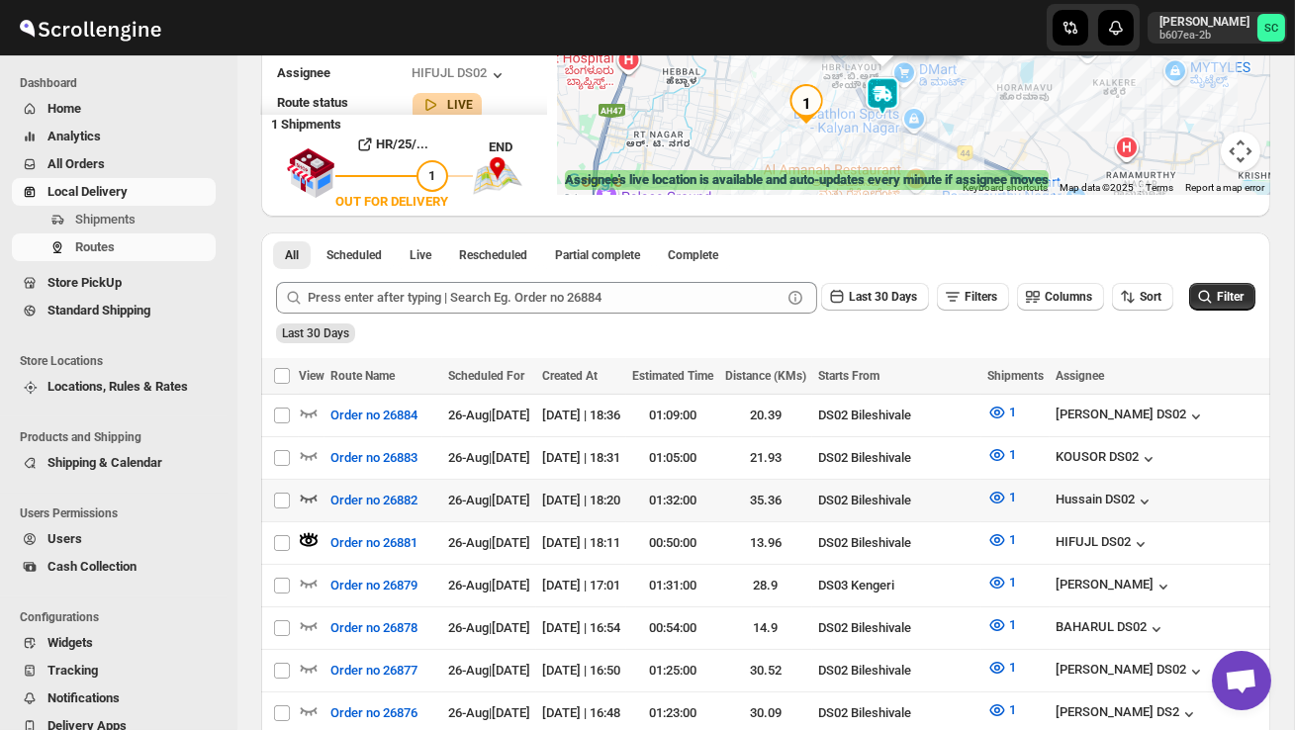
click at [299, 492] on icon "button" at bounding box center [309, 498] width 20 height 20
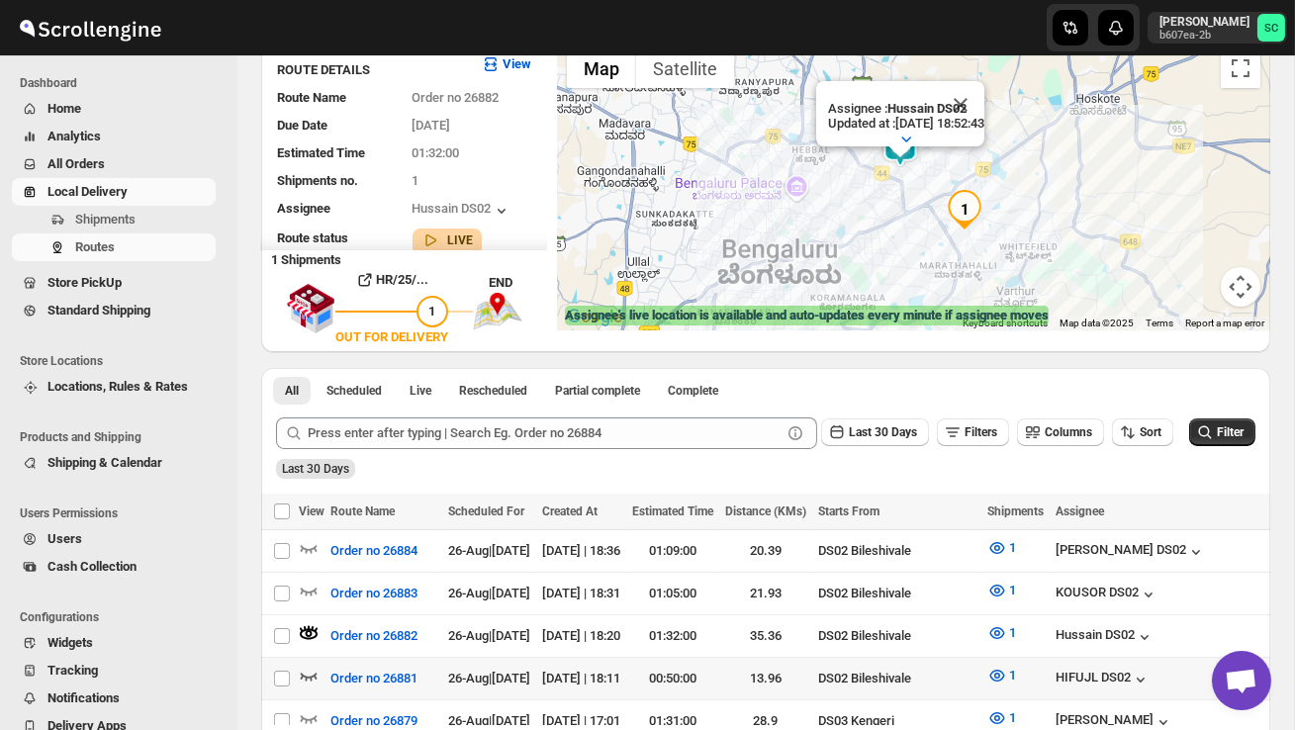
scroll to position [158, 0]
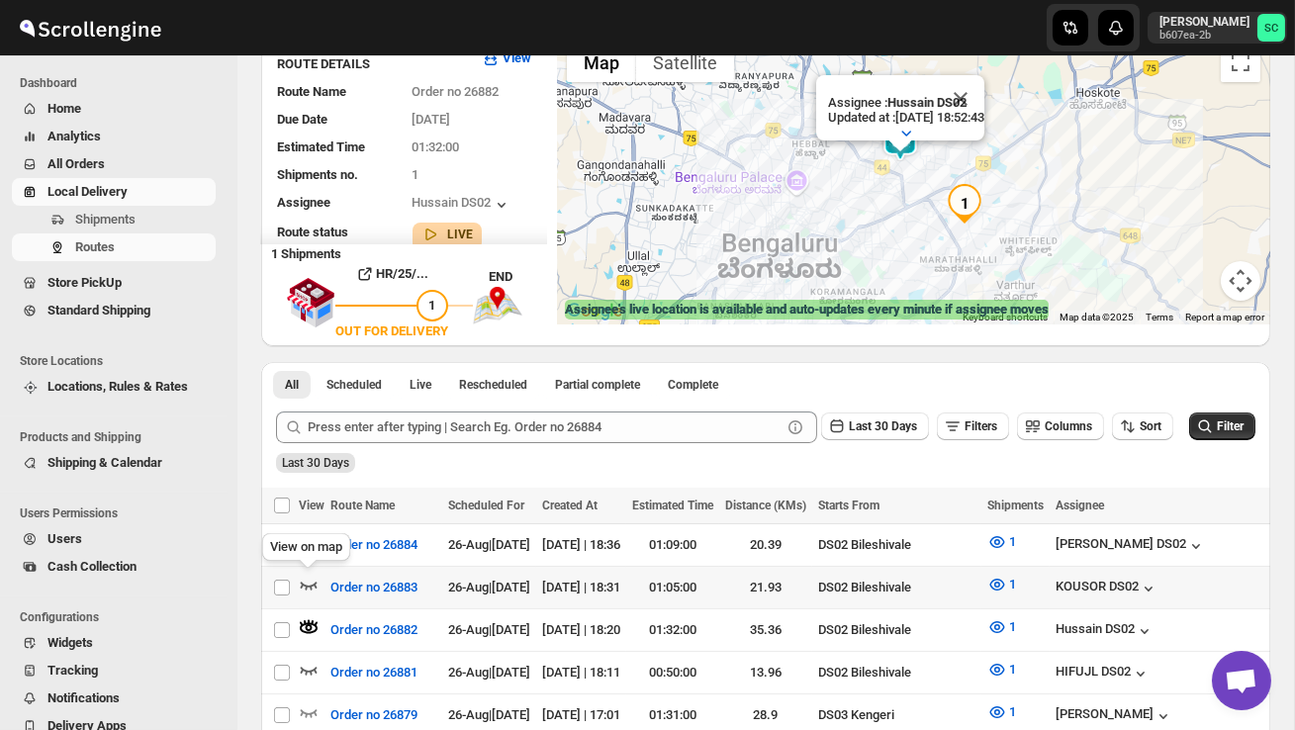
click at [312, 590] on icon "button" at bounding box center [309, 585] width 20 height 20
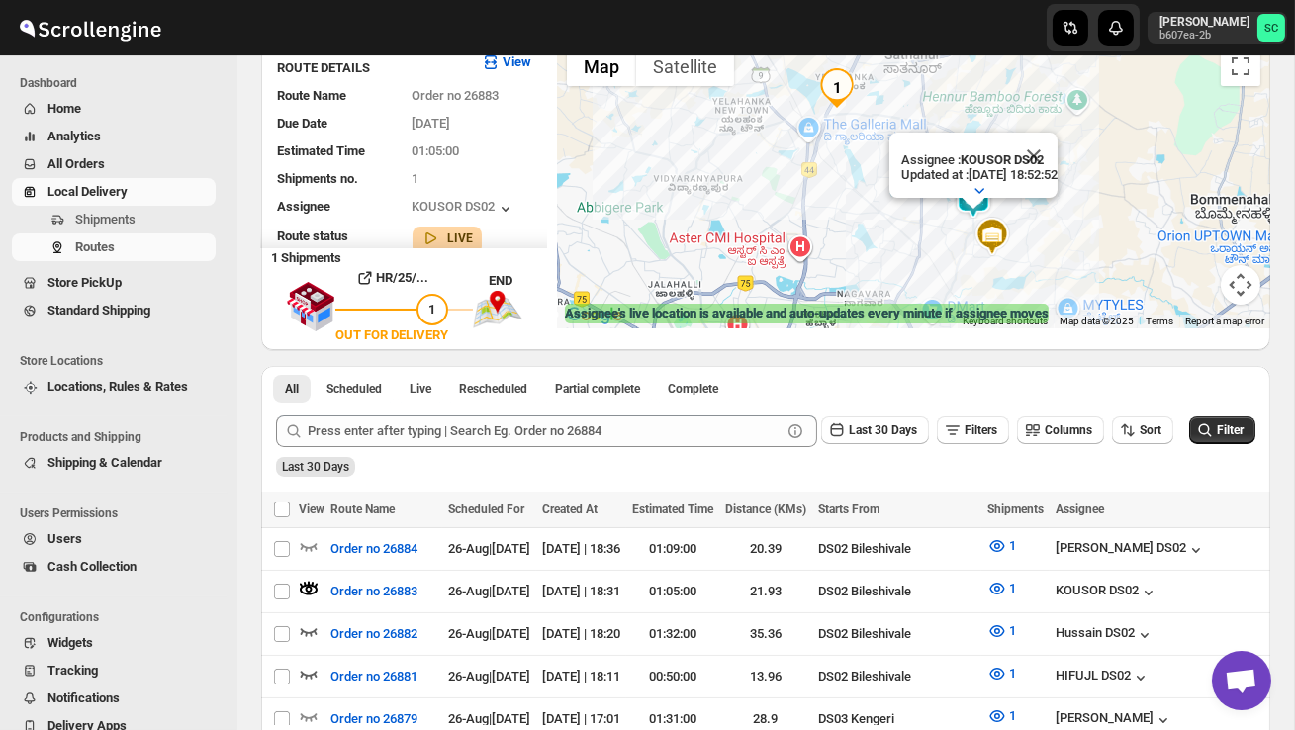
scroll to position [176, 0]
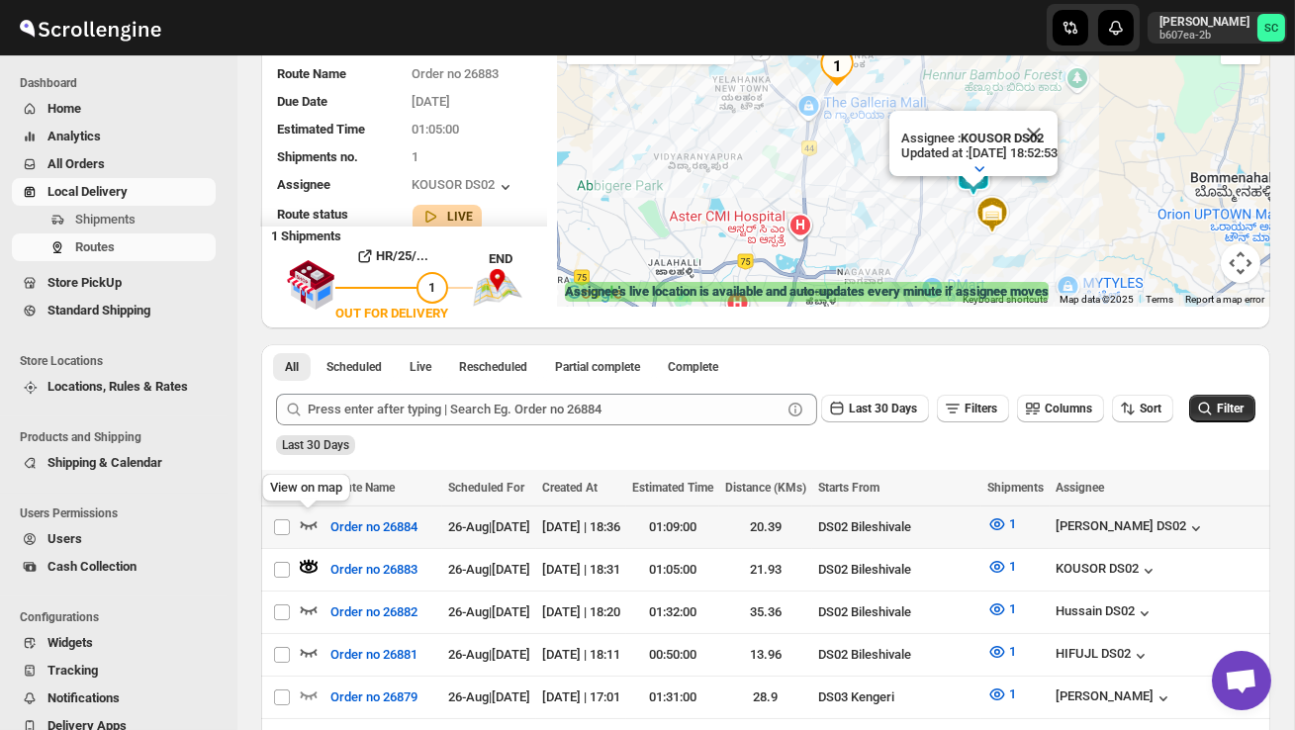
click at [306, 529] on icon "button" at bounding box center [309, 524] width 20 height 20
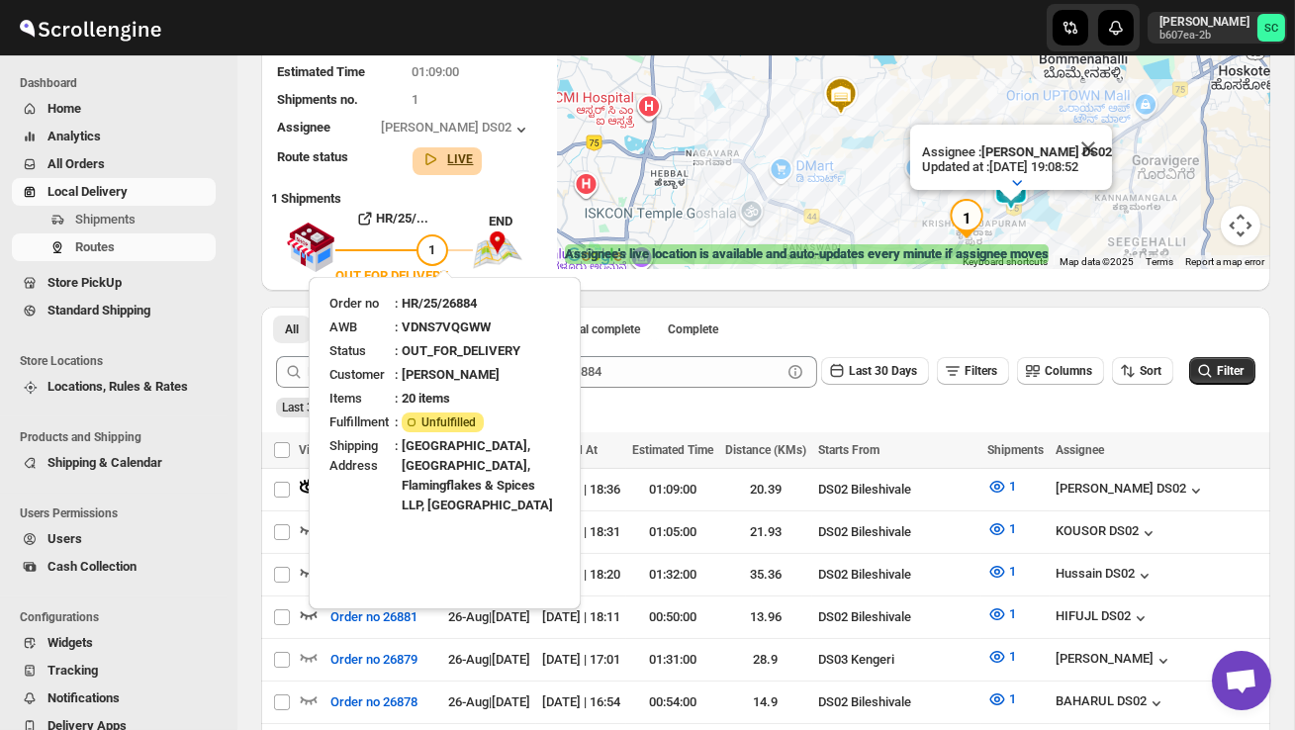
scroll to position [220, 0]
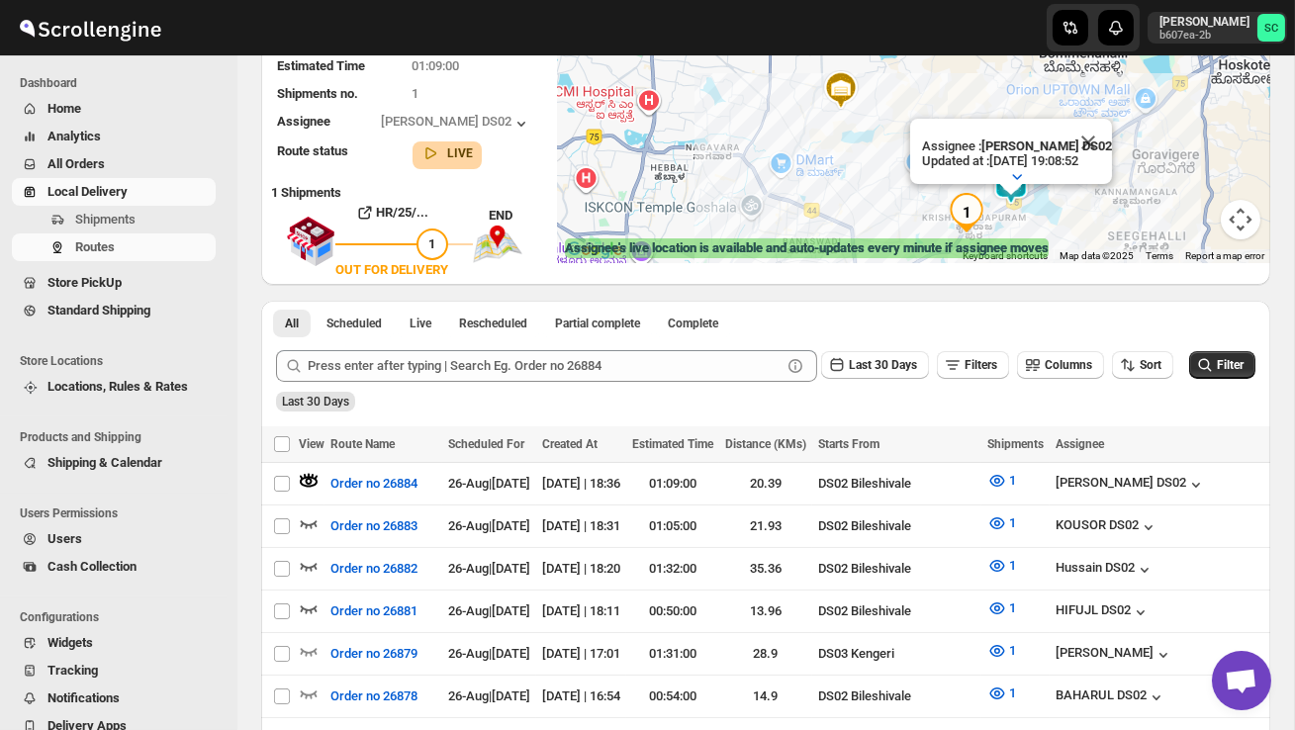
click at [796, 331] on ul "All Scheduled Live Rescheduled Partial complete Complete More views" at bounding box center [537, 323] width 537 height 28
click at [307, 518] on icon "button" at bounding box center [309, 523] width 20 height 20
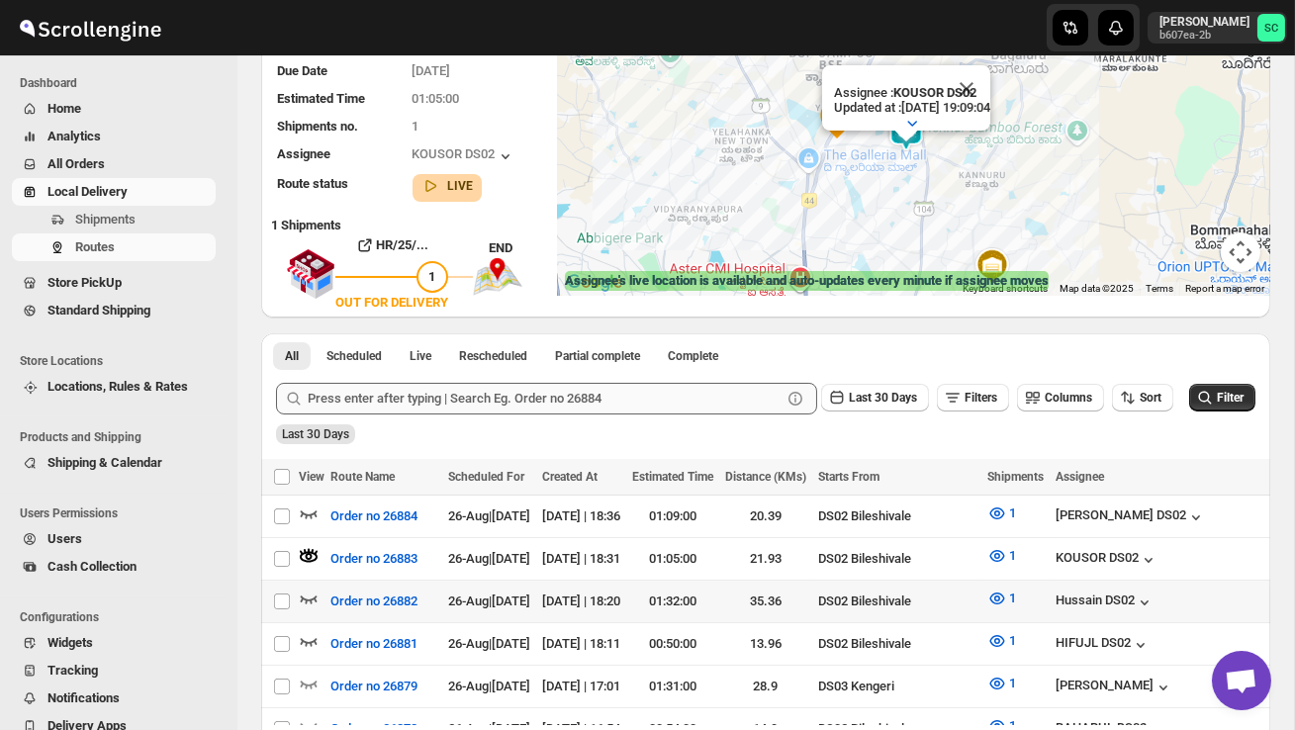
scroll to position [200, 0]
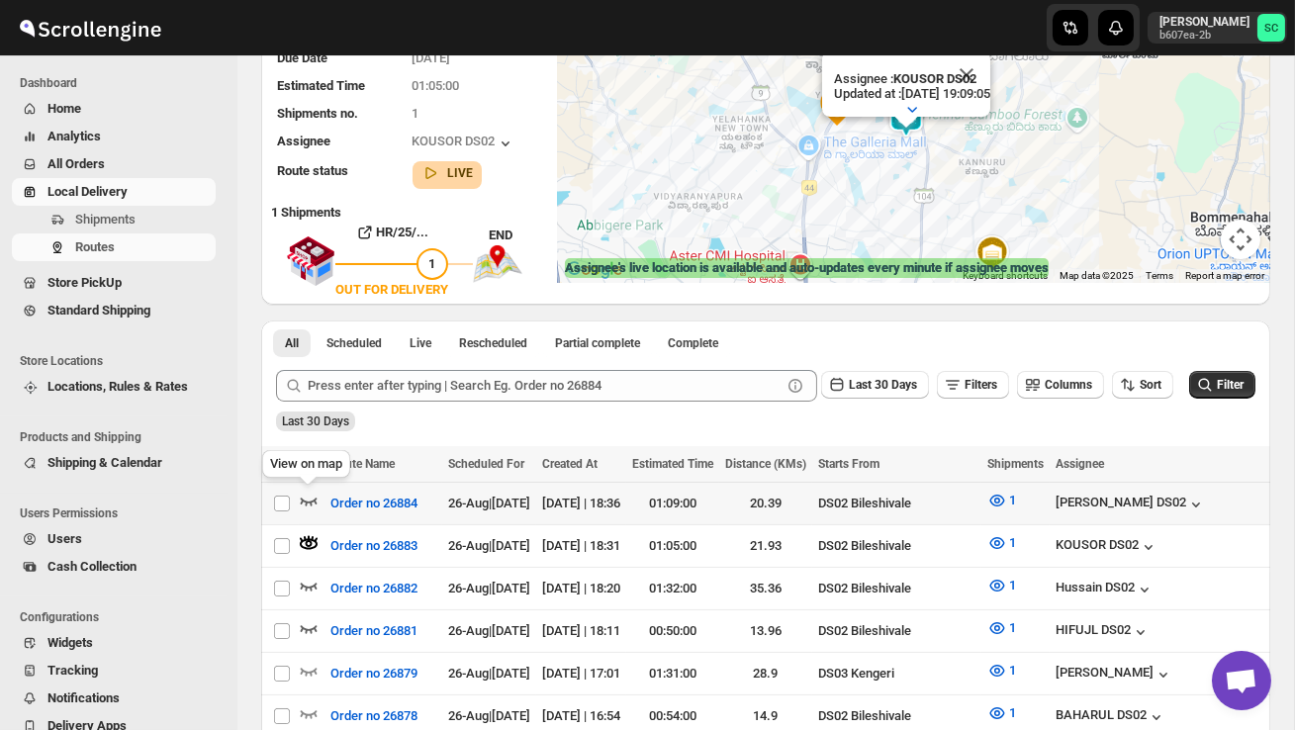
click at [305, 500] on icon "button" at bounding box center [309, 502] width 17 height 8
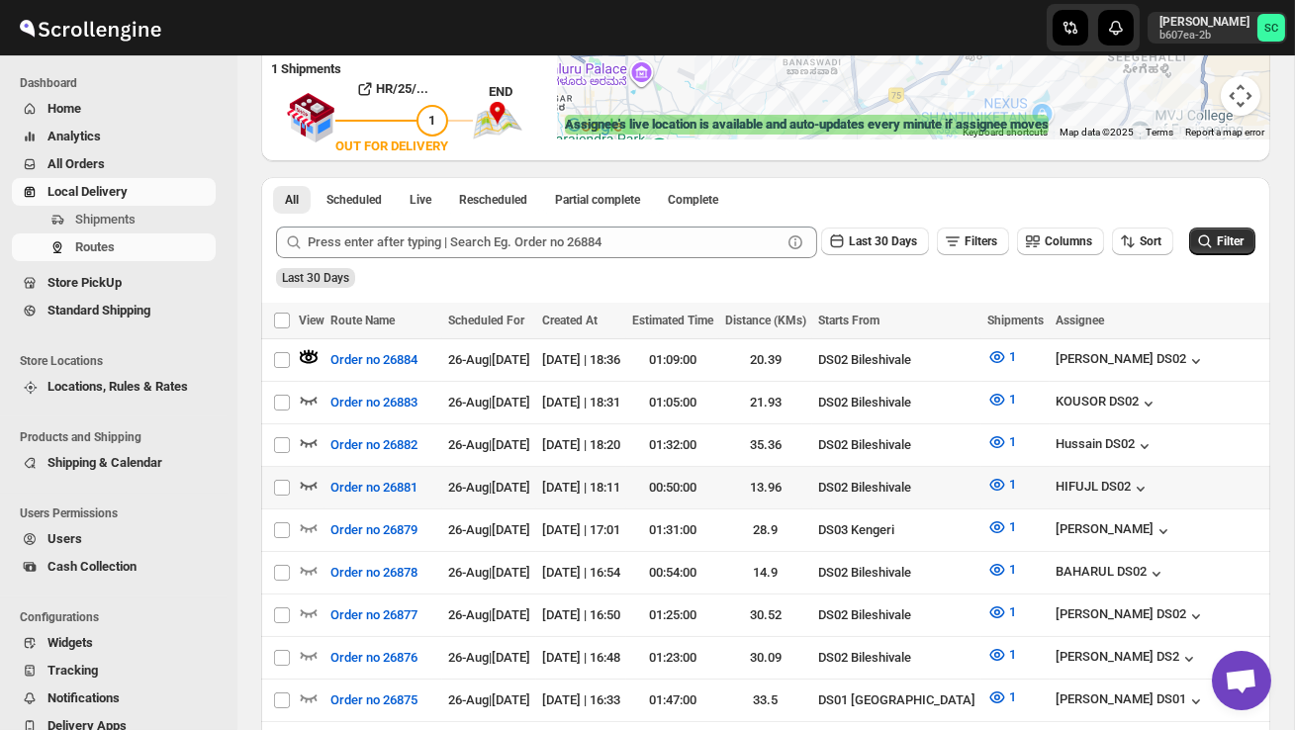
scroll to position [345, 0]
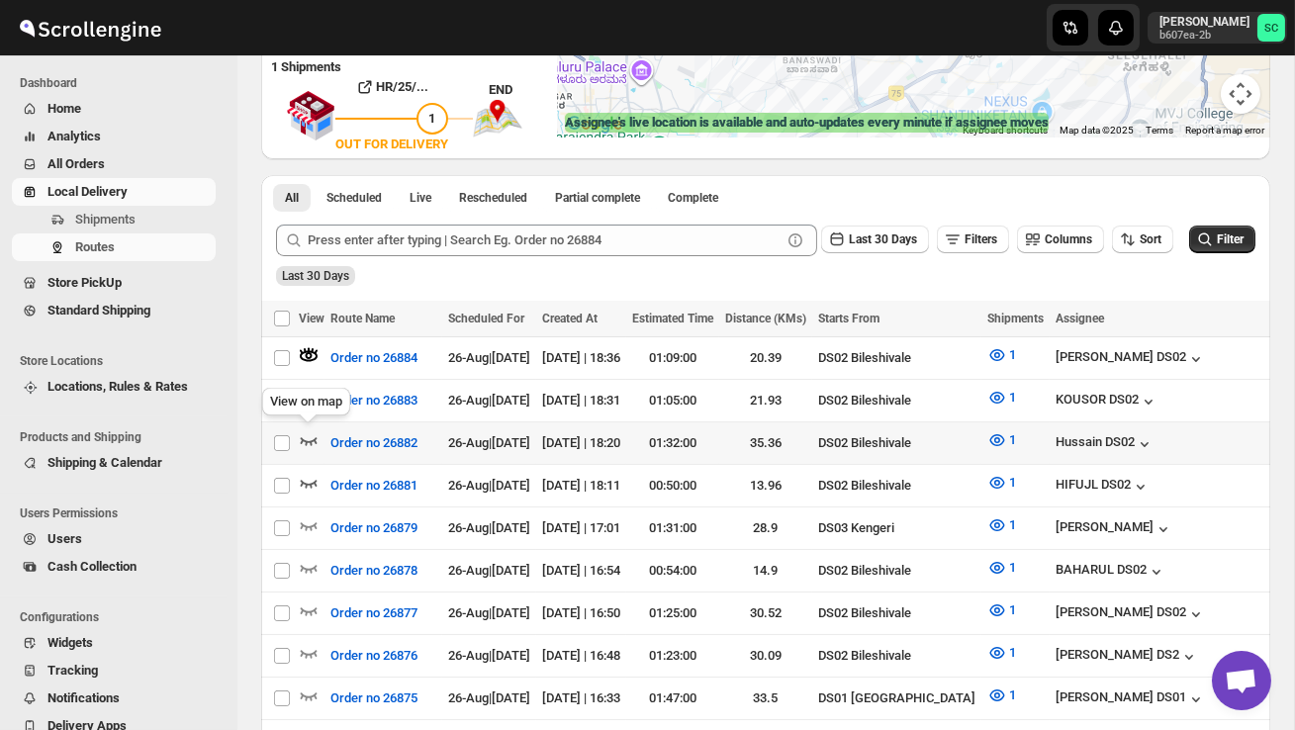
click at [303, 435] on icon "button" at bounding box center [309, 440] width 20 height 20
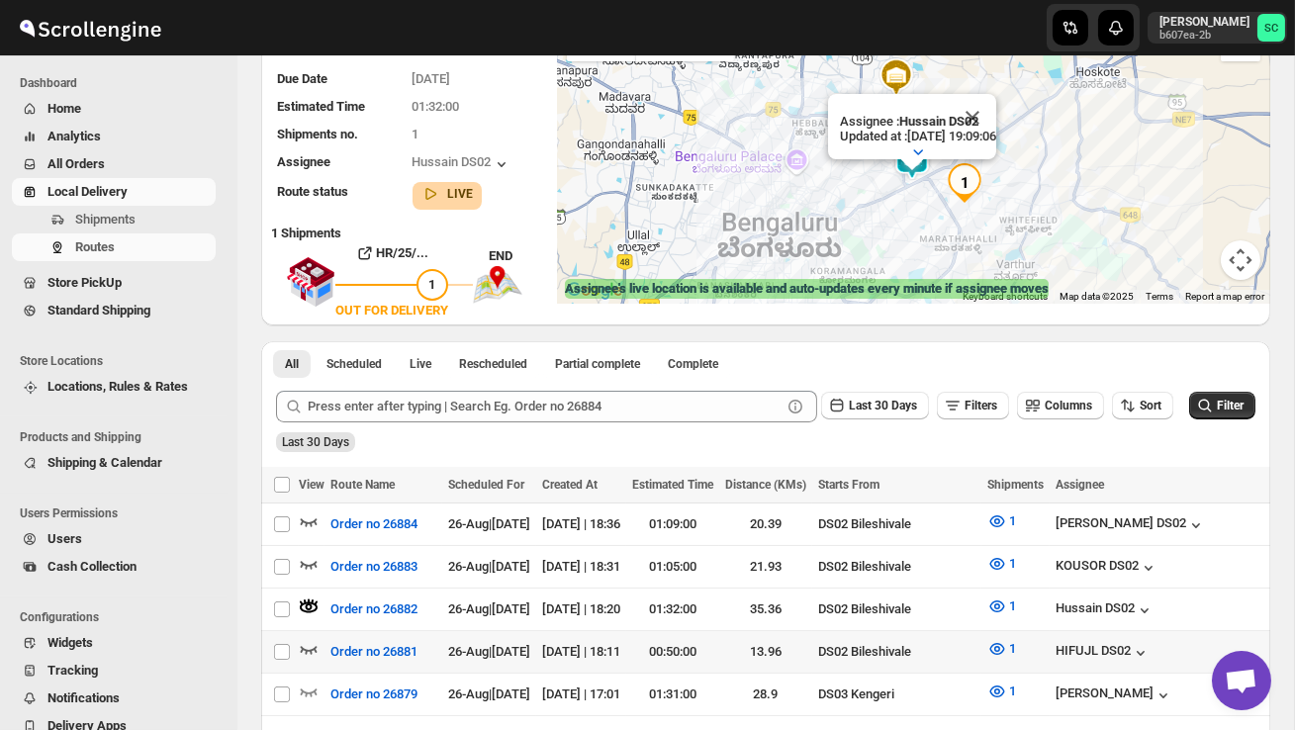
scroll to position [256, 0]
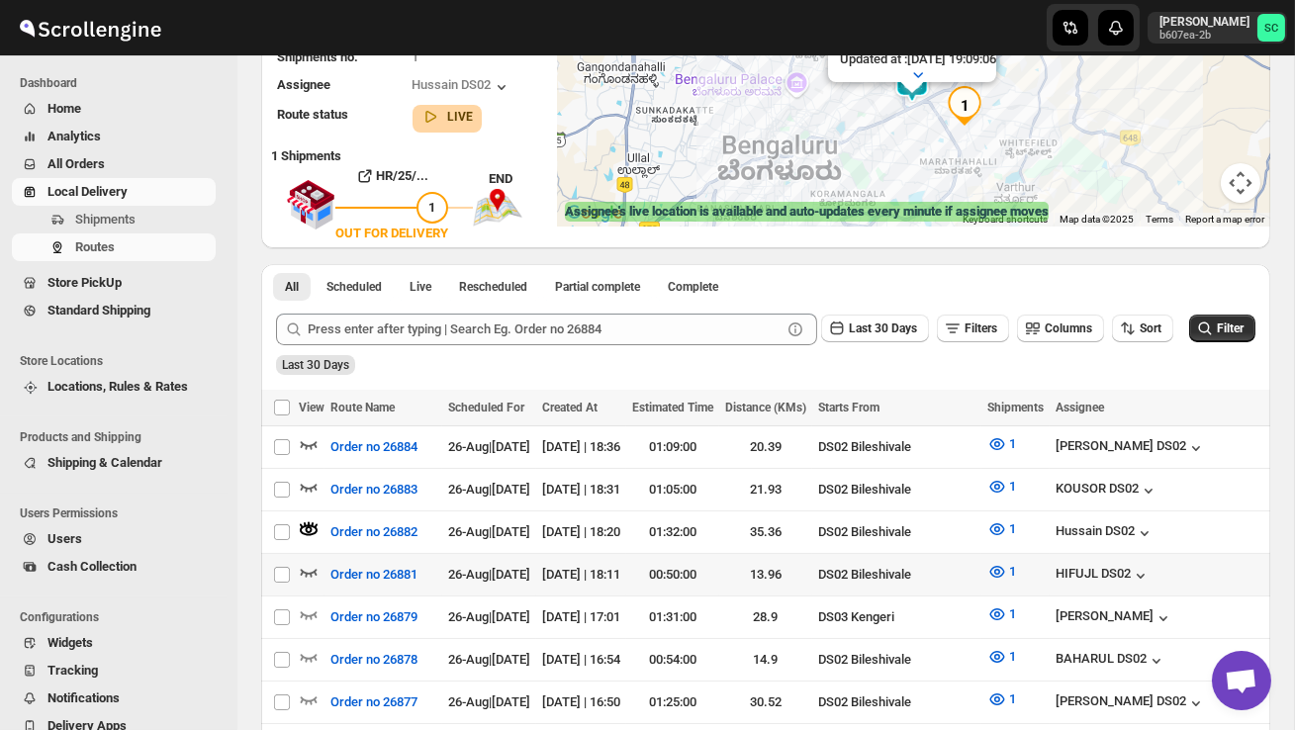
click at [315, 566] on icon "button" at bounding box center [309, 572] width 20 height 20
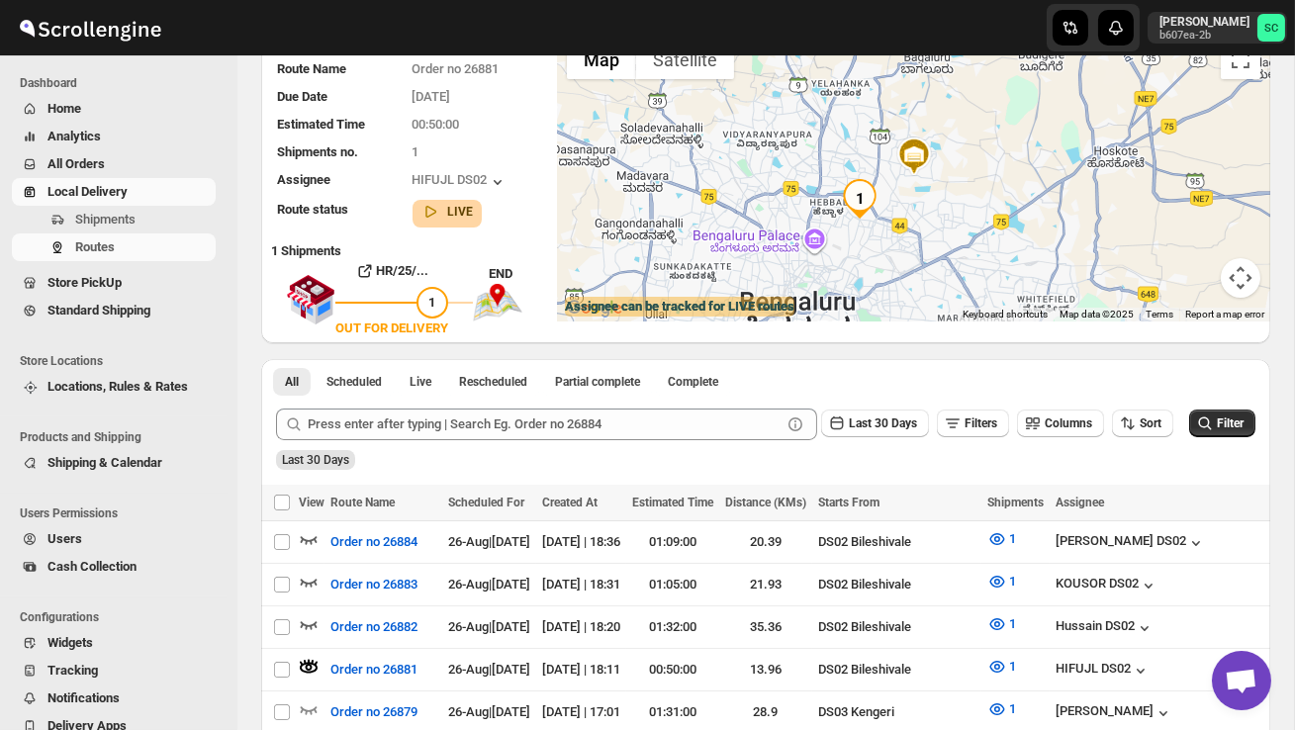
scroll to position [0, 0]
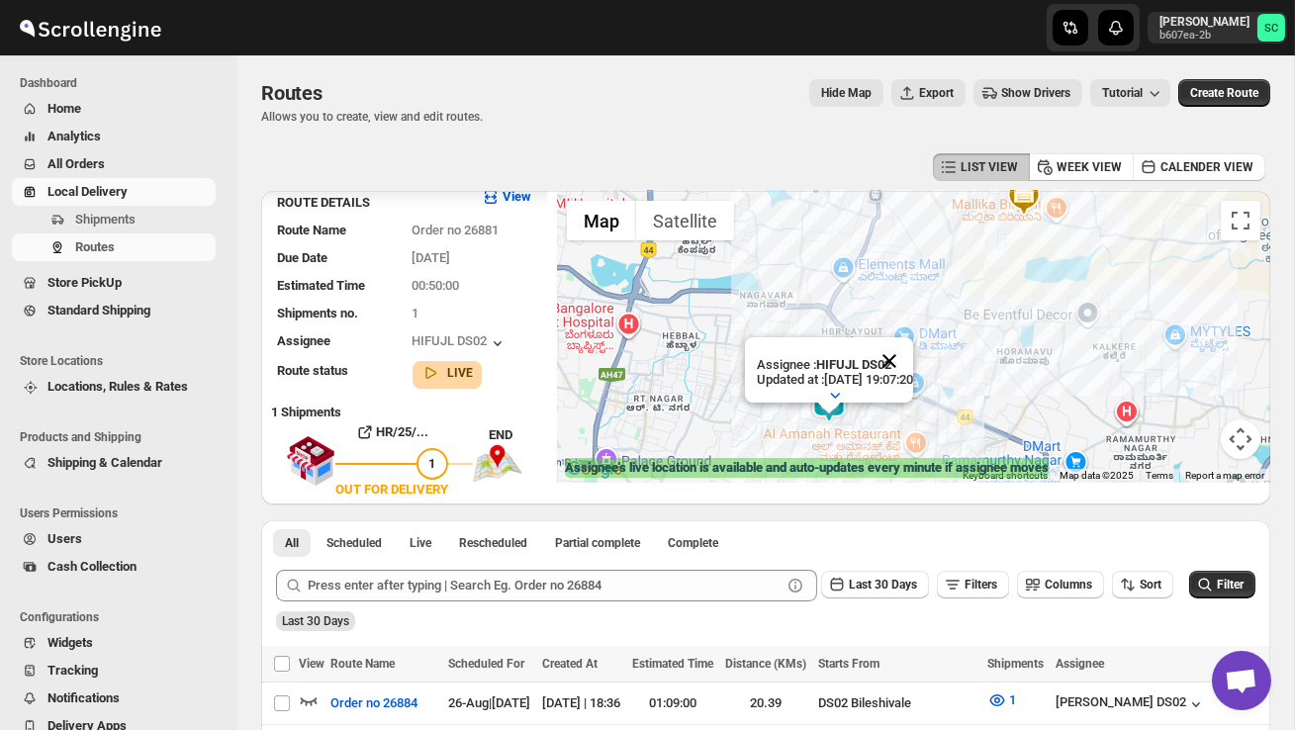
click at [906, 358] on button "Close" at bounding box center [889, 360] width 47 height 47
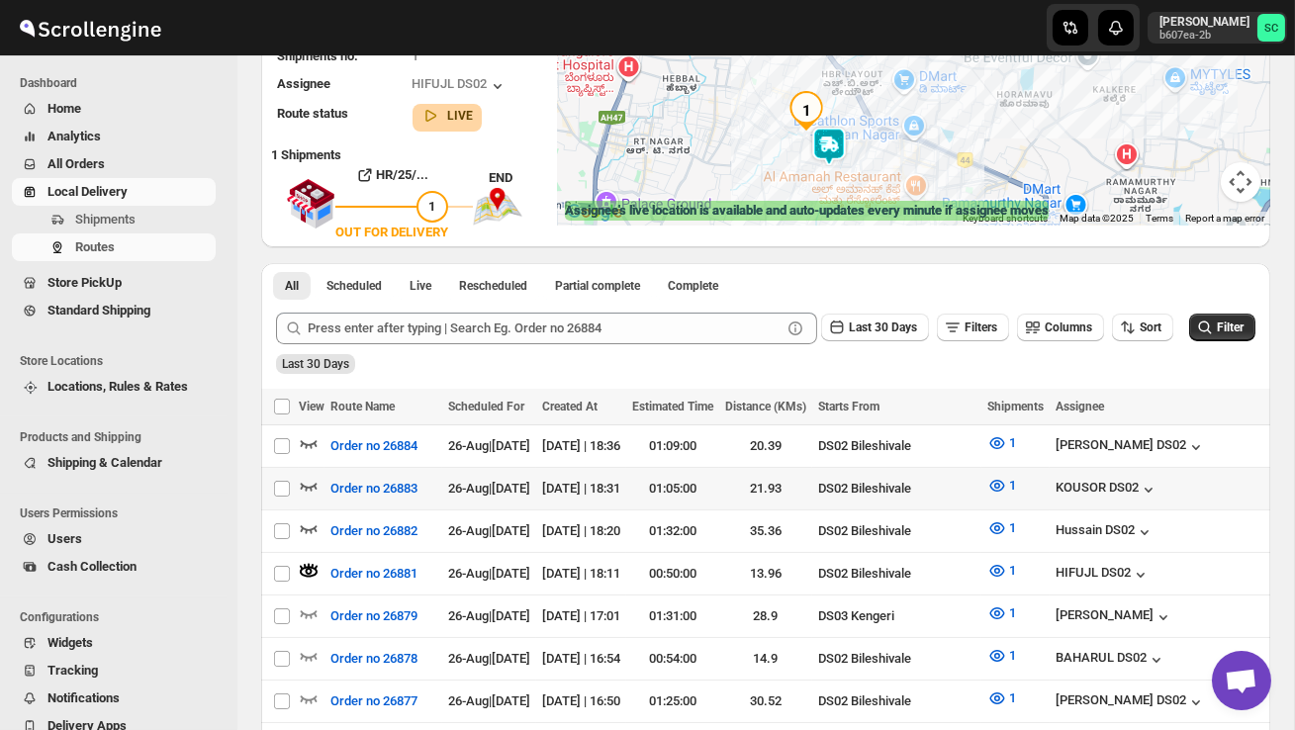
scroll to position [266, 0]
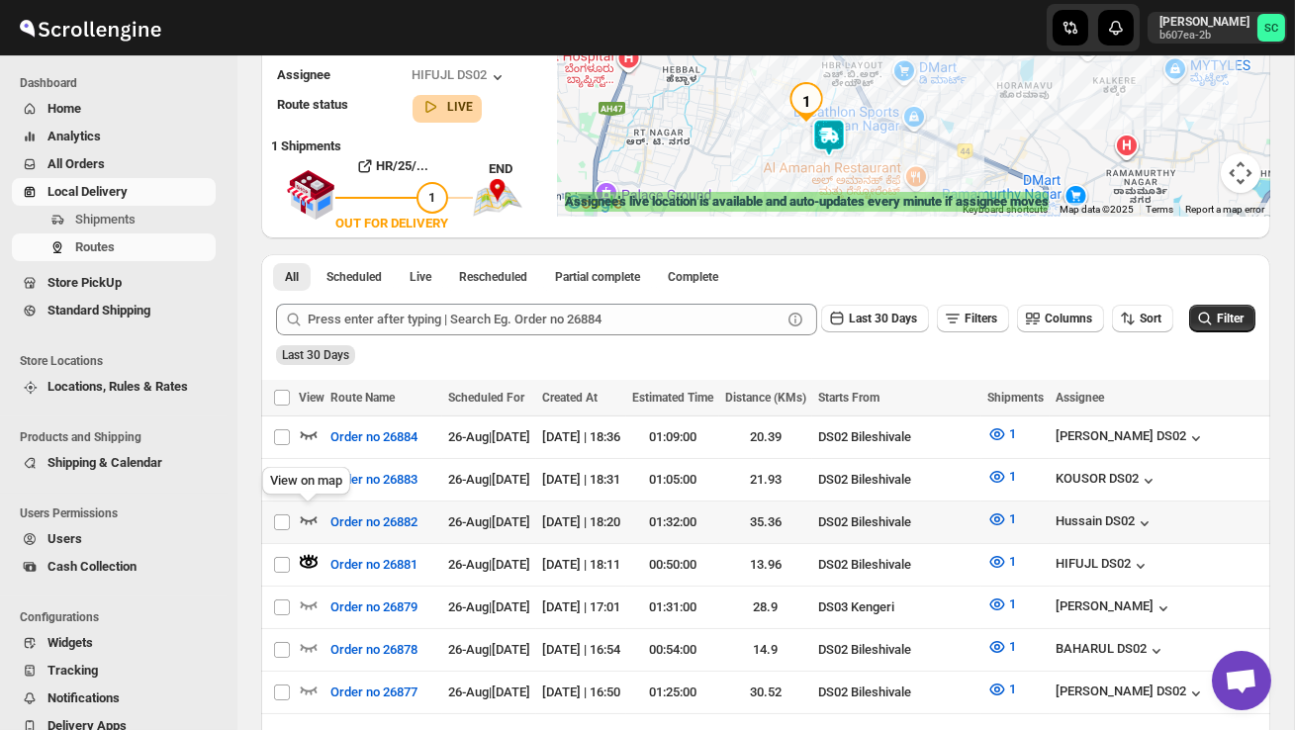
click at [310, 515] on icon "button" at bounding box center [309, 519] width 20 height 20
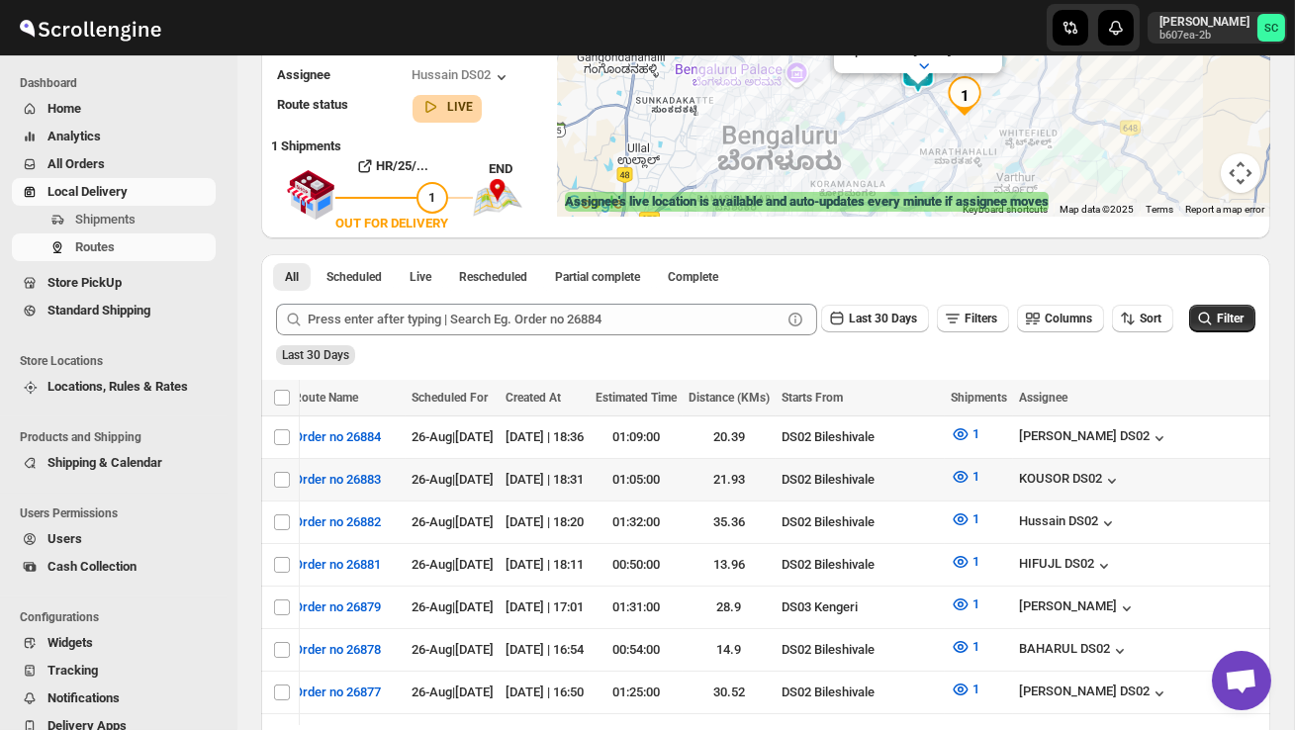
scroll to position [0, 0]
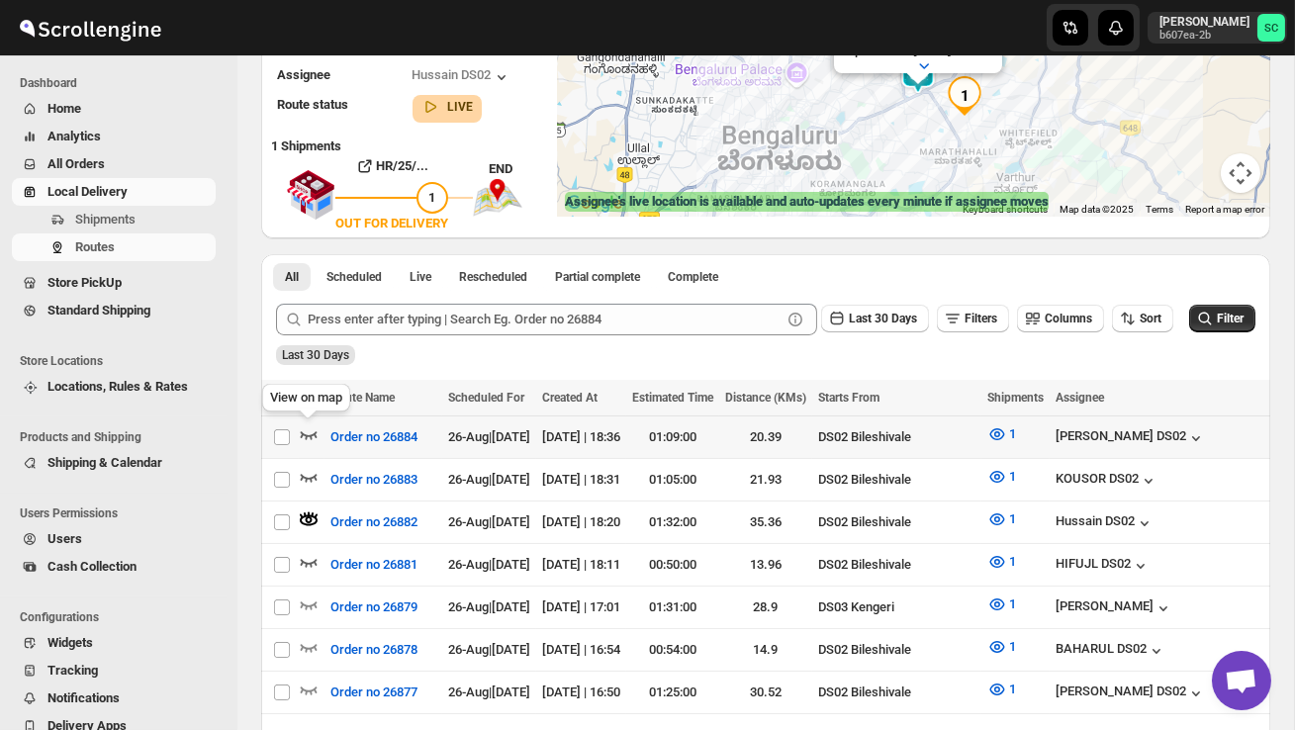
click at [312, 431] on icon "button" at bounding box center [309, 434] width 20 height 20
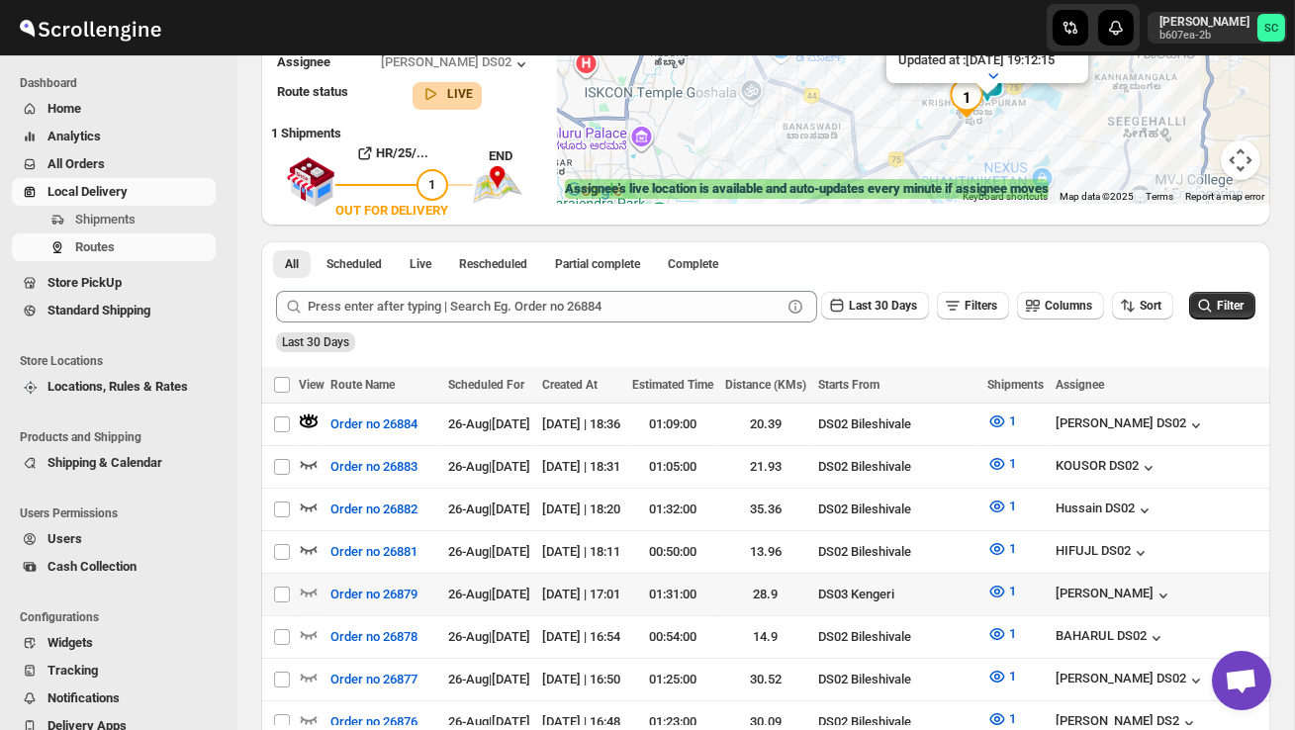
scroll to position [286, 0]
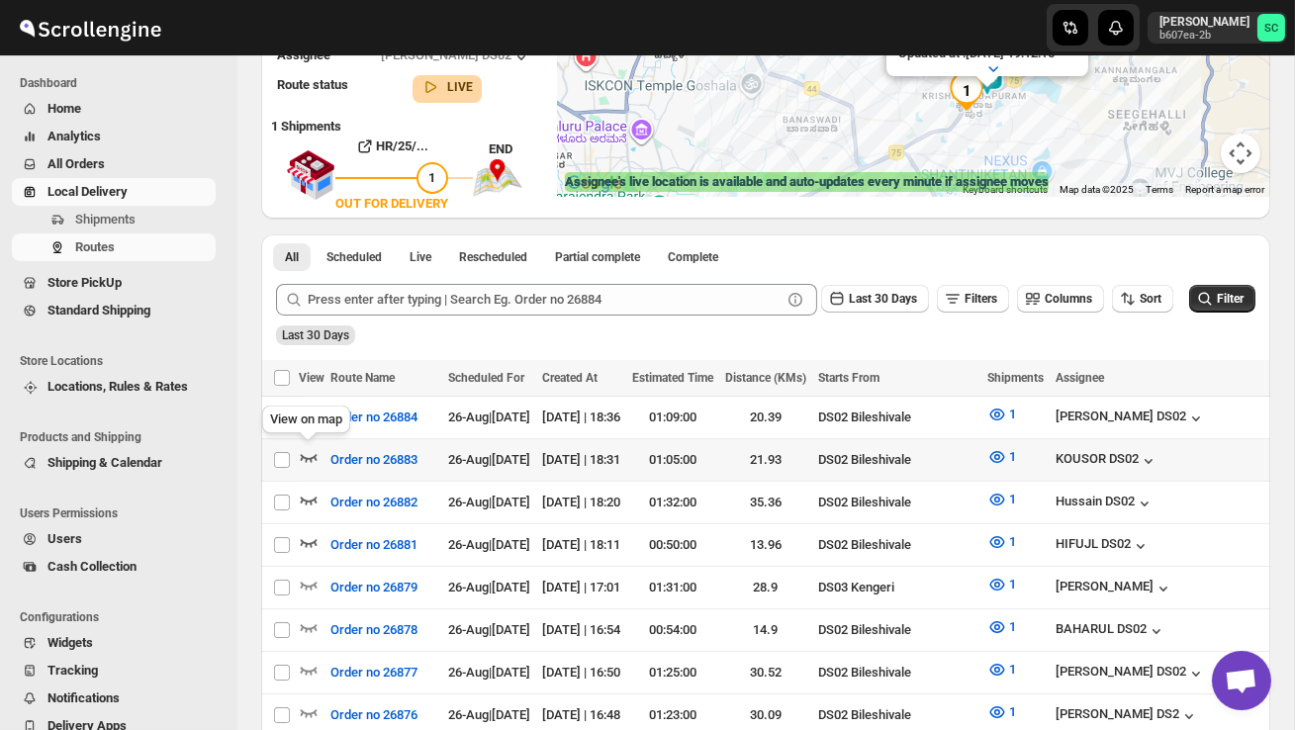
click at [306, 452] on icon "button" at bounding box center [309, 457] width 20 height 20
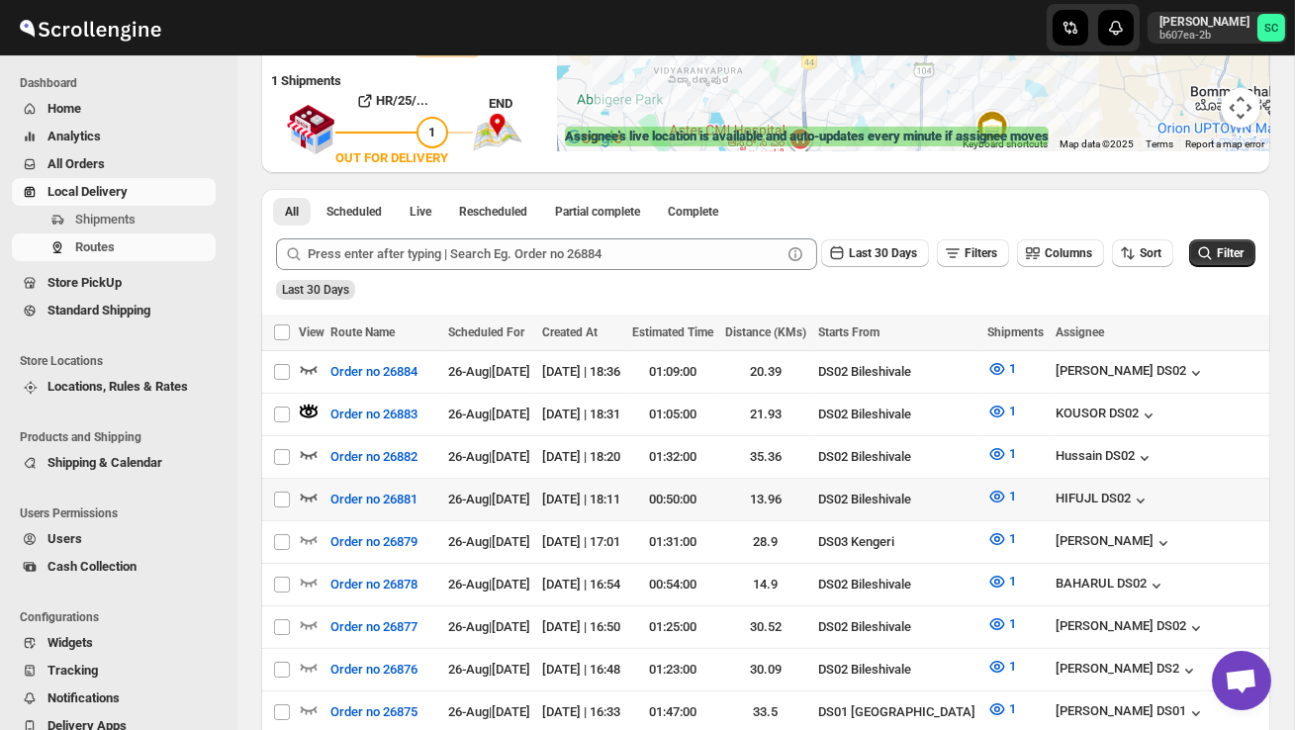
scroll to position [336, 0]
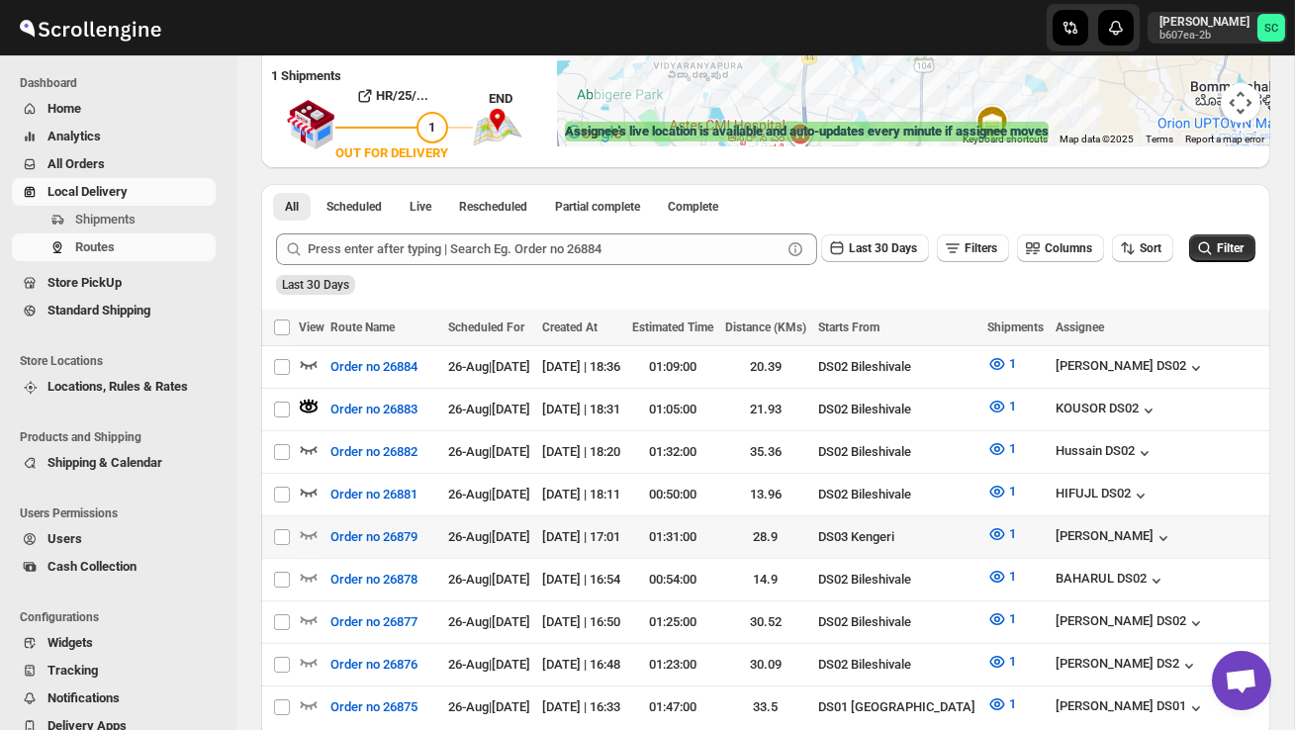
click at [320, 526] on div at bounding box center [312, 537] width 26 height 26
click at [312, 528] on icon "button" at bounding box center [309, 534] width 20 height 20
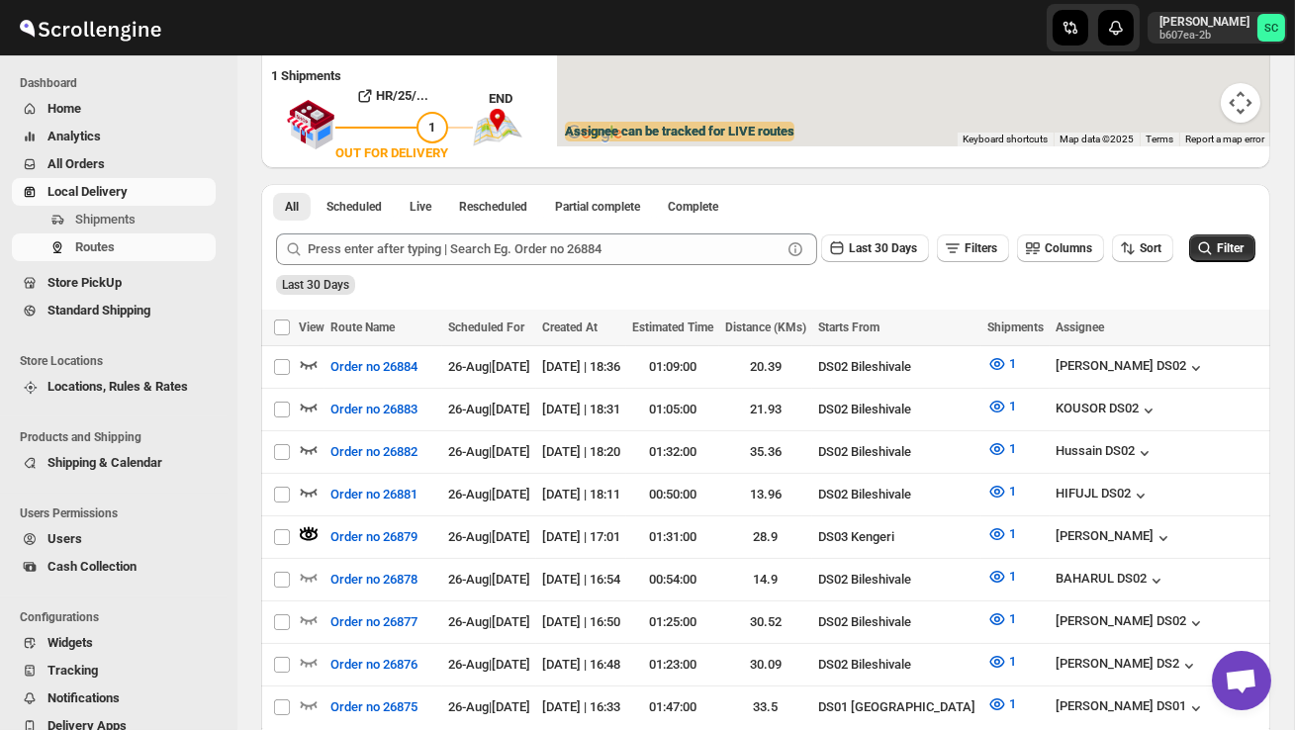
scroll to position [0, 0]
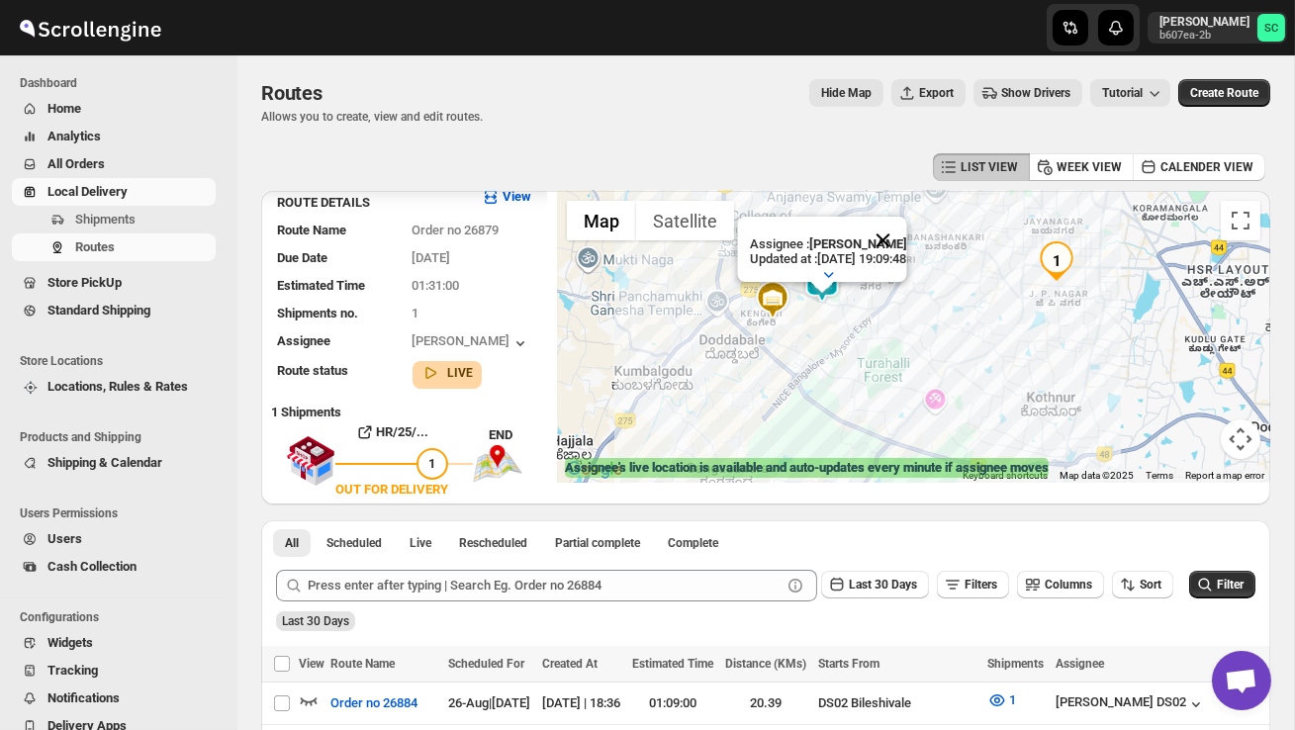
click at [906, 242] on button "Close" at bounding box center [882, 240] width 47 height 47
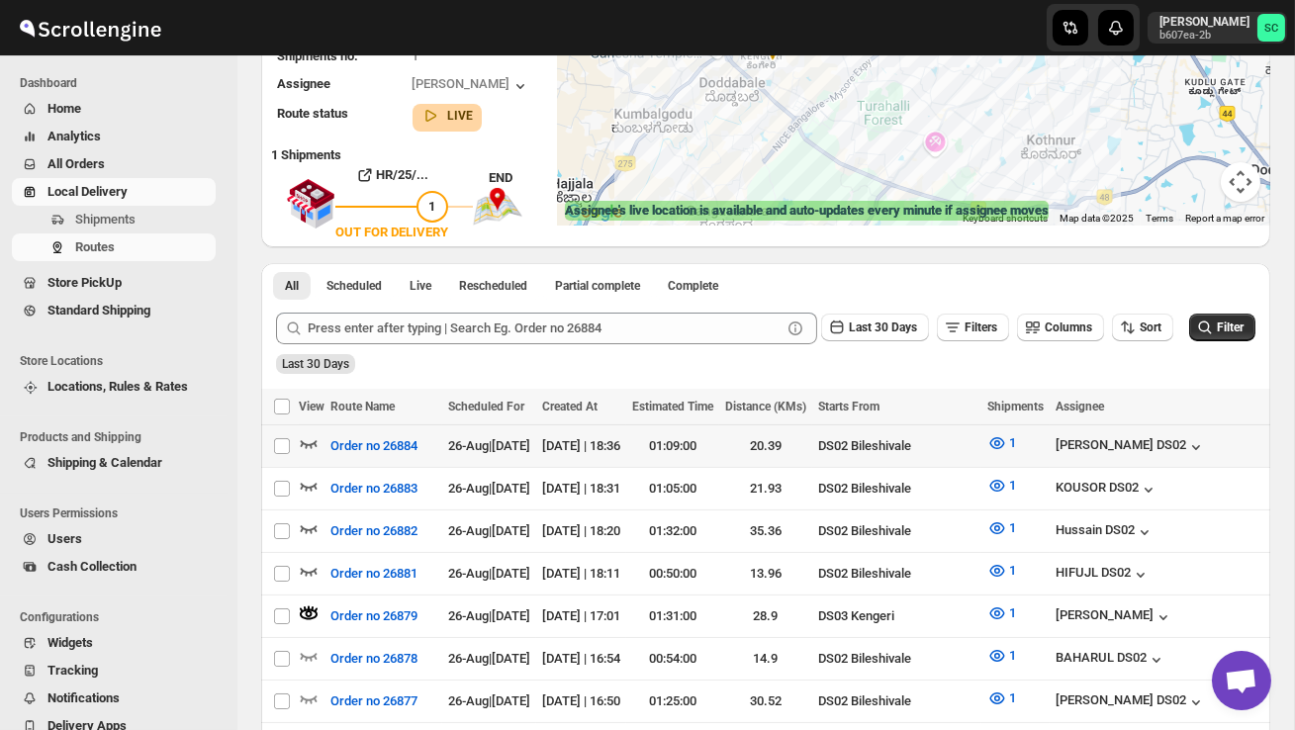
scroll to position [271, 0]
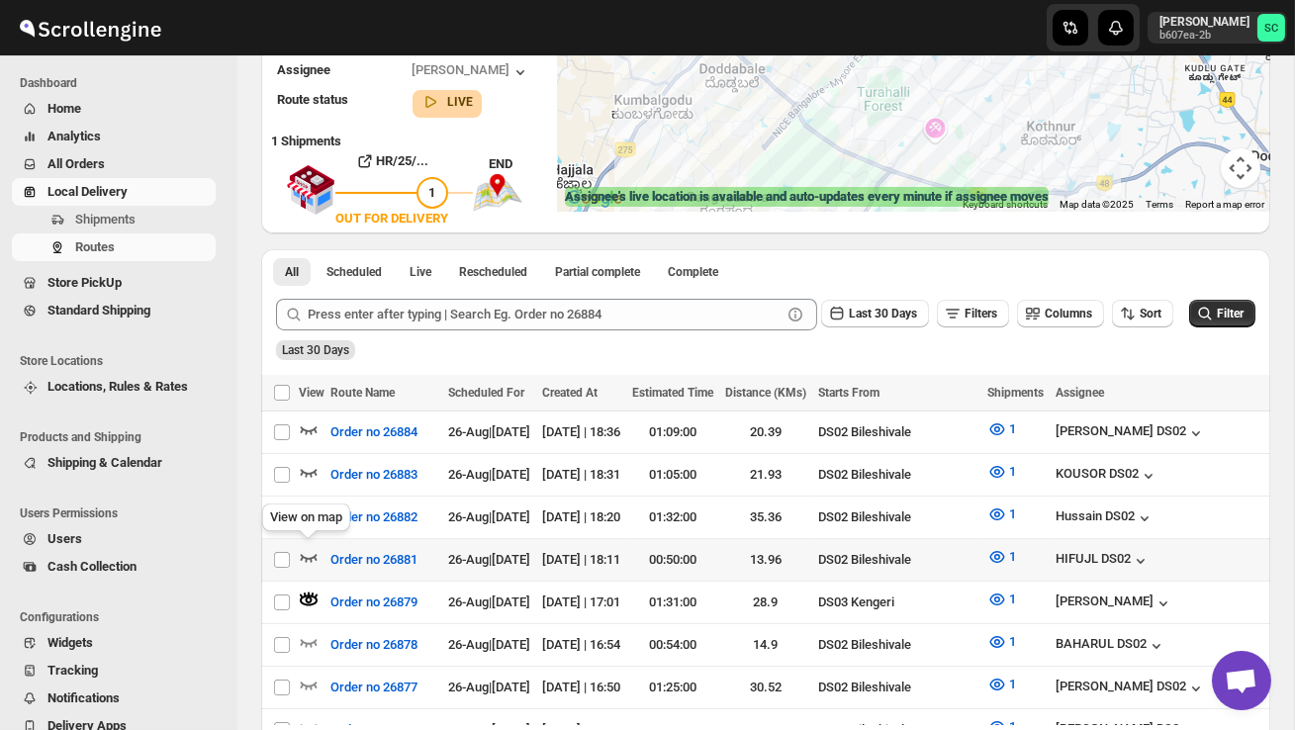
click at [309, 552] on icon "button" at bounding box center [309, 557] width 20 height 20
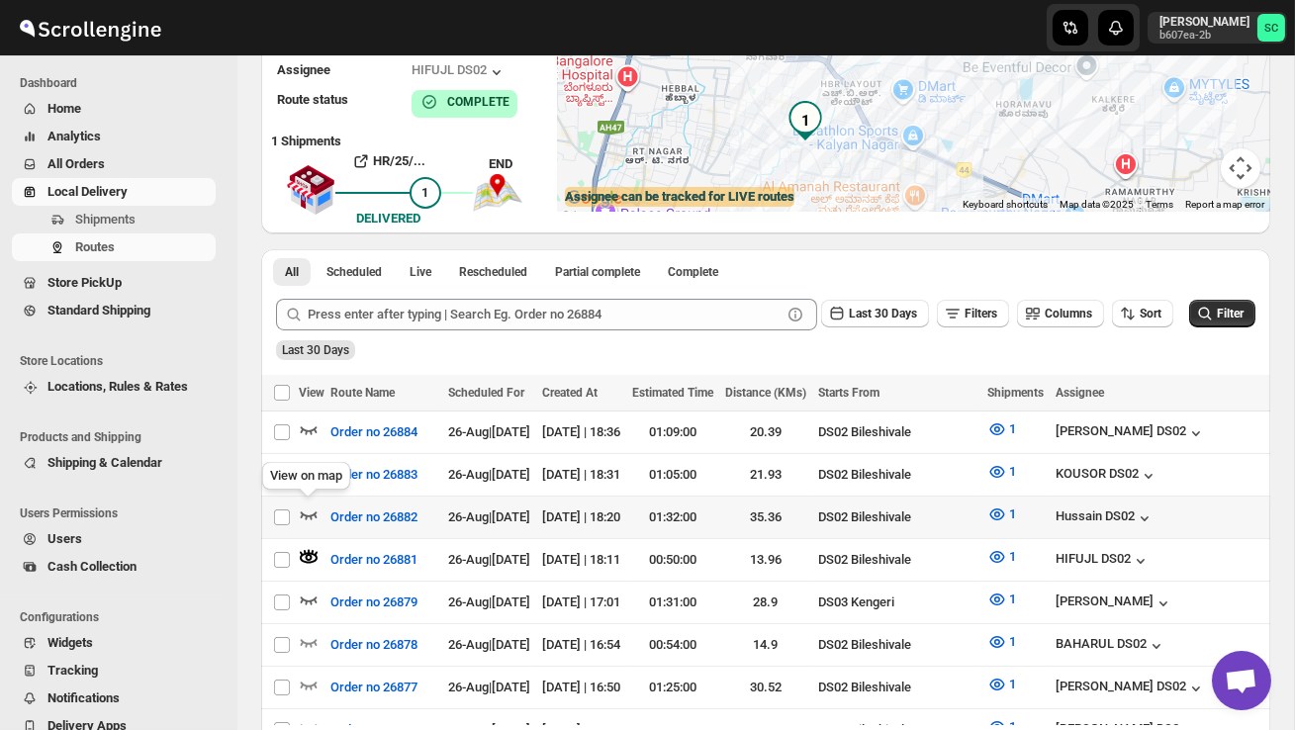
click at [314, 505] on icon "button" at bounding box center [309, 515] width 20 height 20
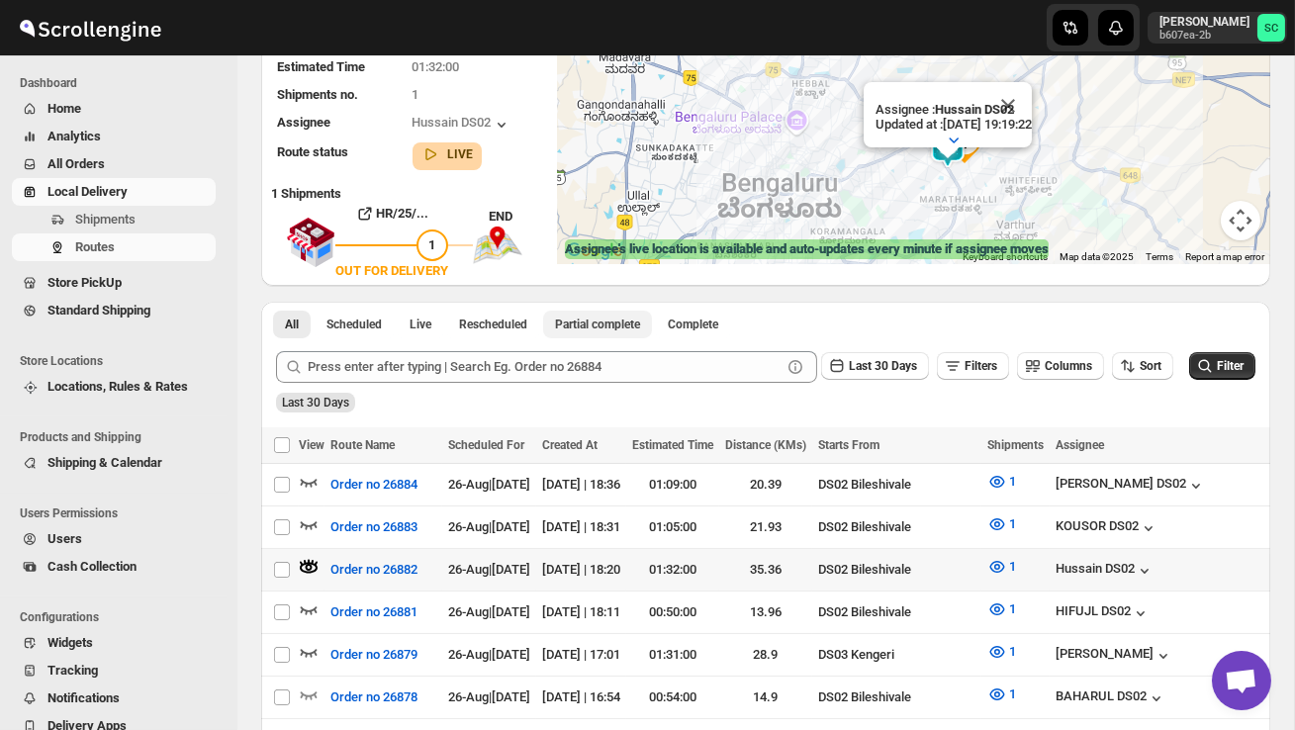
scroll to position [223, 0]
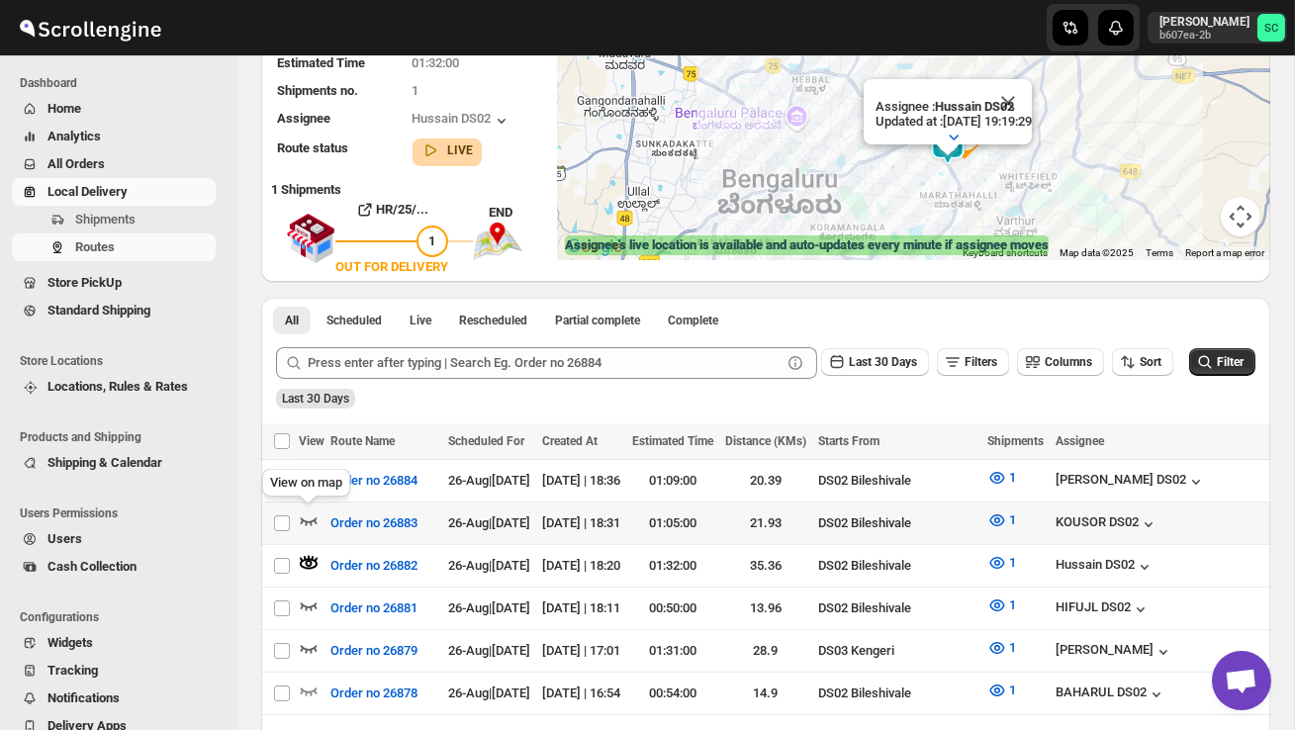
click at [310, 510] on icon "button" at bounding box center [309, 520] width 20 height 20
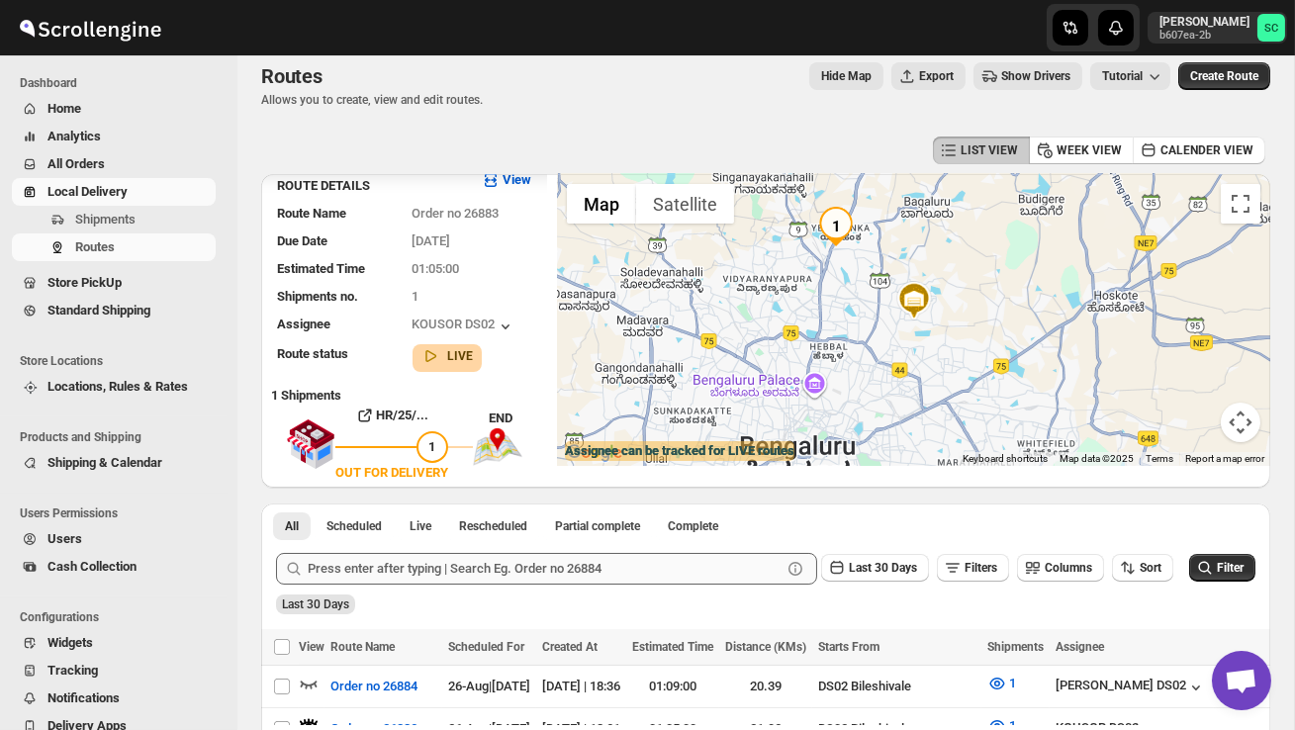
scroll to position [0, 0]
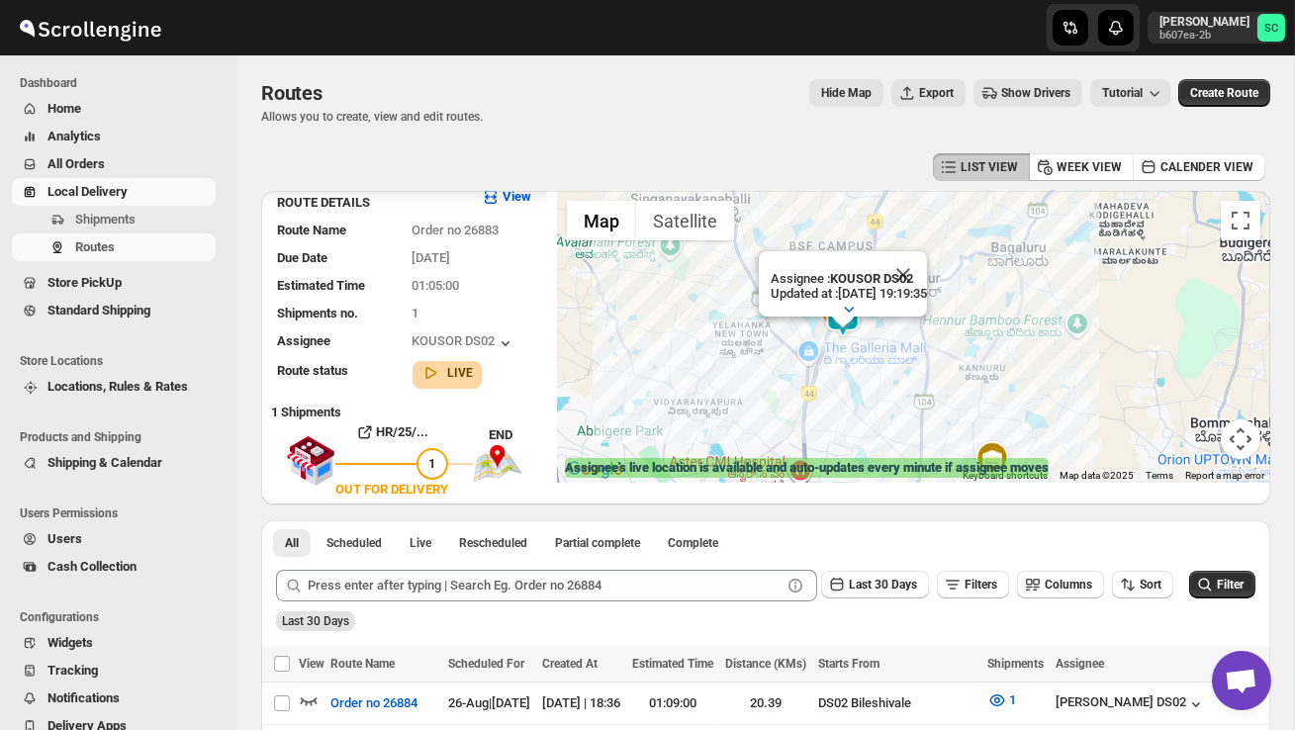
click at [927, 274] on button "Close" at bounding box center [902, 274] width 47 height 47
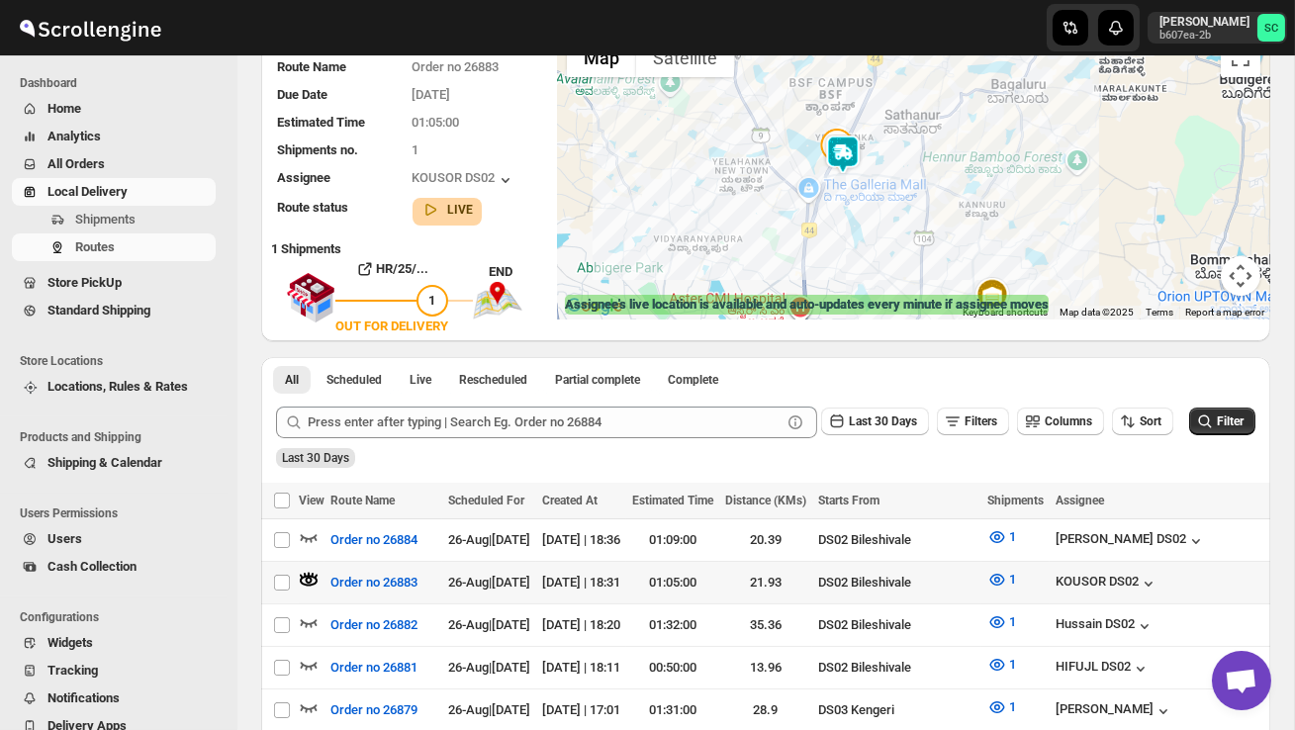
scroll to position [165, 0]
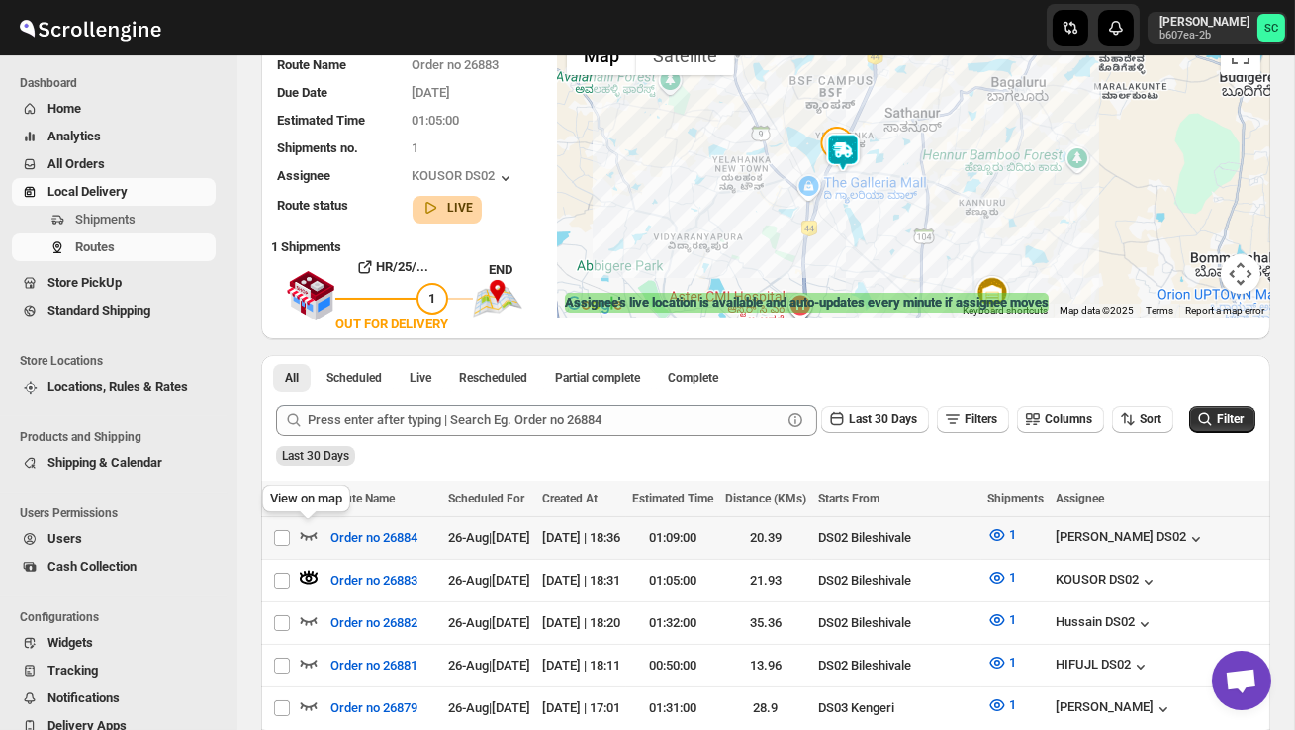
click at [307, 530] on icon "button" at bounding box center [309, 535] width 20 height 20
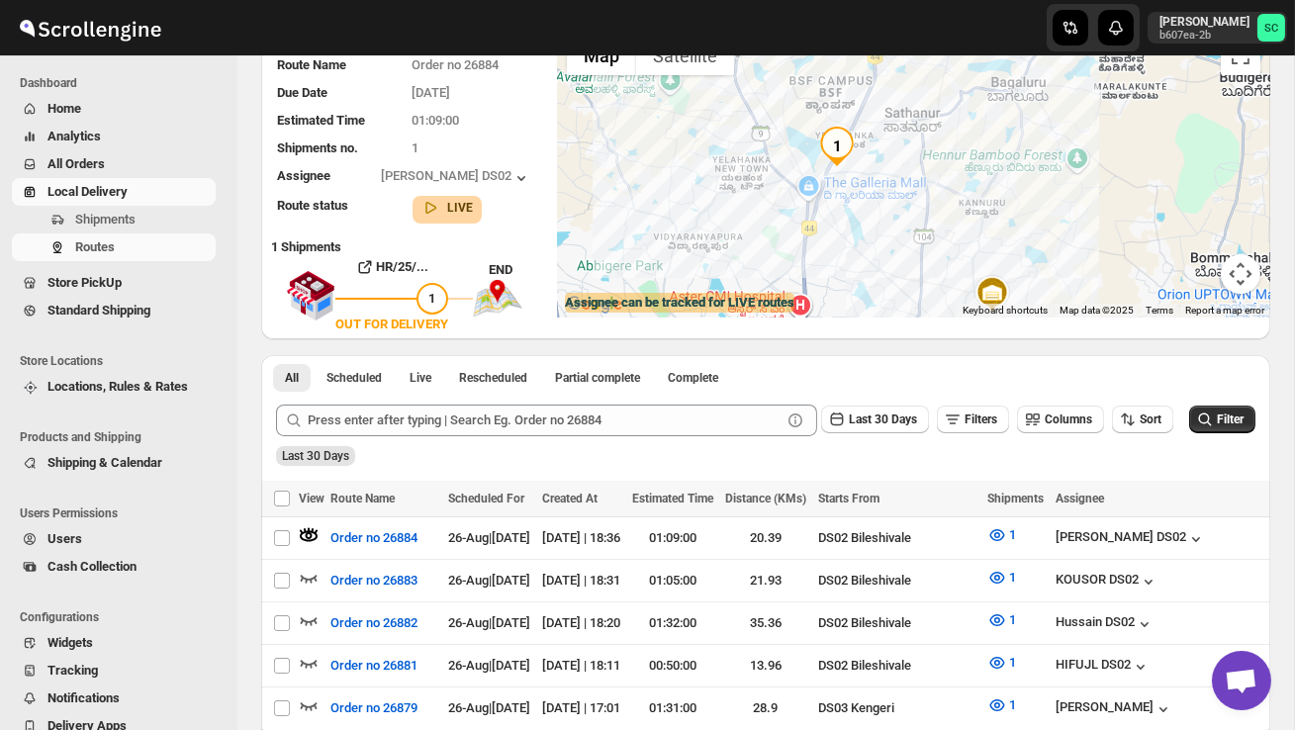
scroll to position [0, 0]
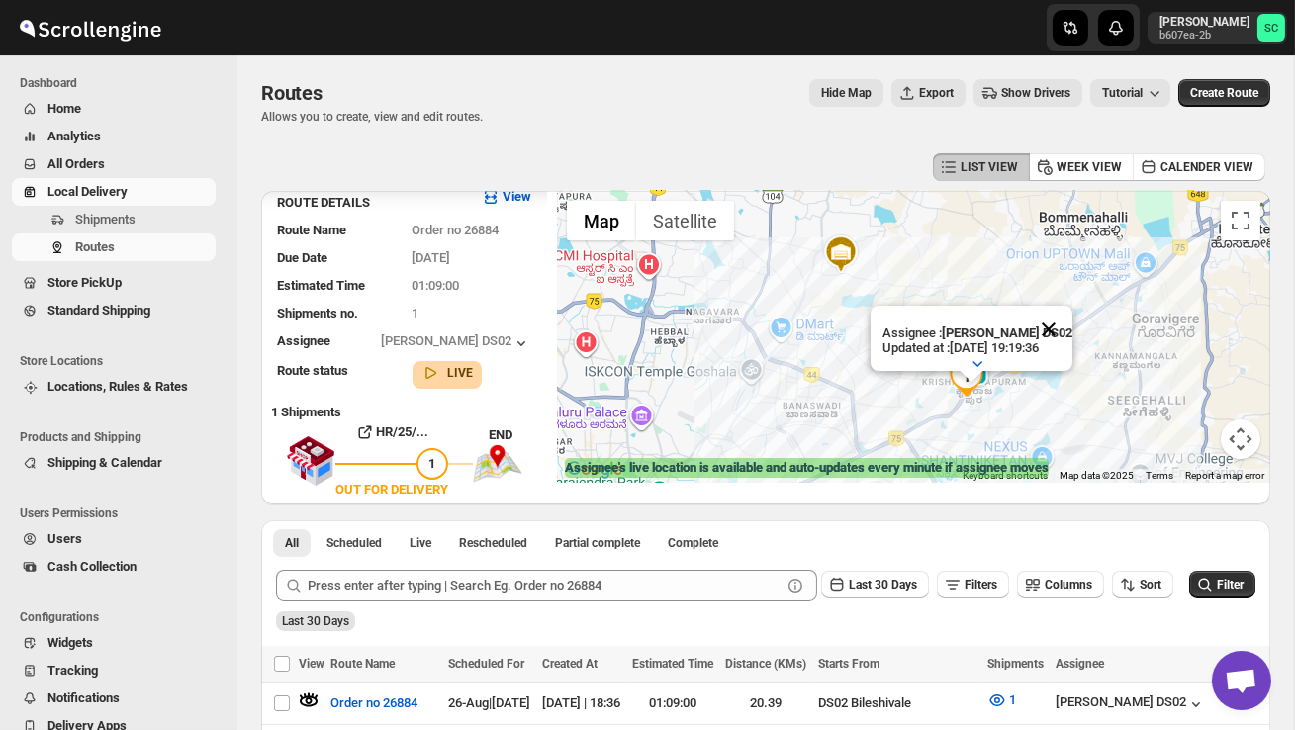
click at [1056, 328] on button "Close" at bounding box center [1048, 329] width 47 height 47
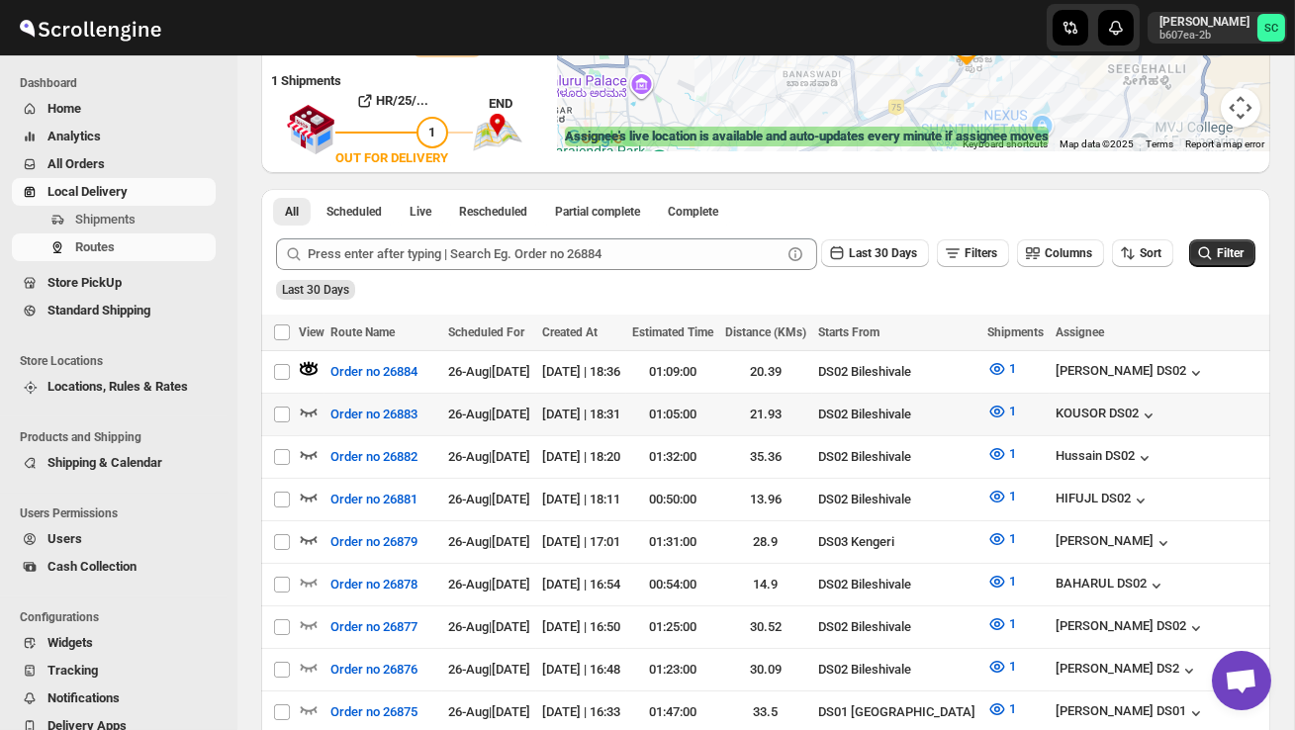
scroll to position [349, 0]
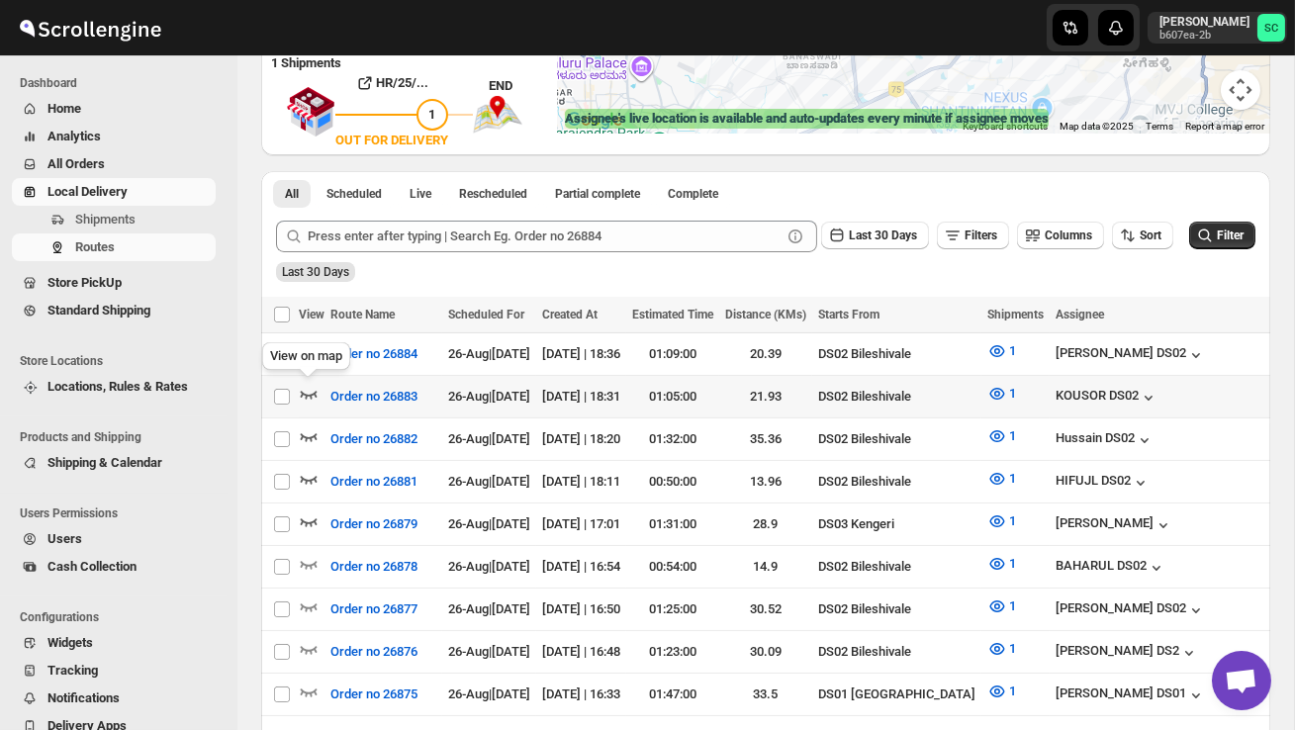
click at [305, 392] on icon "button" at bounding box center [309, 395] width 17 height 8
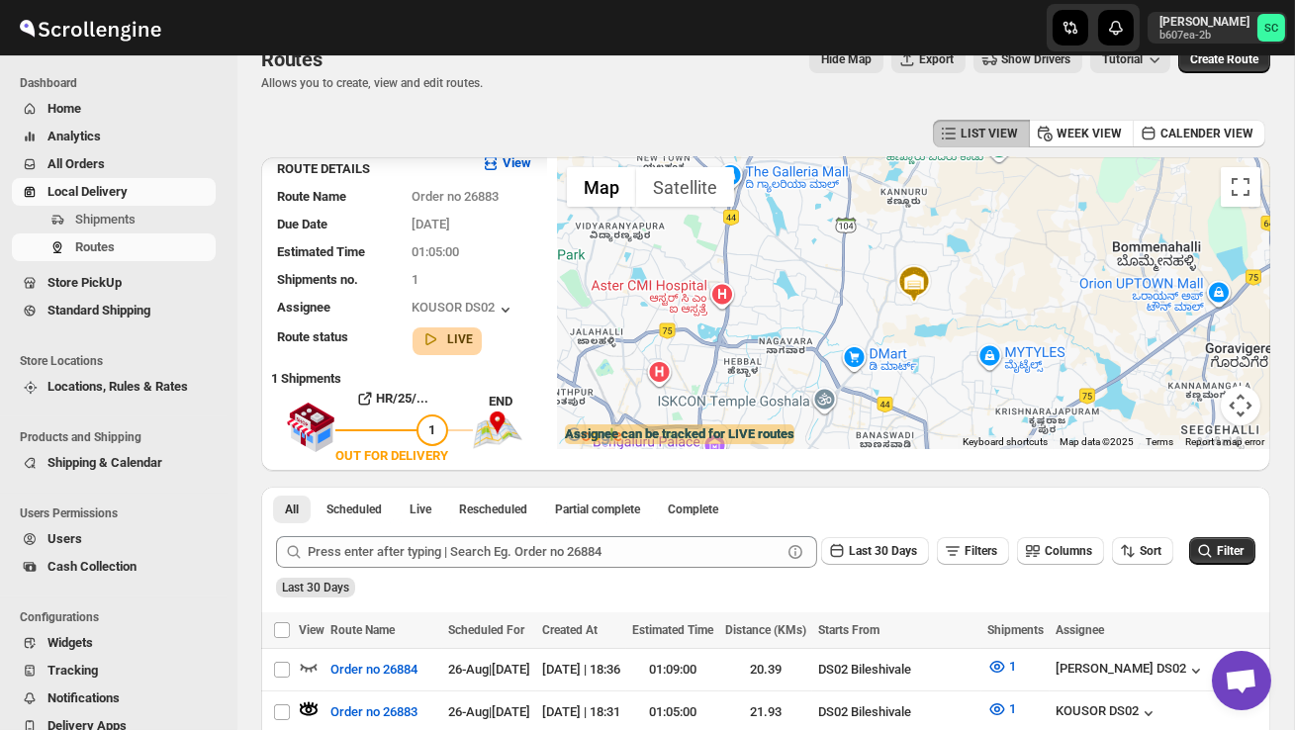
scroll to position [0, 0]
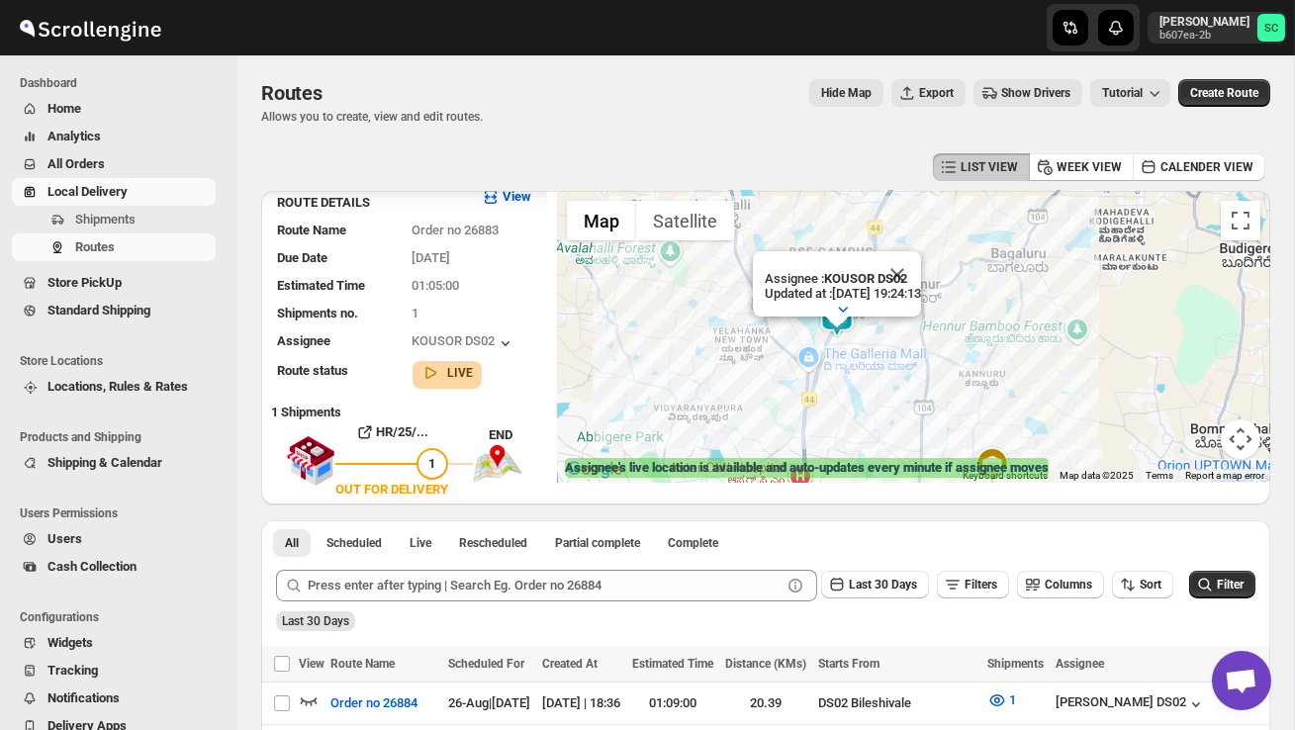
click at [921, 271] on button "Close" at bounding box center [897, 274] width 47 height 47
click at [917, 298] on div at bounding box center [913, 337] width 713 height 292
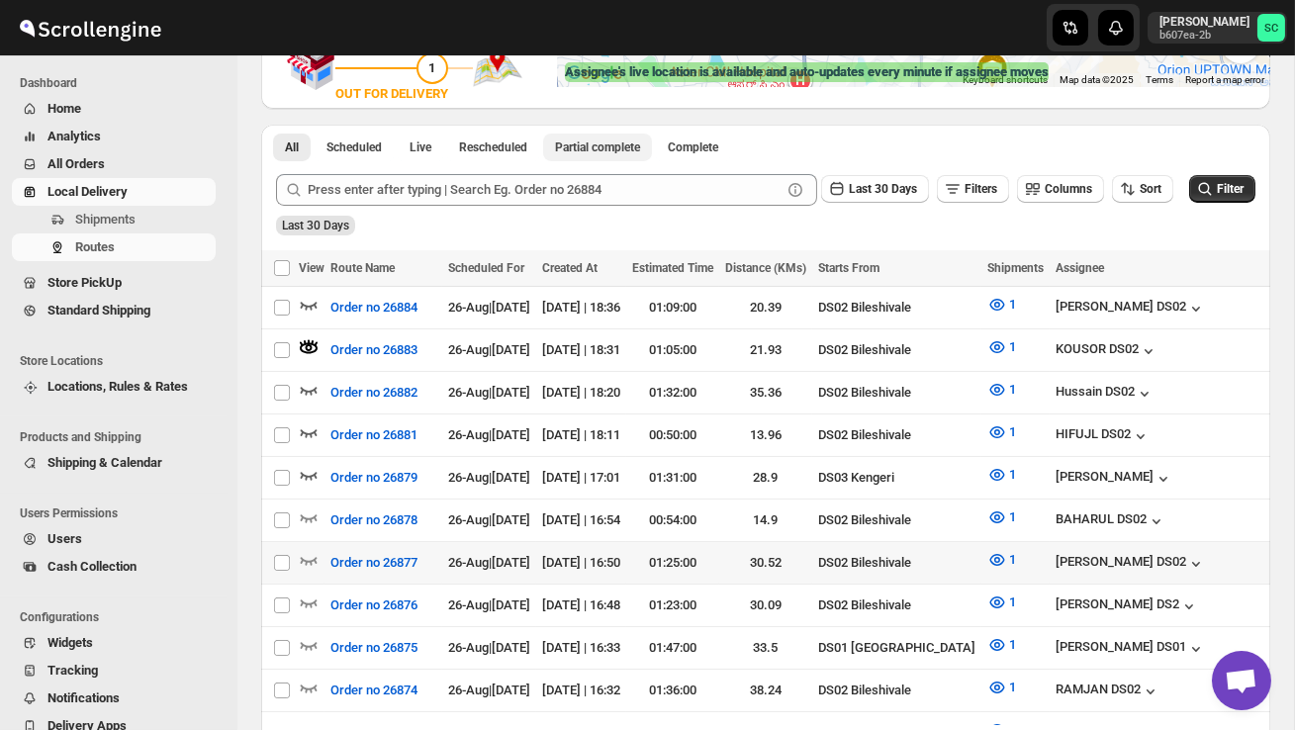
scroll to position [396, 0]
click at [308, 386] on icon "button" at bounding box center [309, 390] width 20 height 20
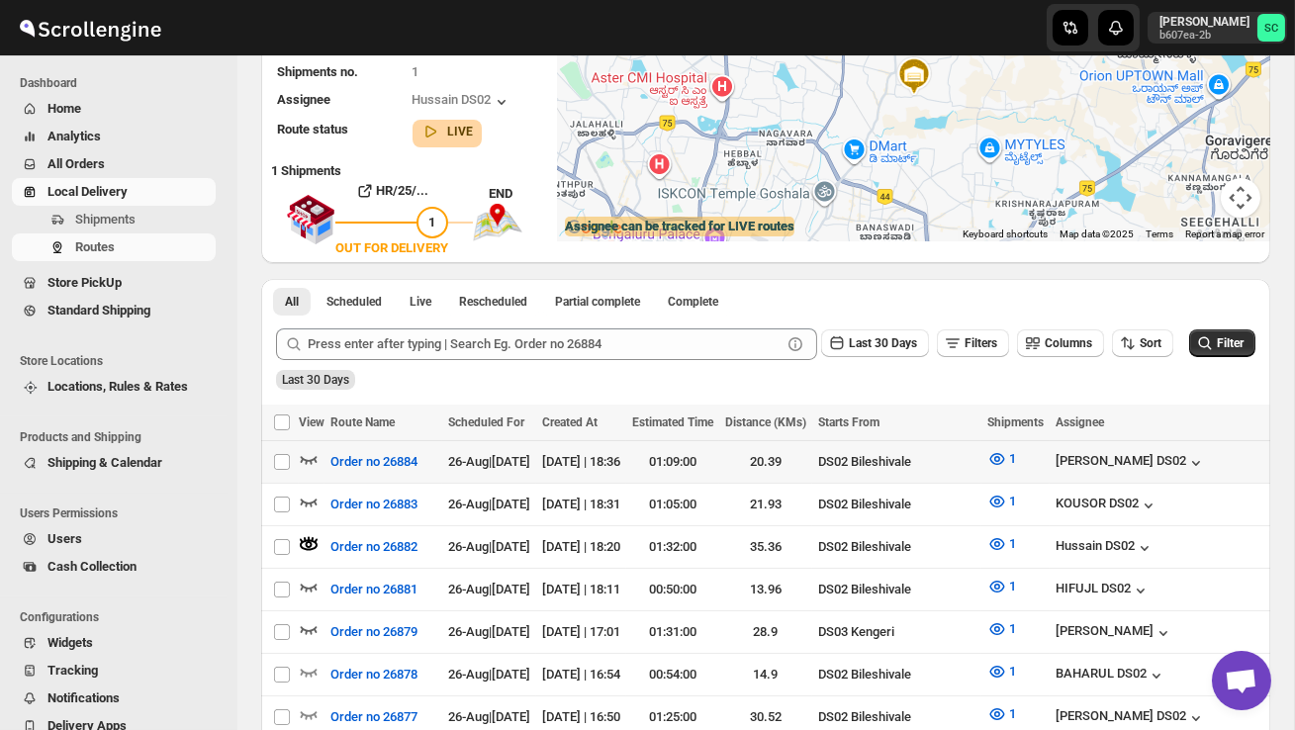
scroll to position [0, 0]
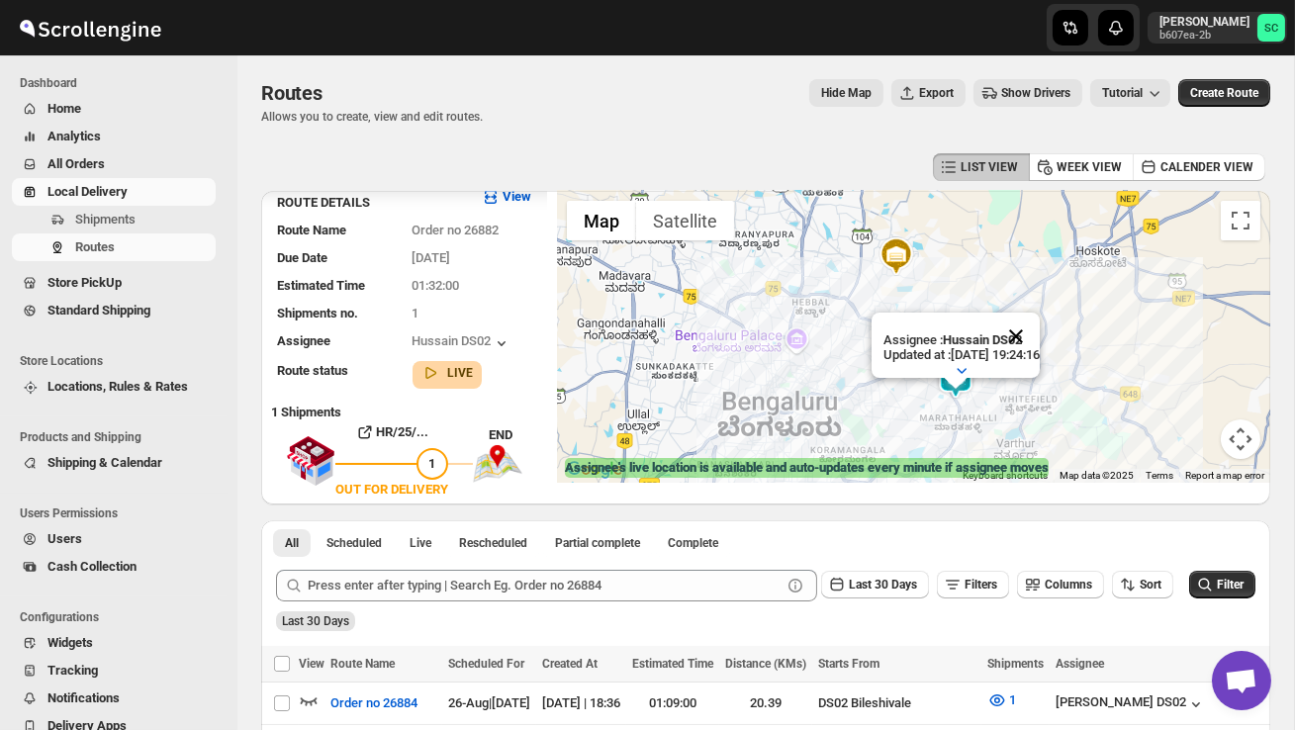
click at [1040, 328] on button "Close" at bounding box center [1015, 336] width 47 height 47
click at [983, 391] on div at bounding box center [913, 337] width 713 height 292
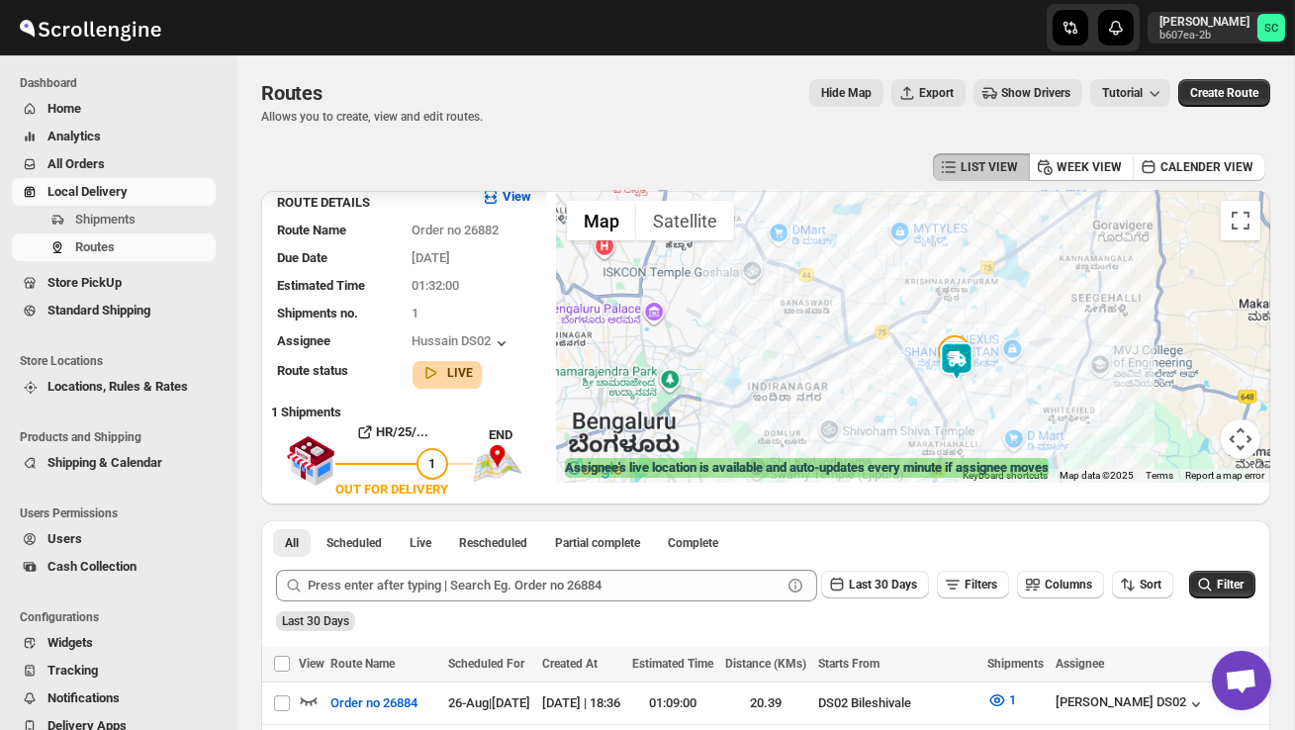
click at [983, 391] on div at bounding box center [913, 337] width 713 height 292
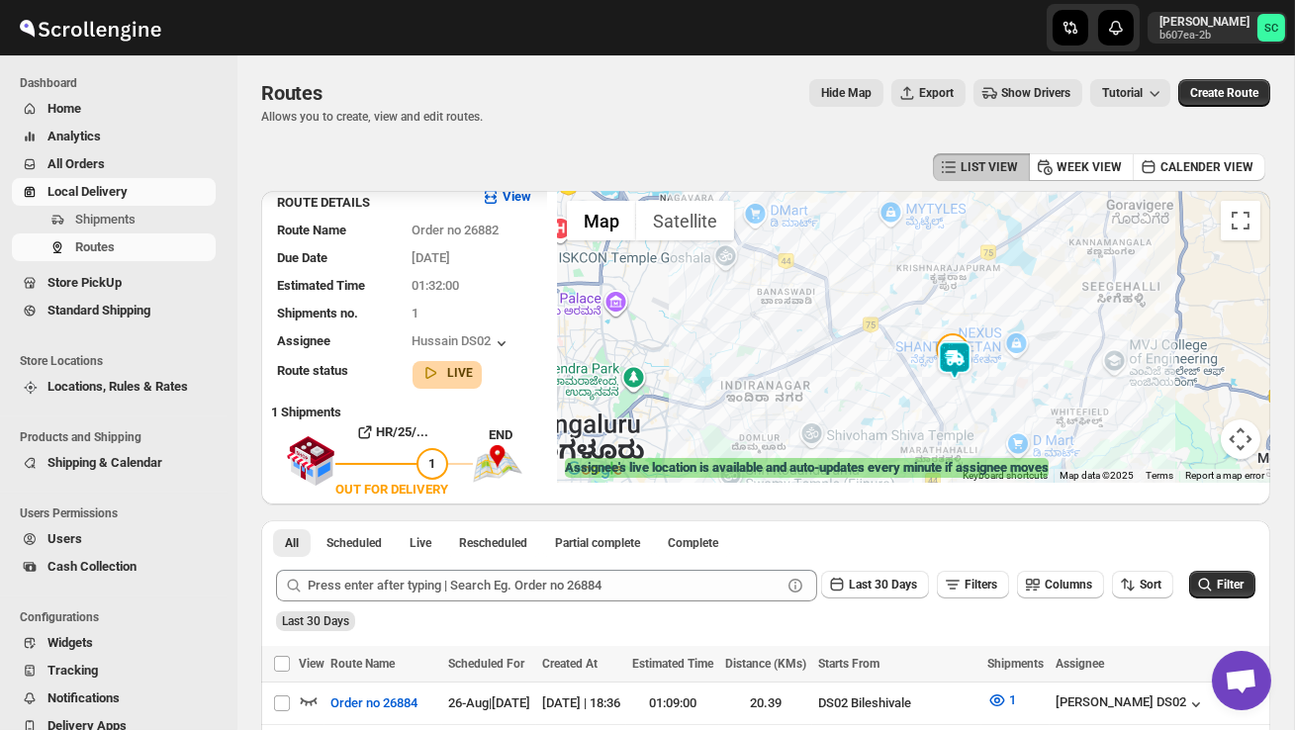
click at [983, 391] on div at bounding box center [913, 337] width 713 height 292
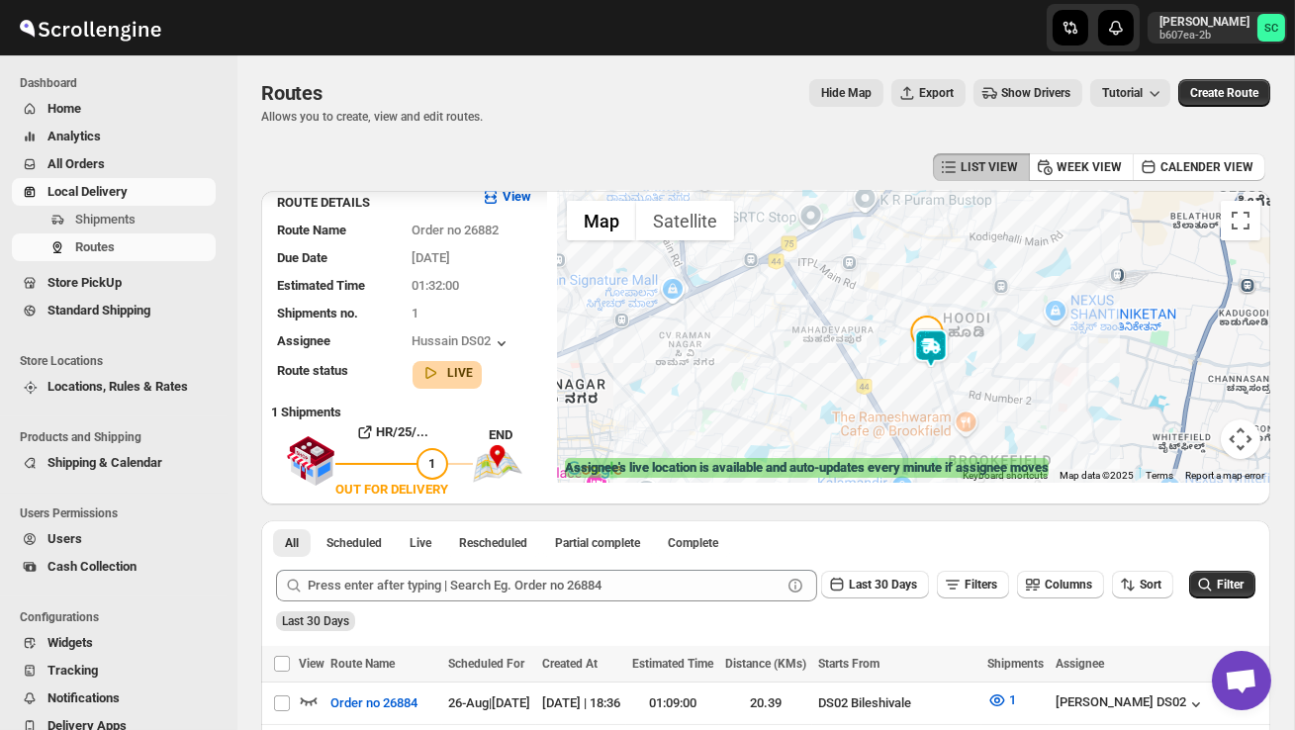
click at [983, 391] on div at bounding box center [913, 337] width 713 height 292
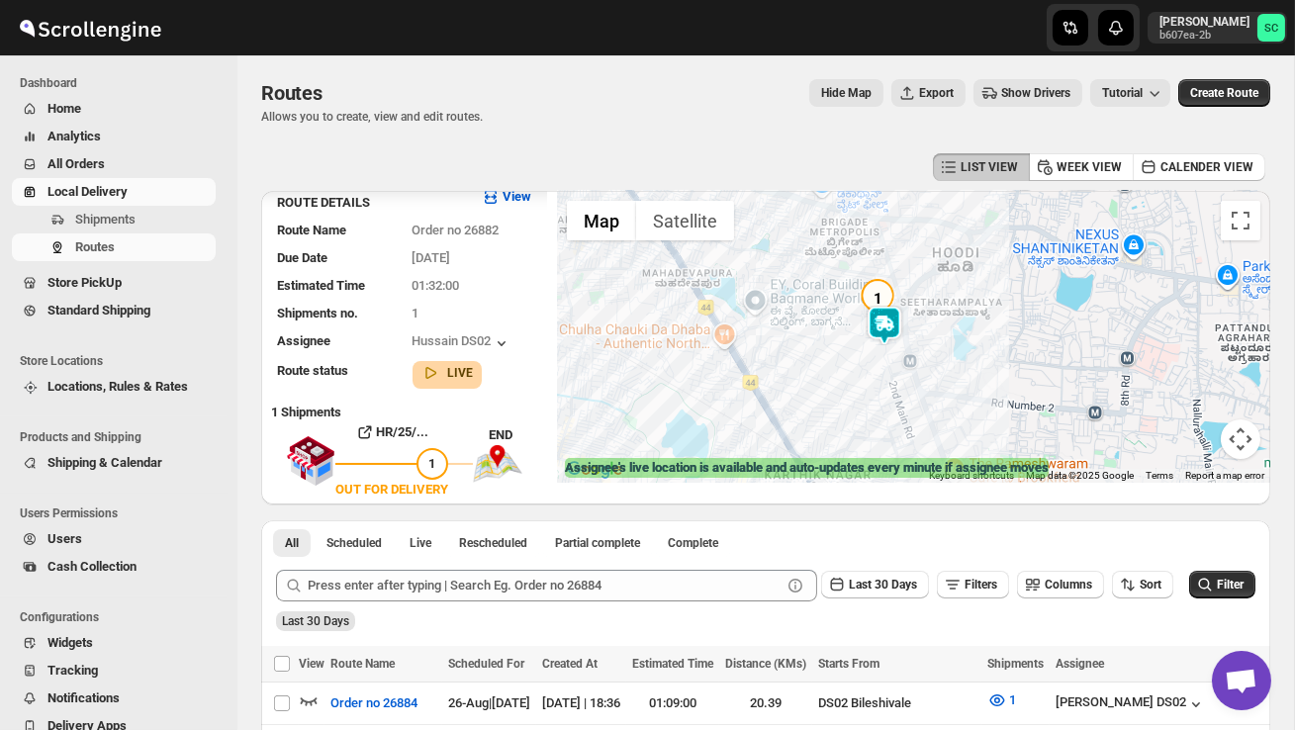
click at [938, 367] on div at bounding box center [913, 337] width 713 height 292
